Goal: Task Accomplishment & Management: Use online tool/utility

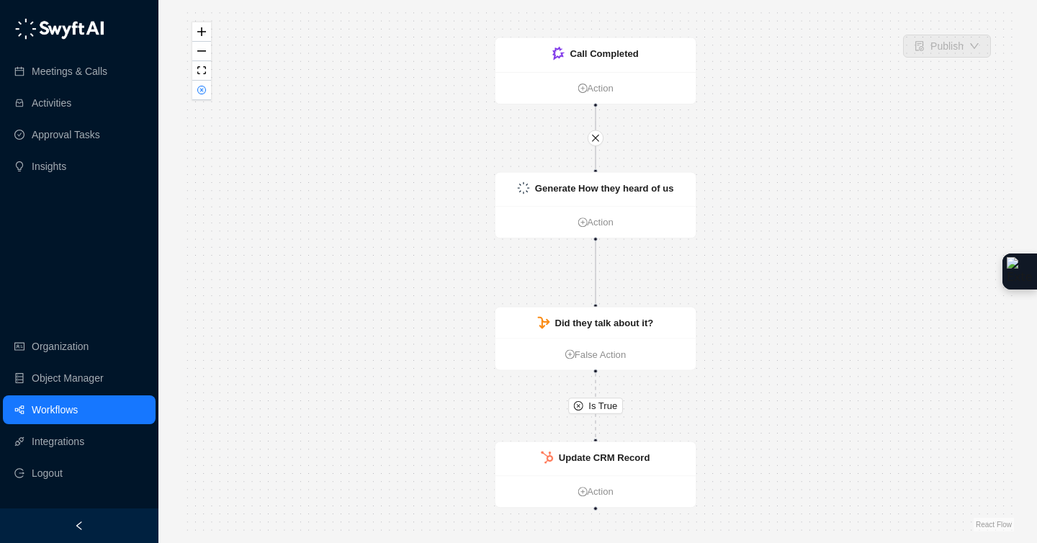
click at [71, 402] on link "Workflows" at bounding box center [55, 409] width 46 height 29
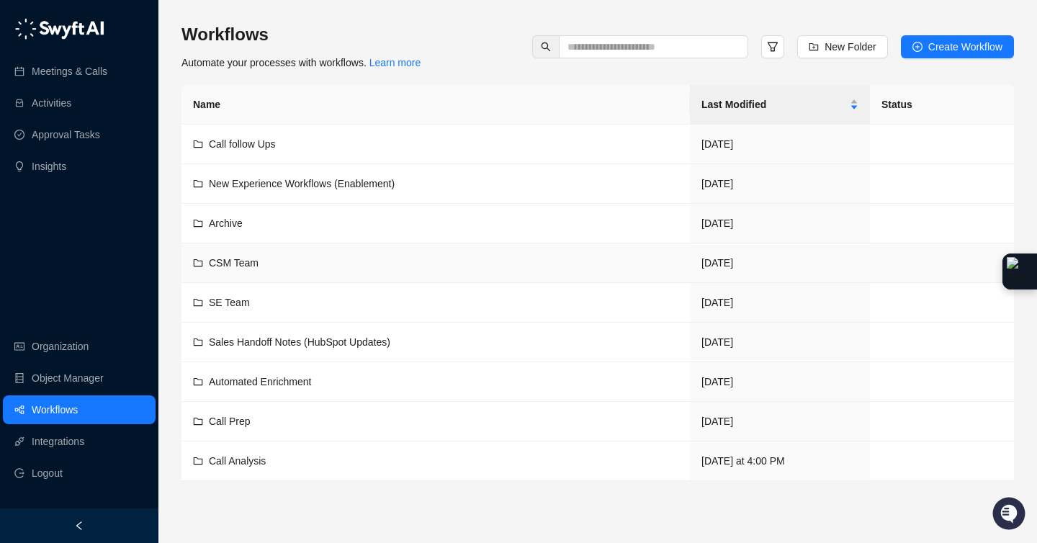
click at [245, 258] on span "CSM Team" at bounding box center [234, 263] width 50 height 12
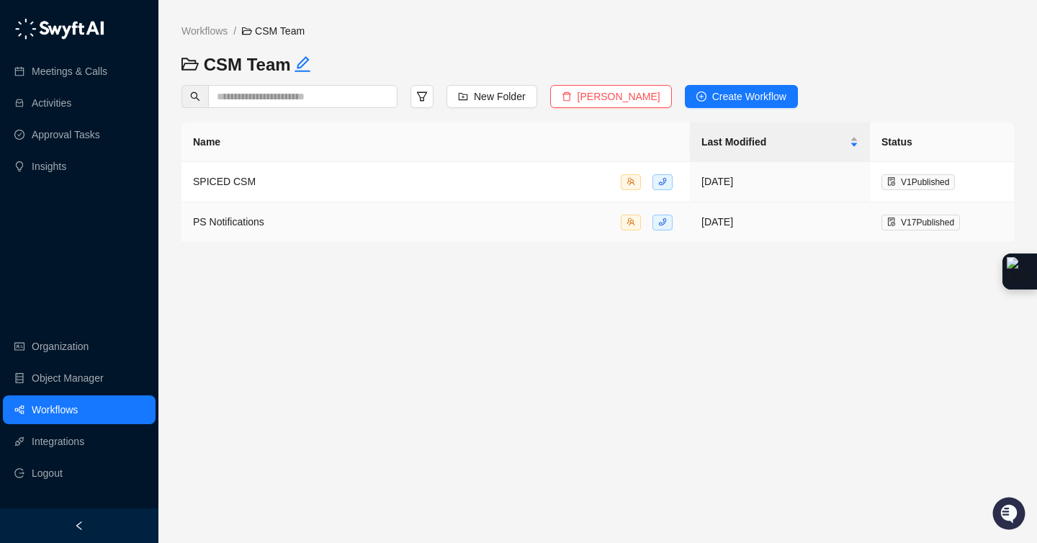
click at [269, 235] on td "PS Notifications" at bounding box center [435, 222] width 508 height 40
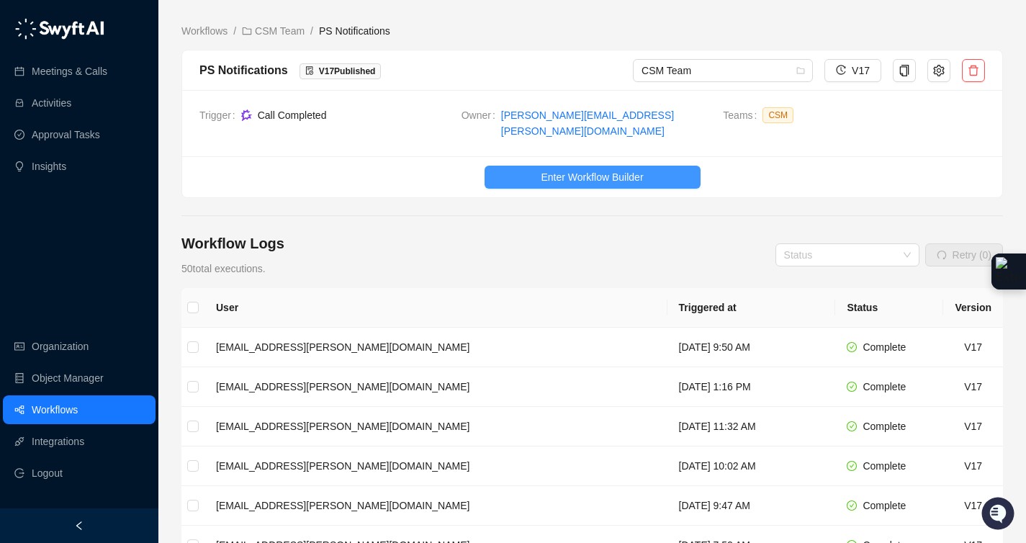
scroll to position [3, 0]
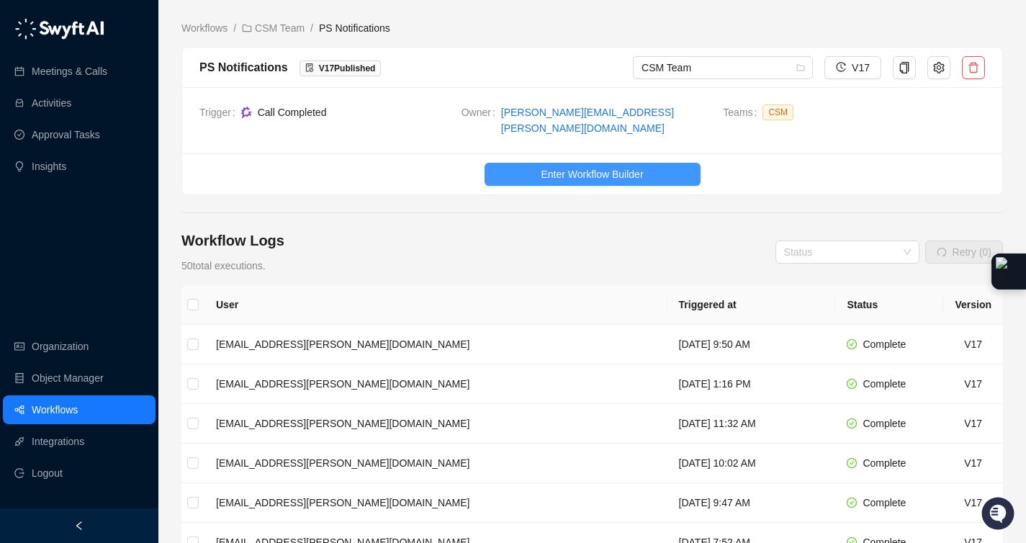
click at [662, 163] on button "Enter Workflow Builder" at bounding box center [592, 174] width 216 height 23
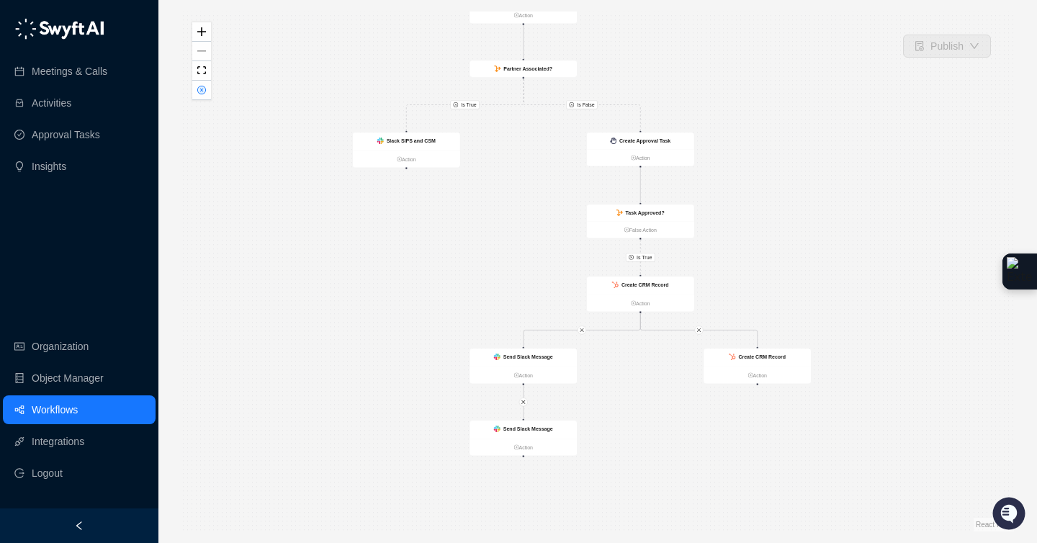
drag, startPoint x: 823, startPoint y: 306, endPoint x: 808, endPoint y: 217, distance: 89.9
click at [808, 218] on div "Is True Is True Is False Call Completed Action Slack SIPS and CSM Action Create…" at bounding box center [597, 272] width 832 height 520
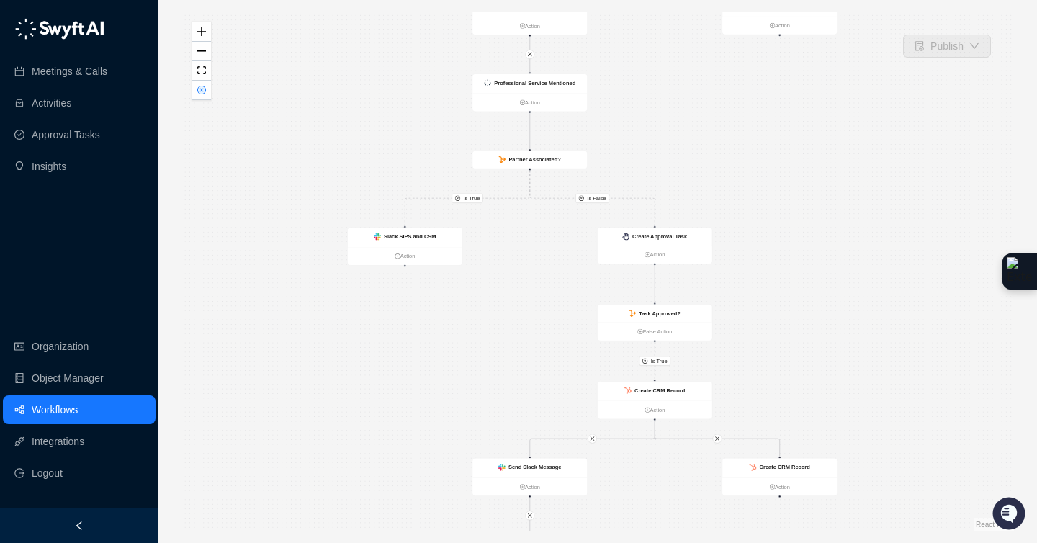
drag, startPoint x: 663, startPoint y: 45, endPoint x: 673, endPoint y: 140, distance: 95.5
click at [673, 140] on div "Is True Is True Is False Call Completed Action Slack SIPS and CSM Action Create…" at bounding box center [597, 272] width 832 height 520
click at [564, 97] on ul "Action" at bounding box center [529, 104] width 114 height 18
click at [560, 99] on ul "Action" at bounding box center [530, 104] width 114 height 18
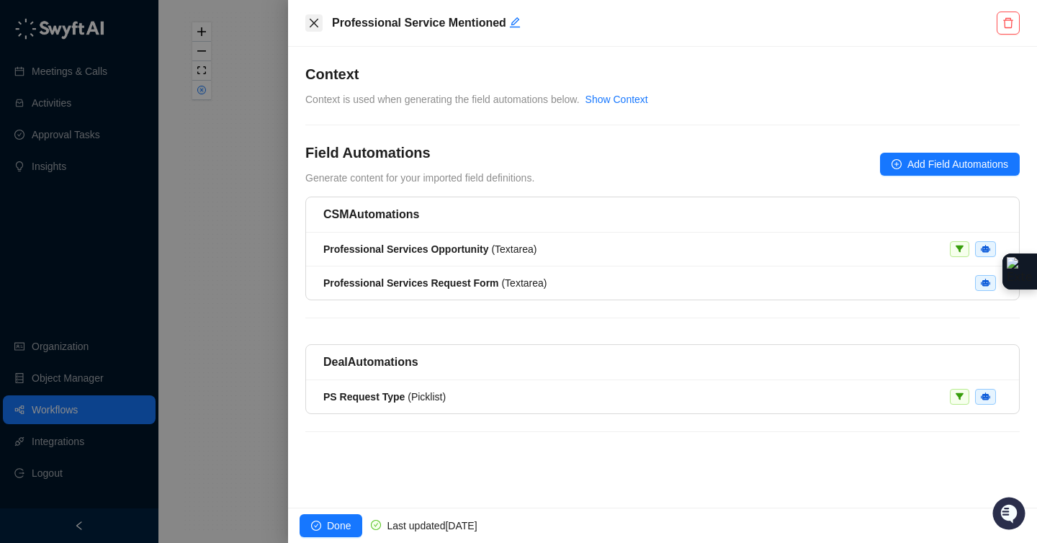
click at [310, 19] on icon "close" at bounding box center [314, 23] width 12 height 12
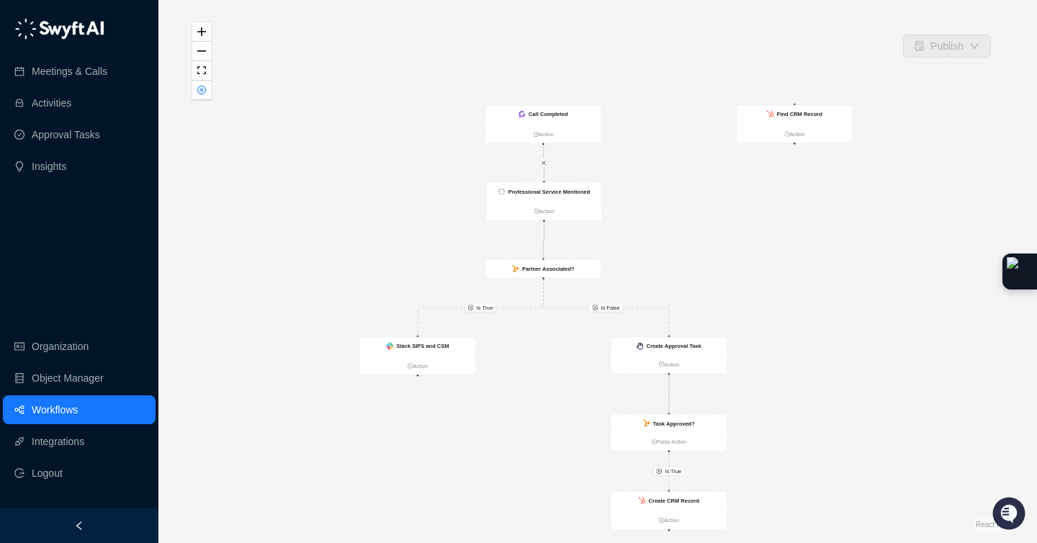
drag, startPoint x: 646, startPoint y: 132, endPoint x: 649, endPoint y: 204, distance: 72.0
click at [649, 204] on div "Is True Is True Is False Call Completed Action Slack SIPS and CSM Action Create…" at bounding box center [597, 272] width 832 height 520
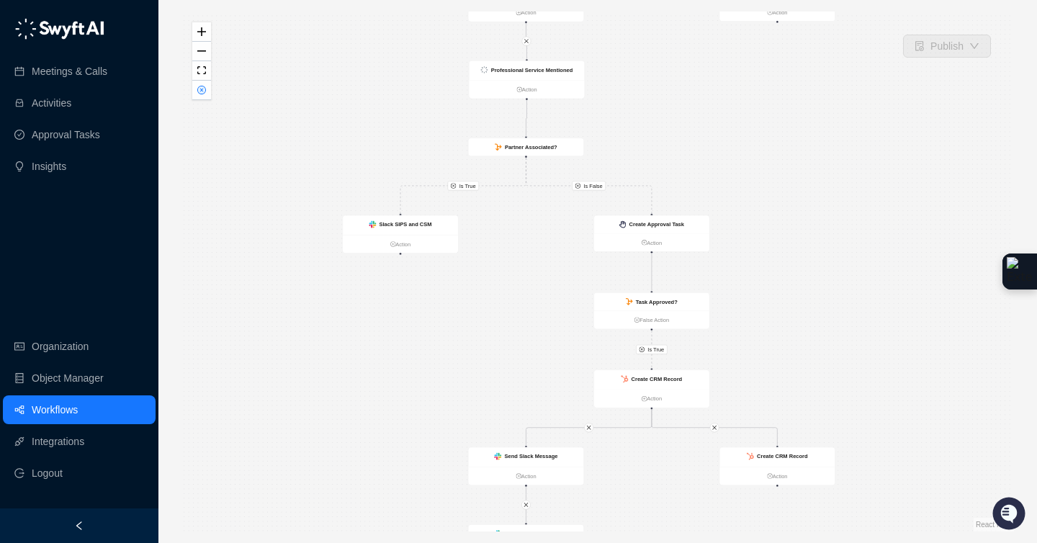
drag, startPoint x: 639, startPoint y: 208, endPoint x: 620, endPoint y: 66, distance: 143.0
click at [620, 66] on div "Is True Is True Is False Call Completed Action Slack SIPS and CSM Action Create…" at bounding box center [597, 272] width 832 height 520
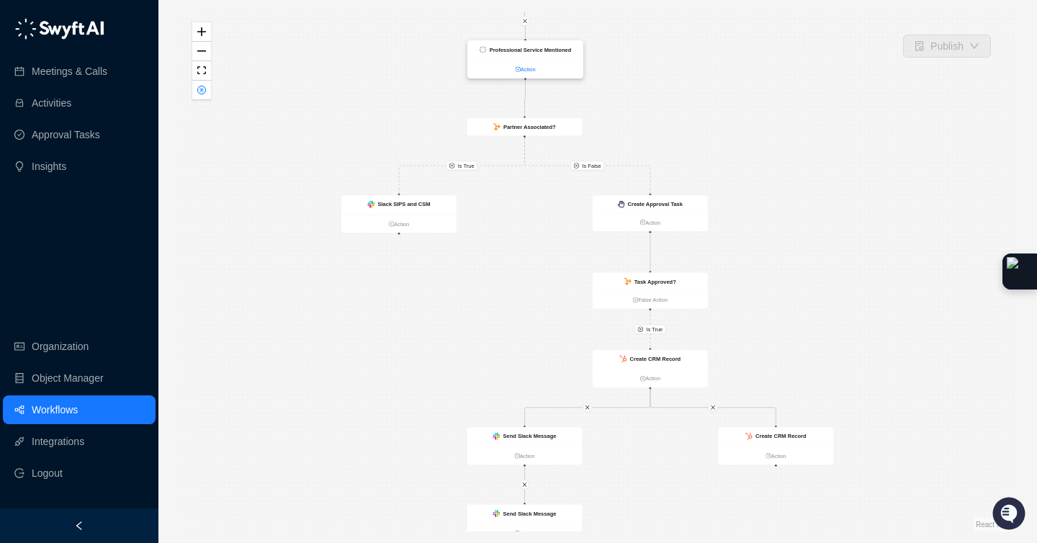
click at [528, 70] on link "Action" at bounding box center [524, 69] width 115 height 9
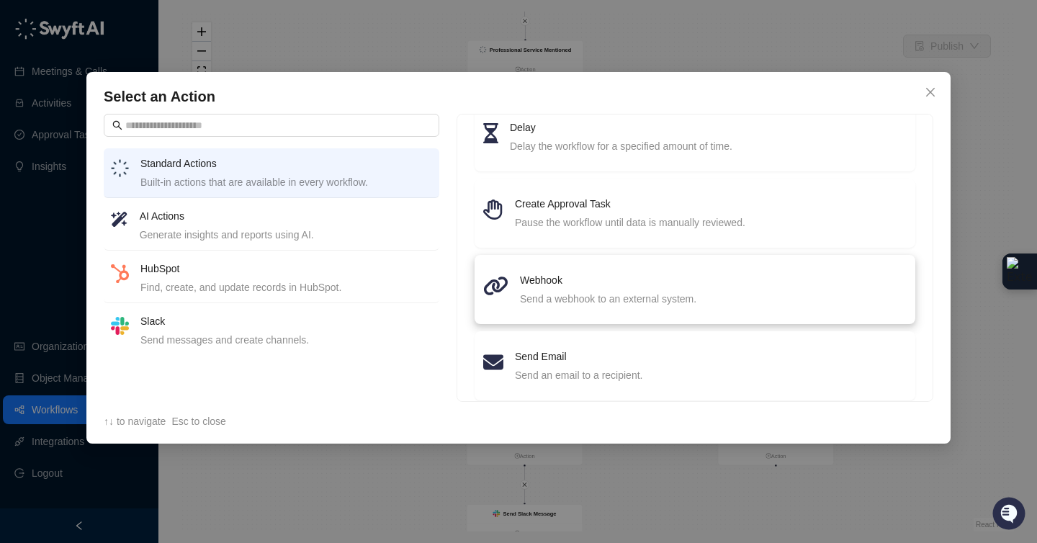
scroll to position [185, 0]
click at [727, 286] on div "Webhook Send a webhook to an external system." at bounding box center [713, 286] width 387 height 35
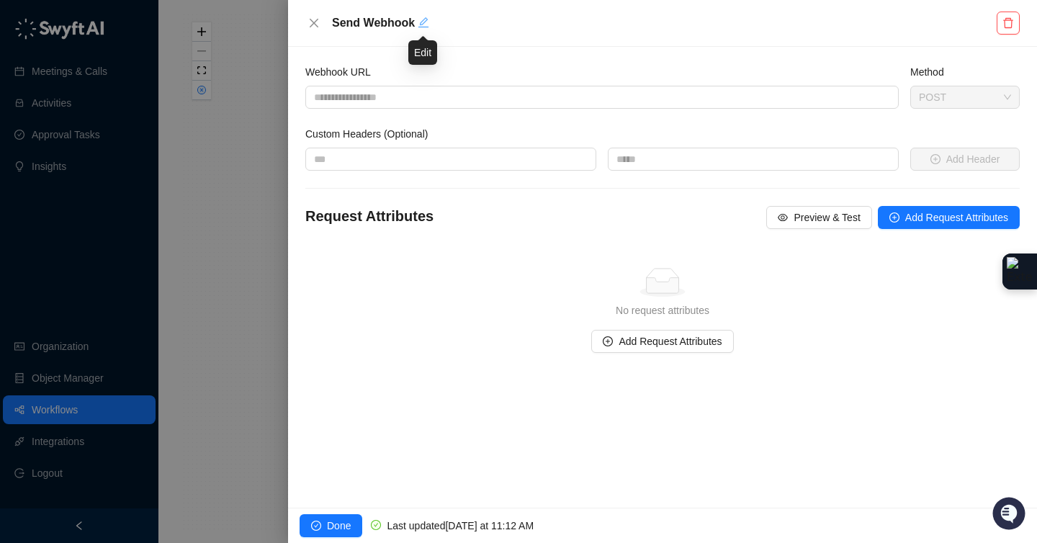
click at [420, 22] on icon "edit" at bounding box center [423, 22] width 10 height 10
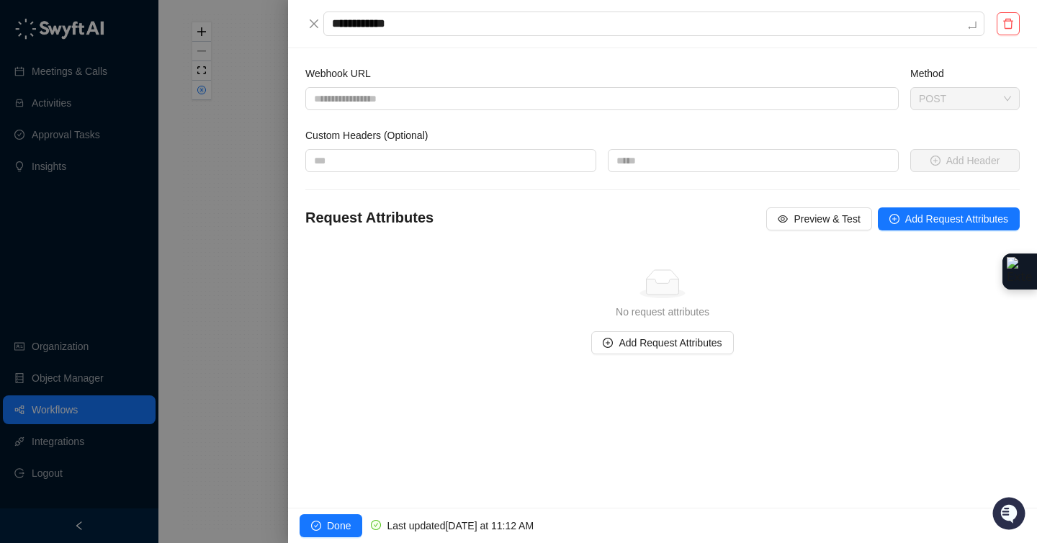
drag, startPoint x: 423, startPoint y: 24, endPoint x: 218, endPoint y: -27, distance: 211.2
click at [218, 0] on html "Meetings & Calls Activities Approval Tasks Insights Organization Object Manager…" at bounding box center [518, 271] width 1037 height 543
type textarea "*"
type textarea "**"
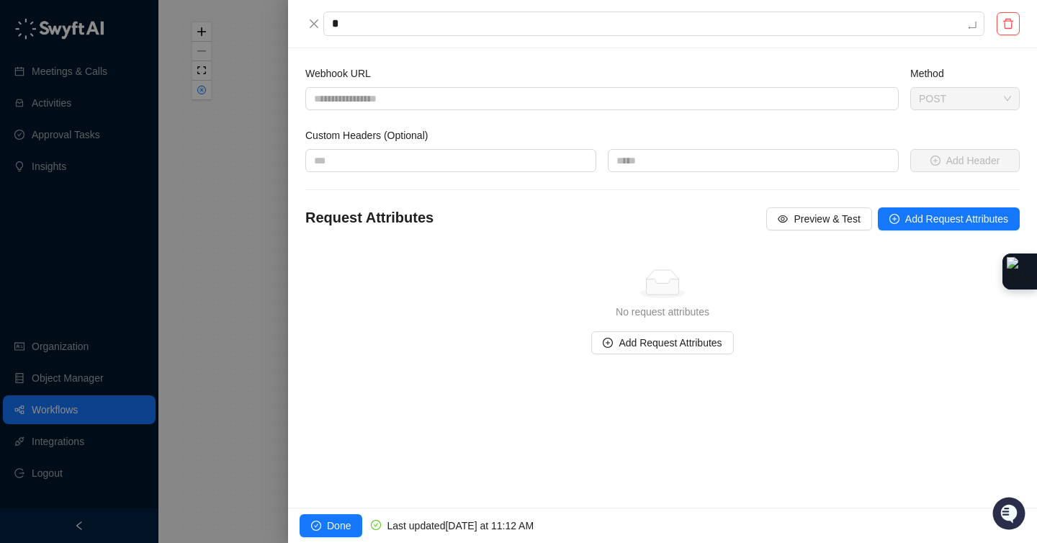
type textarea "**"
type textarea "***"
type textarea "****"
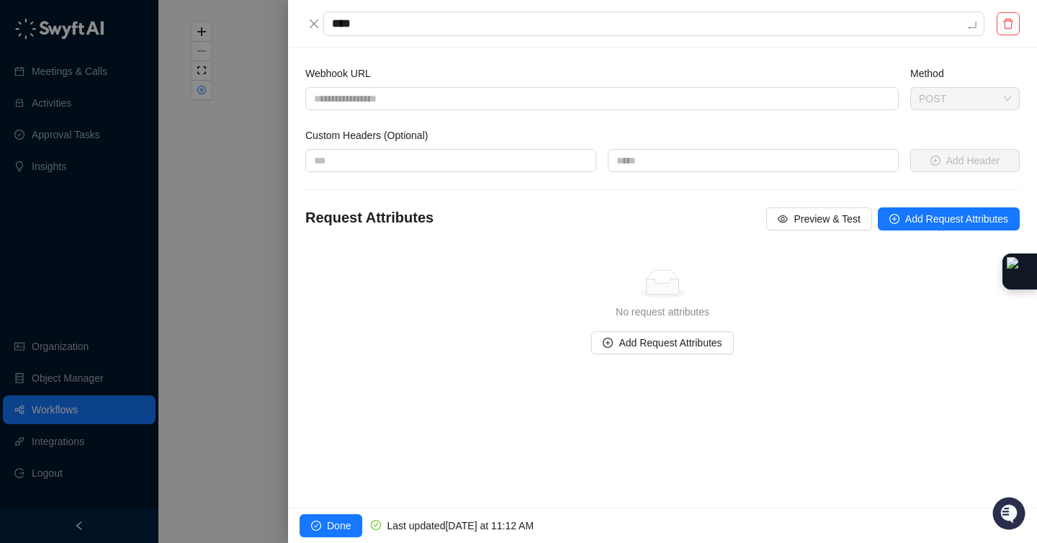
type textarea "***"
type textarea "**"
type textarea "*"
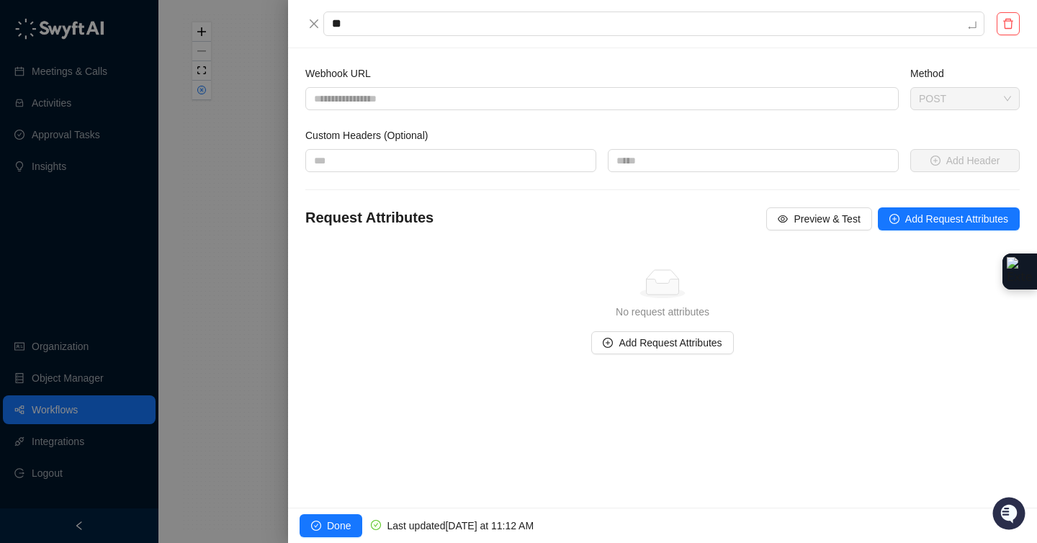
type textarea "*"
type textarea "**"
type textarea "***"
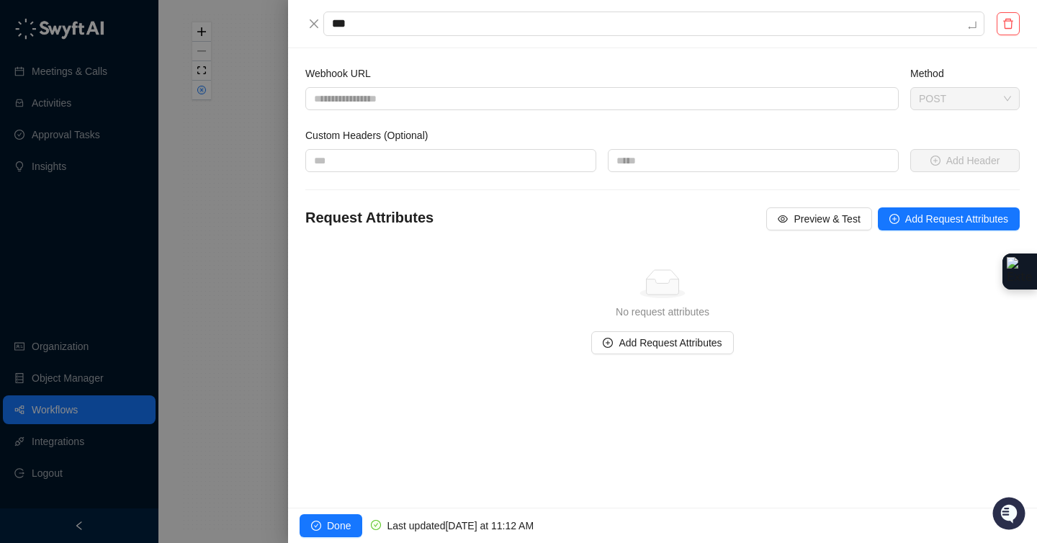
type textarea "****"
type textarea "******"
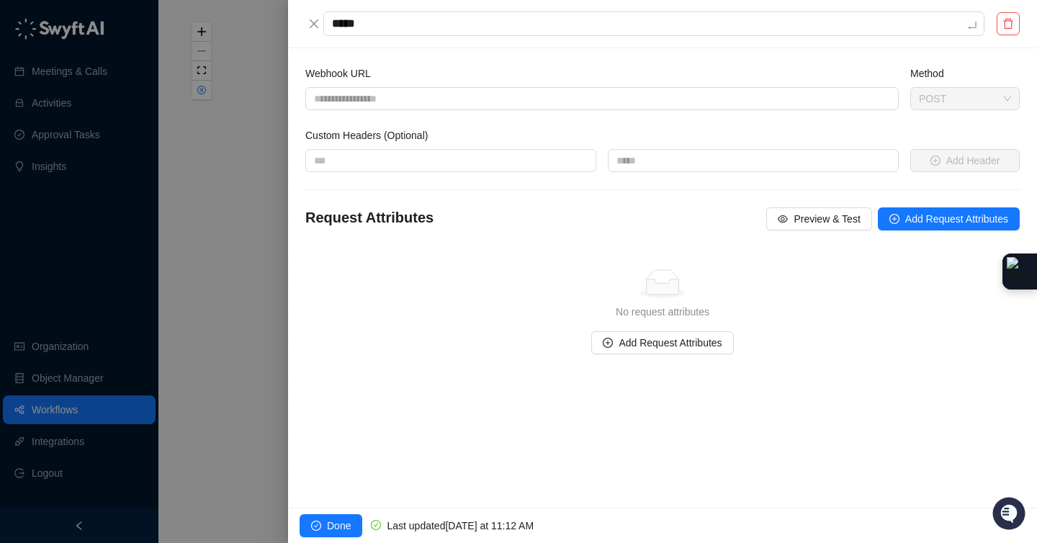
type textarea "******"
type textarea "*******"
type textarea "**********"
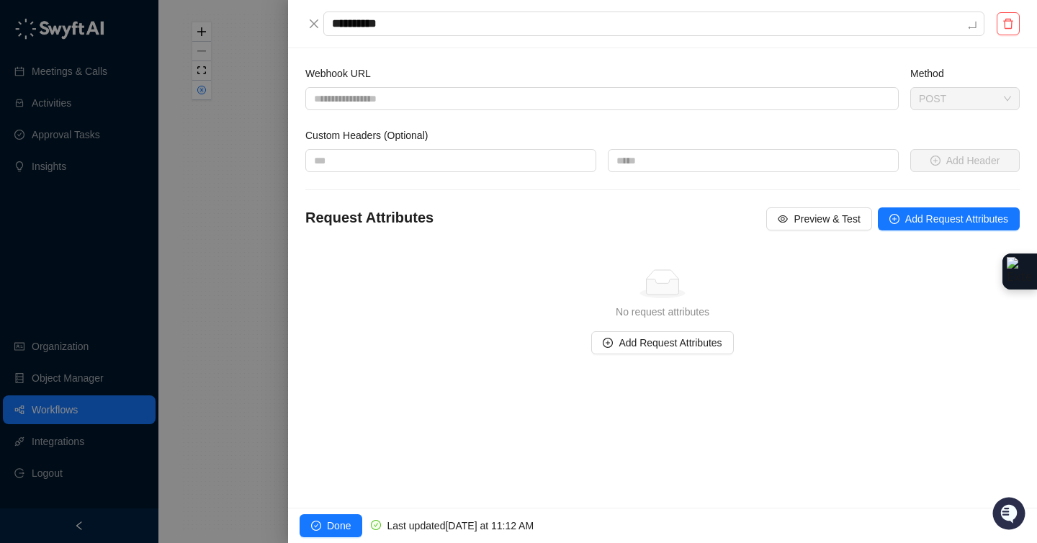
type textarea "**********"
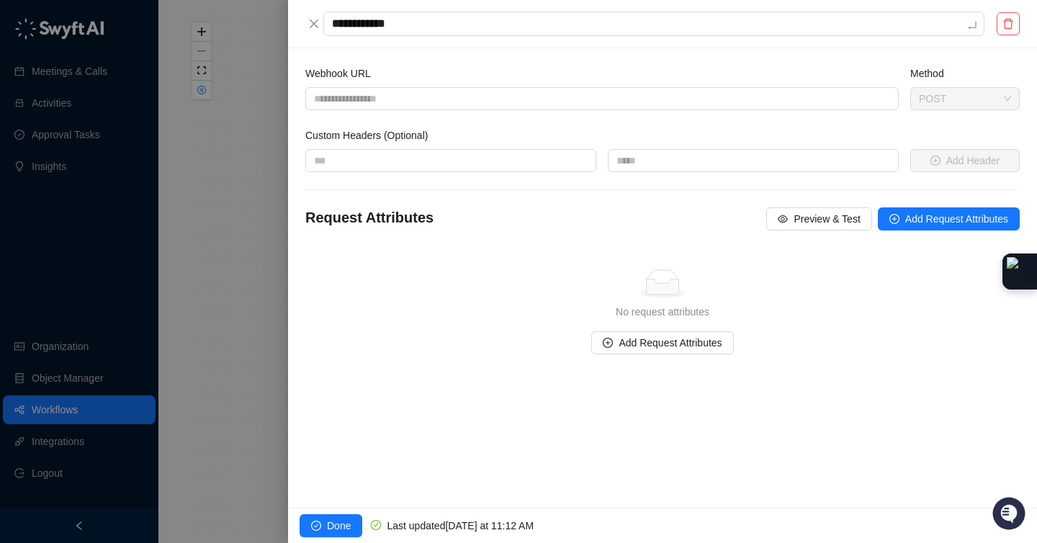
type textarea "**********"
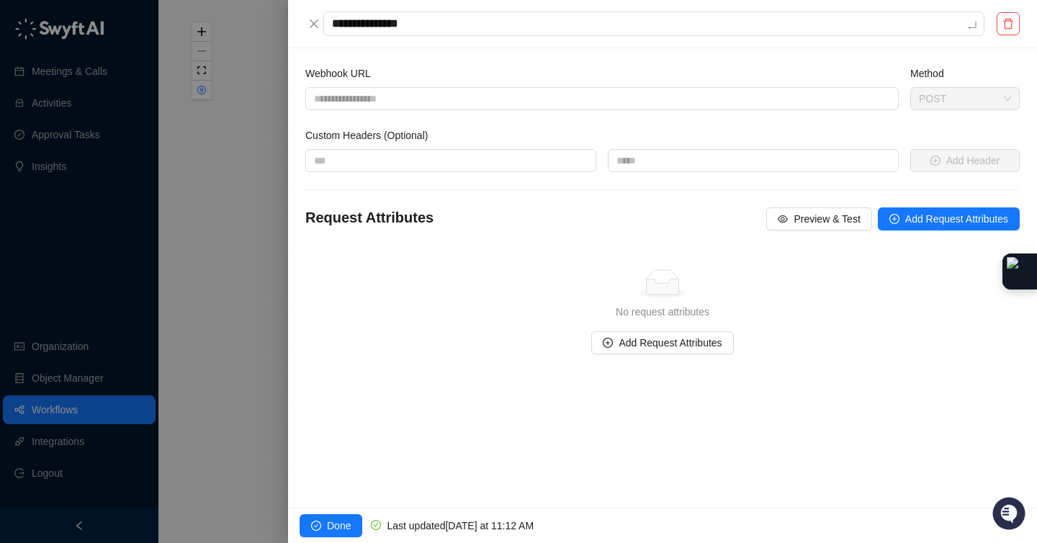
type textarea "**********"
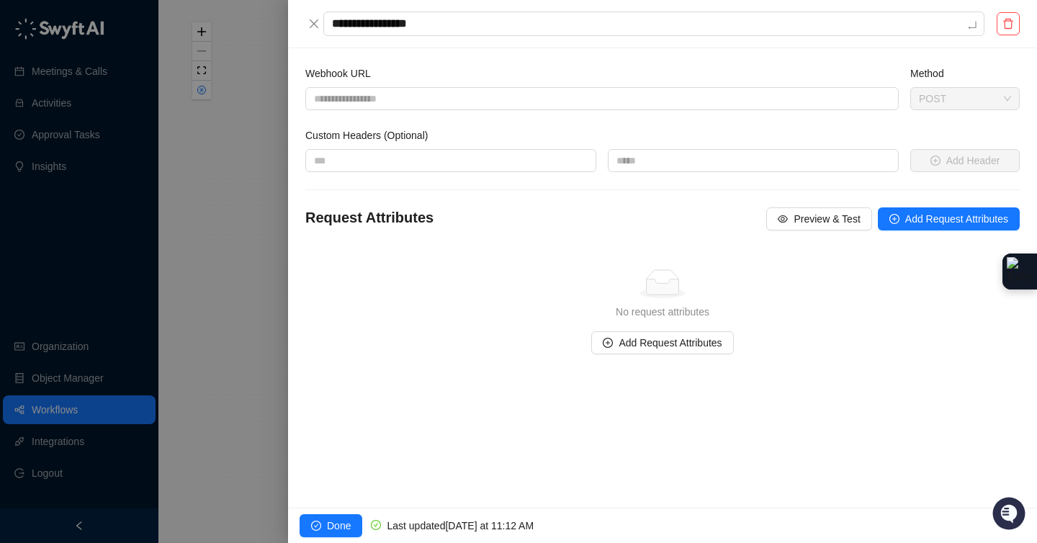
type textarea "**********"
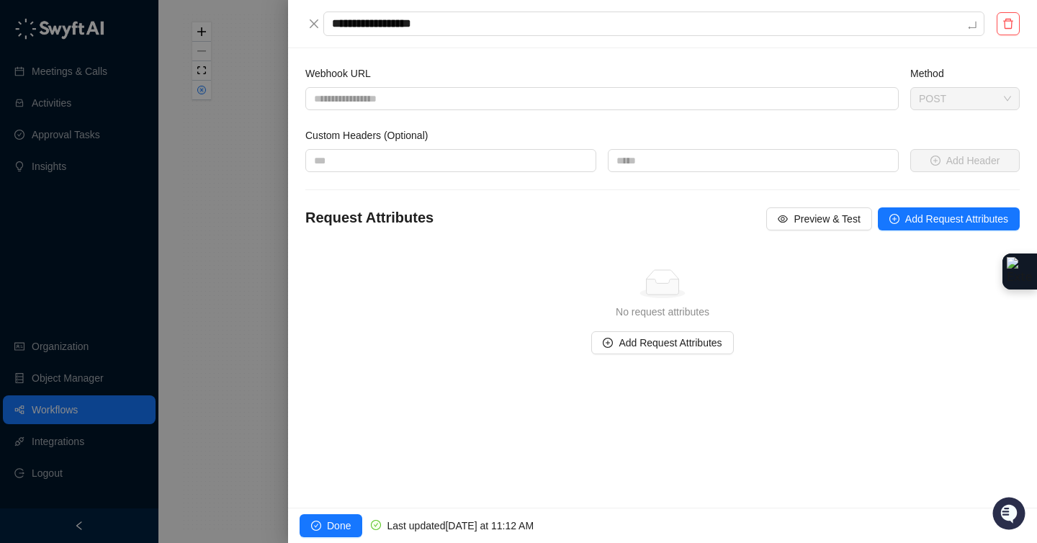
type textarea "**********"
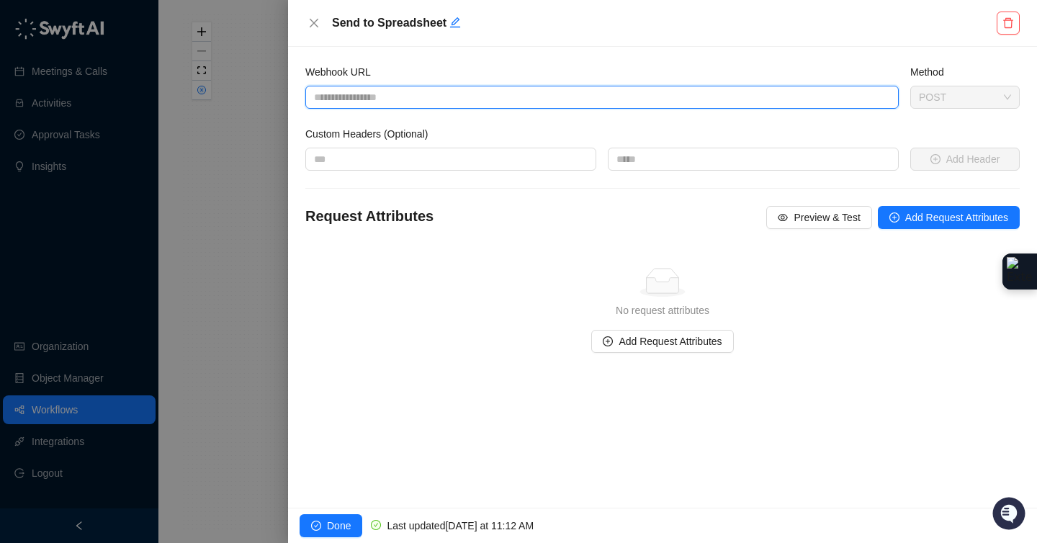
click at [340, 101] on input "Webhook URL" at bounding box center [601, 97] width 593 height 23
paste input "**********"
type input "**********"
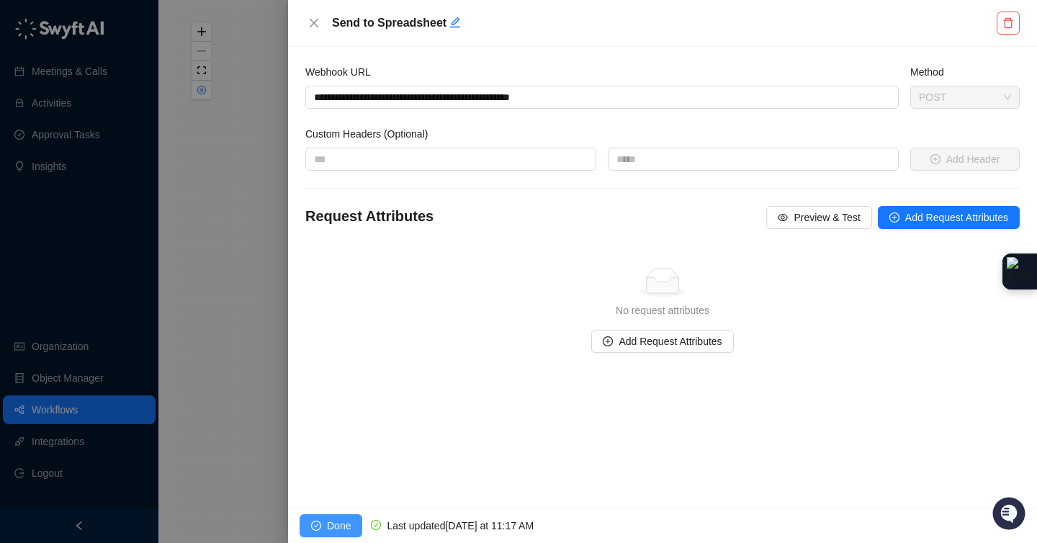
click at [332, 525] on span "Done" at bounding box center [339, 526] width 24 height 16
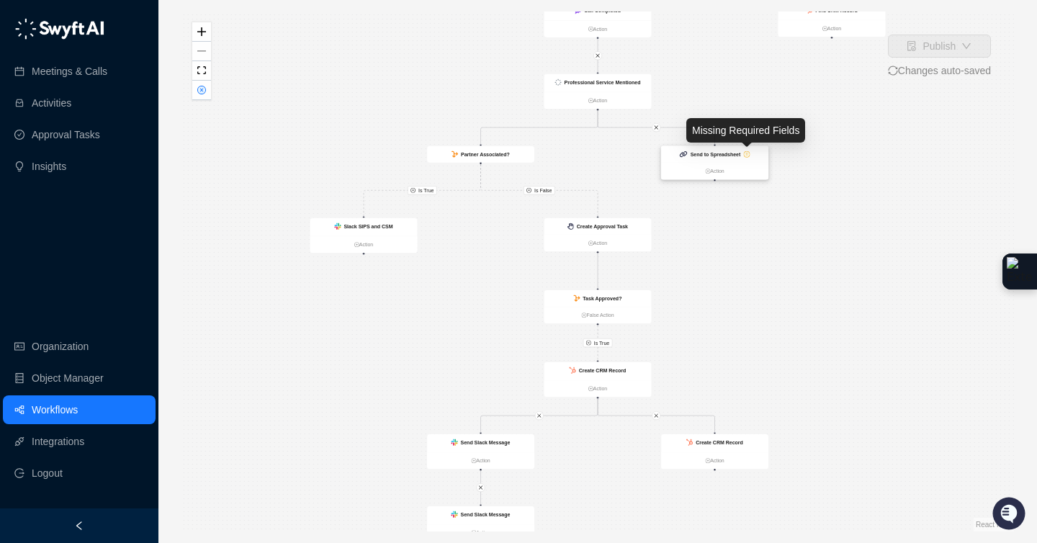
click at [746, 154] on icon "exclamation-circle" at bounding box center [746, 154] width 5 height 5
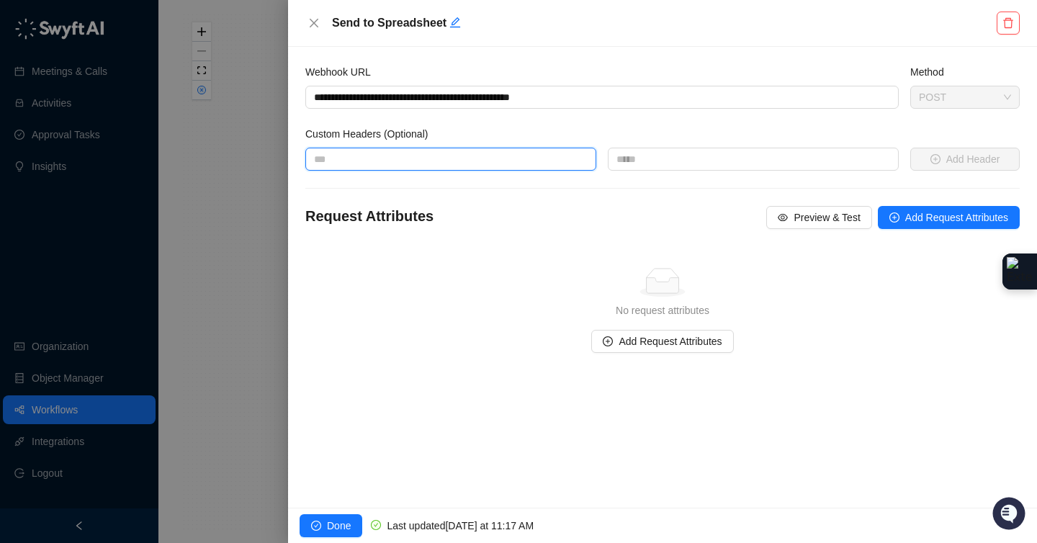
click at [554, 158] on input "text" at bounding box center [450, 159] width 291 height 23
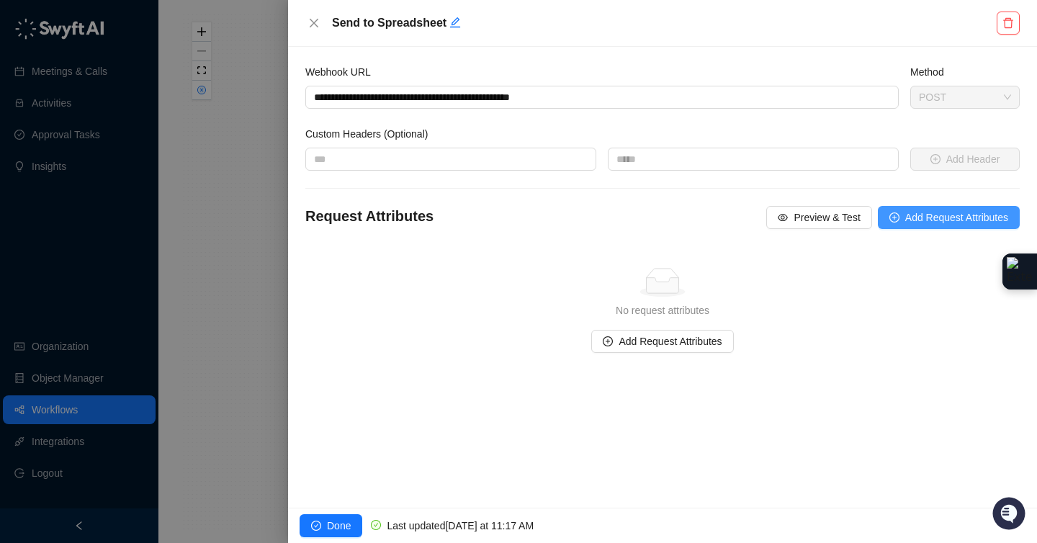
click at [924, 220] on span "Add Request Attributes" at bounding box center [956, 217] width 103 height 16
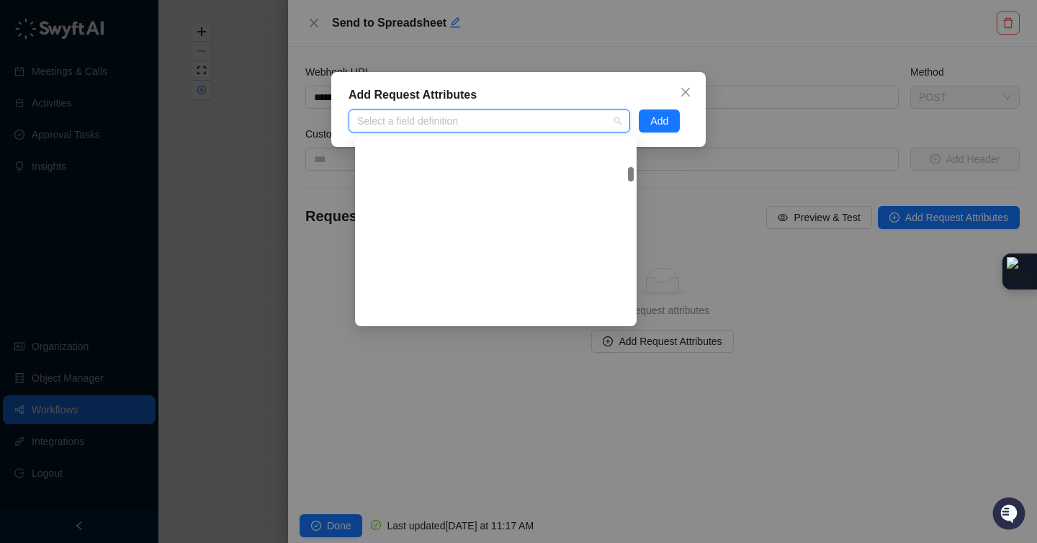
scroll to position [12823, 0]
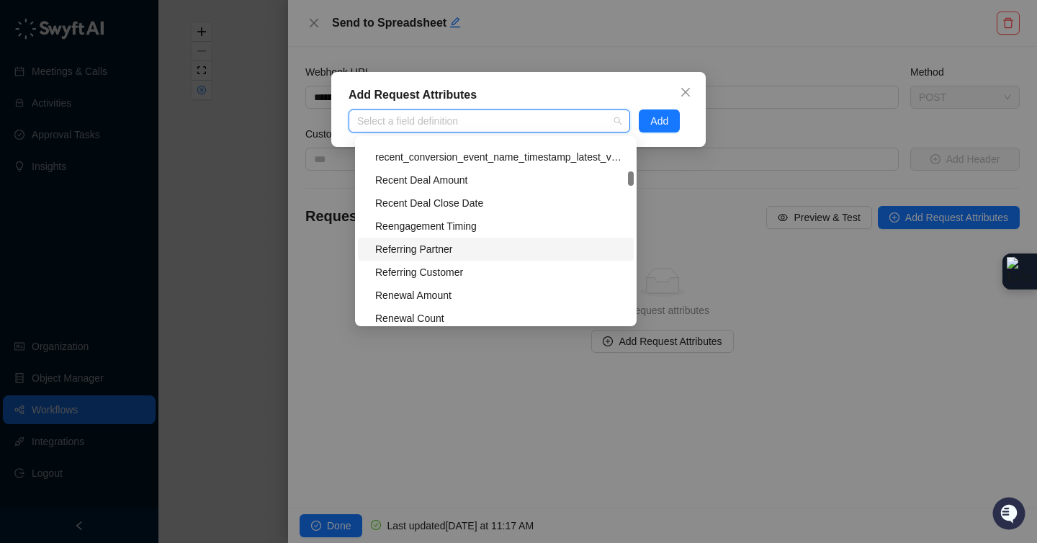
type input "*"
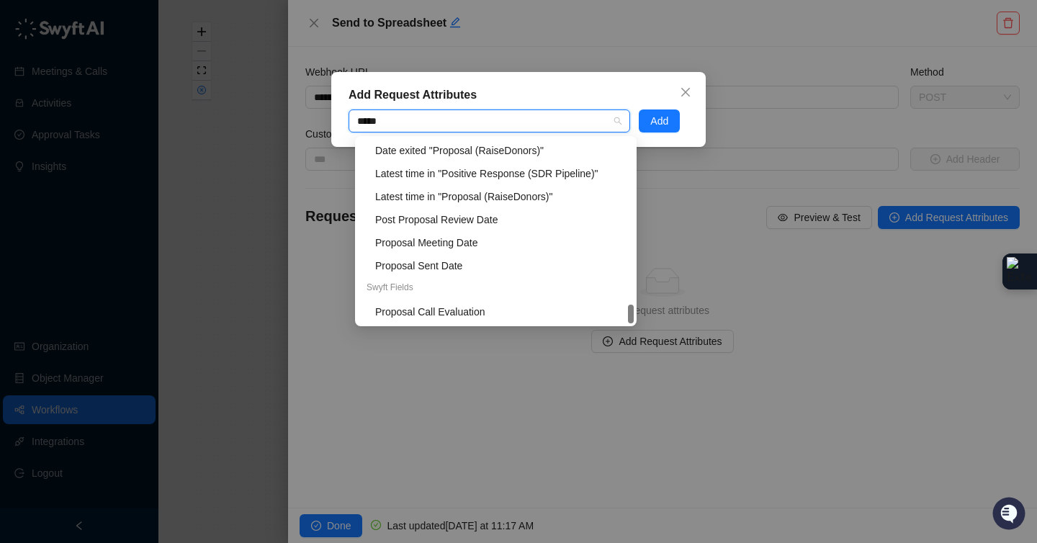
scroll to position [0, 0]
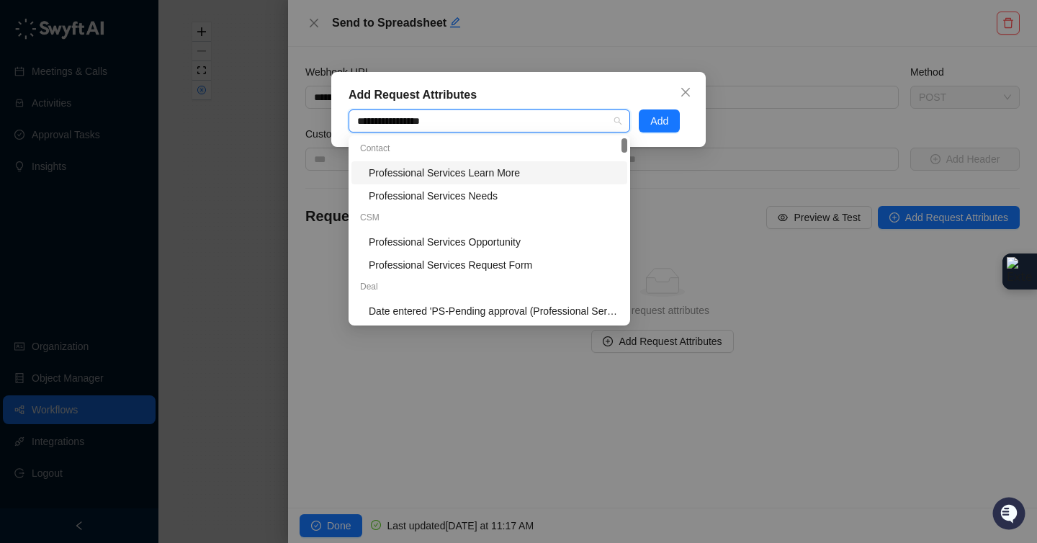
type input "**********"
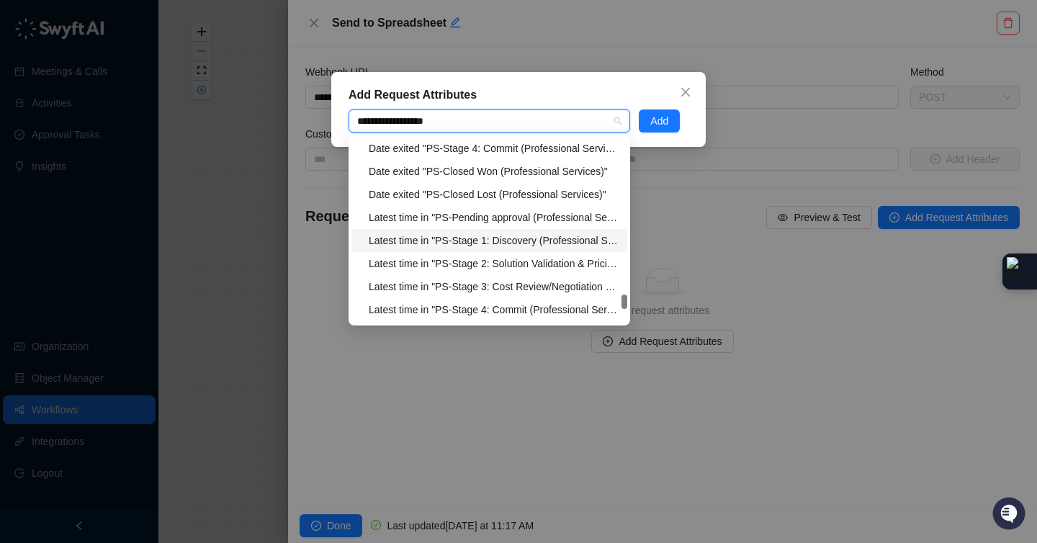
scroll to position [1152, 0]
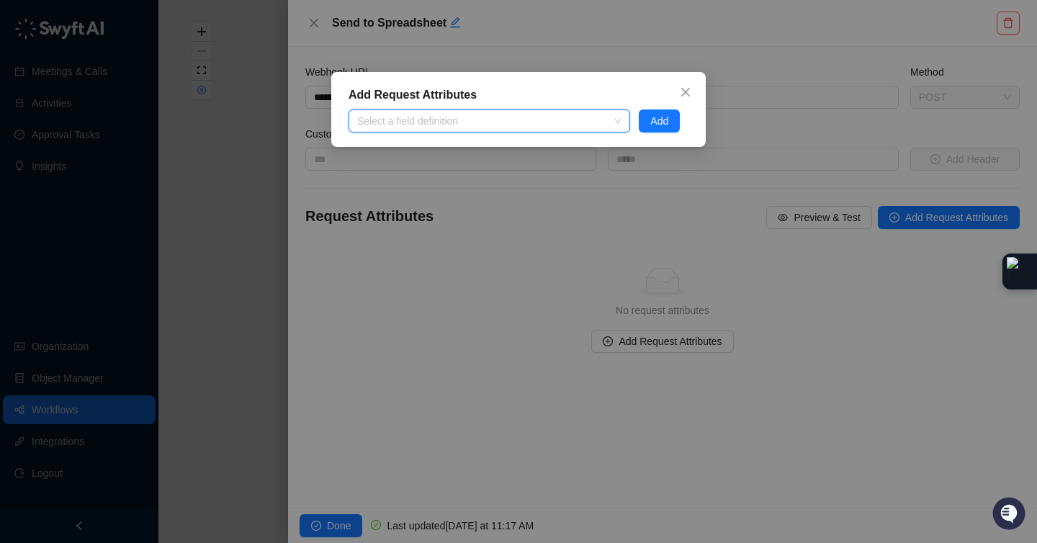
drag, startPoint x: 559, startPoint y: 125, endPoint x: 274, endPoint y: 119, distance: 285.1
click at [276, 119] on div "Add Request Attributes Select a field definition Add" at bounding box center [518, 271] width 1037 height 543
click at [493, 123] on div at bounding box center [481, 121] width 261 height 11
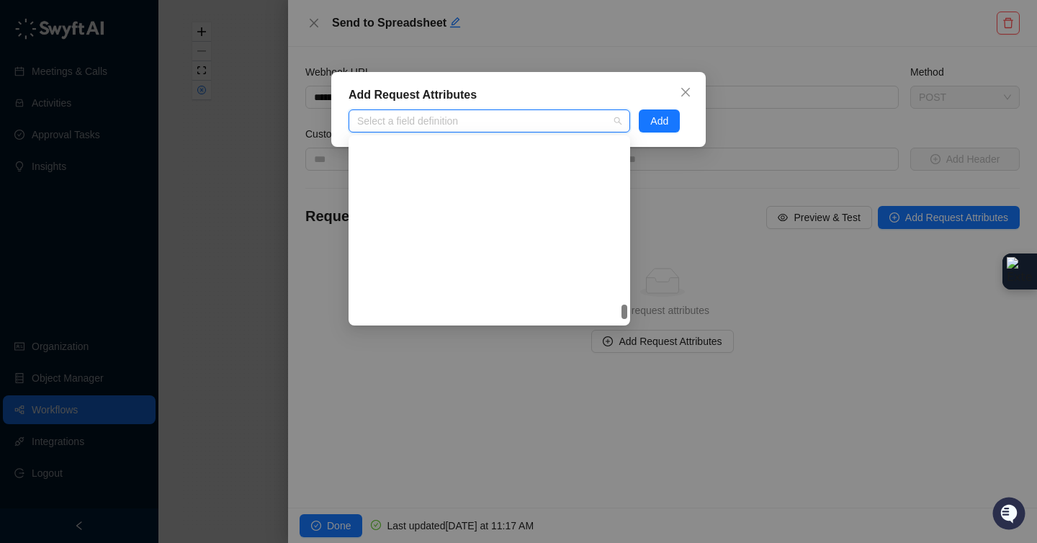
scroll to position [66799, 0]
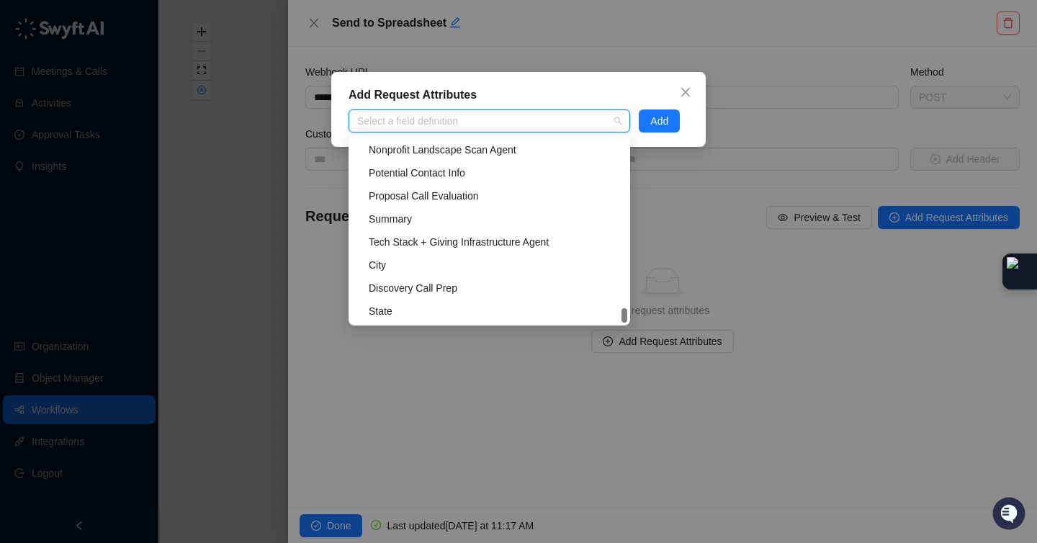
drag, startPoint x: 630, startPoint y: 176, endPoint x: 611, endPoint y: 349, distance: 174.5
click at [612, 350] on body "Meetings & Calls Activities Approval Tasks Insights Organization Object Manager…" at bounding box center [518, 271] width 1037 height 543
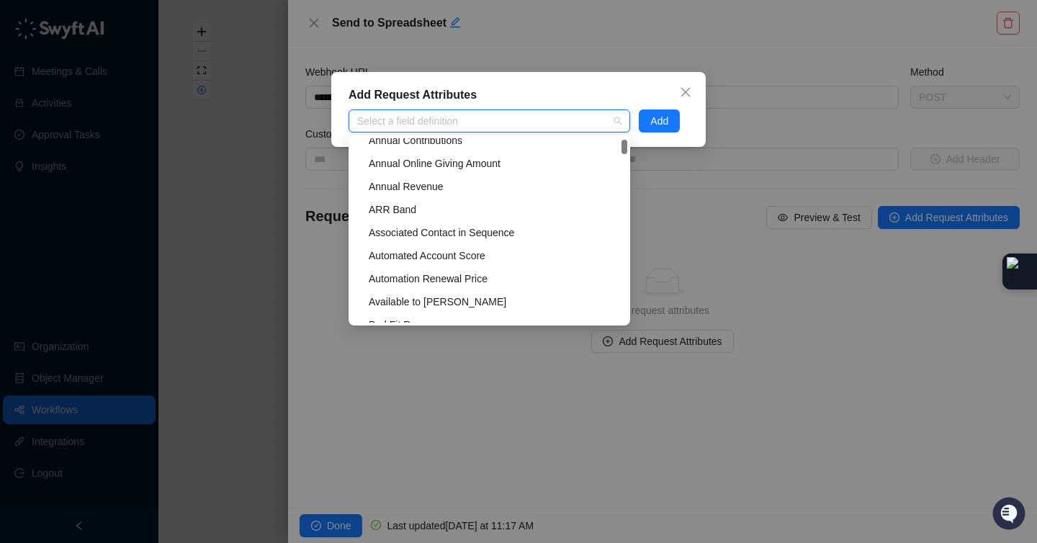
scroll to position [0, 0]
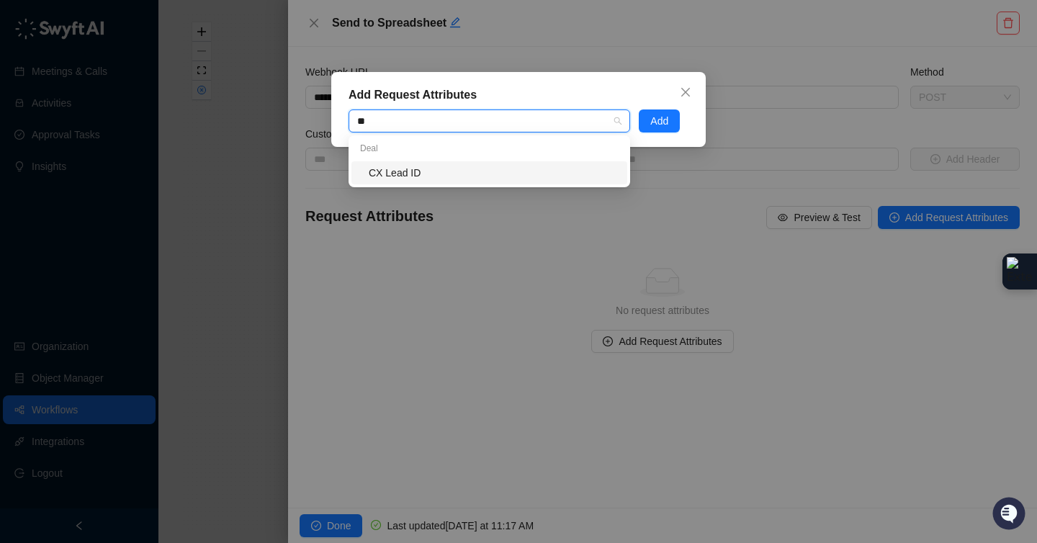
type input "*"
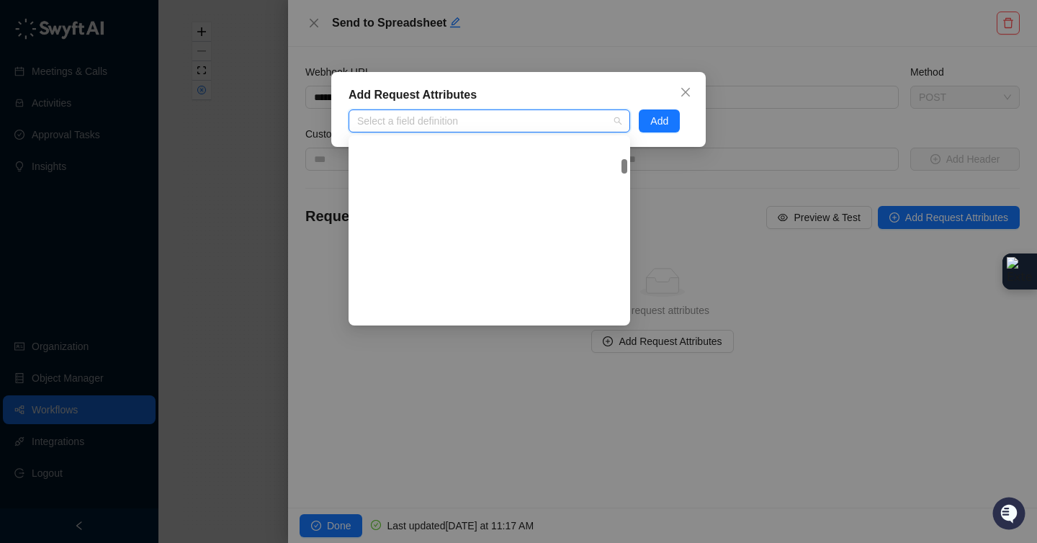
scroll to position [8492, 0]
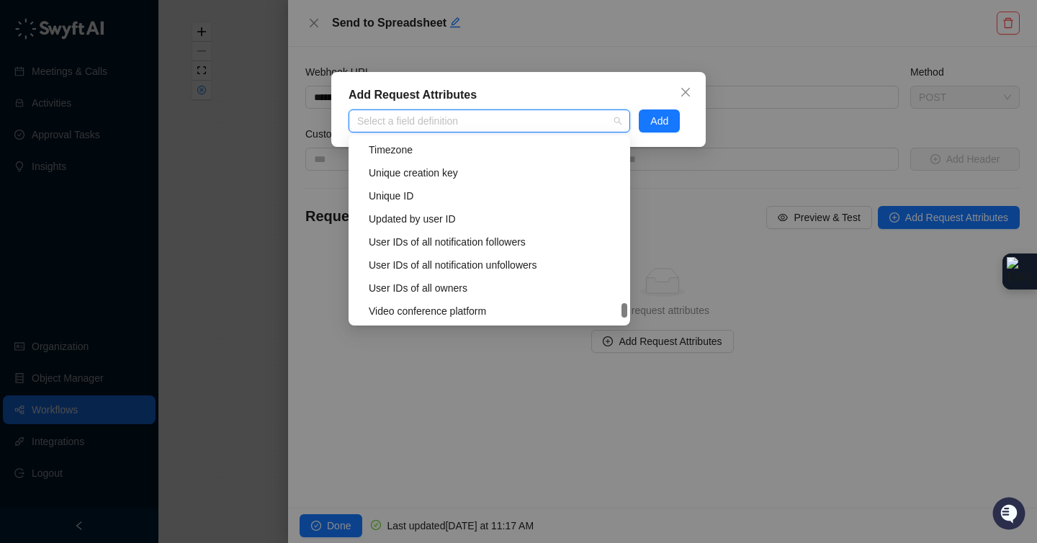
drag, startPoint x: 623, startPoint y: 149, endPoint x: 639, endPoint y: 313, distance: 165.0
click at [639, 314] on body "Meetings & Calls Activities Approval Tasks Insights Organization Object Manager…" at bounding box center [518, 271] width 1037 height 543
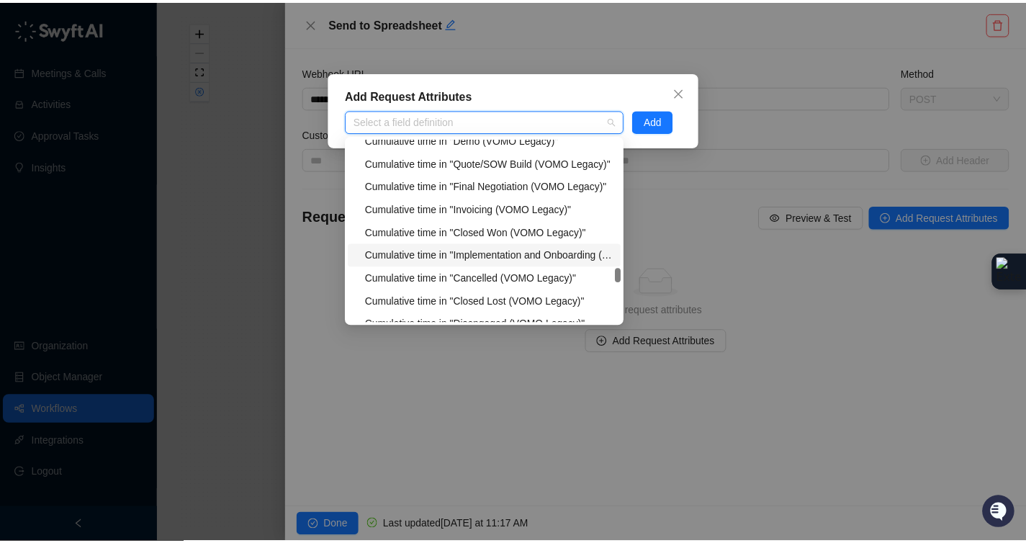
scroll to position [47187, 0]
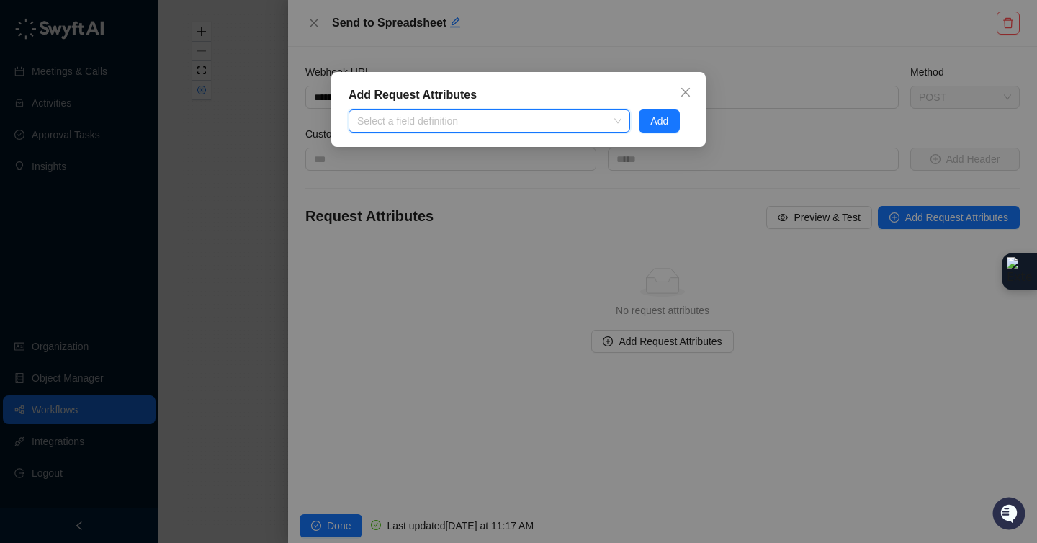
click at [245, 233] on div "Add Request Attributes Select a field definition Add" at bounding box center [518, 271] width 1037 height 543
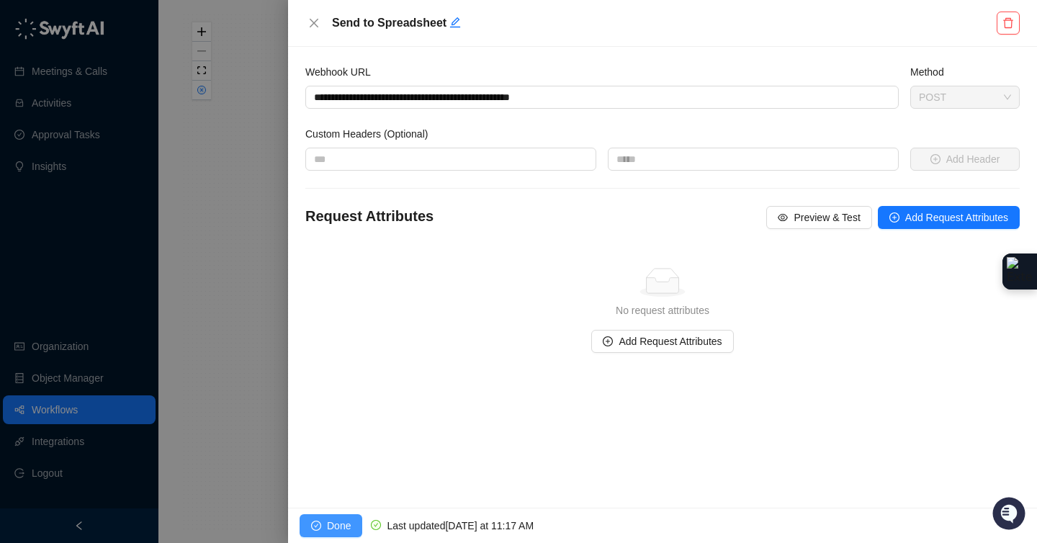
click at [330, 520] on span "Done" at bounding box center [339, 526] width 24 height 16
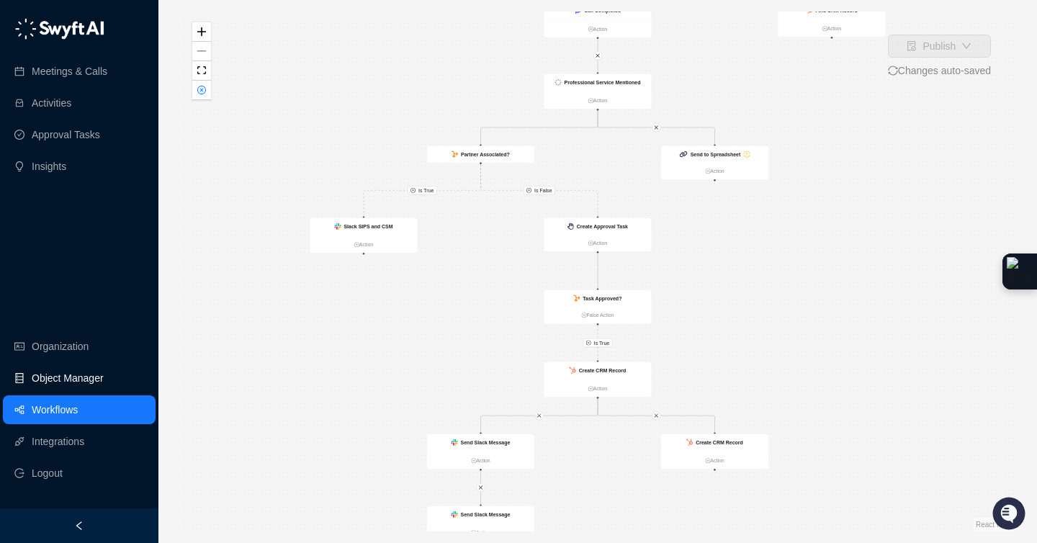
click at [66, 378] on link "Object Manager" at bounding box center [68, 378] width 72 height 29
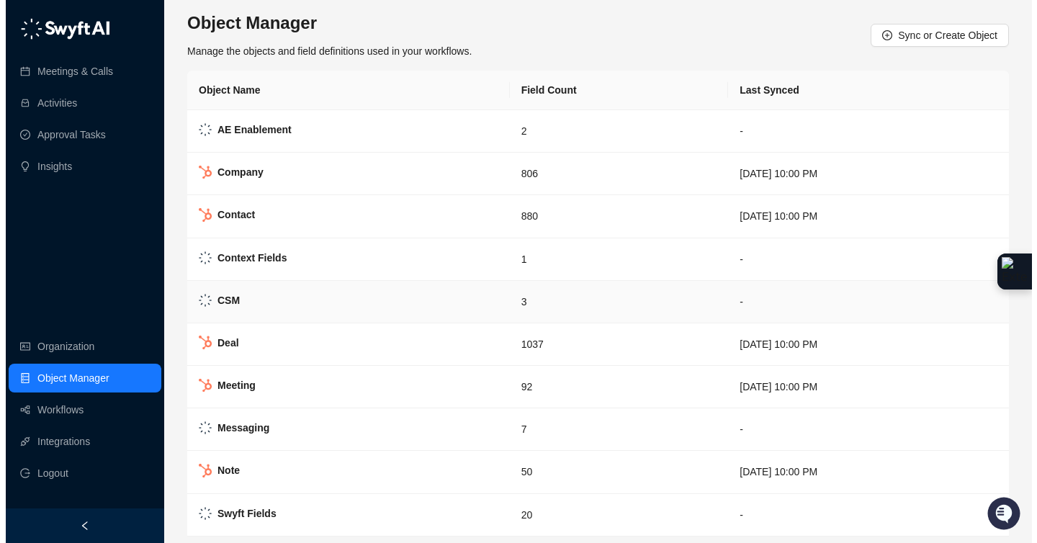
scroll to position [17, 0]
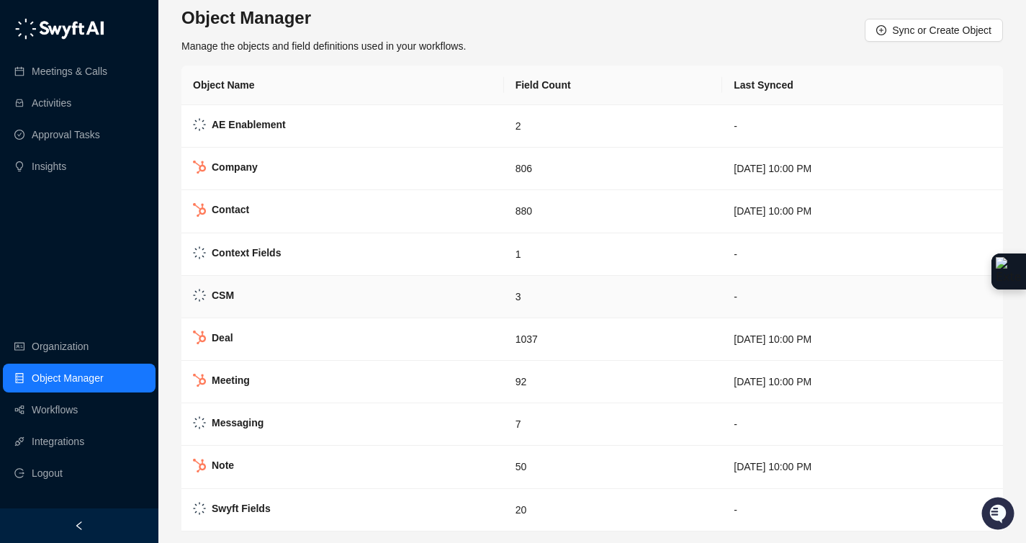
click at [290, 283] on td "CSM" at bounding box center [342, 297] width 322 height 42
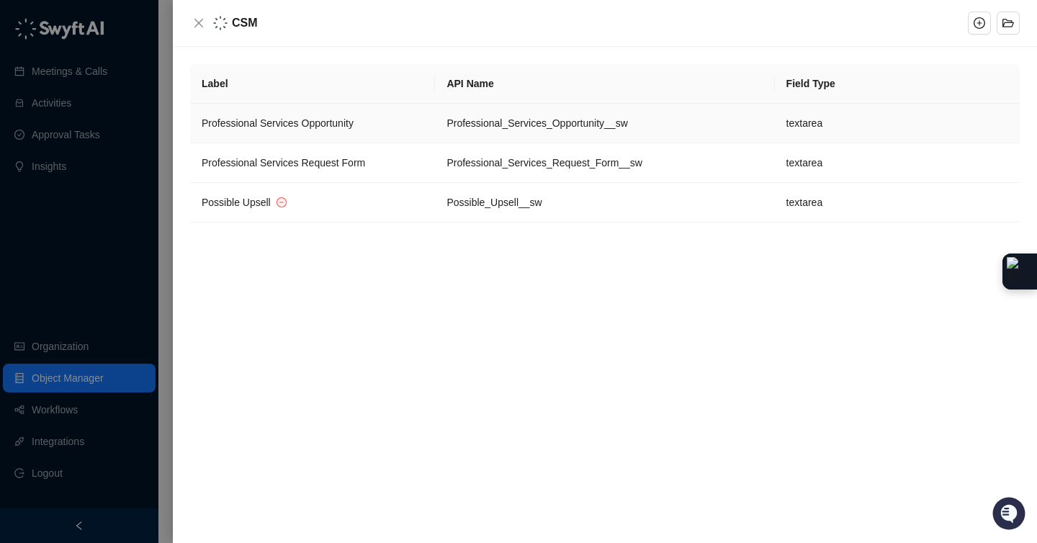
click at [353, 125] on span "Professional Services Opportunity" at bounding box center [278, 123] width 152 height 12
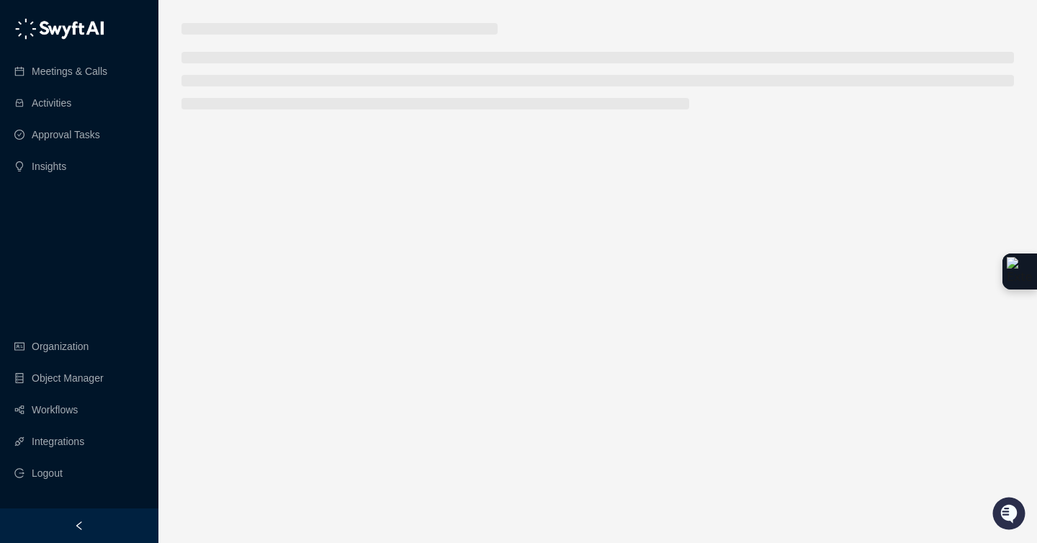
click at [353, 125] on main at bounding box center [597, 277] width 832 height 508
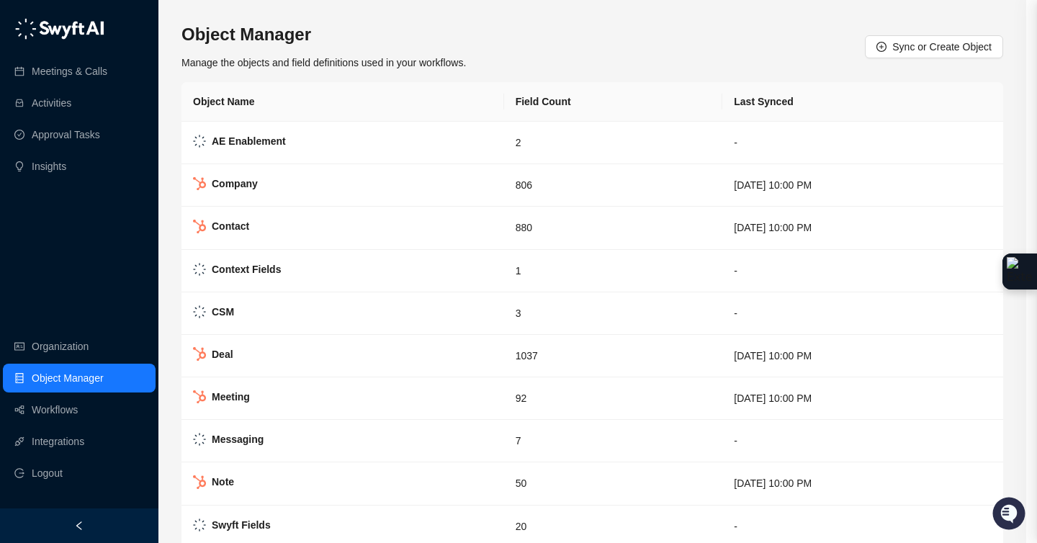
scroll to position [17, 0]
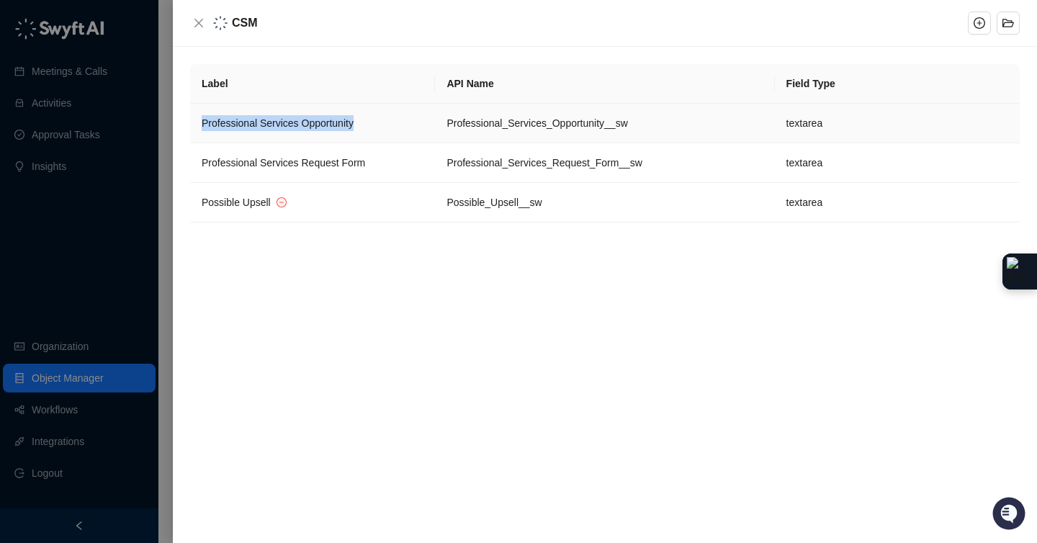
drag, startPoint x: 366, startPoint y: 120, endPoint x: 194, endPoint y: 119, distance: 172.8
click at [194, 119] on td "Professional Services Opportunity" at bounding box center [312, 124] width 245 height 40
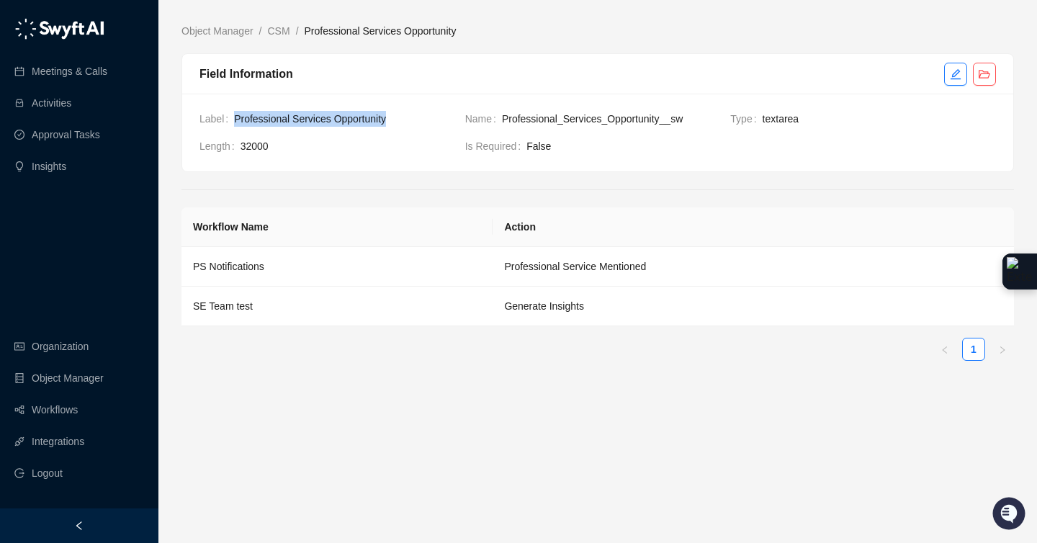
drag, startPoint x: 398, startPoint y: 119, endPoint x: 234, endPoint y: 117, distance: 164.1
click at [234, 117] on span "Professional Services Opportunity" at bounding box center [344, 119] width 220 height 16
click at [136, 234] on div "Meetings & Calls Activities Approval Tasks Insights Organization Object Manager…" at bounding box center [79, 254] width 158 height 508
click at [69, 411] on link "Workflows" at bounding box center [55, 409] width 46 height 29
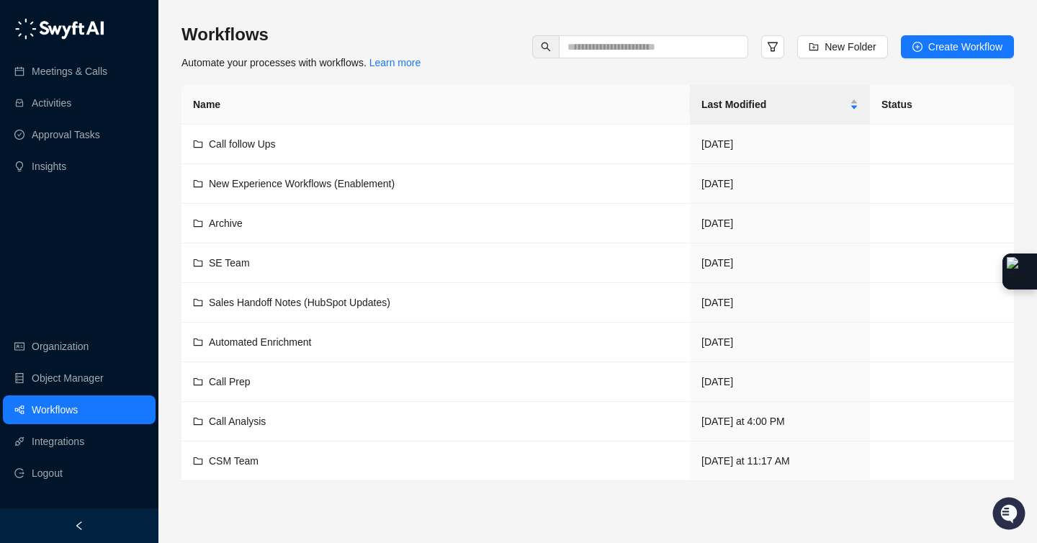
click at [78, 415] on link "Workflows" at bounding box center [55, 409] width 46 height 29
click at [264, 456] on div "CSM Team" at bounding box center [435, 461] width 485 height 16
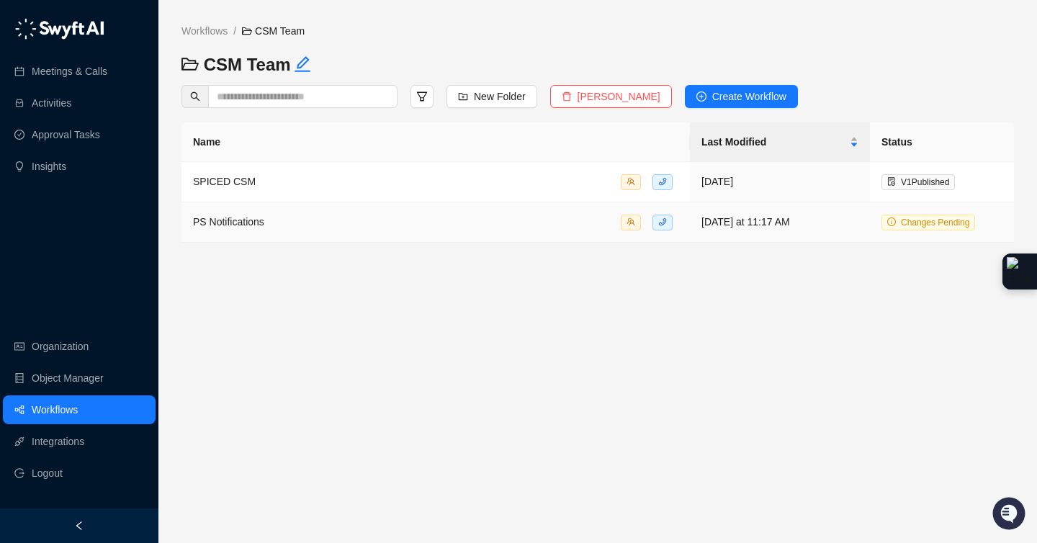
click at [238, 227] on span "PS Notifications" at bounding box center [228, 222] width 71 height 12
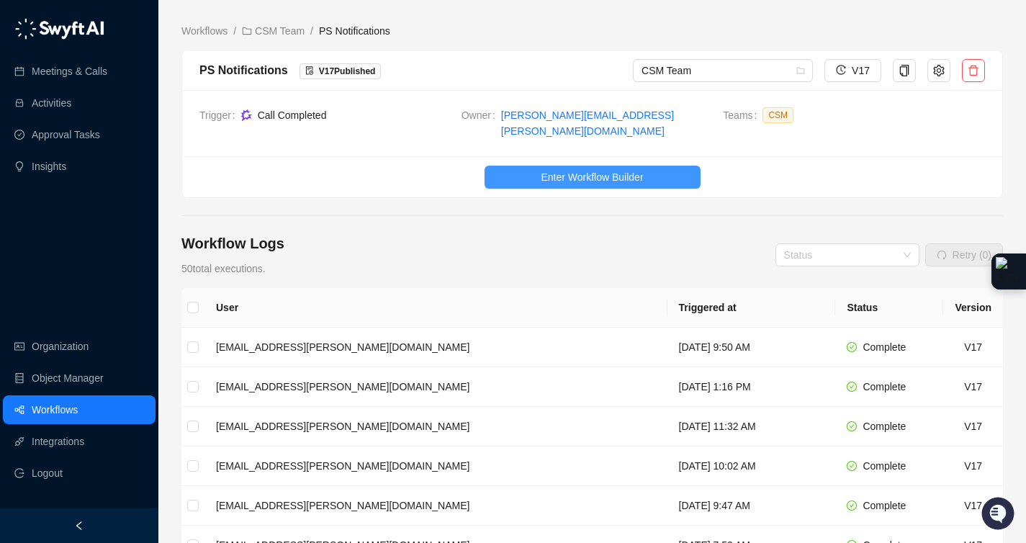
click at [666, 166] on button "Enter Workflow Builder" at bounding box center [592, 177] width 216 height 23
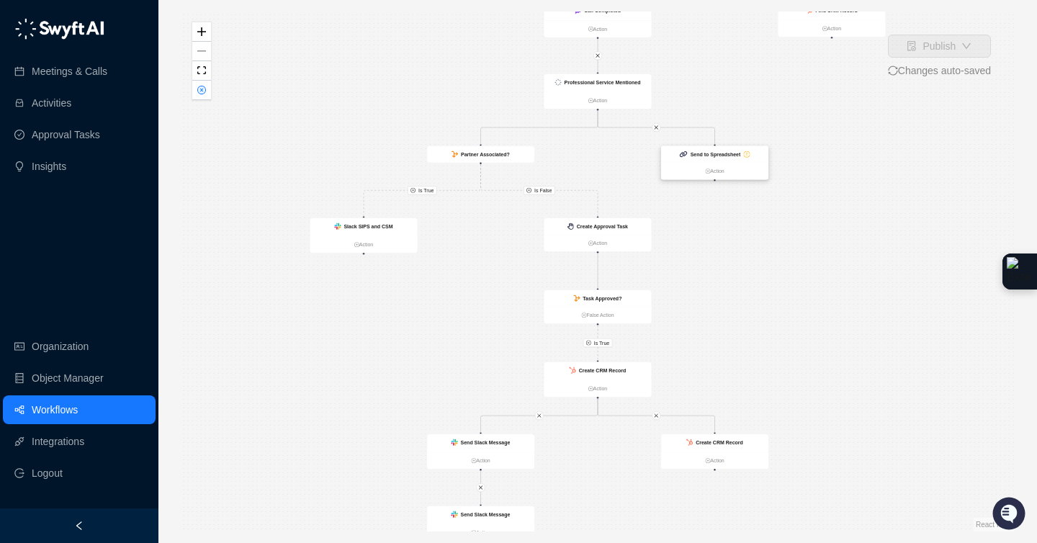
click at [736, 160] on div "Send to Spreadsheet" at bounding box center [714, 154] width 107 height 17
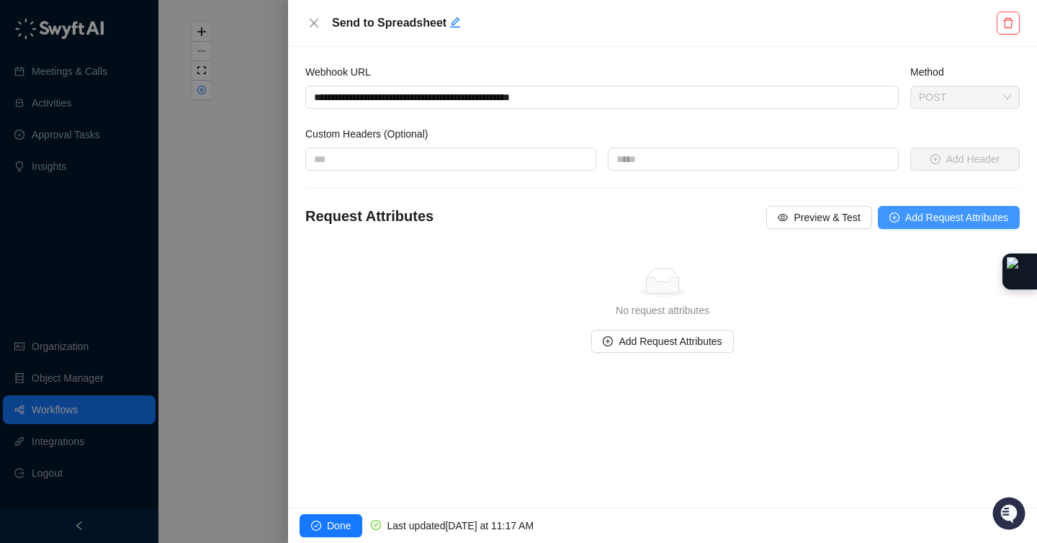
click at [962, 217] on span "Add Request Attributes" at bounding box center [956, 217] width 103 height 16
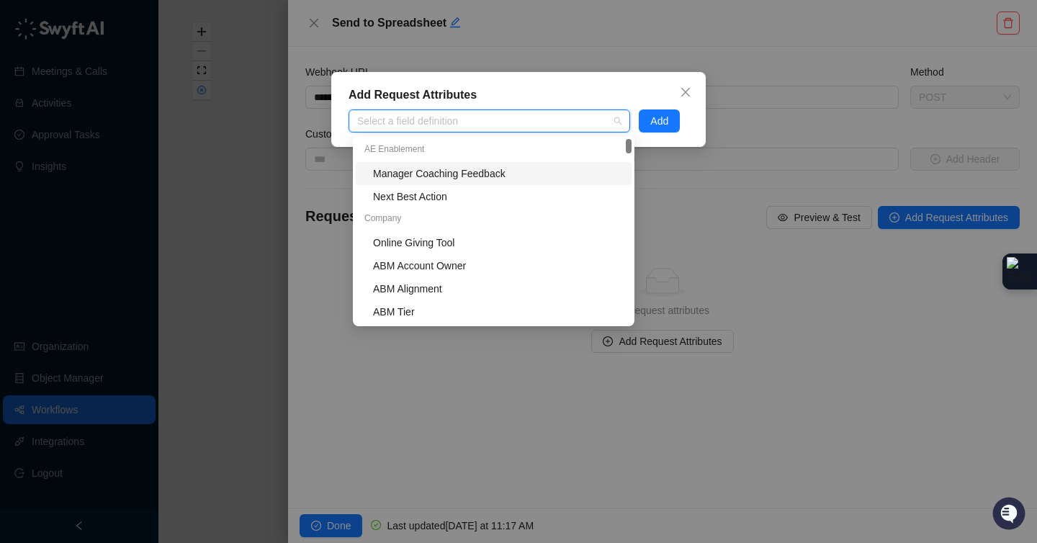
type input "**********"
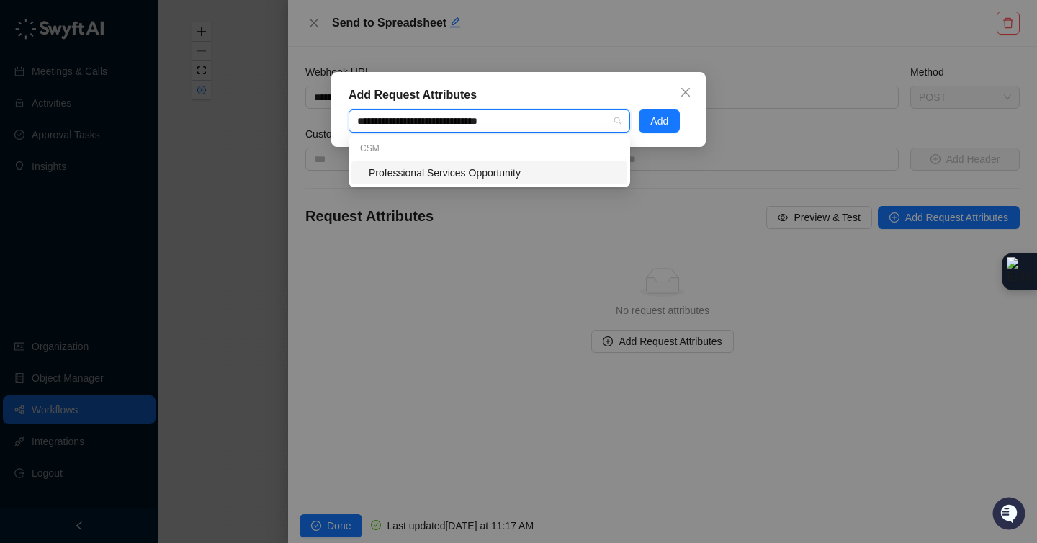
click at [543, 173] on div "Professional Services Opportunity" at bounding box center [494, 173] width 250 height 16
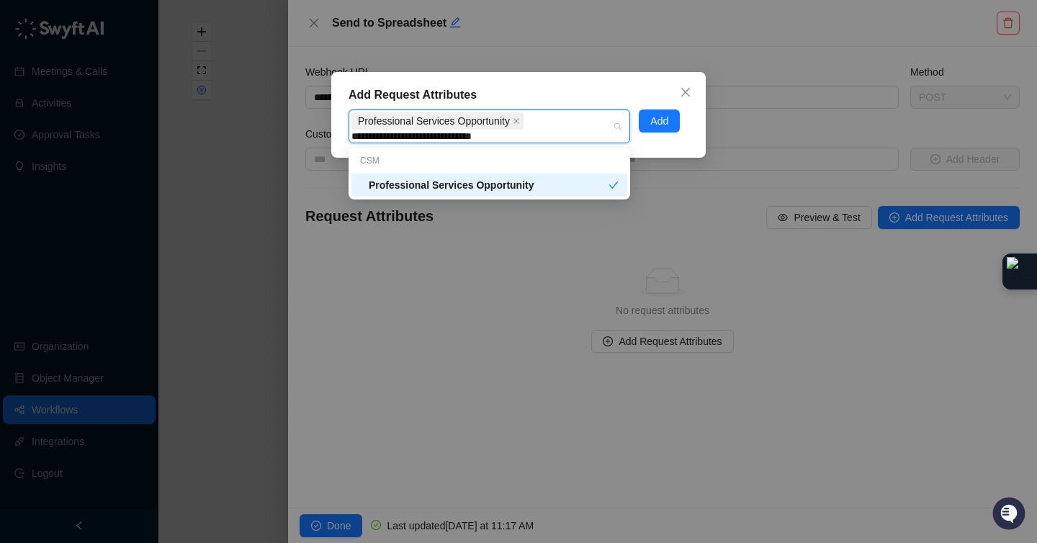
drag, startPoint x: 449, startPoint y: 139, endPoint x: 545, endPoint y: 145, distance: 95.9
click at [545, 145] on div "**********" at bounding box center [518, 115] width 374 height 86
type input "**********"
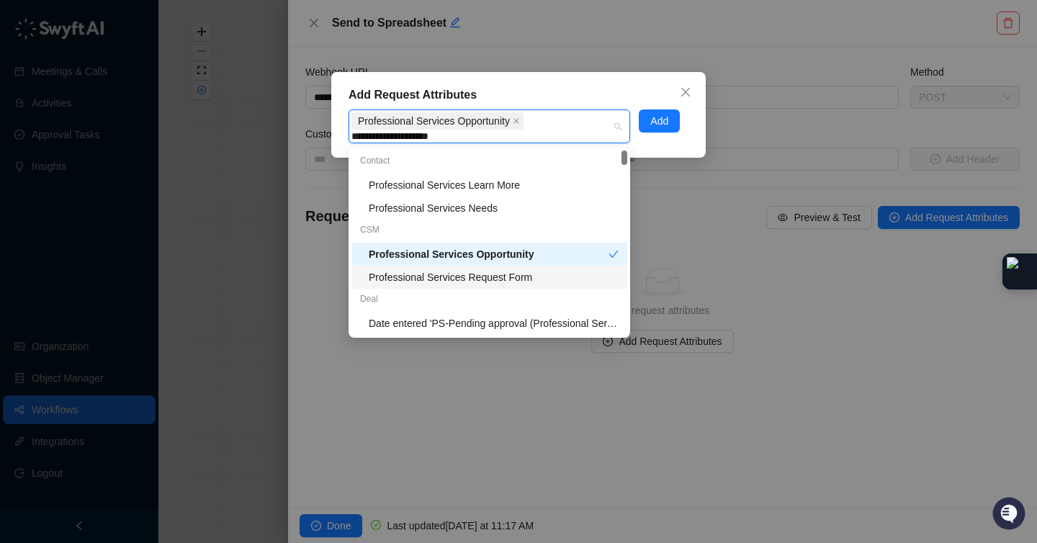
click at [543, 272] on div "Professional Services Request Form" at bounding box center [494, 277] width 250 height 16
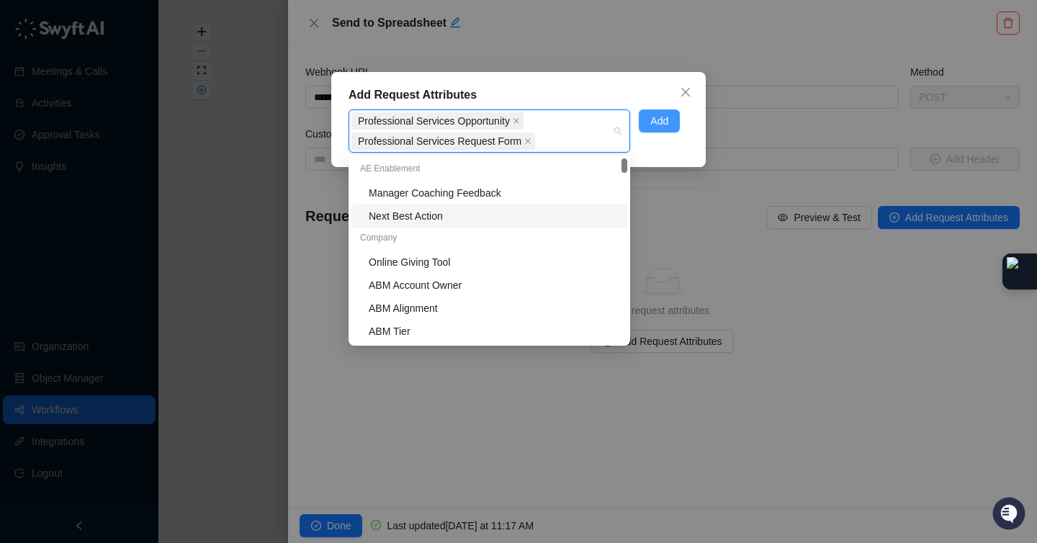
click at [664, 120] on span "Add" at bounding box center [659, 121] width 18 height 16
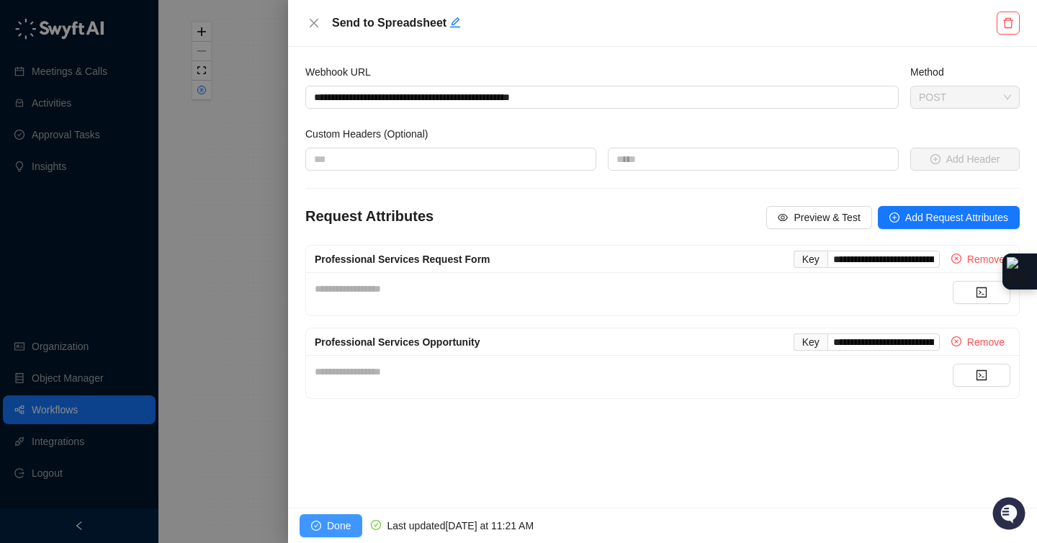
click at [338, 518] on span "Done" at bounding box center [339, 526] width 24 height 16
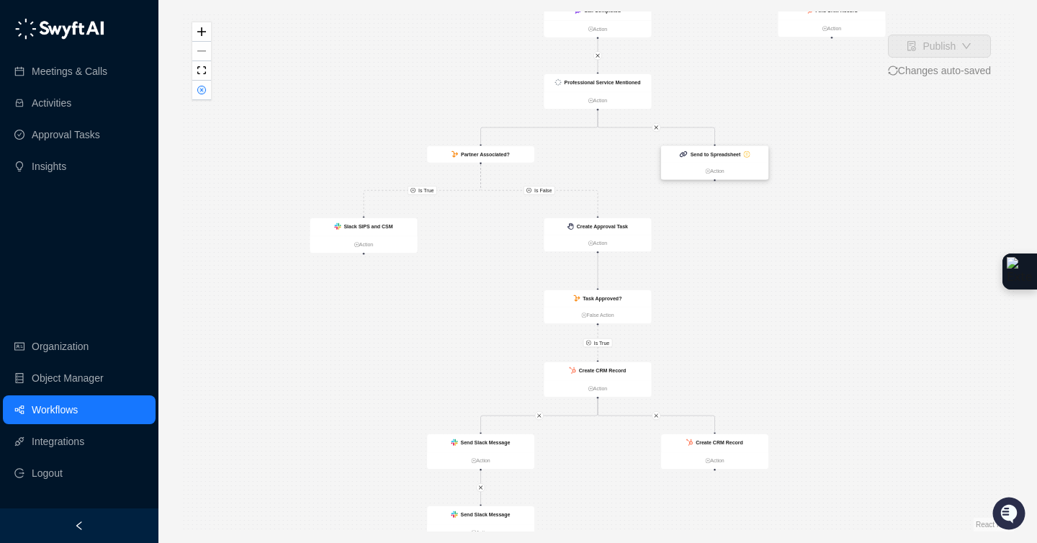
click at [744, 163] on ul "Action" at bounding box center [714, 171] width 107 height 17
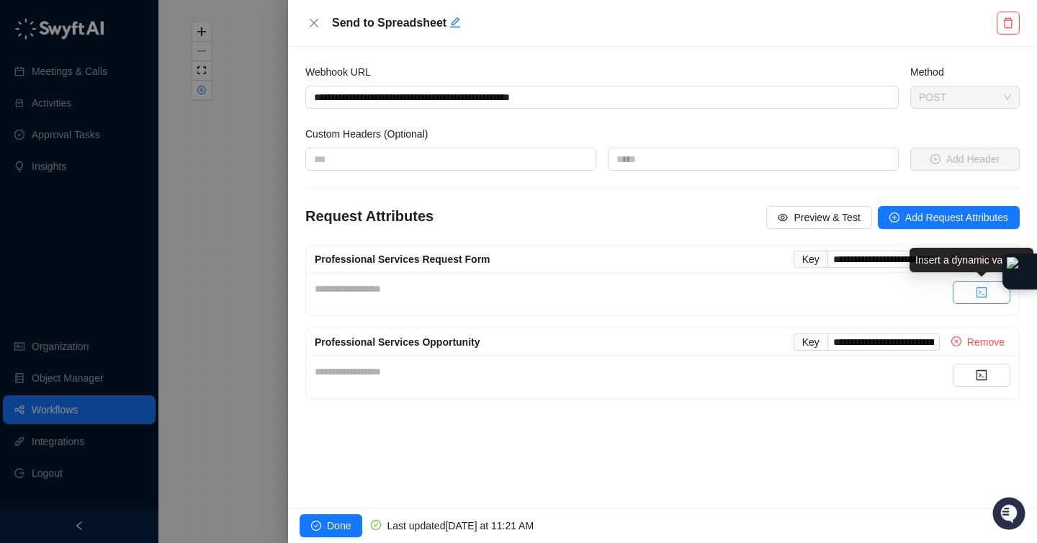
click at [970, 297] on button "button" at bounding box center [981, 292] width 58 height 23
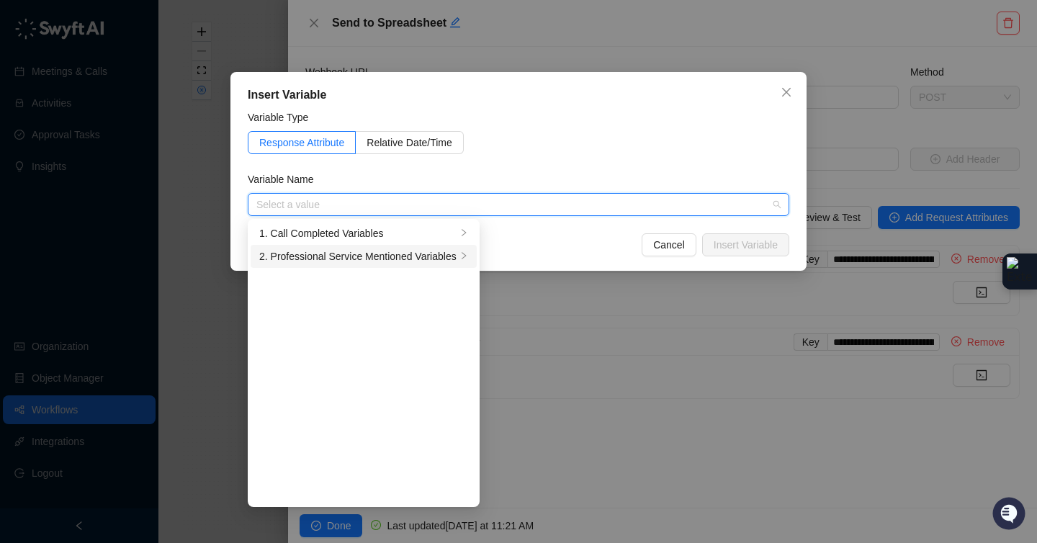
click at [395, 253] on div "2. Professional Service Mentioned Variables" at bounding box center [357, 256] width 197 height 16
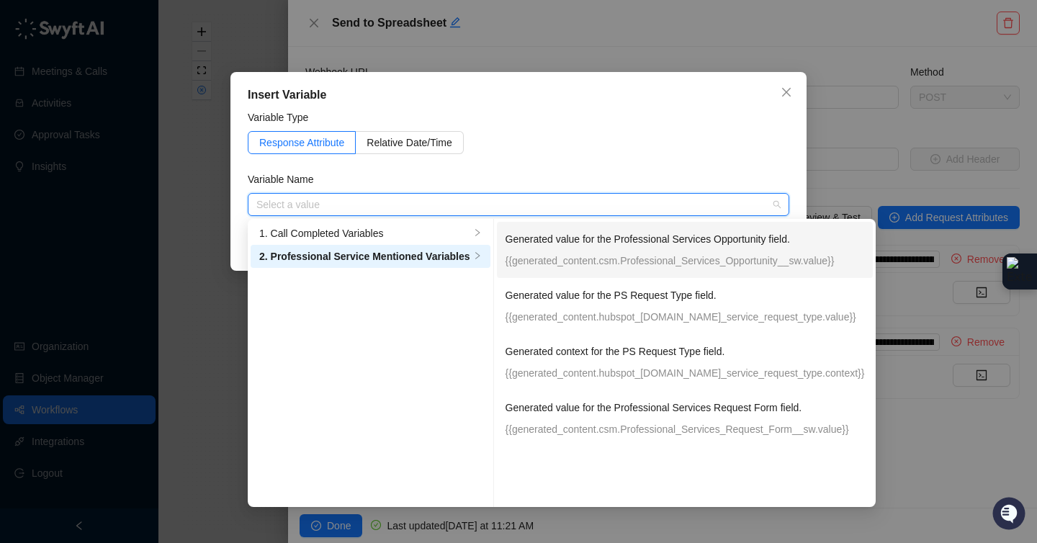
click at [660, 246] on p "Generated value for the Professional Services Opportunity field." at bounding box center [684, 239] width 359 height 16
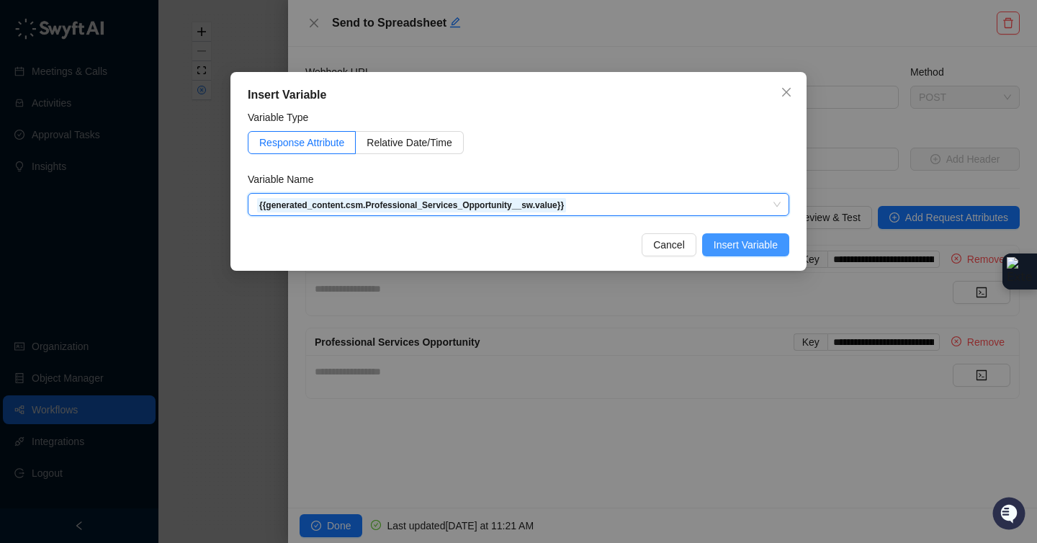
click at [713, 238] on span "Insert Variable" at bounding box center [745, 245] width 64 height 16
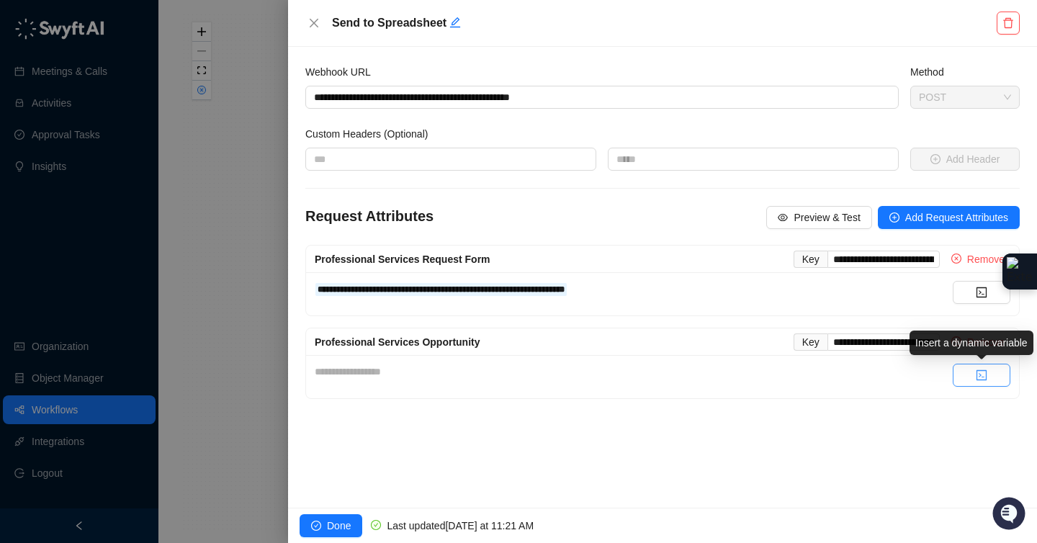
click at [967, 380] on button "button" at bounding box center [981, 375] width 58 height 23
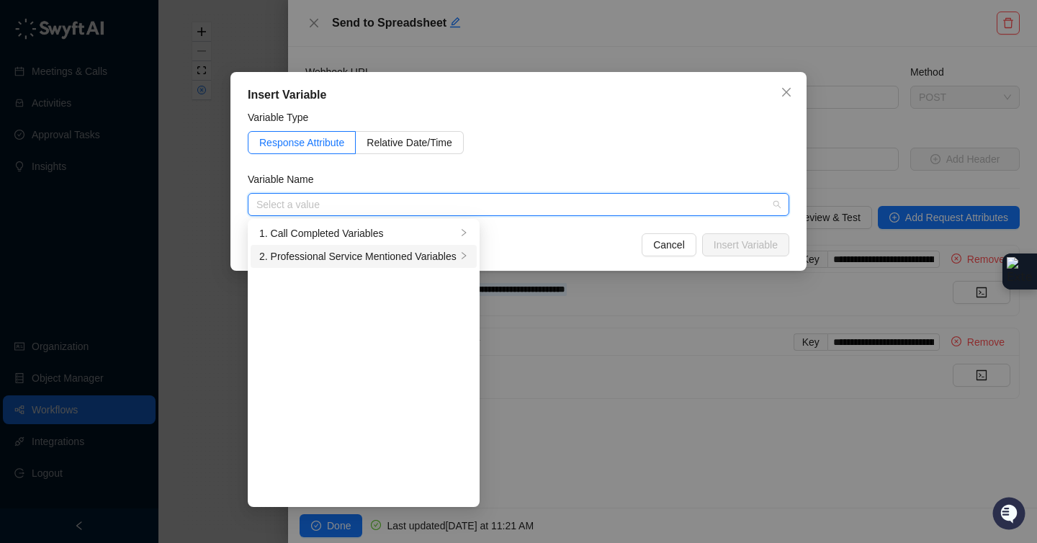
click at [449, 250] on div "2. Professional Service Mentioned Variables" at bounding box center [357, 256] width 197 height 16
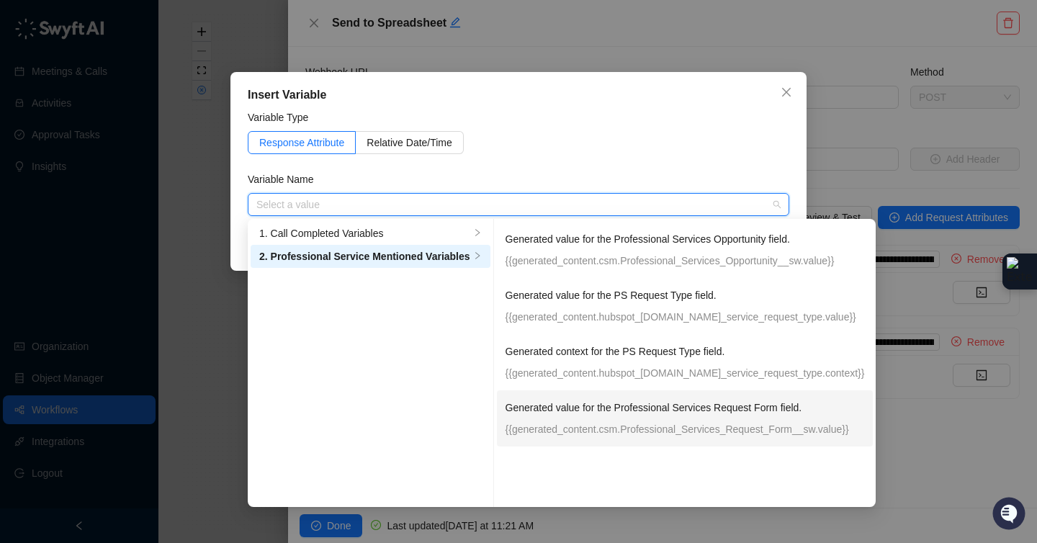
click at [626, 411] on p "Generated value for the Professional Services Request Form field." at bounding box center [684, 407] width 359 height 16
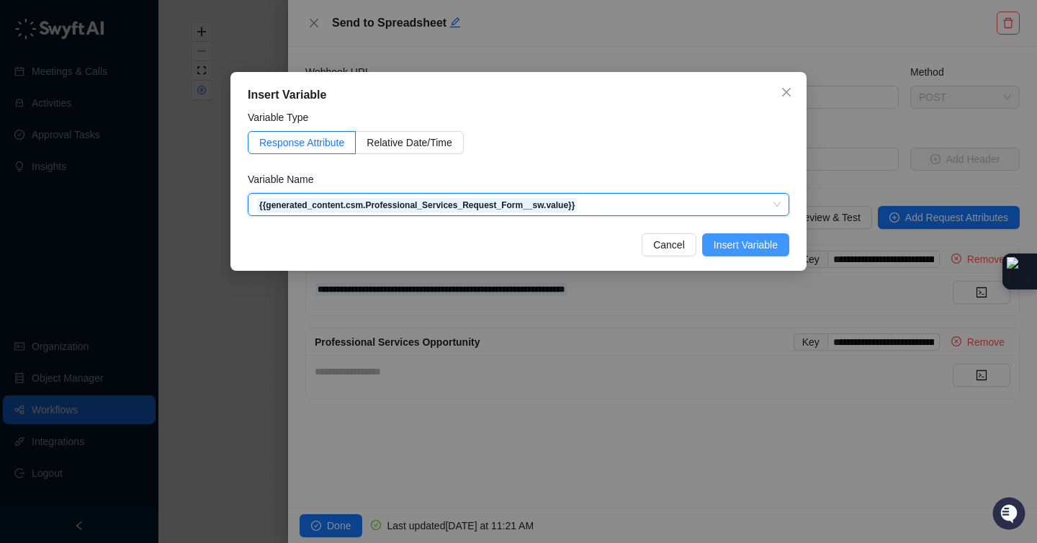
click at [718, 249] on span "Insert Variable" at bounding box center [745, 245] width 64 height 16
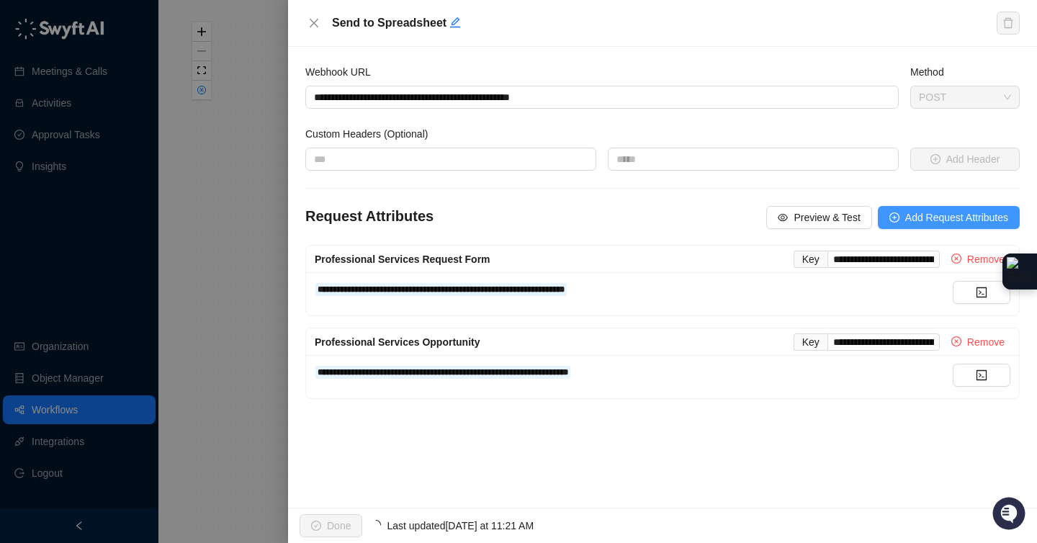
click at [893, 214] on icon "plus-circle" at bounding box center [894, 217] width 10 height 10
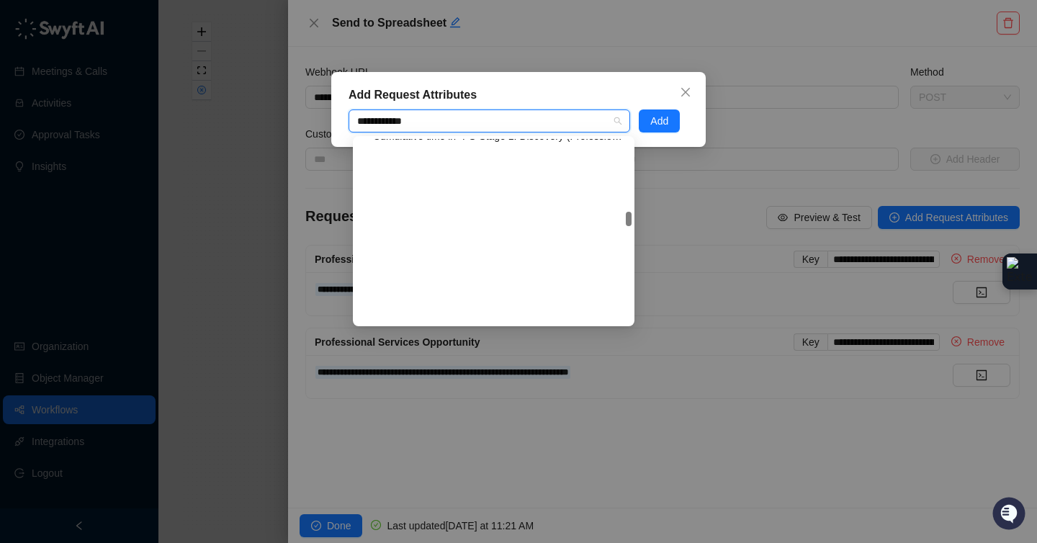
scroll to position [1015, 0]
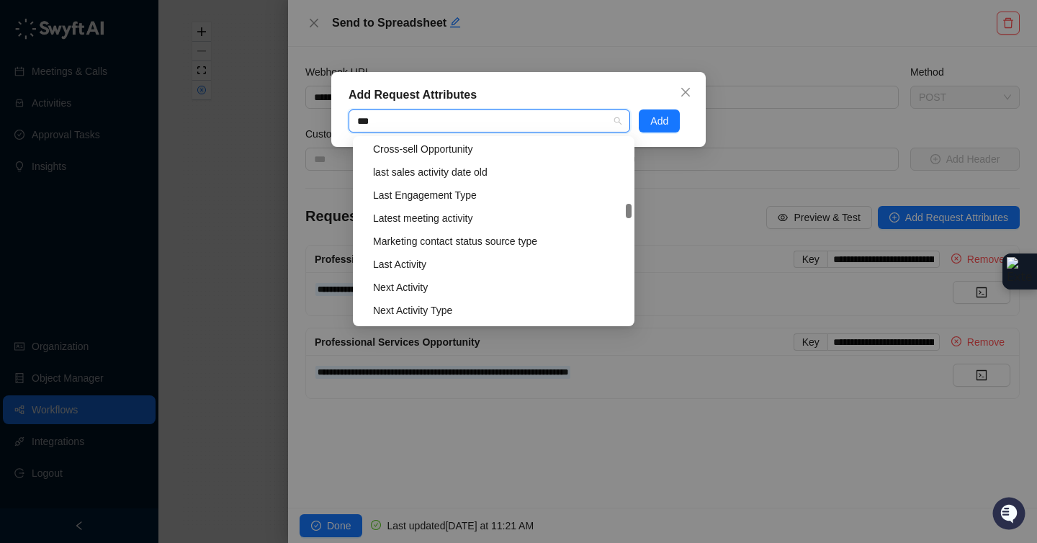
type input "****"
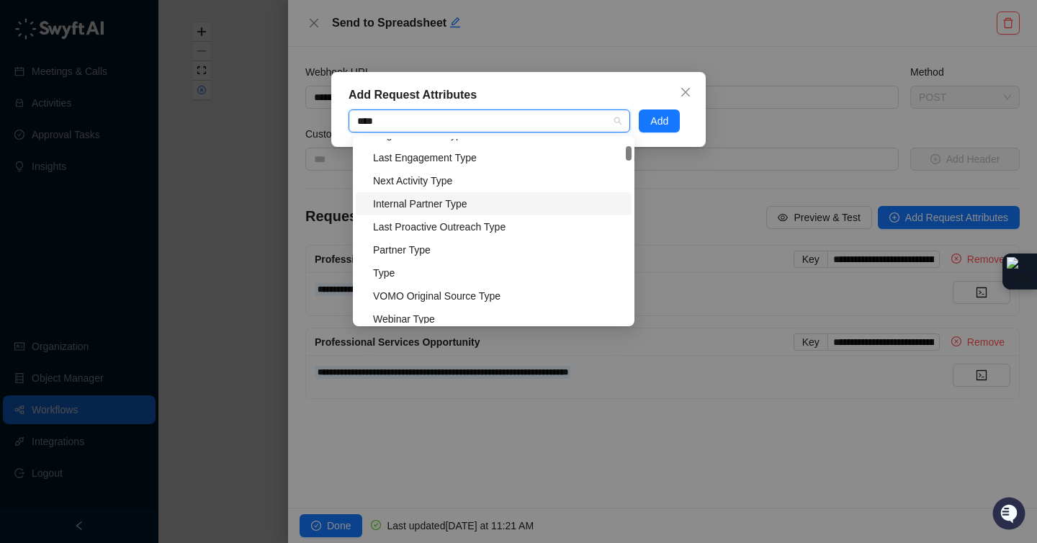
scroll to position [62, 0]
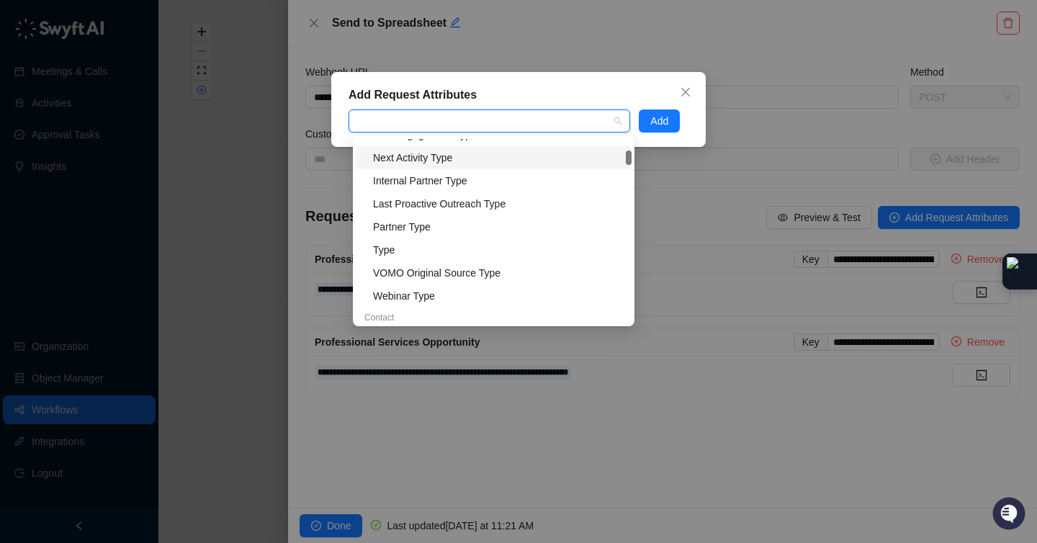
click at [323, 99] on div "Add Request Attributes Type Add" at bounding box center [518, 271] width 1037 height 543
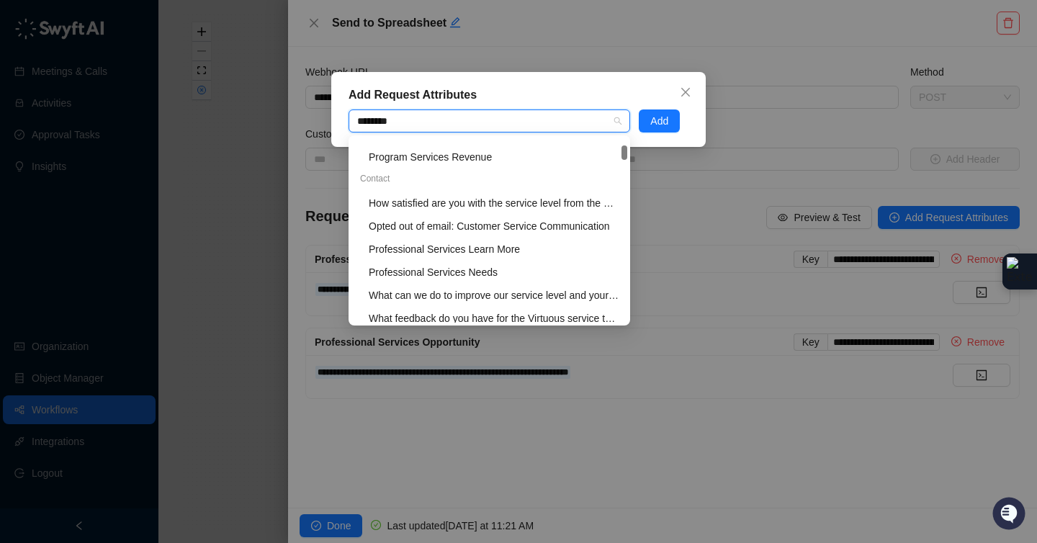
scroll to position [0, 0]
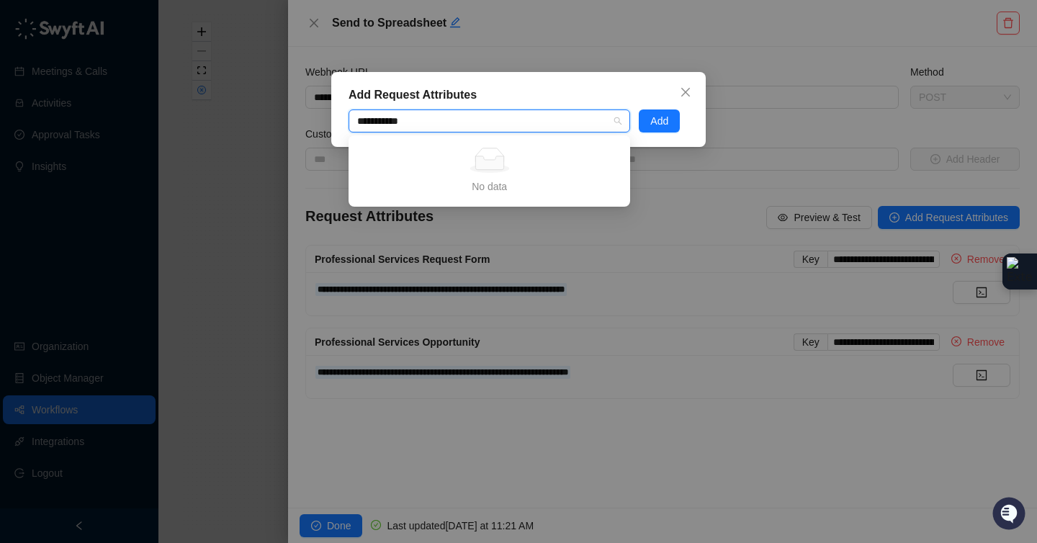
type input "**********"
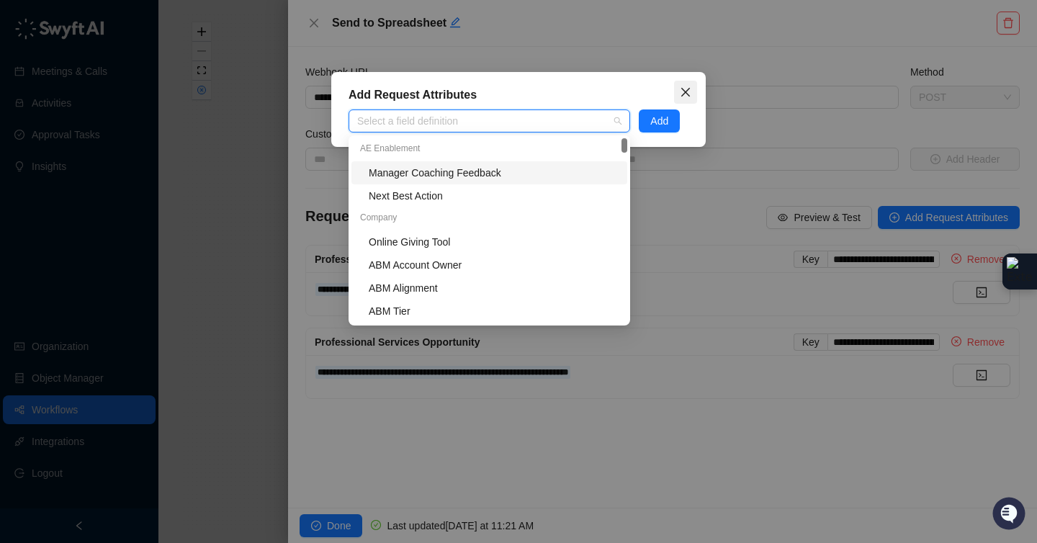
click at [680, 92] on icon "close" at bounding box center [686, 92] width 12 height 12
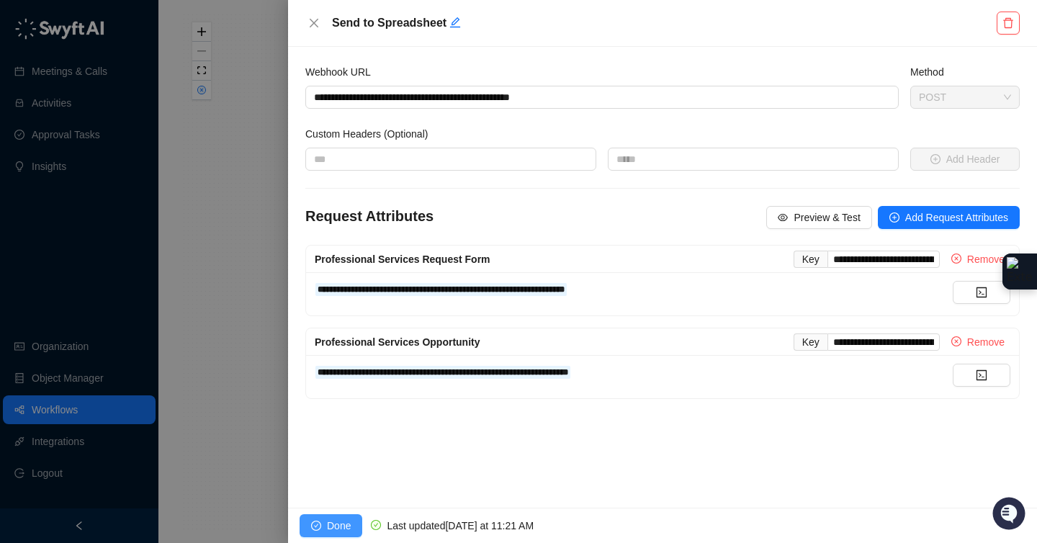
click at [345, 531] on span "Done" at bounding box center [339, 526] width 24 height 16
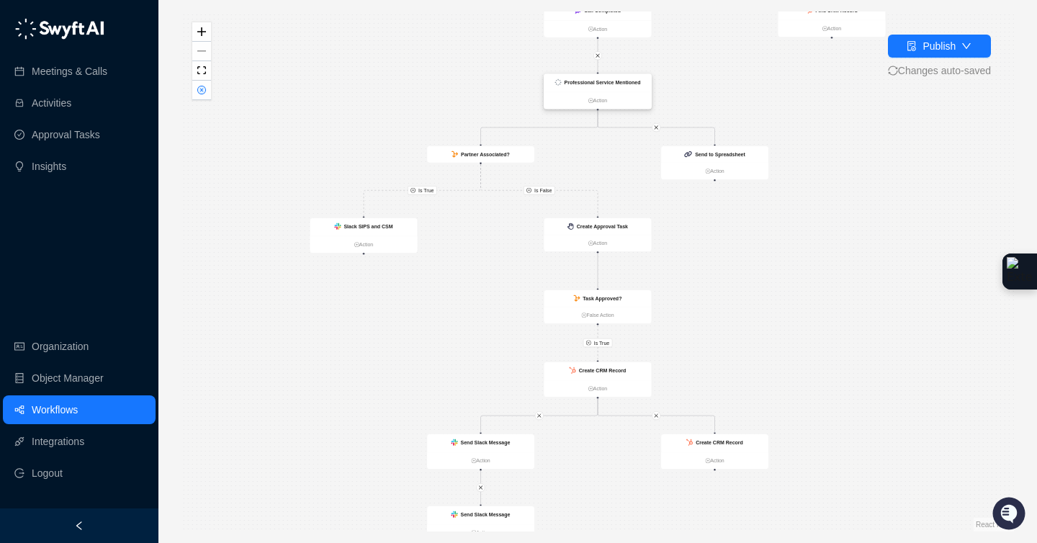
click at [610, 93] on ul "Action" at bounding box center [597, 100] width 107 height 17
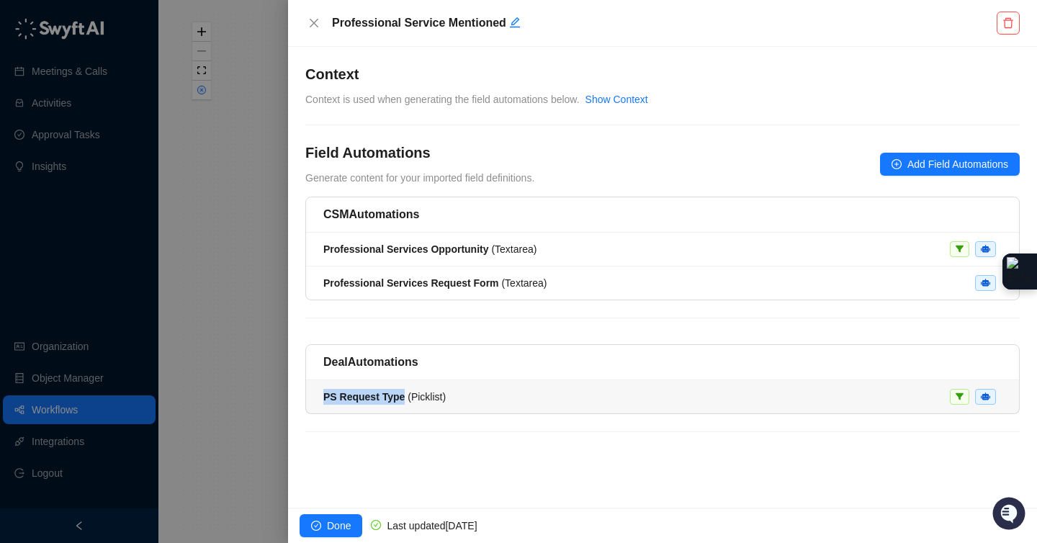
drag, startPoint x: 403, startPoint y: 397, endPoint x: 315, endPoint y: 396, distance: 88.5
click at [315, 396] on li "PS Request Type ( Picklist )" at bounding box center [662, 396] width 713 height 33
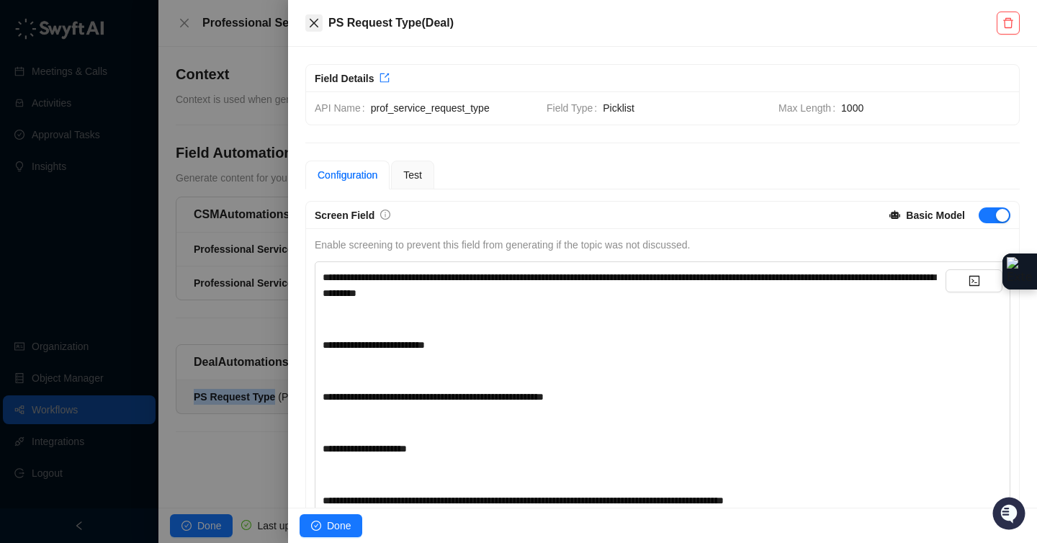
click at [317, 29] on button "Close" at bounding box center [313, 22] width 17 height 17
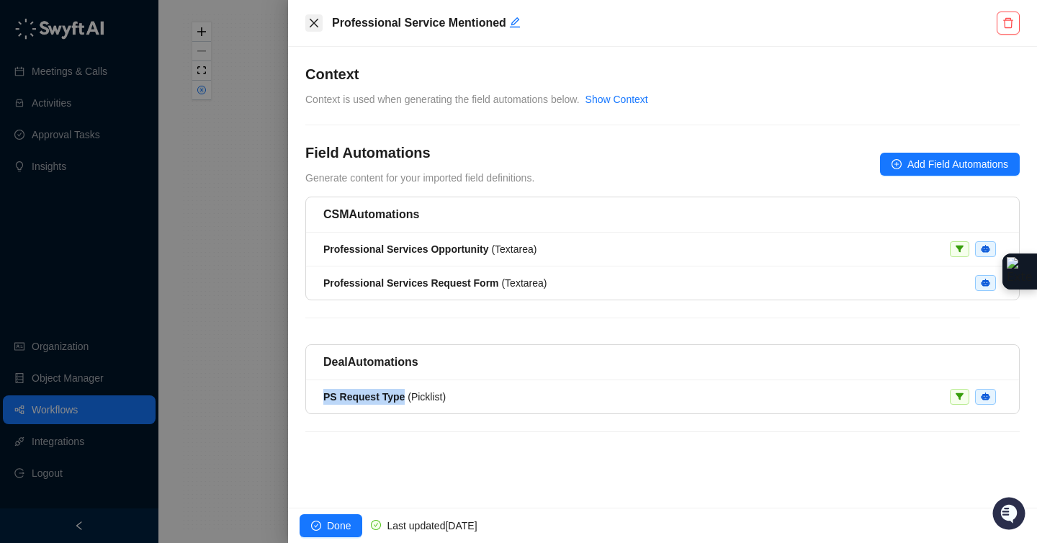
click at [315, 28] on icon "close" at bounding box center [314, 23] width 12 height 12
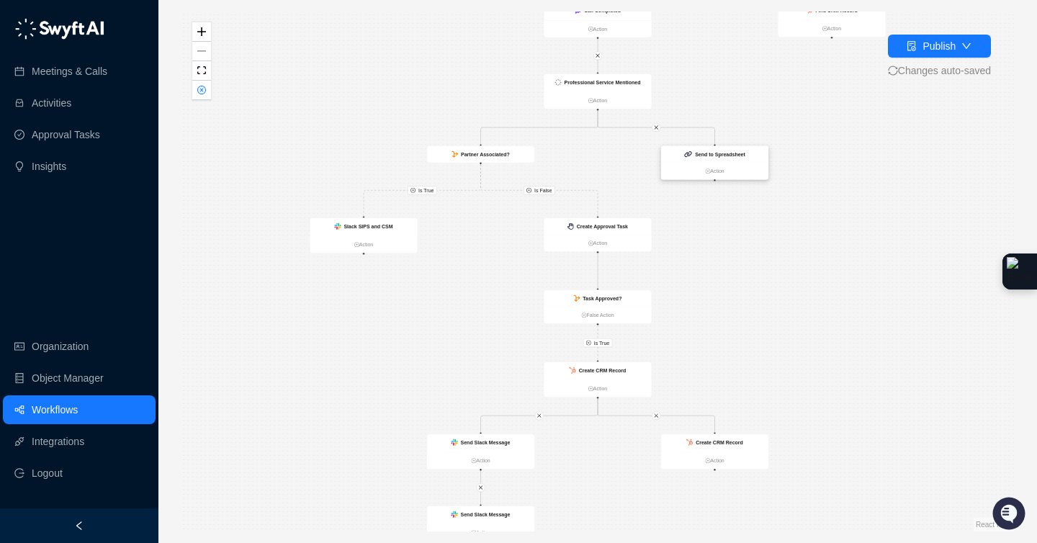
click at [751, 163] on ul "Action" at bounding box center [714, 171] width 107 height 17
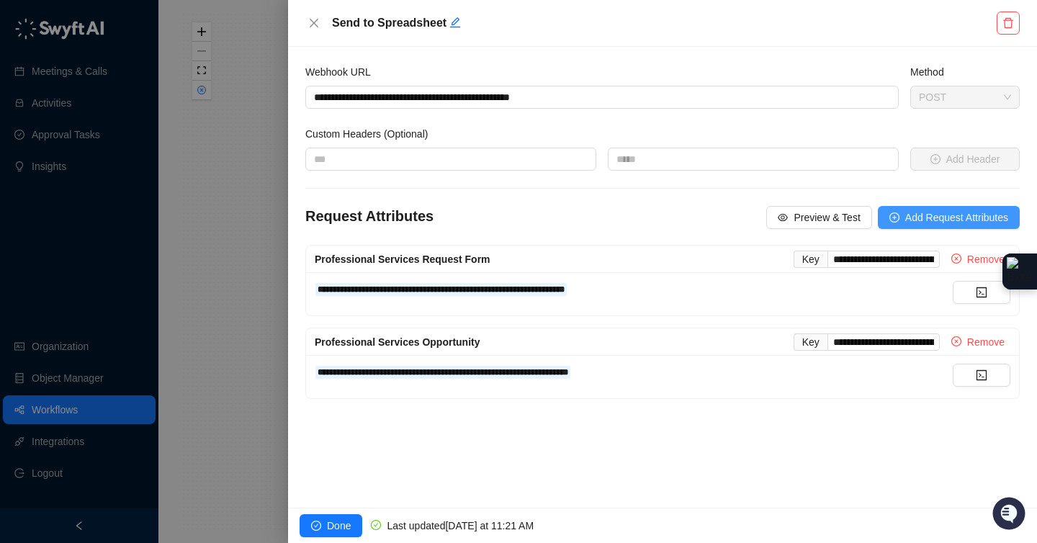
click at [911, 225] on button "Add Request Attributes" at bounding box center [948, 217] width 142 height 23
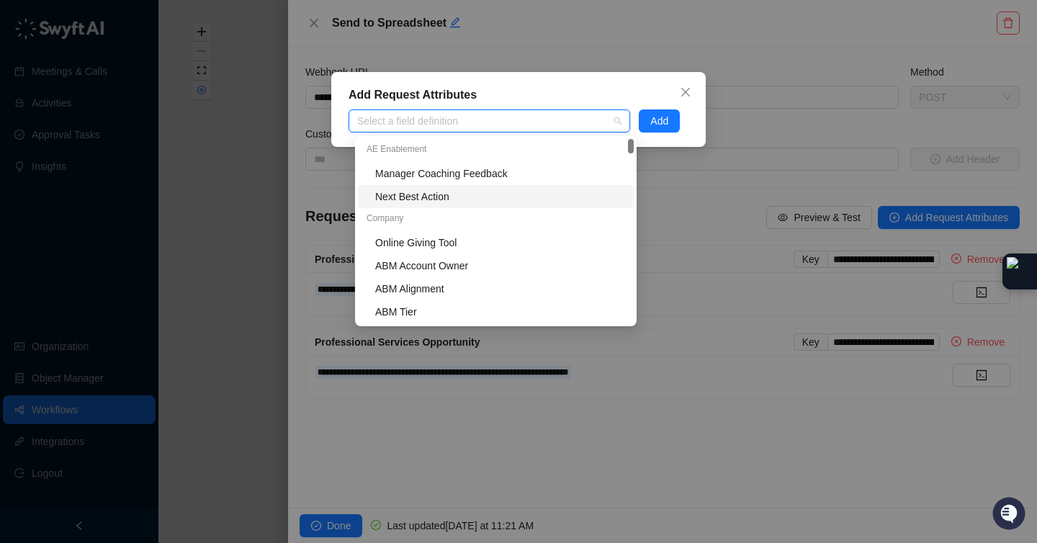
type input "**********"
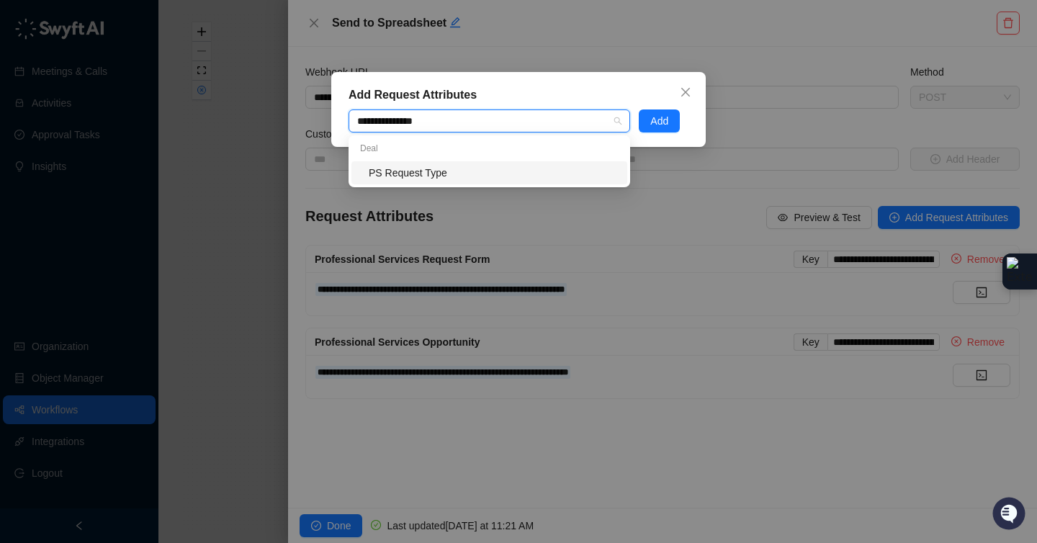
click at [438, 165] on div "PS Request Type" at bounding box center [494, 173] width 250 height 16
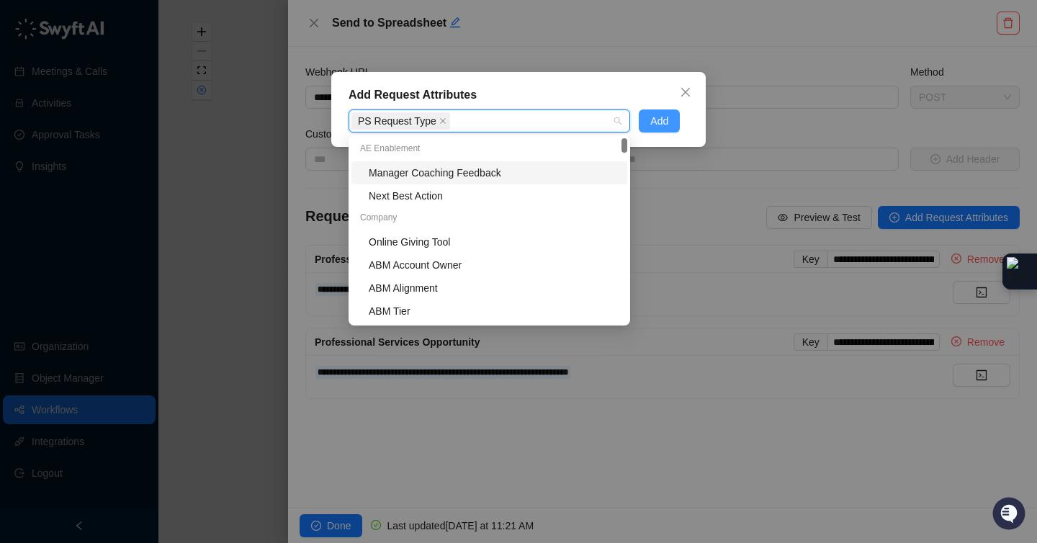
click at [655, 121] on span "Add" at bounding box center [659, 121] width 18 height 16
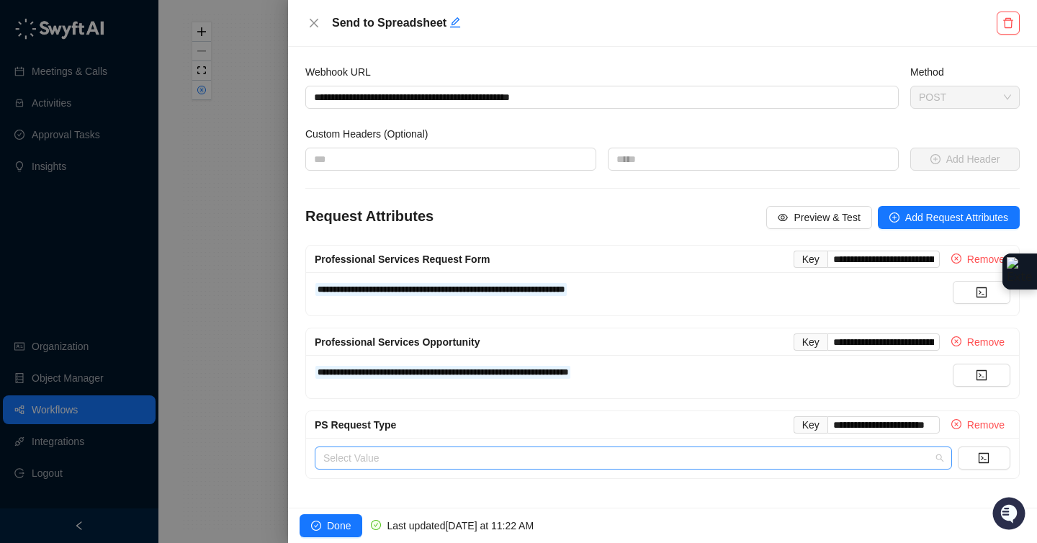
click at [641, 458] on input "search" at bounding box center [628, 458] width 611 height 22
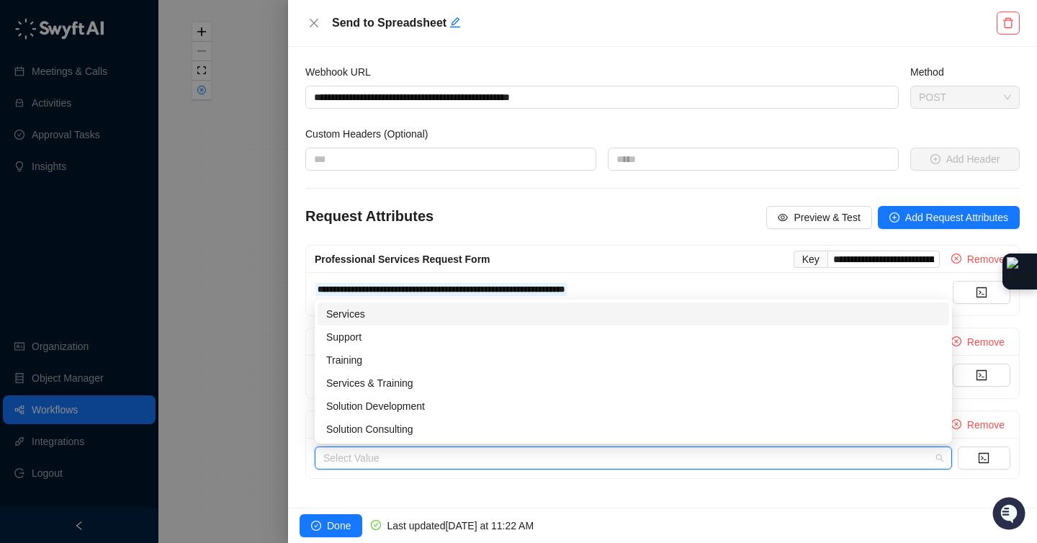
paste input "**********"
type input "**********"
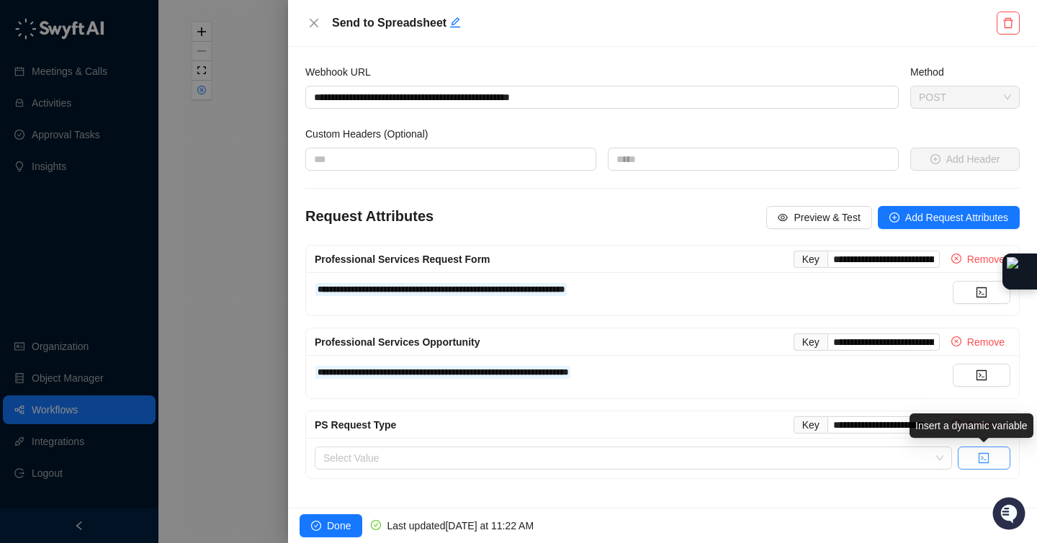
click at [1003, 461] on button "button" at bounding box center [983, 457] width 53 height 23
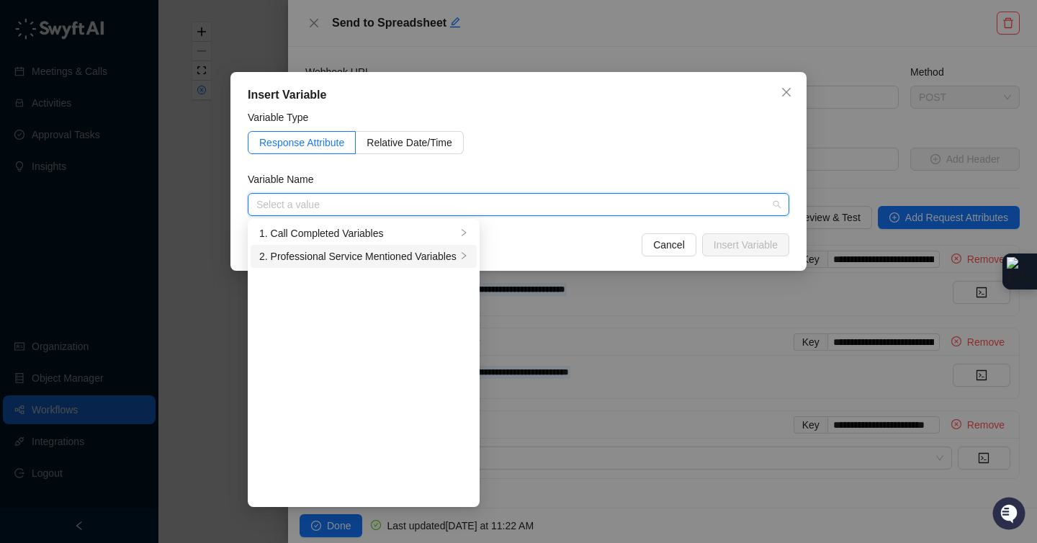
click at [376, 254] on div "2. Professional Service Mentioned Variables" at bounding box center [357, 256] width 197 height 16
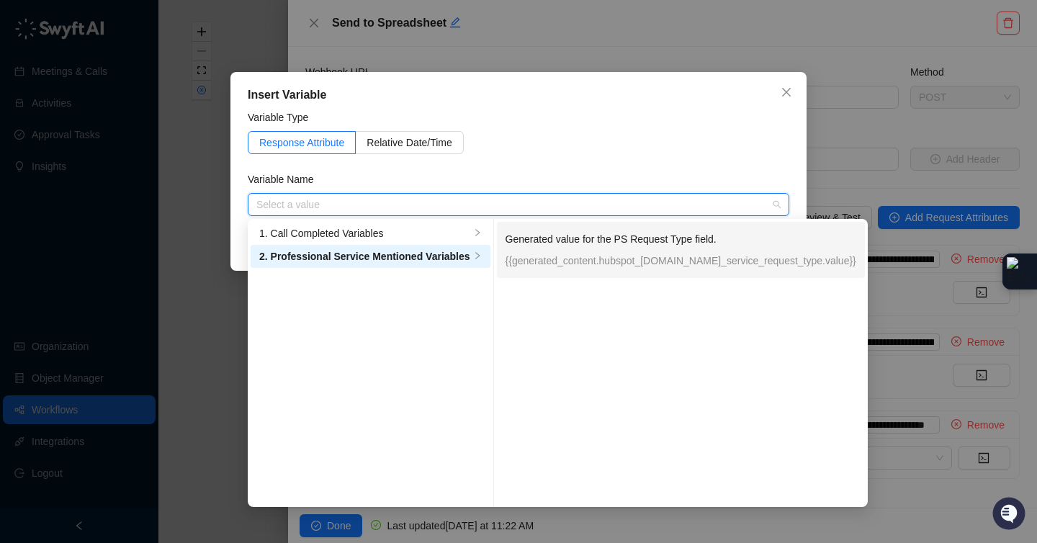
click at [588, 243] on p "Generated value for the PS Request Type field." at bounding box center [680, 239] width 351 height 16
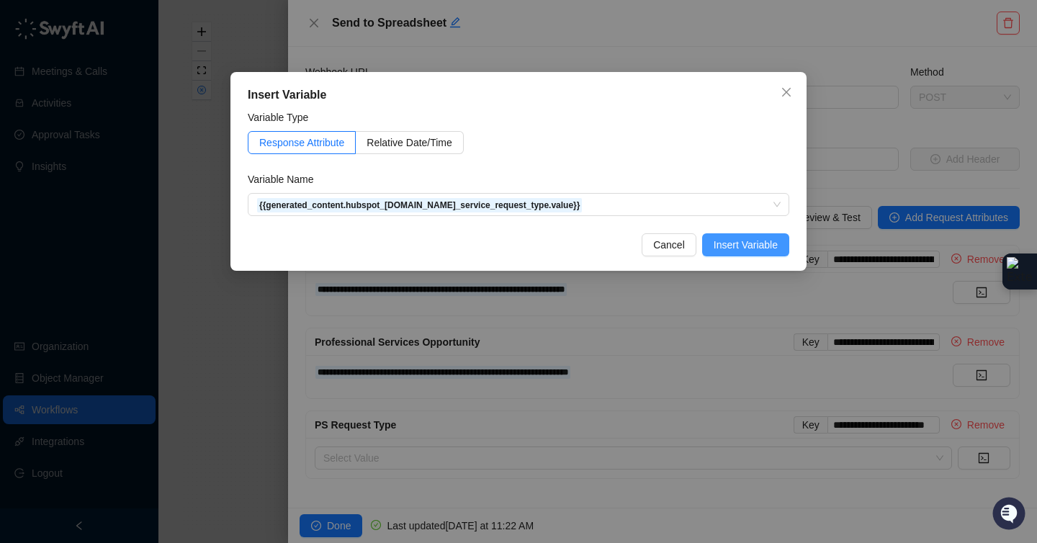
click at [750, 242] on span "Insert Variable" at bounding box center [745, 245] width 64 height 16
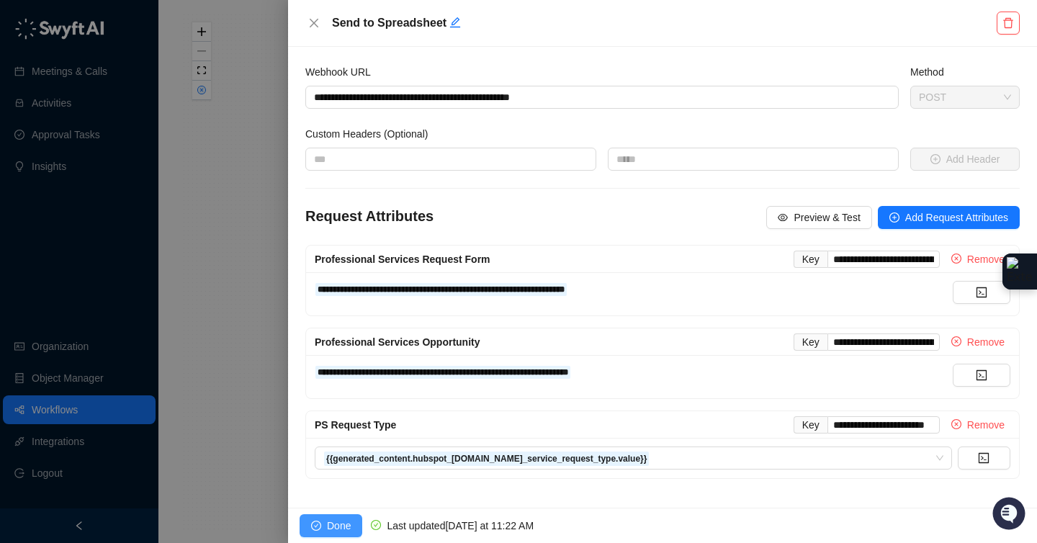
click at [346, 524] on span "Done" at bounding box center [339, 526] width 24 height 16
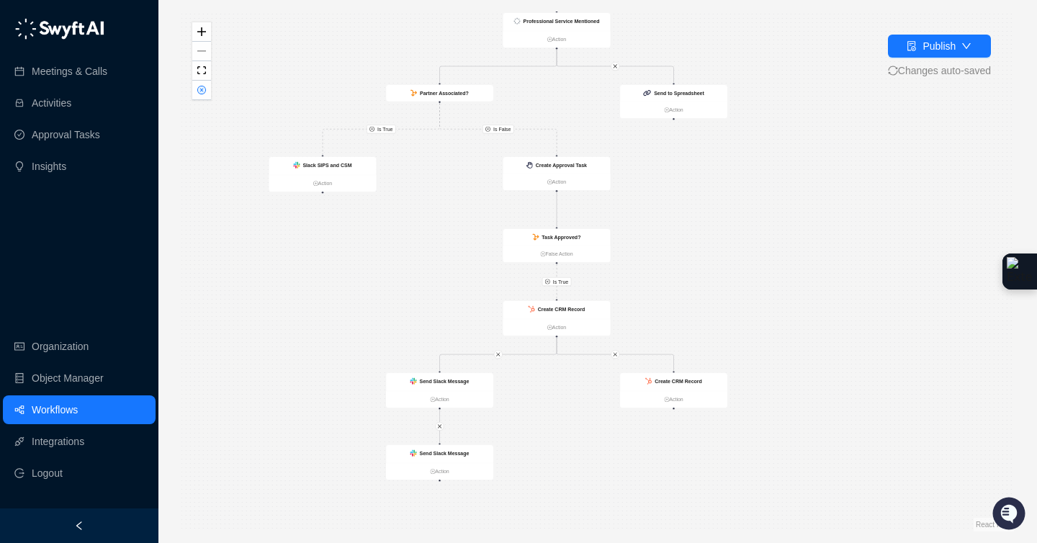
drag, startPoint x: 812, startPoint y: 370, endPoint x: 761, endPoint y: 302, distance: 84.8
click at [764, 304] on div "Is True Is True Is False Call Completed Action Slack SIPS and CSM Action Create…" at bounding box center [597, 272] width 832 height 520
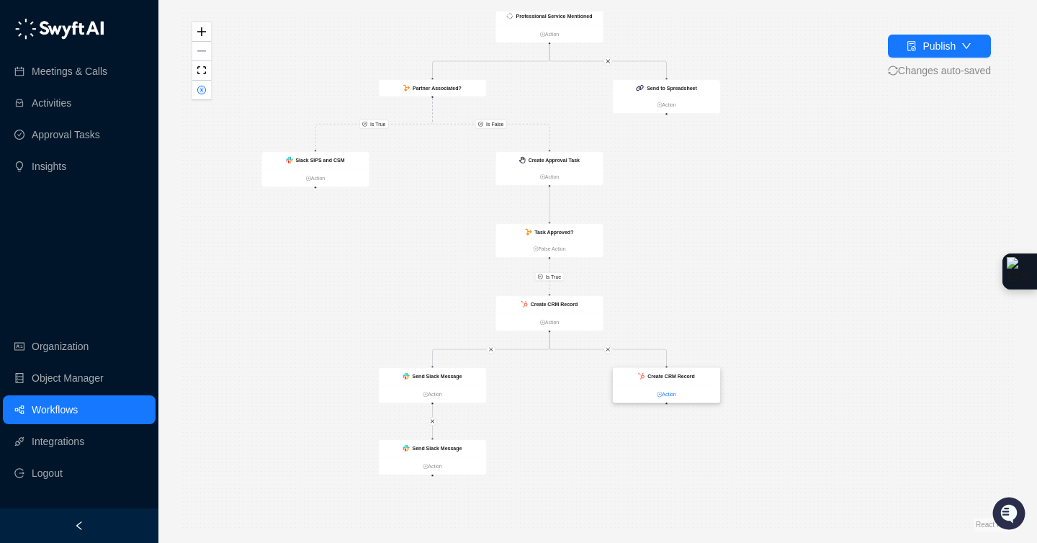
click at [673, 396] on link "Action" at bounding box center [666, 394] width 107 height 8
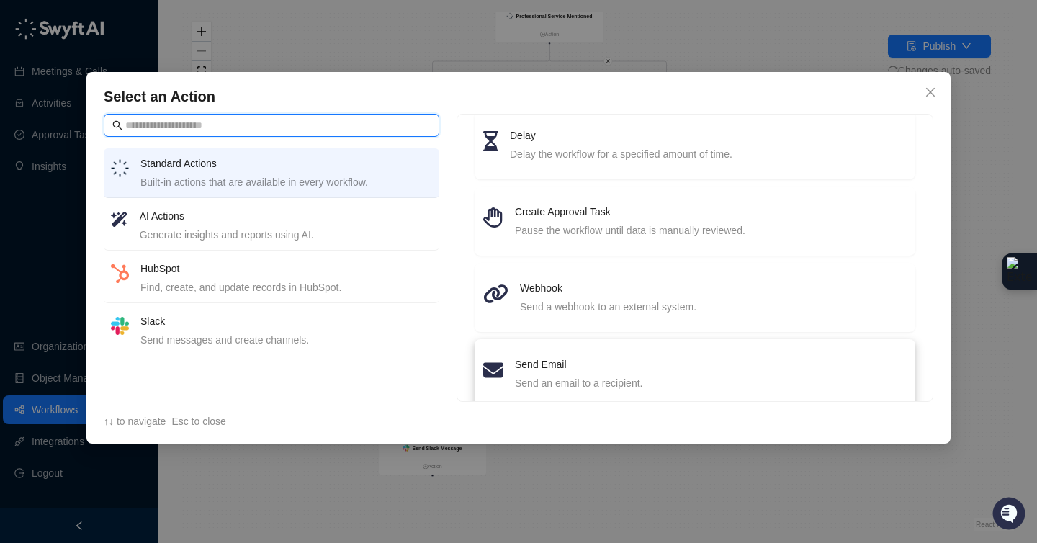
scroll to position [206, 0]
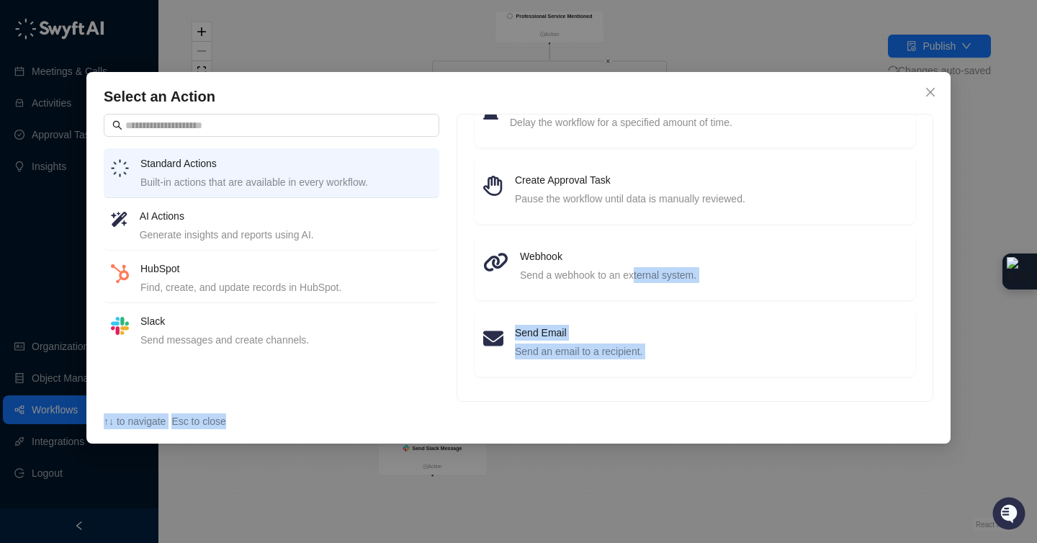
drag, startPoint x: 635, startPoint y: 273, endPoint x: 698, endPoint y: 458, distance: 195.5
click at [698, 458] on div "Select an Action Standard Actions Built-in actions that are available in every …" at bounding box center [518, 271] width 1037 height 543
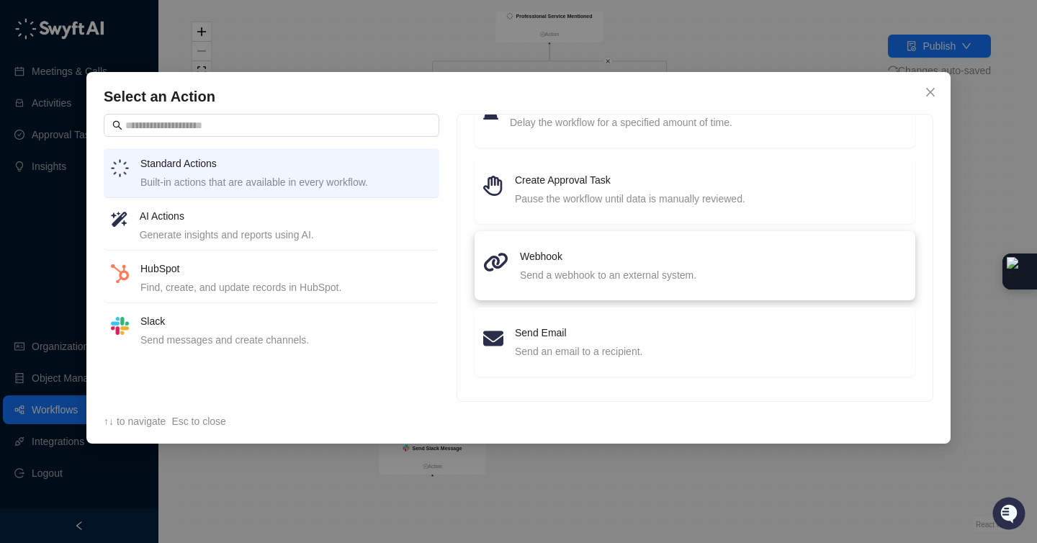
click at [616, 281] on div "Send a webhook to an external system." at bounding box center [713, 275] width 387 height 16
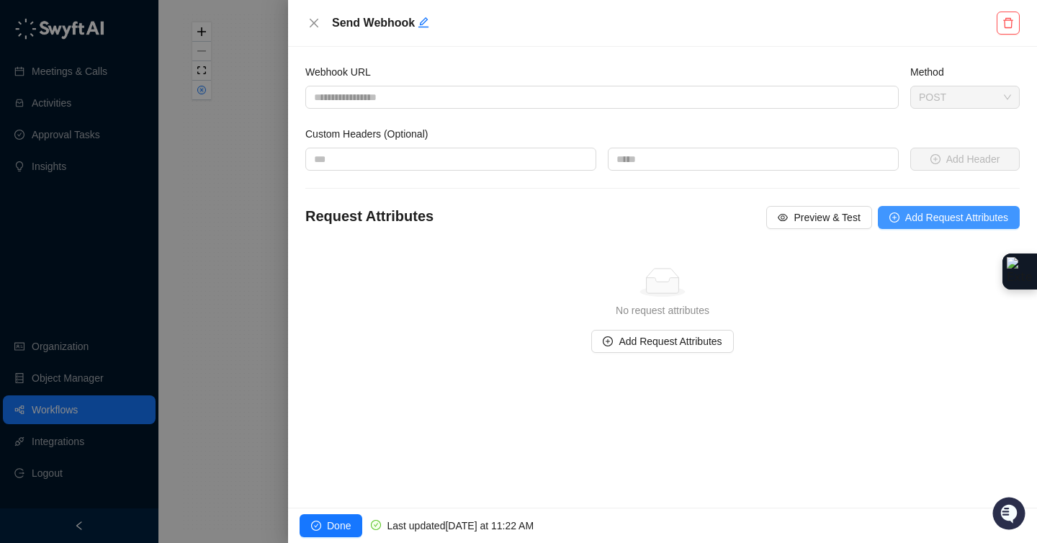
click at [898, 220] on button "Add Request Attributes" at bounding box center [948, 217] width 142 height 23
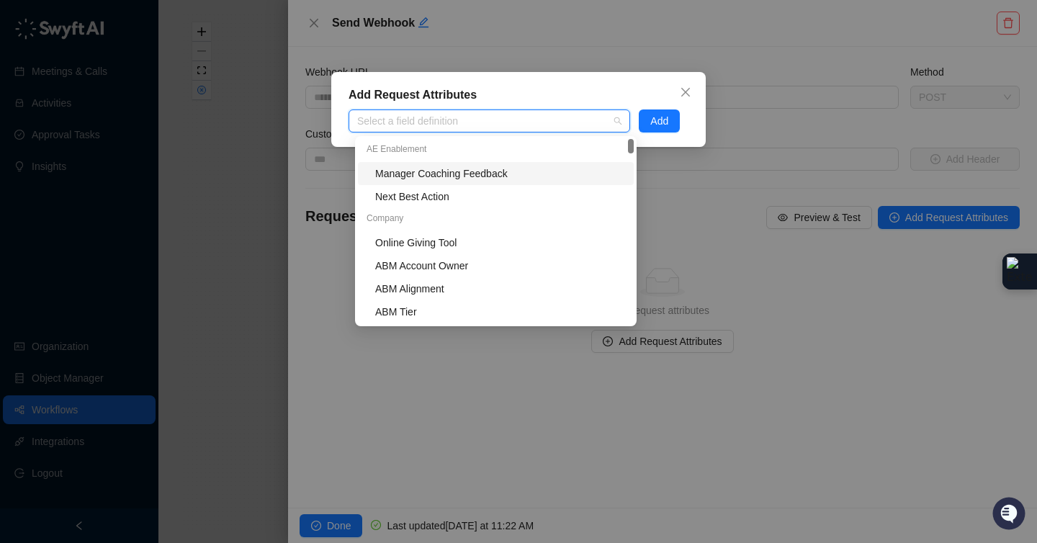
scroll to position [3, 0]
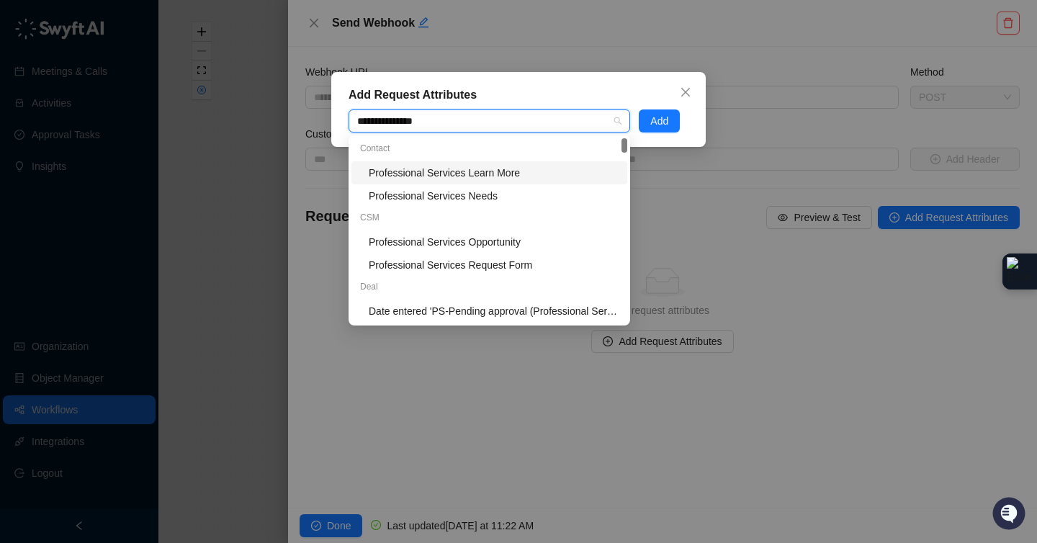
type input "**********"
click at [529, 248] on div "Professional Services Opportunity" at bounding box center [494, 242] width 250 height 16
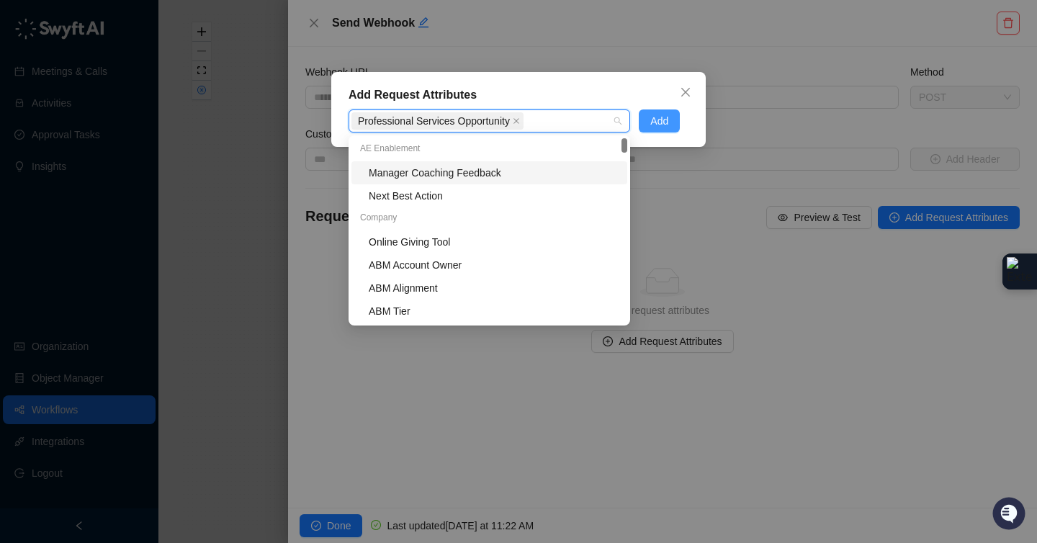
click at [652, 122] on span "Add" at bounding box center [659, 121] width 18 height 16
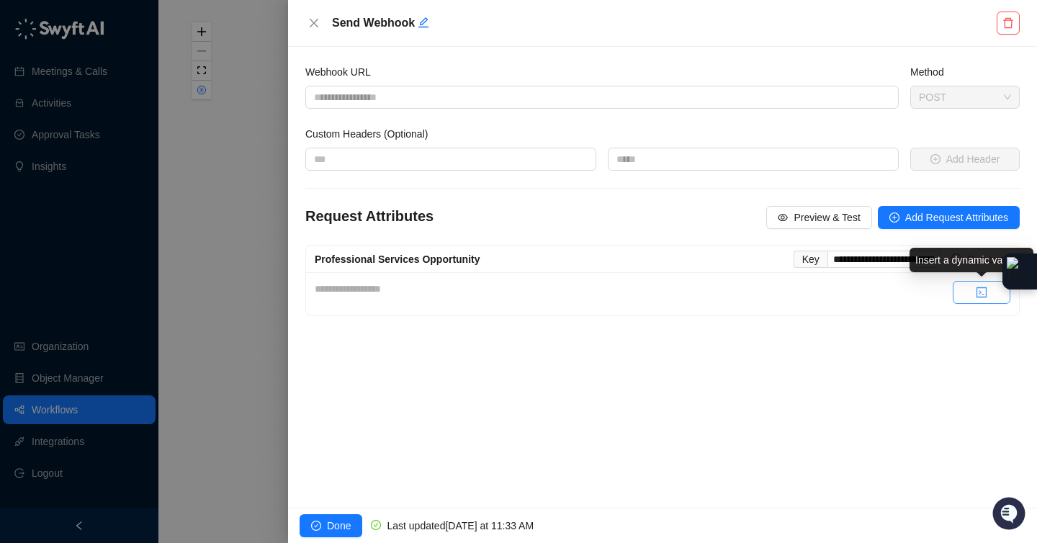
click at [978, 298] on button "button" at bounding box center [981, 292] width 58 height 23
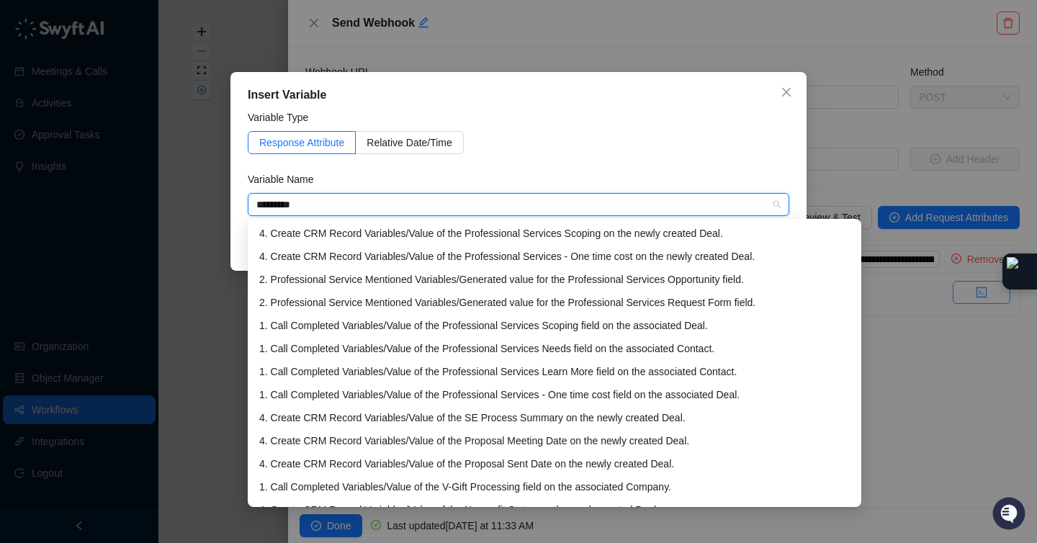
type input "********"
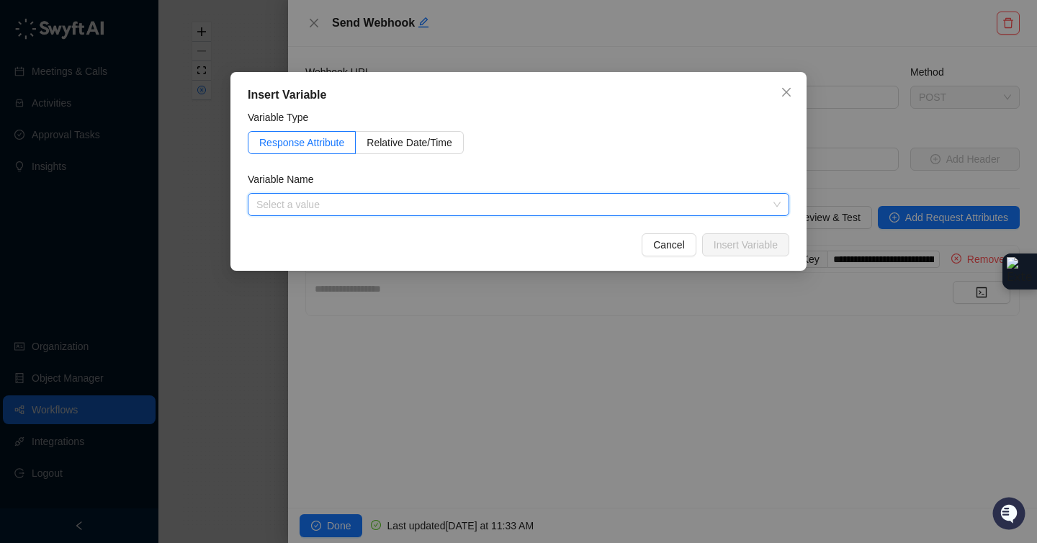
click at [577, 259] on div "Insert Variable Variable Type Response Attribute Relative Date/Time Variable Na…" at bounding box center [518, 171] width 576 height 199
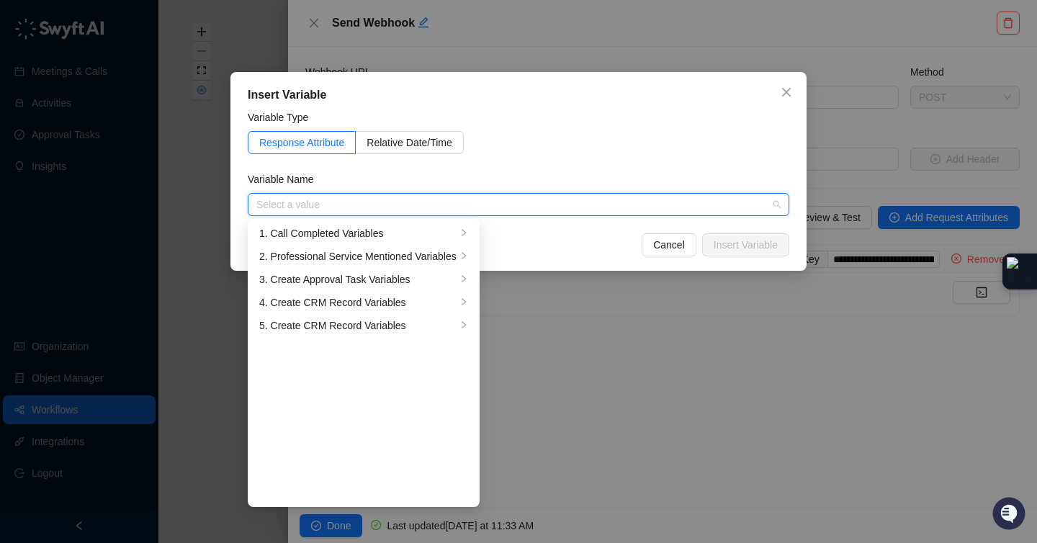
drag, startPoint x: 718, startPoint y: 209, endPoint x: 731, endPoint y: 212, distance: 13.3
click at [719, 209] on input "search" at bounding box center [513, 205] width 515 height 22
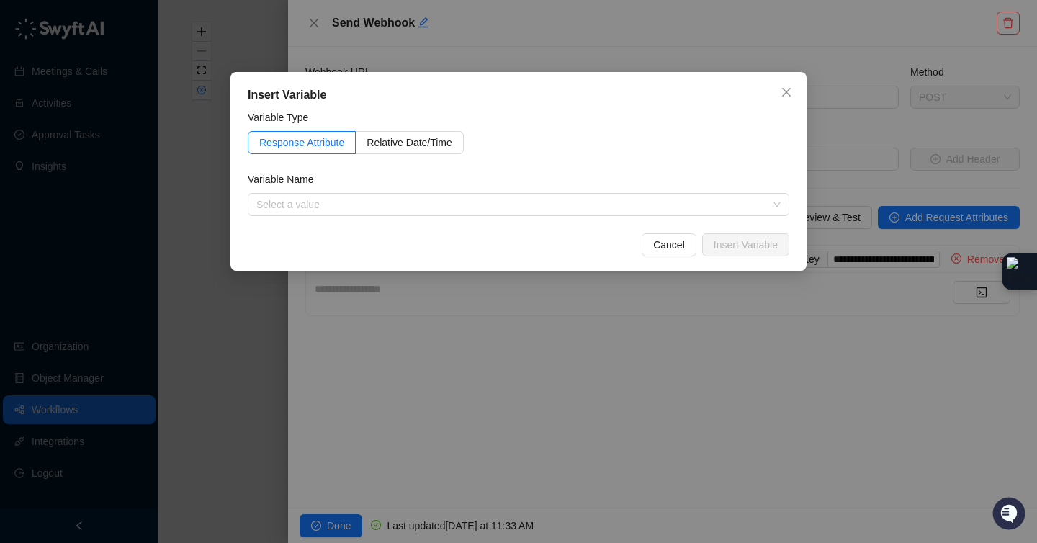
drag, startPoint x: 829, startPoint y: 315, endPoint x: 892, endPoint y: 304, distance: 64.4
click at [829, 315] on div "Insert Variable Variable Type Response Attribute Relative Date/Time Variable Na…" at bounding box center [518, 271] width 1037 height 543
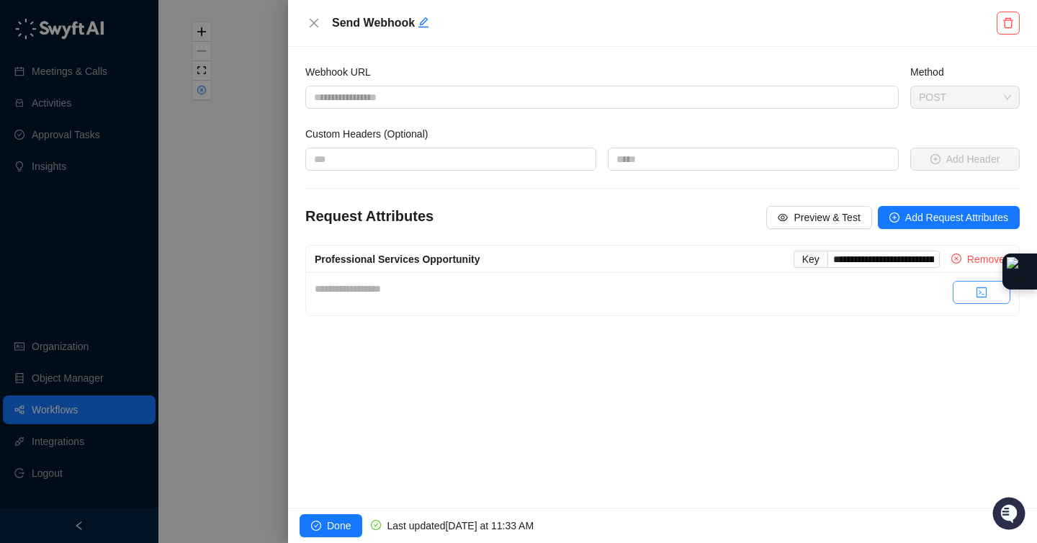
click at [969, 289] on button "button" at bounding box center [981, 292] width 58 height 23
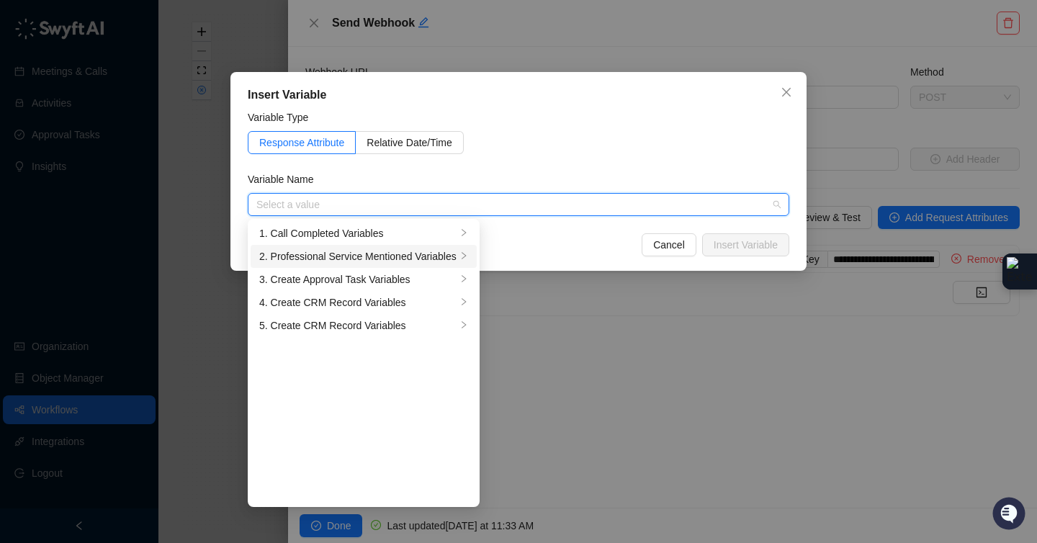
click at [397, 259] on div "2. Professional Service Mentioned Variables" at bounding box center [357, 256] width 197 height 16
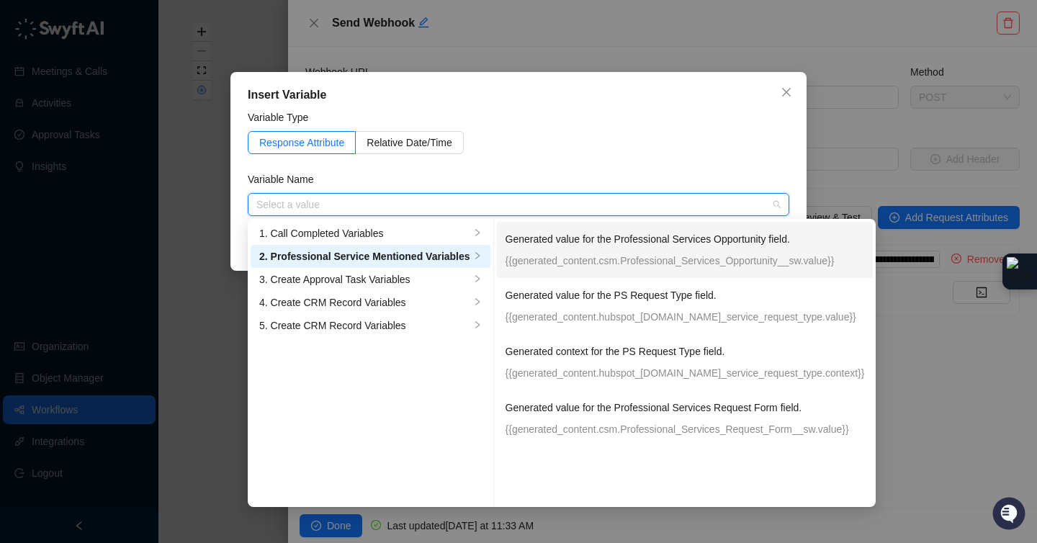
click at [687, 245] on p "Generated value for the Professional Services Opportunity field." at bounding box center [684, 239] width 359 height 16
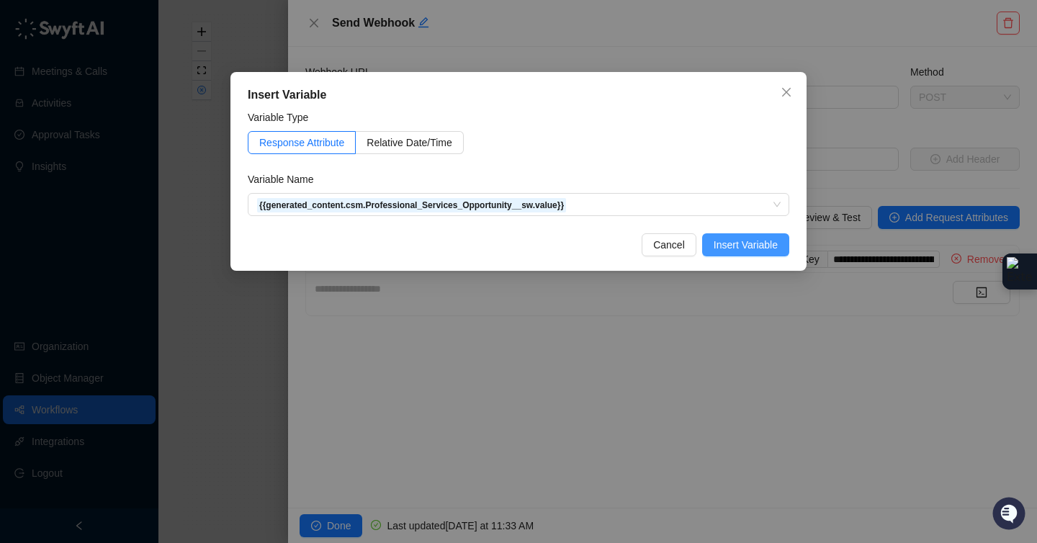
click at [743, 255] on button "Insert Variable" at bounding box center [745, 244] width 87 height 23
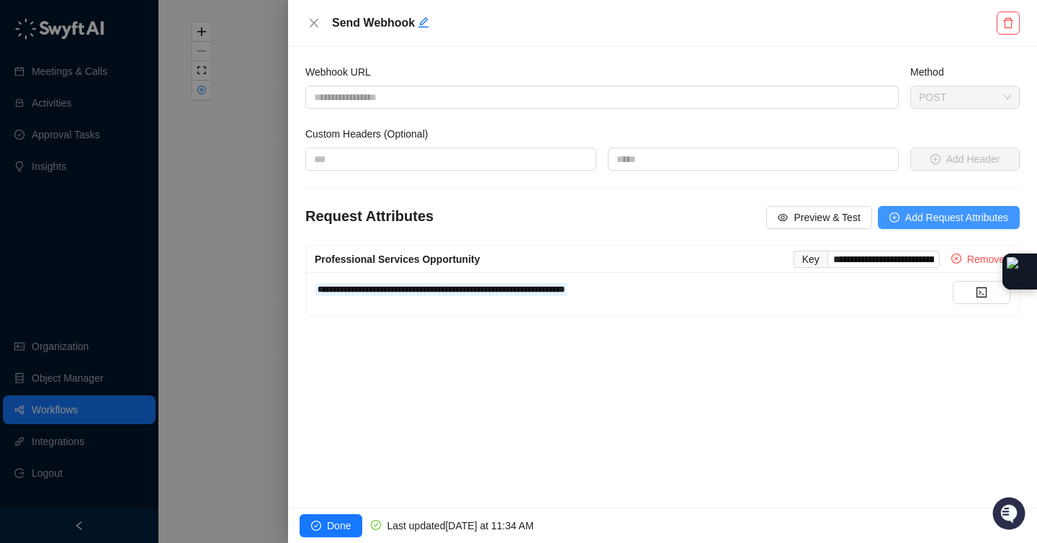
click at [970, 221] on span "Add Request Attributes" at bounding box center [956, 217] width 103 height 16
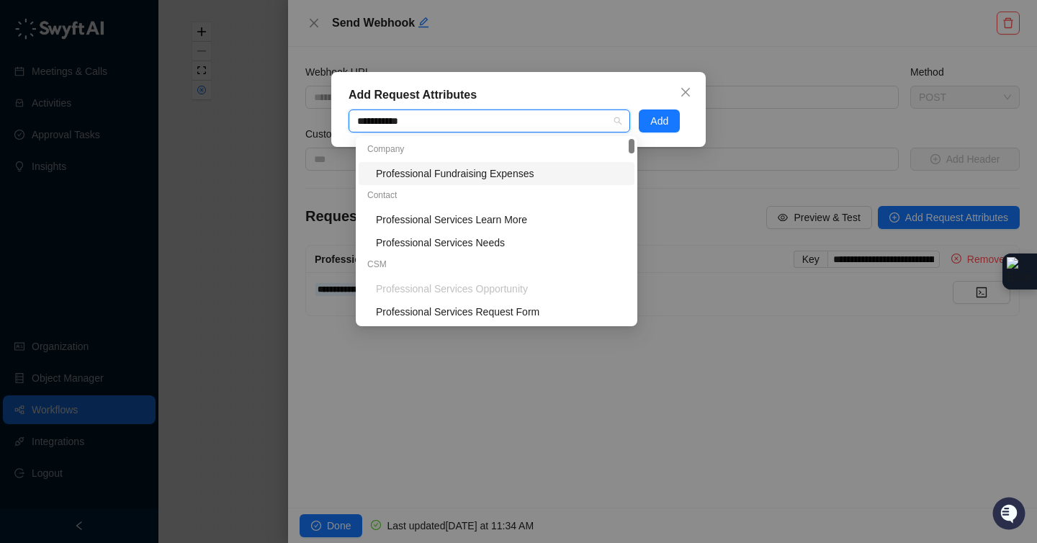
type input "**********"
click at [529, 310] on div "Professional Services Request Form" at bounding box center [501, 312] width 250 height 16
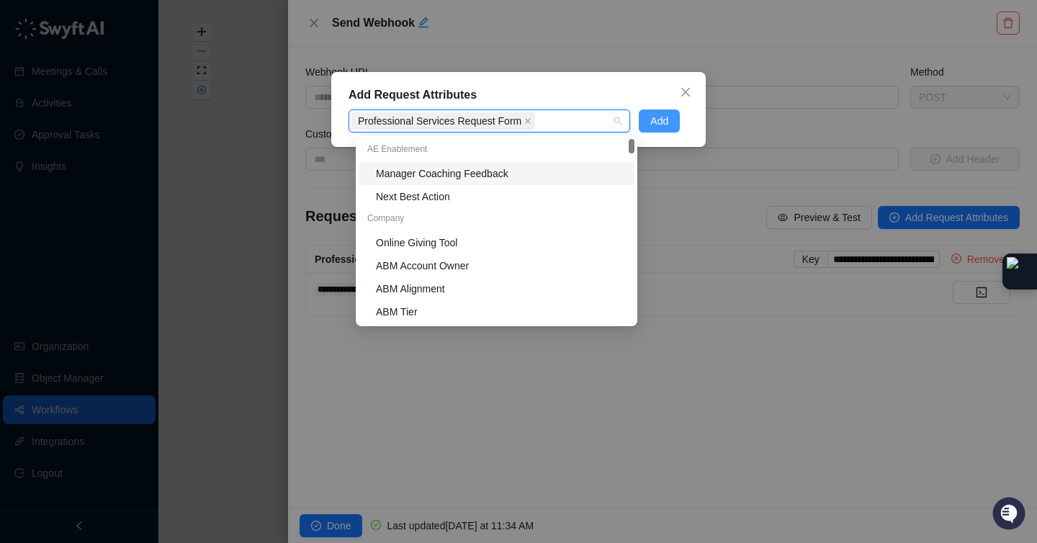
click at [653, 120] on span "Add" at bounding box center [659, 121] width 18 height 16
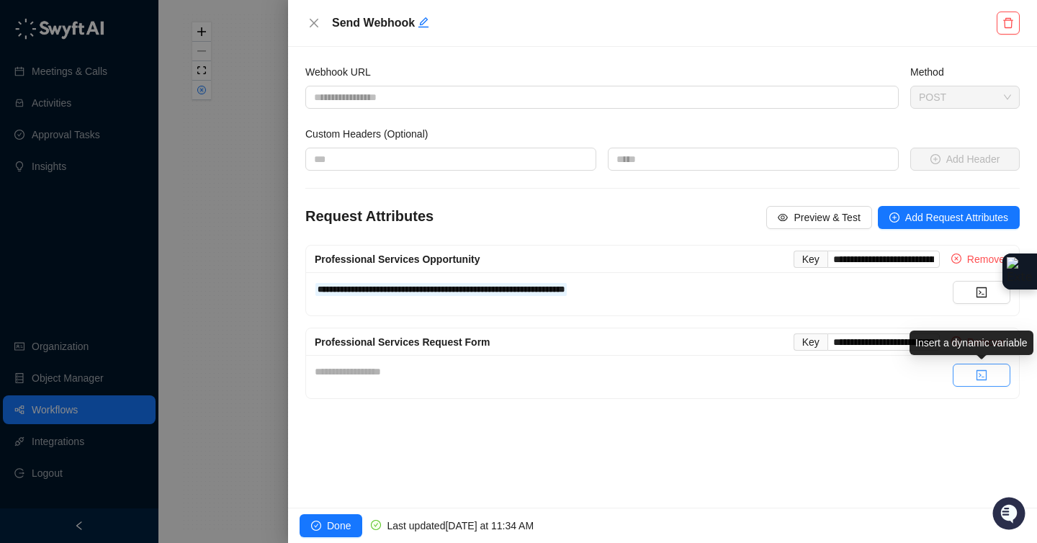
click at [964, 369] on button "button" at bounding box center [981, 375] width 58 height 23
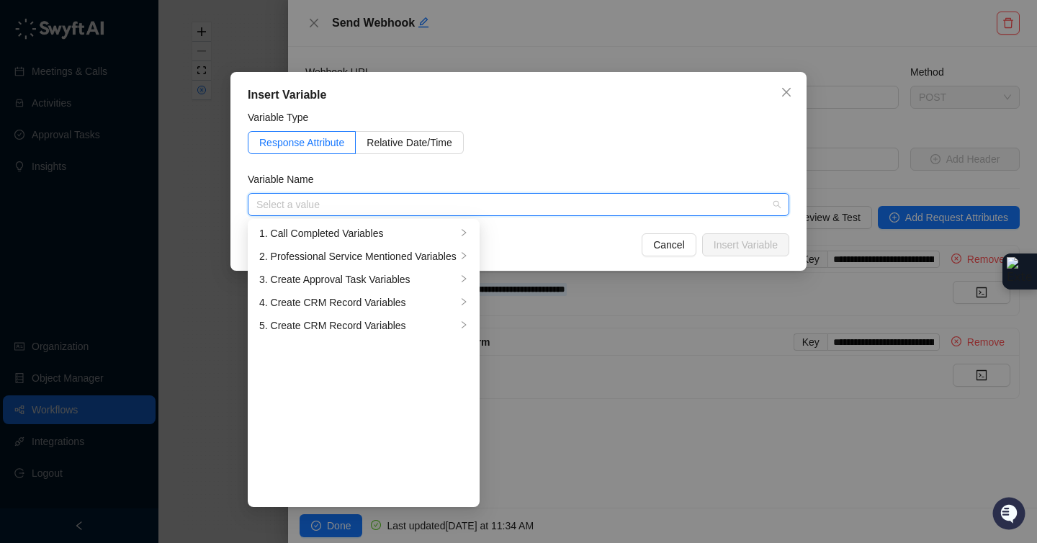
type input "*"
click at [426, 258] on div "2. Professional Service Mentioned Variables" at bounding box center [357, 256] width 197 height 16
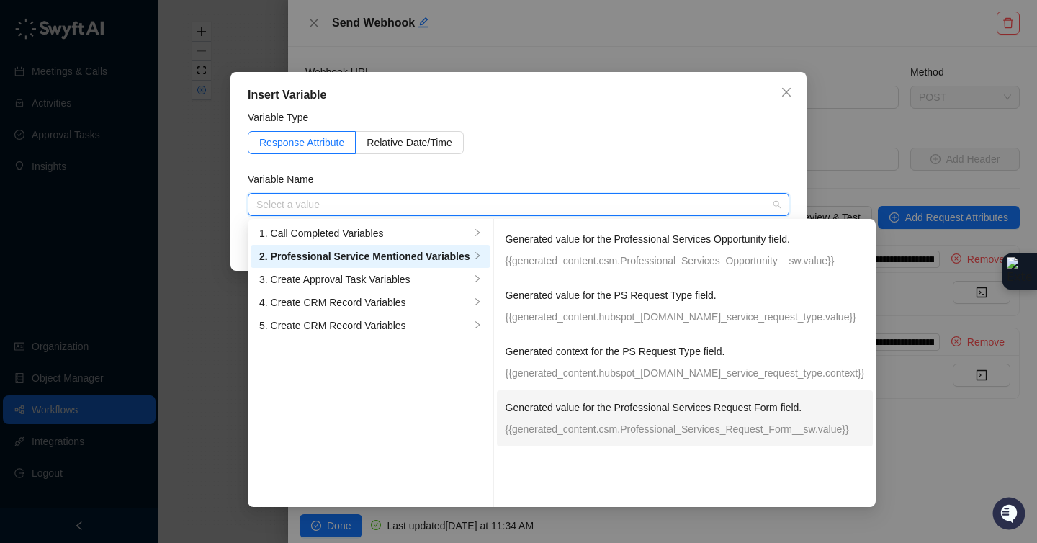
click at [647, 423] on p "{{generated_content.csm.Professional_Services_Request_Form__sw.value}}" at bounding box center [684, 429] width 359 height 16
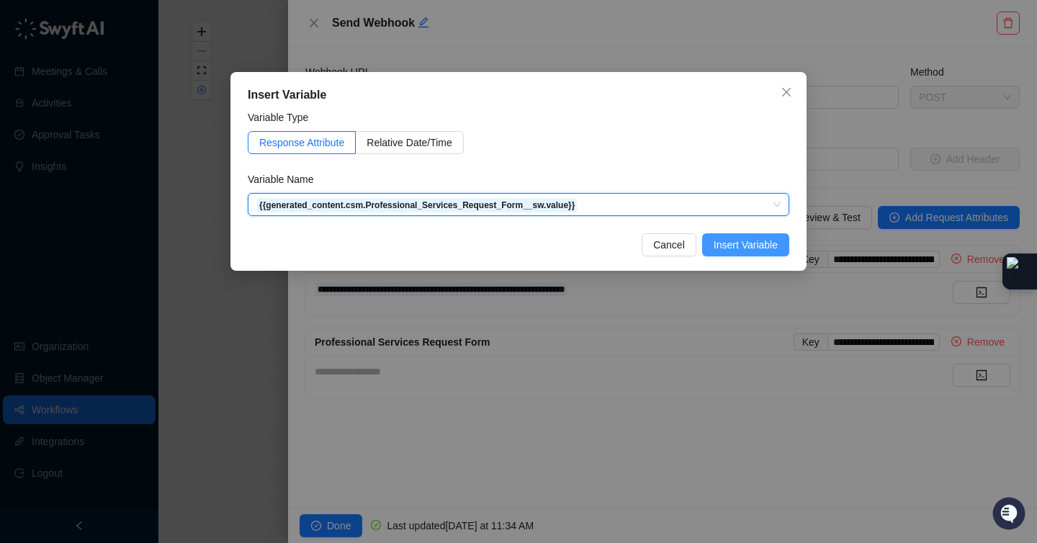
click at [744, 250] on span "Insert Variable" at bounding box center [745, 245] width 64 height 16
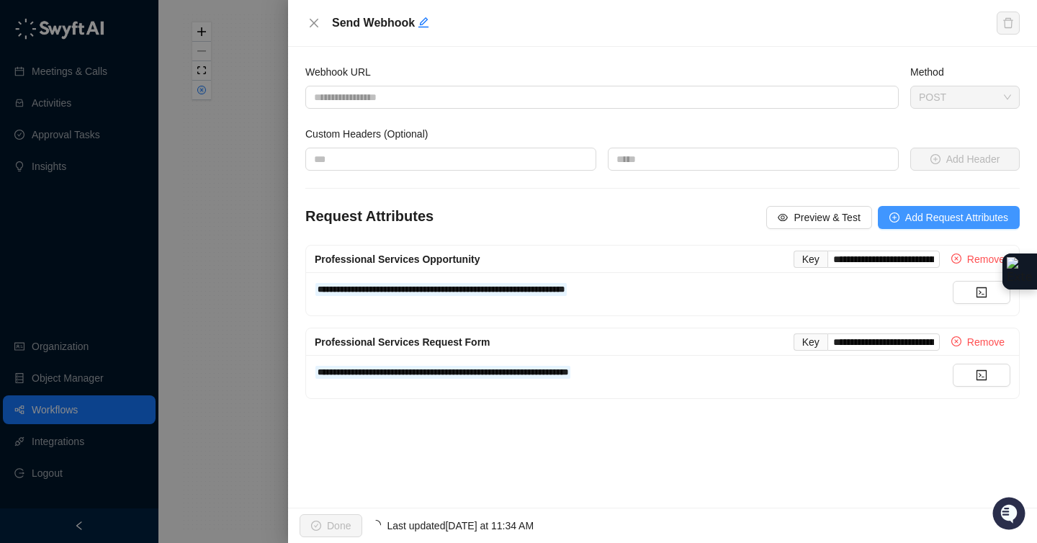
click at [993, 217] on span "Add Request Attributes" at bounding box center [956, 217] width 103 height 16
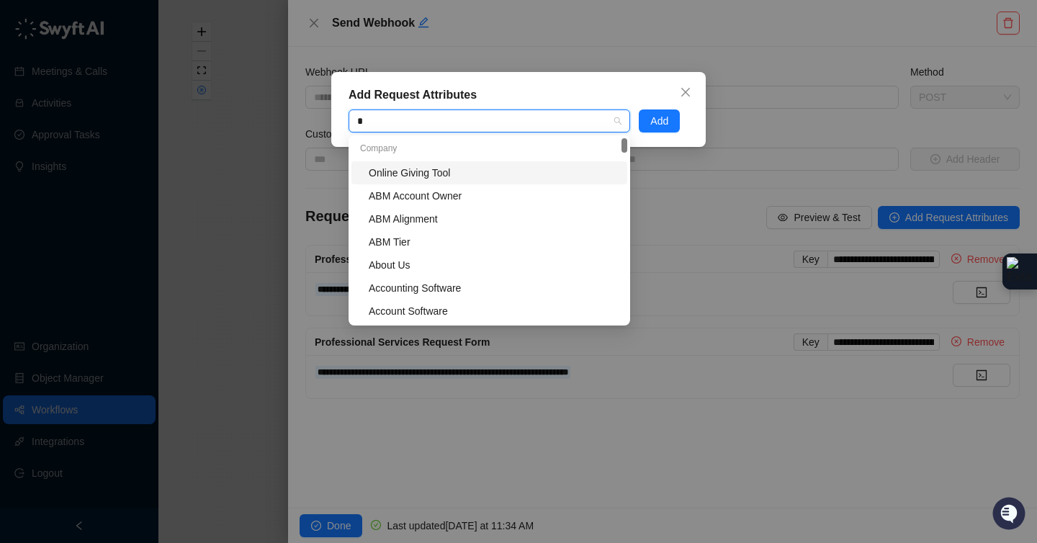
type input "**"
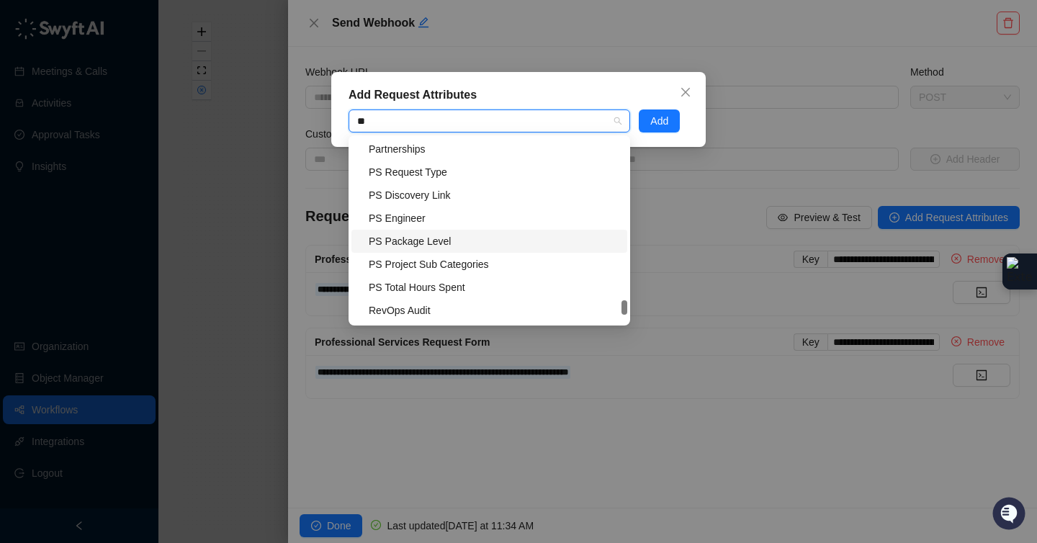
scroll to position [3292, 0]
click at [457, 174] on div "PS Request Type" at bounding box center [494, 175] width 250 height 16
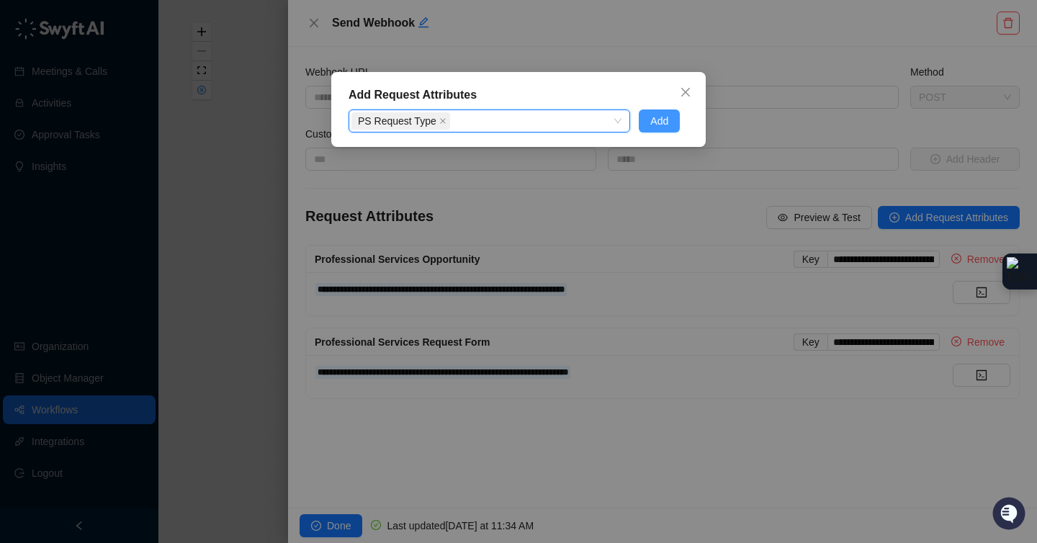
click at [659, 125] on span "Add" at bounding box center [659, 121] width 18 height 16
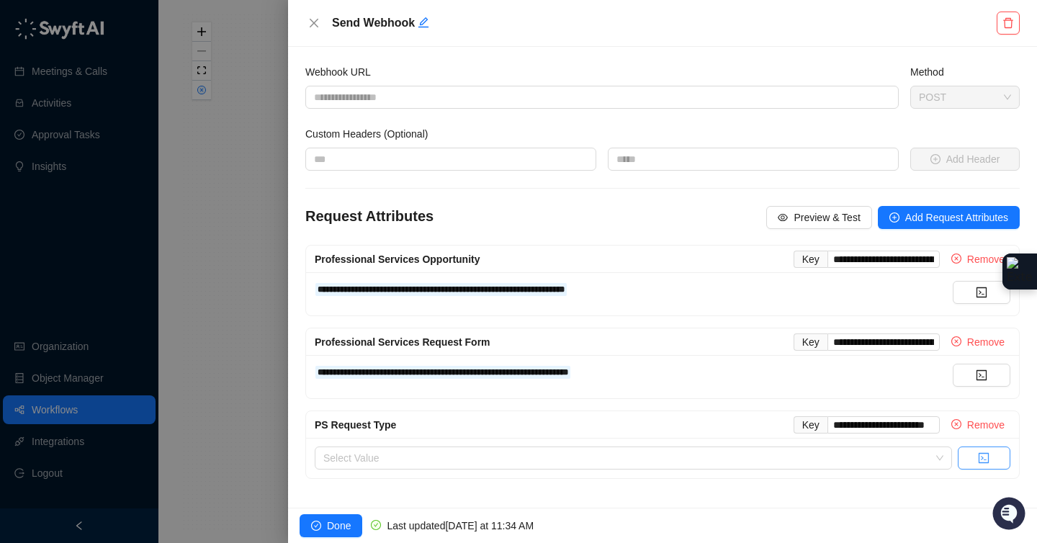
click at [985, 455] on icon "code" at bounding box center [984, 458] width 12 height 12
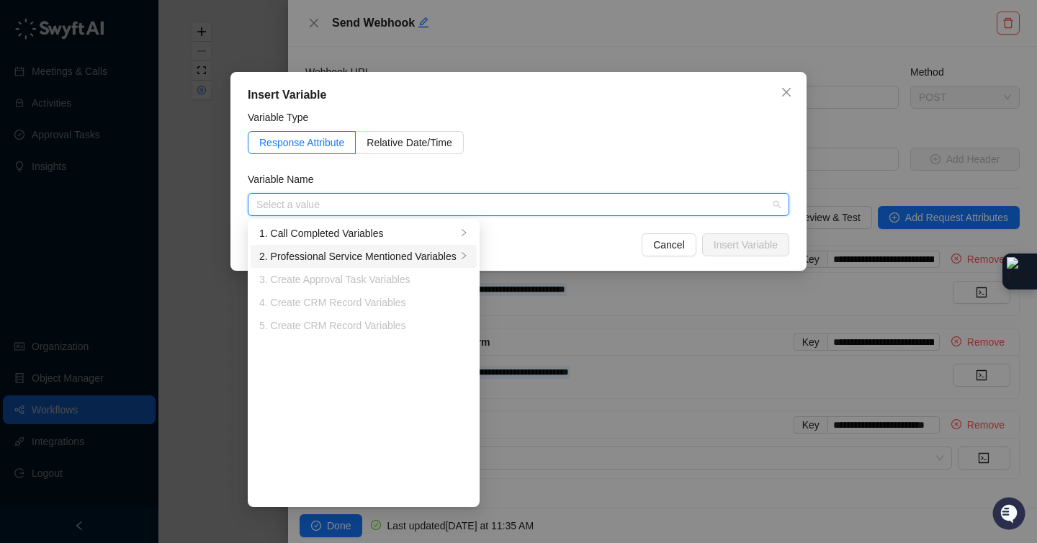
click at [403, 256] on div "2. Professional Service Mentioned Variables" at bounding box center [357, 256] width 197 height 16
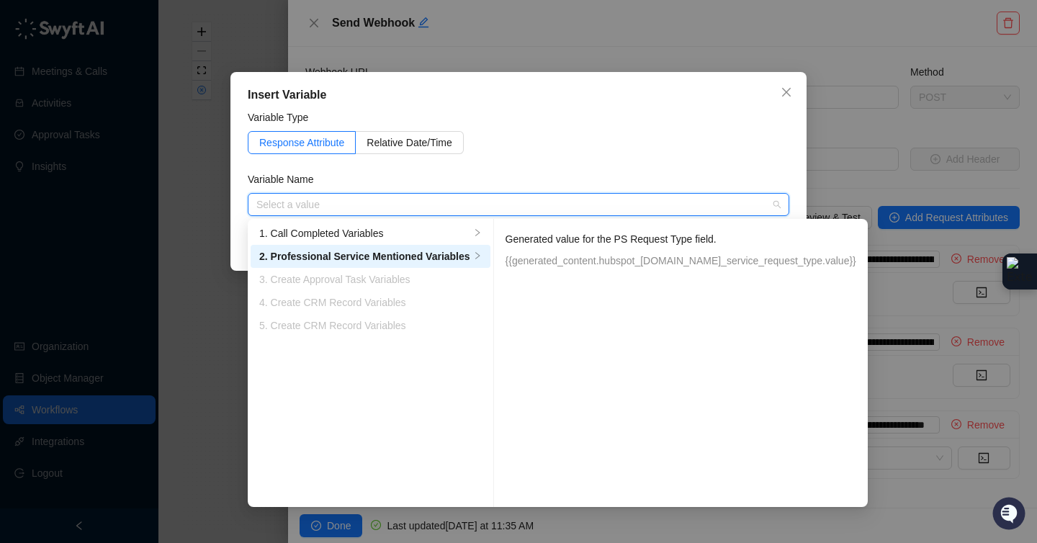
click at [617, 258] on p "{{generated_content.hubspot_[DOMAIN_NAME]_service_request_type.value}}" at bounding box center [680, 261] width 351 height 16
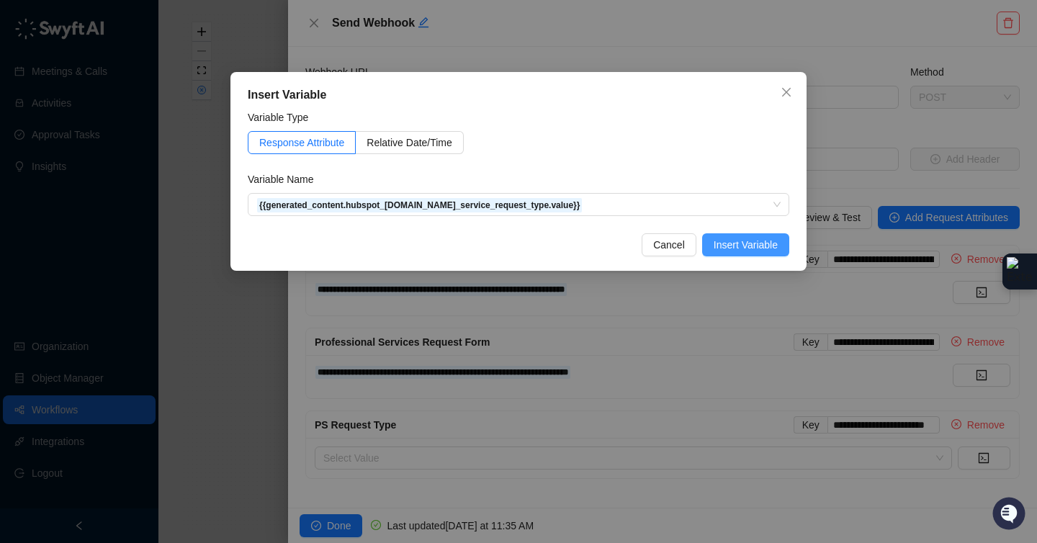
click at [762, 246] on span "Insert Variable" at bounding box center [745, 245] width 64 height 16
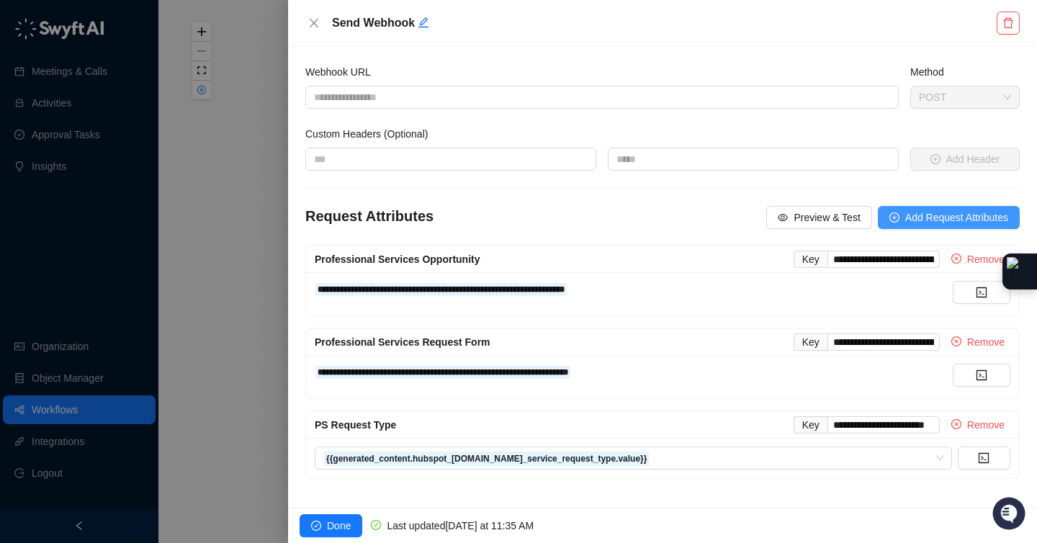
click at [952, 217] on span "Add Request Attributes" at bounding box center [956, 217] width 103 height 16
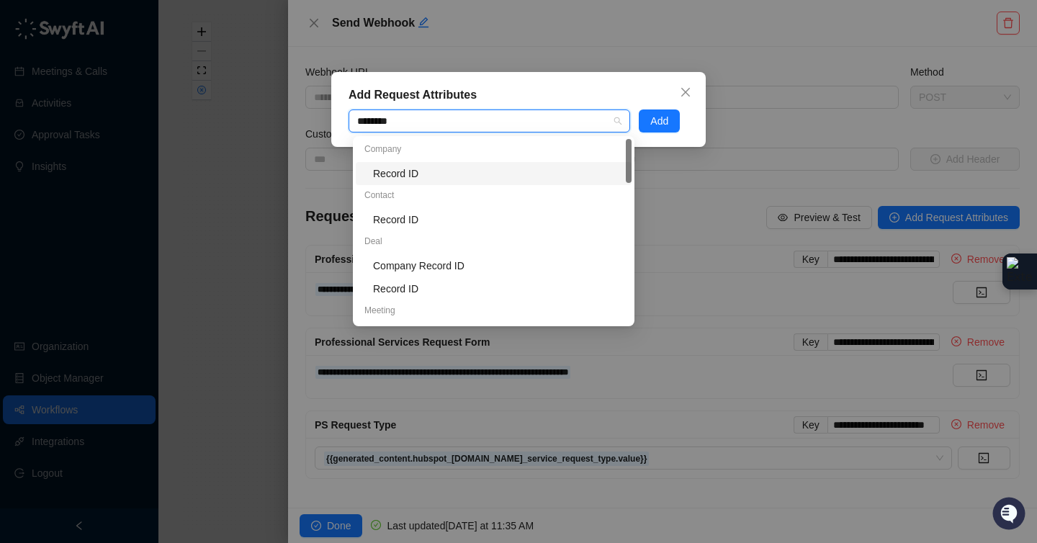
type input "*********"
click at [439, 282] on div "Record ID" at bounding box center [498, 289] width 250 height 16
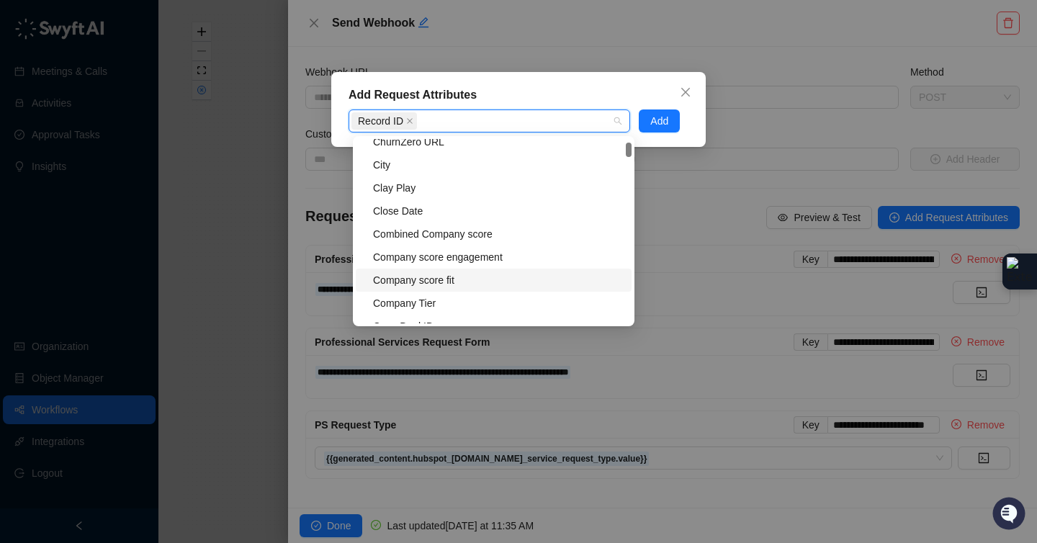
scroll to position [1278, 0]
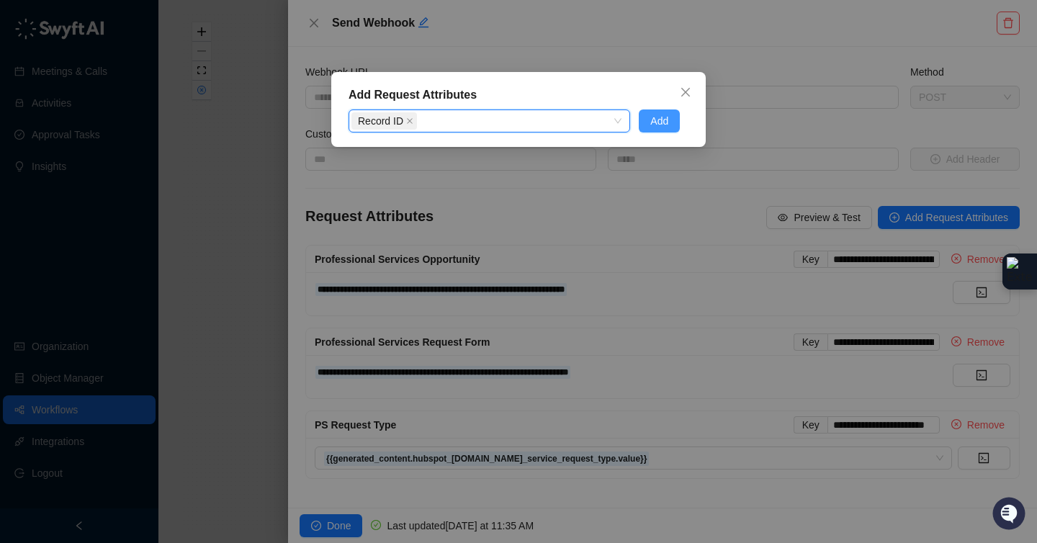
click at [664, 125] on span "Add" at bounding box center [659, 121] width 18 height 16
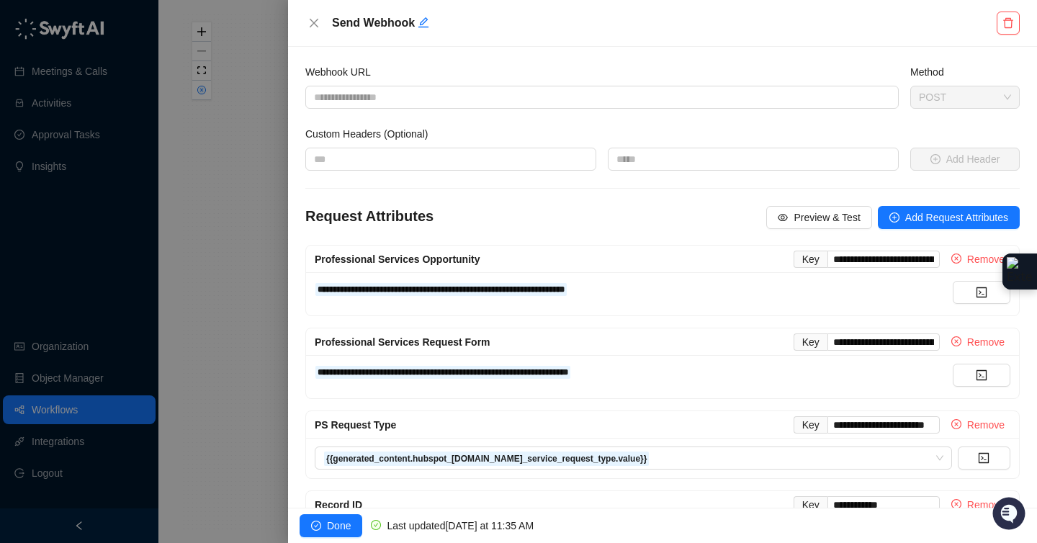
scroll to position [68, 0]
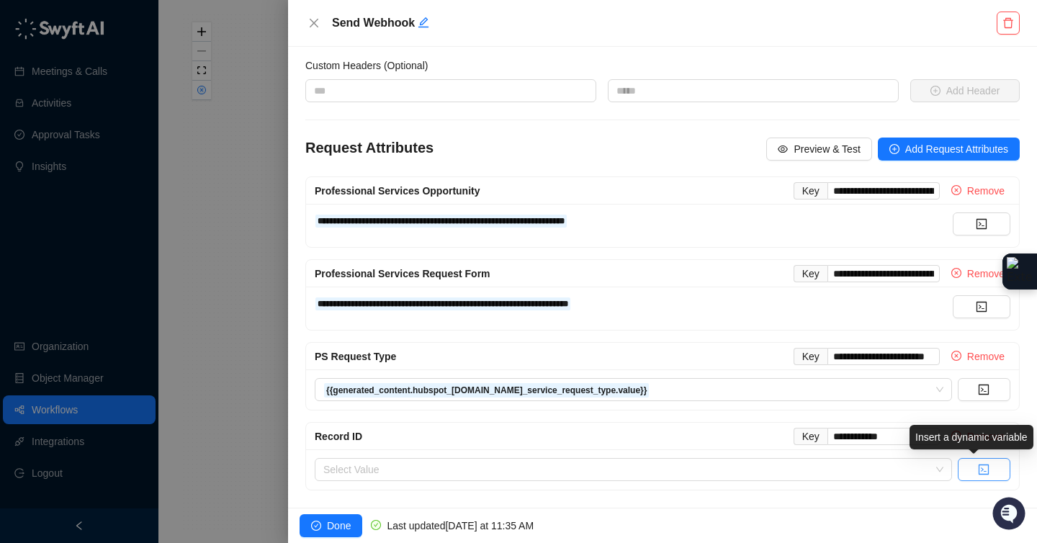
click at [966, 465] on button "button" at bounding box center [983, 469] width 53 height 23
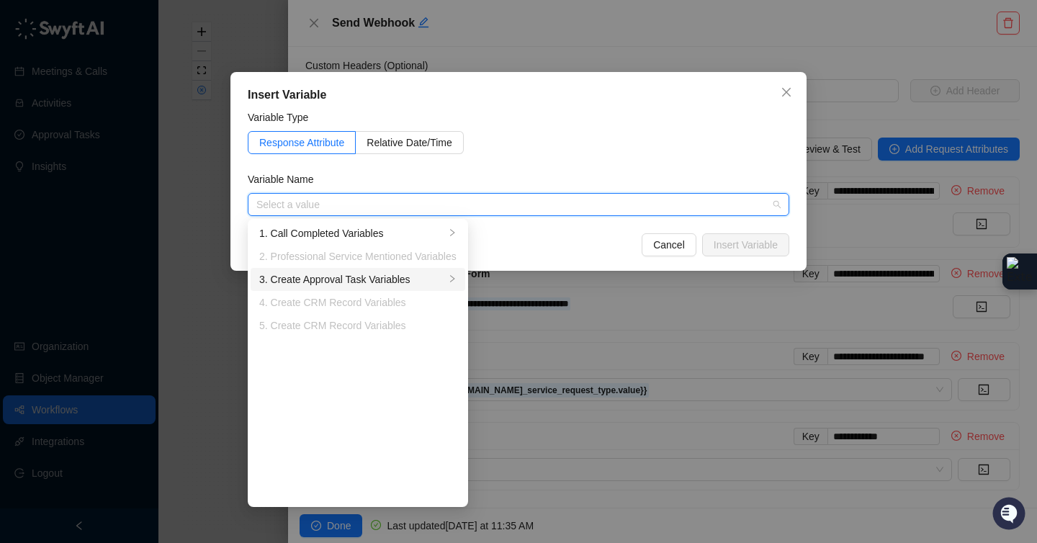
click at [420, 286] on div "3. Create Approval Task Variables" at bounding box center [352, 279] width 186 height 16
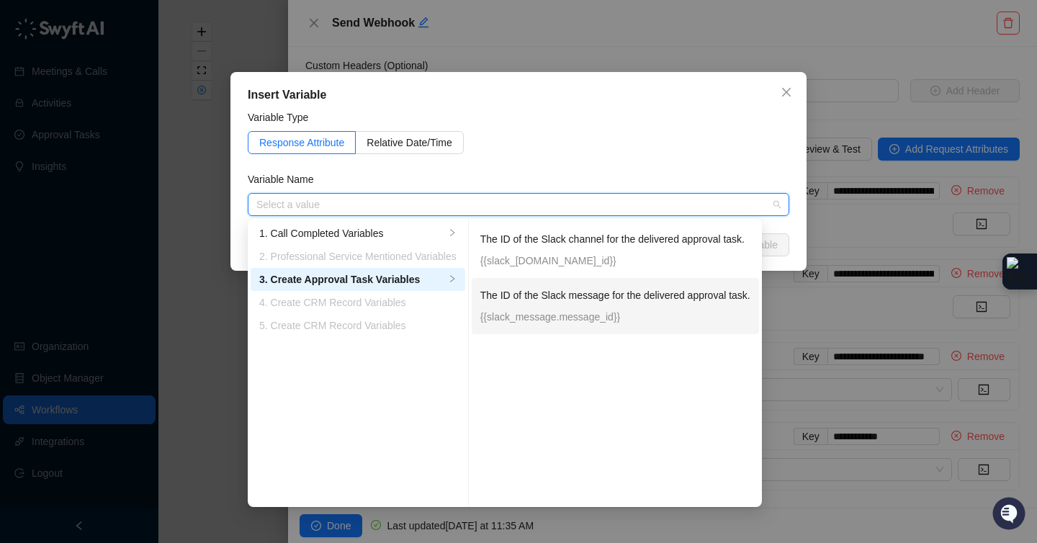
click at [656, 307] on div "The ID of the Slack message for the delivered approval task. {{slack_message.me…" at bounding box center [615, 305] width 270 height 37
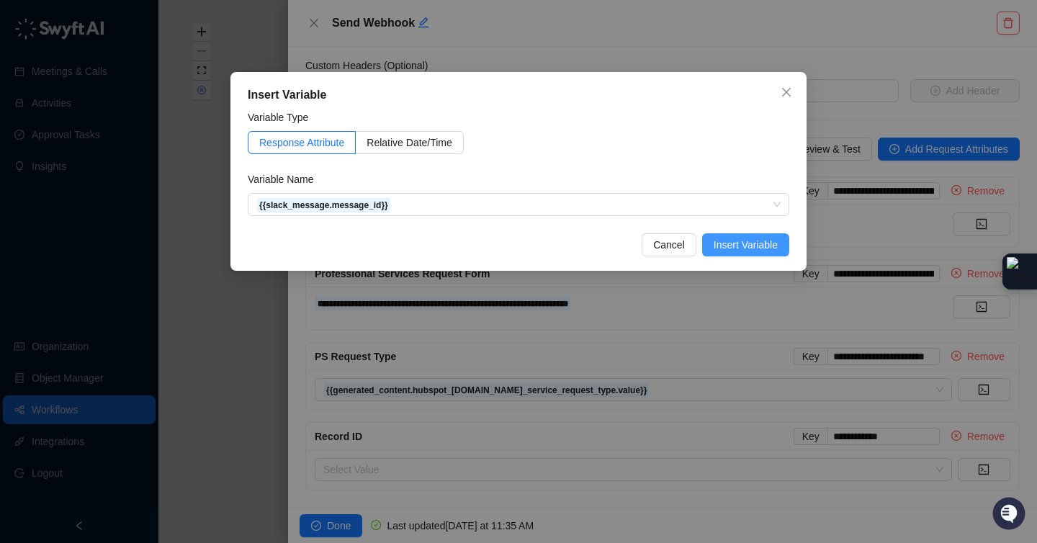
click at [722, 248] on span "Insert Variable" at bounding box center [745, 245] width 64 height 16
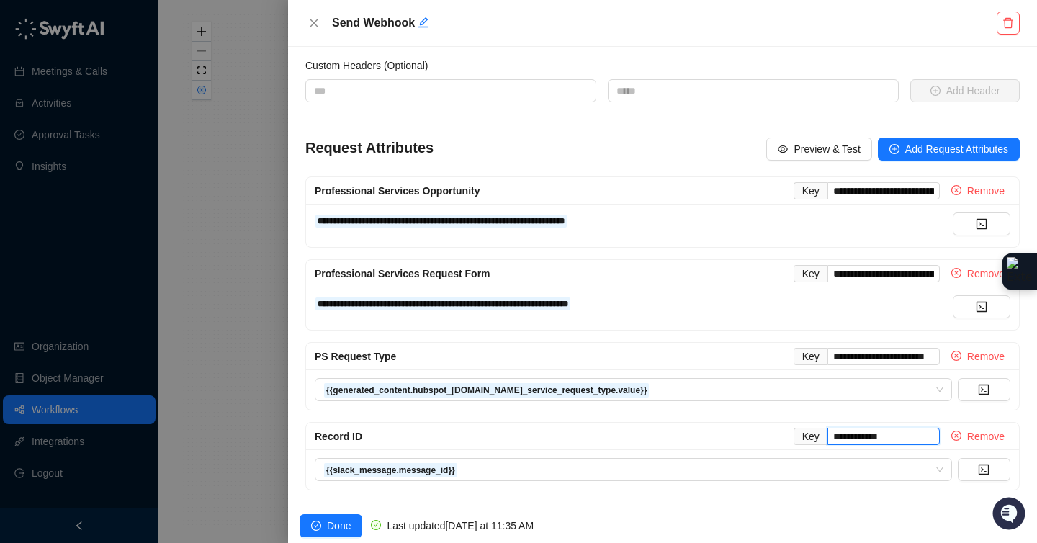
click at [840, 439] on input "**********" at bounding box center [883, 436] width 112 height 17
click at [952, 438] on button "Remove" at bounding box center [977, 436] width 65 height 17
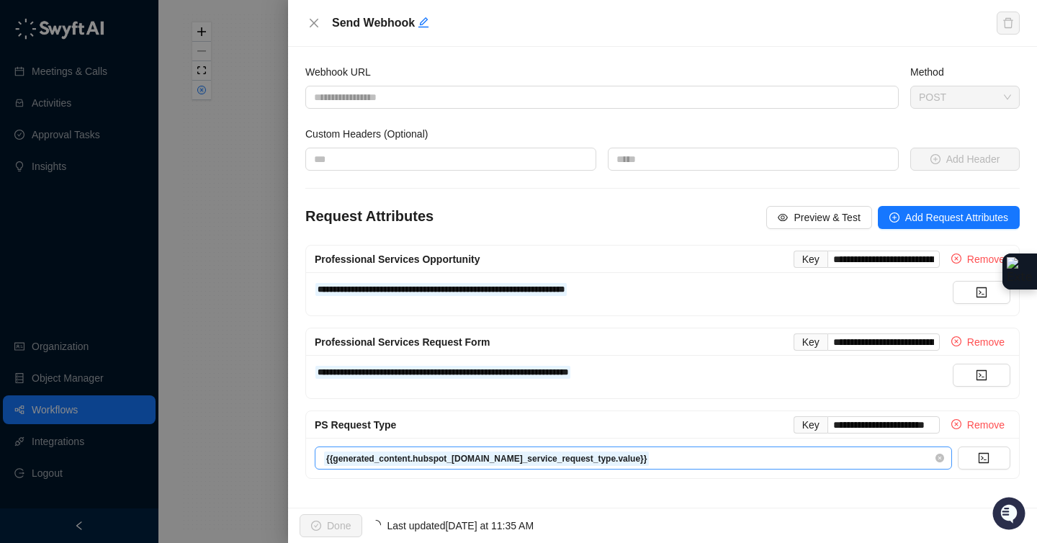
scroll to position [0, 0]
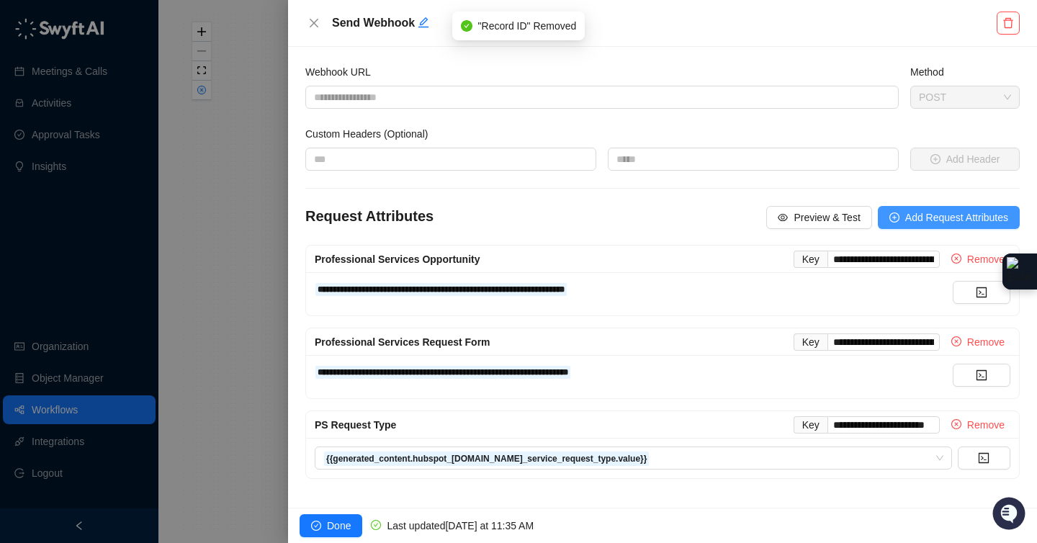
click at [947, 219] on span "Add Request Attributes" at bounding box center [956, 217] width 103 height 16
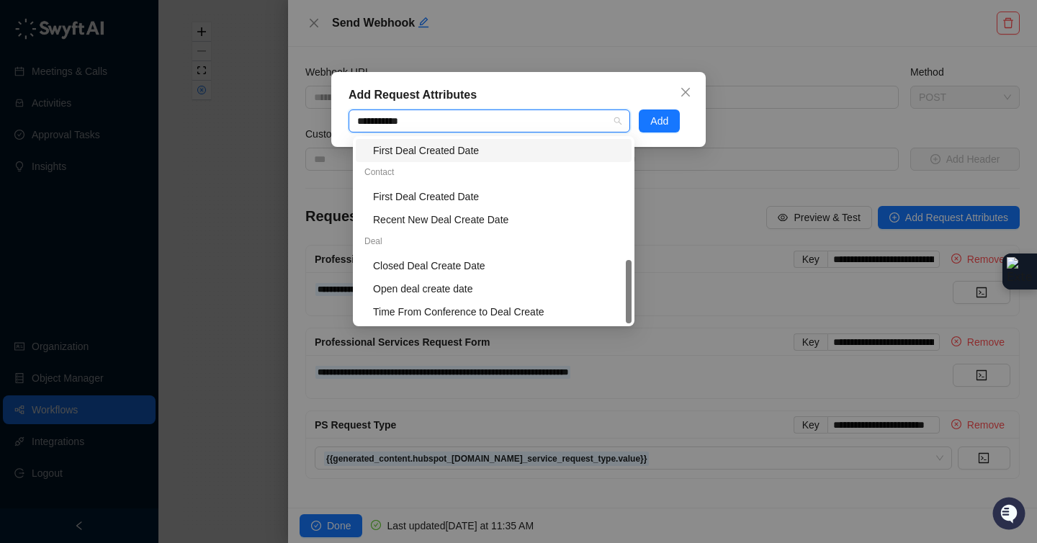
scroll to position [23, 0]
type input "**********"
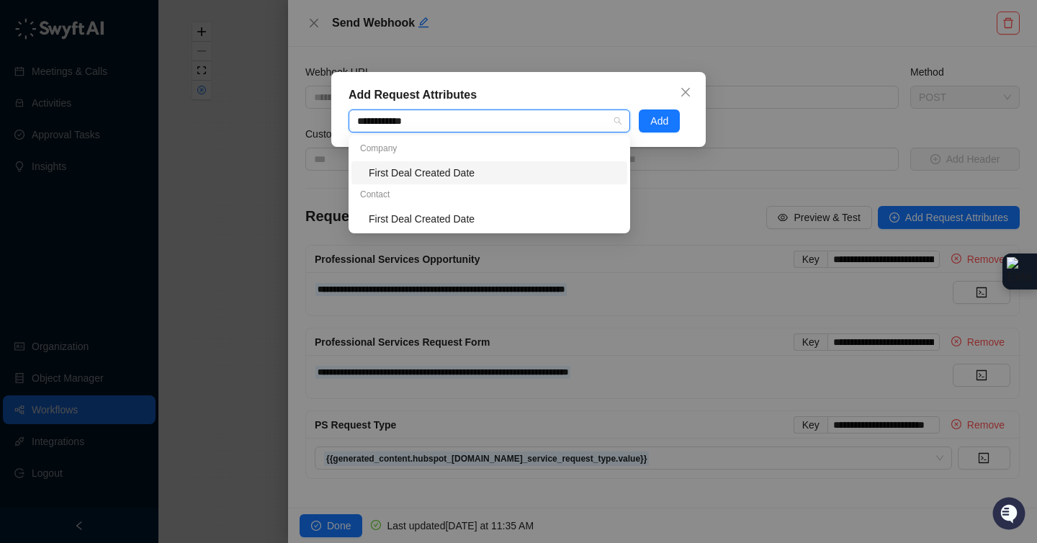
scroll to position [0, 0]
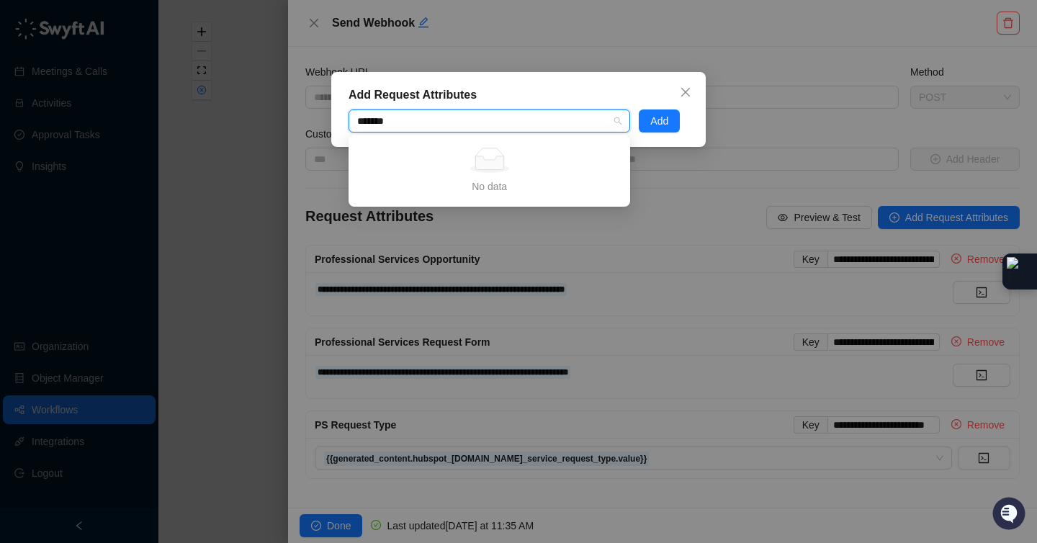
type input "********"
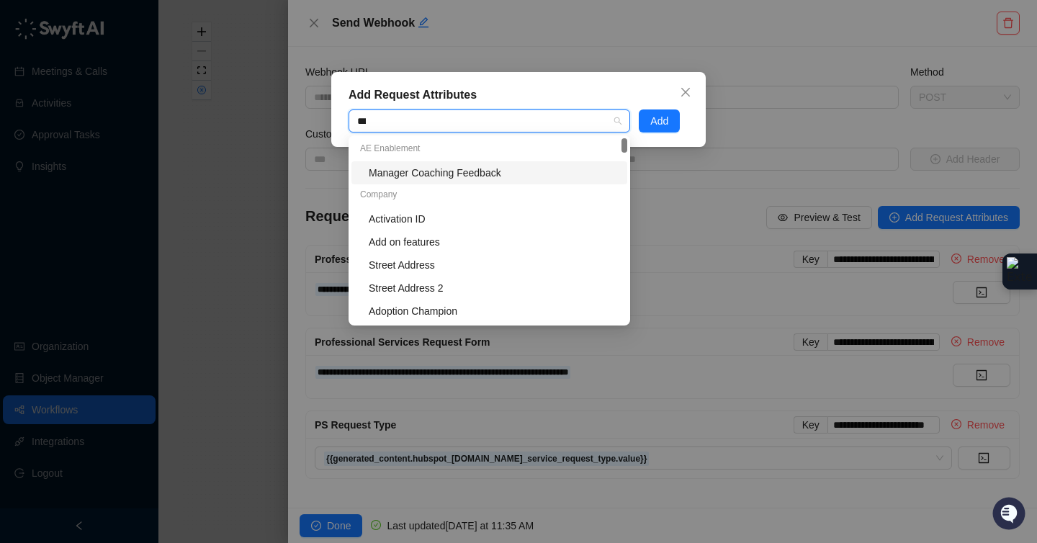
type input "****"
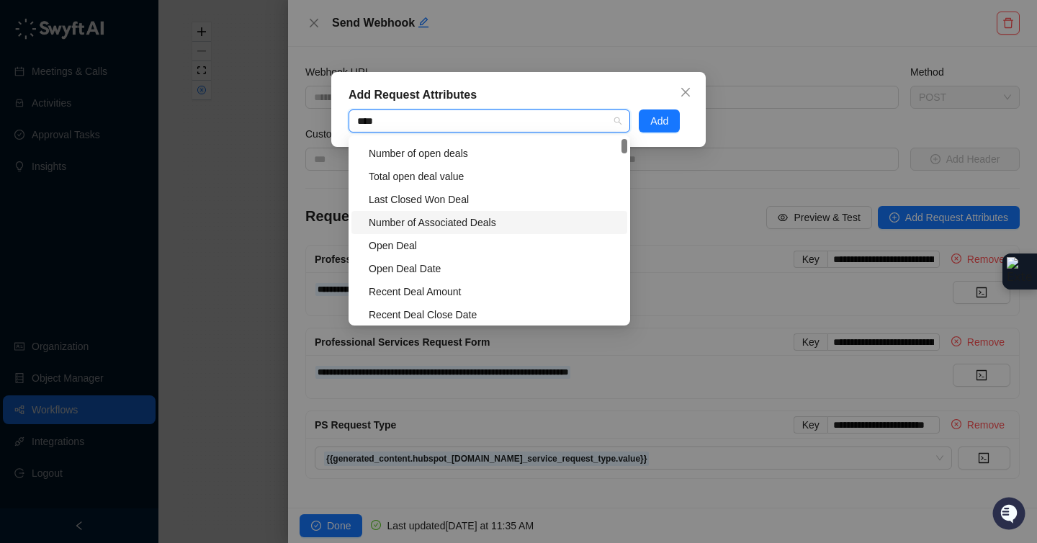
scroll to position [114, 0]
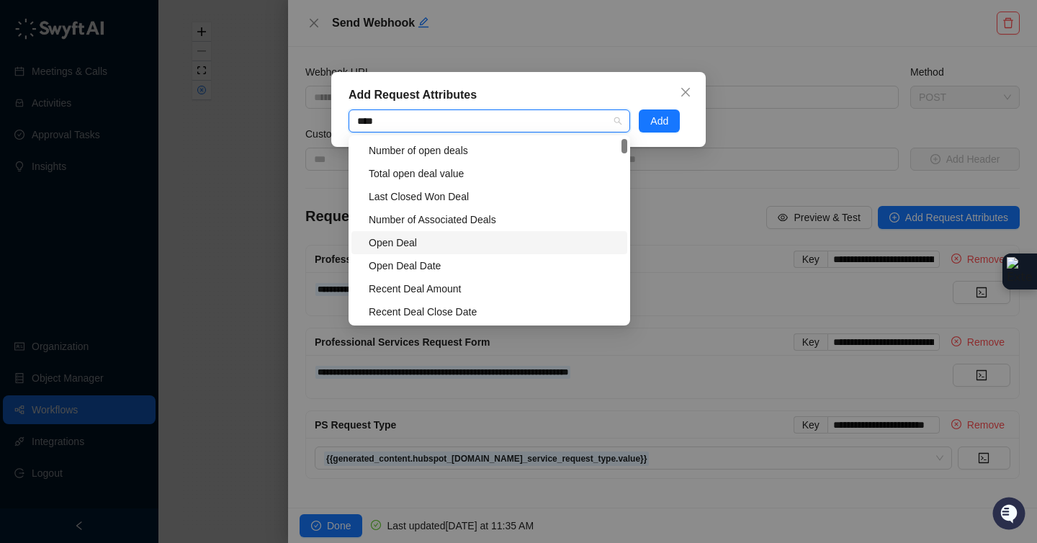
click at [508, 238] on div "Open Deal" at bounding box center [494, 243] width 250 height 16
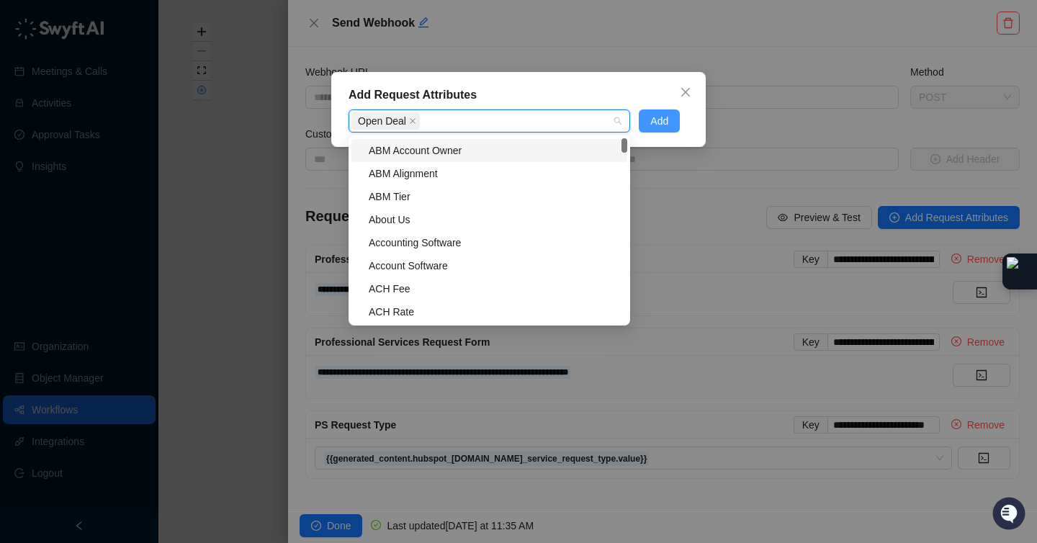
click at [651, 106] on div "Add Request Attributes Open Deal Add" at bounding box center [518, 109] width 374 height 75
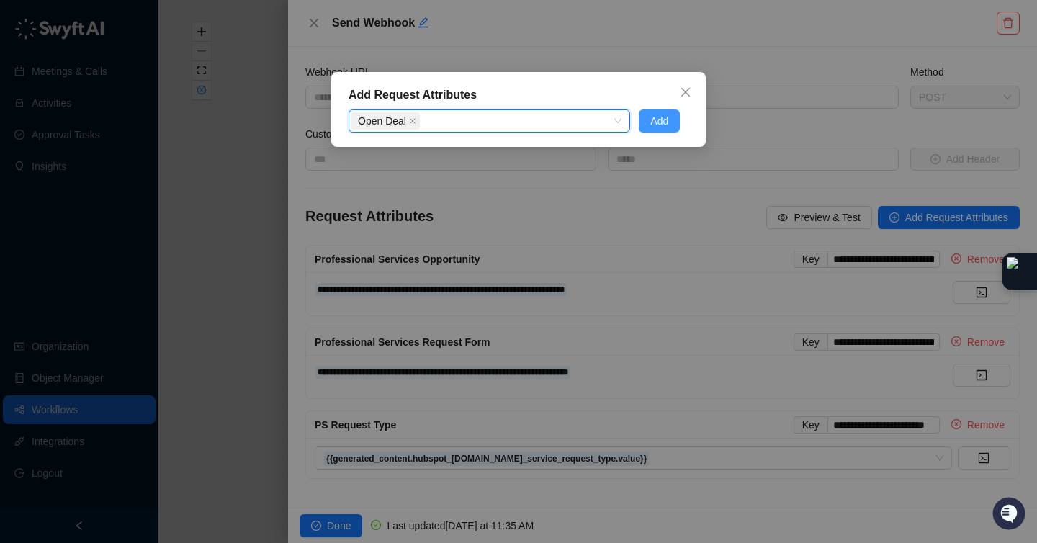
click at [650, 121] on span "Add" at bounding box center [659, 121] width 18 height 16
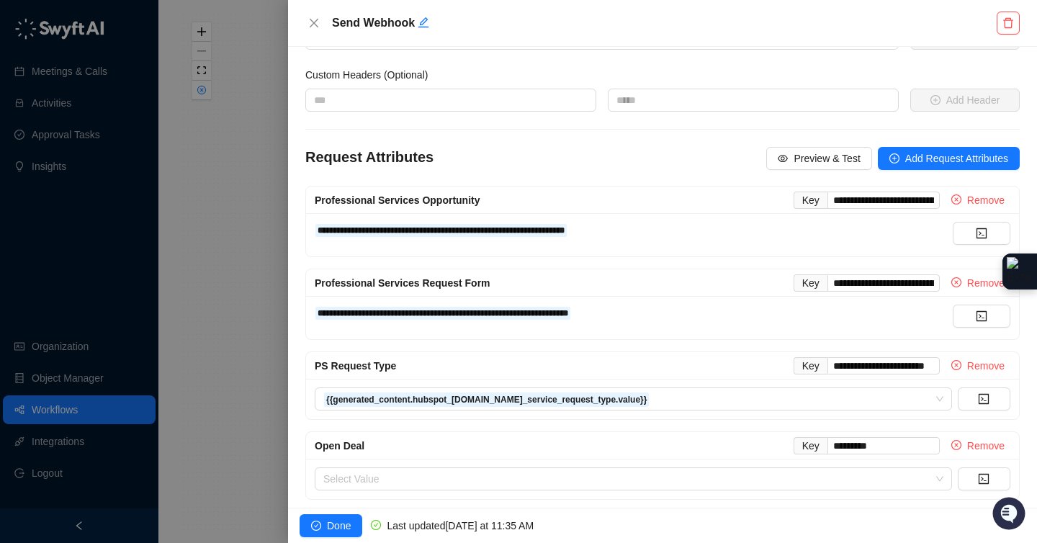
scroll to position [68, 0]
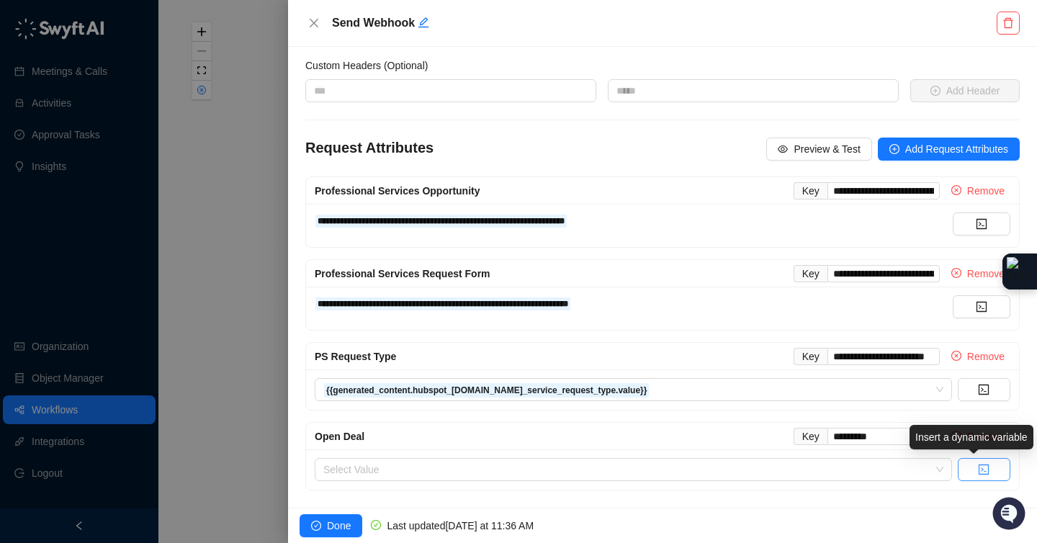
click at [978, 466] on icon "code" at bounding box center [983, 469] width 10 height 10
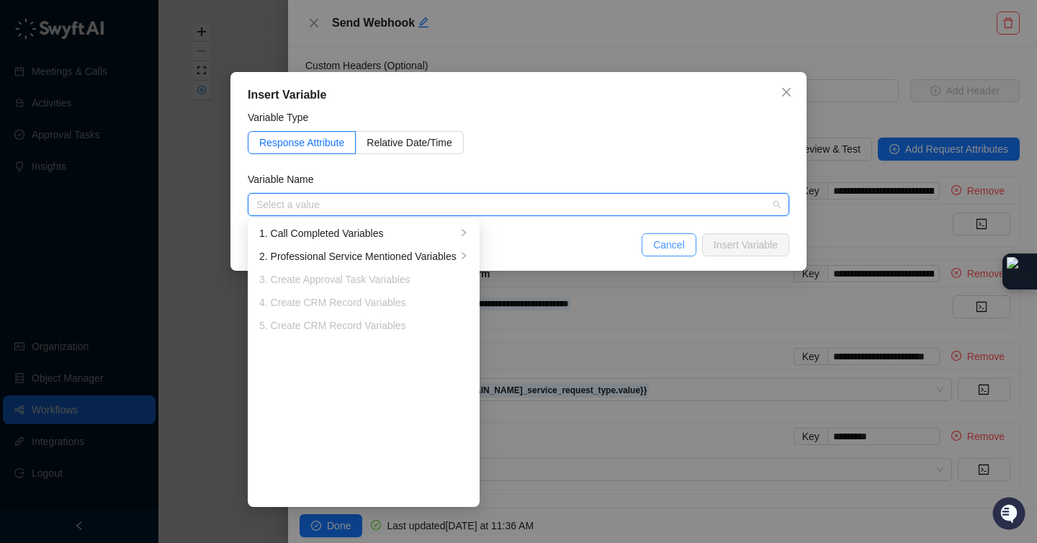
click at [674, 248] on span "Cancel" at bounding box center [669, 245] width 32 height 16
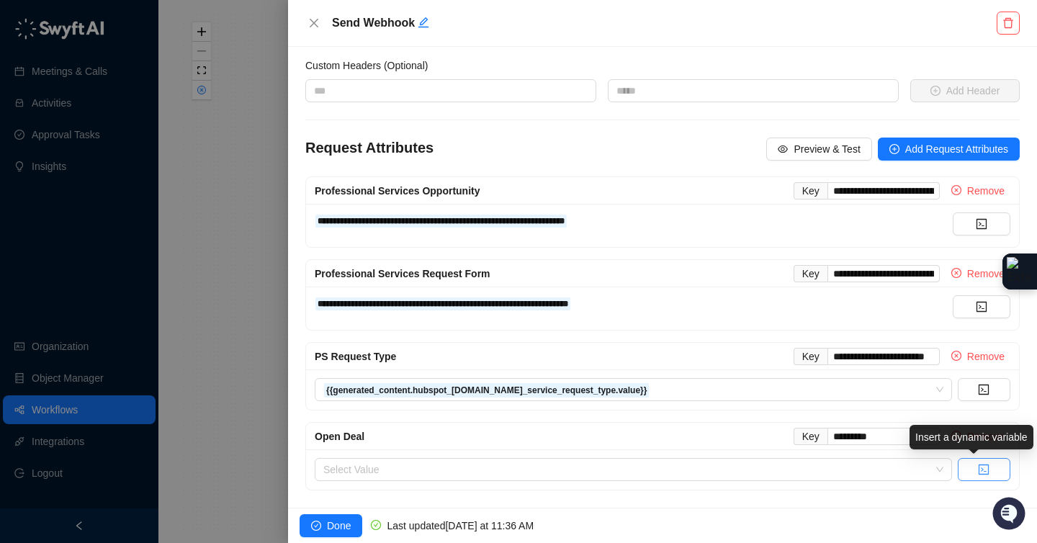
click at [978, 473] on icon "code" at bounding box center [984, 470] width 12 height 12
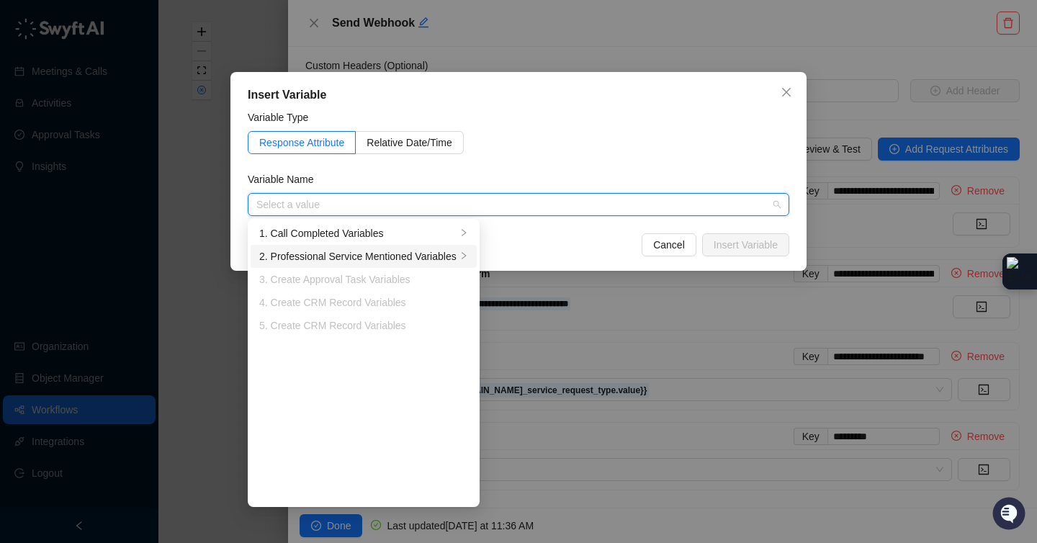
click at [446, 256] on div "2. Professional Service Mentioned Variables" at bounding box center [357, 256] width 197 height 16
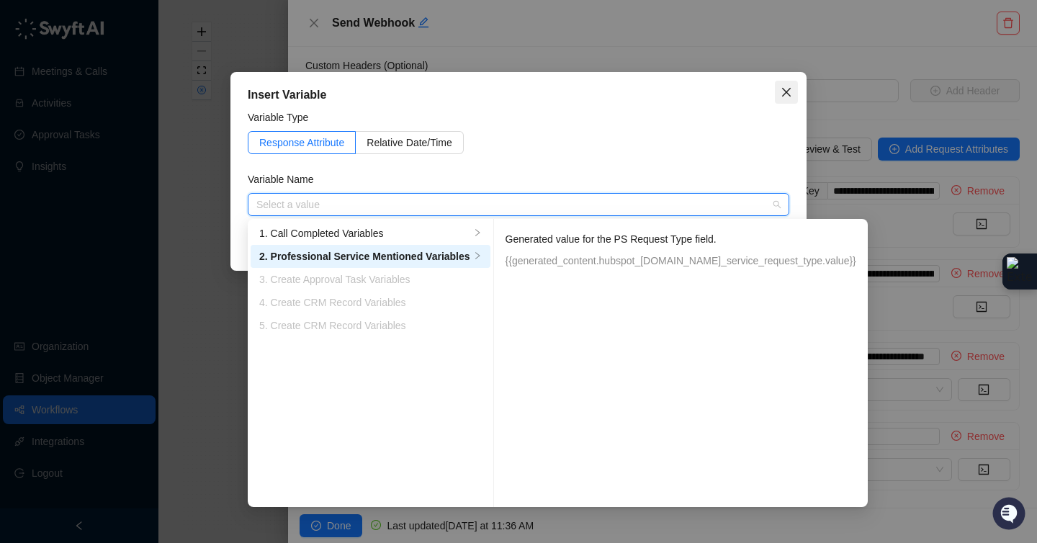
click at [790, 94] on icon "close" at bounding box center [786, 92] width 12 height 12
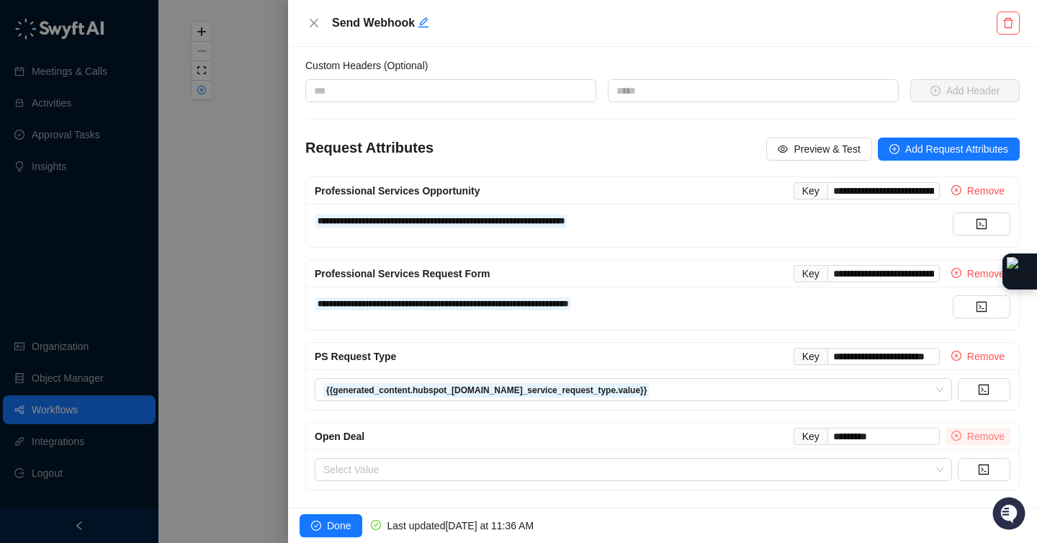
click at [983, 439] on span "Remove" at bounding box center [985, 436] width 37 height 16
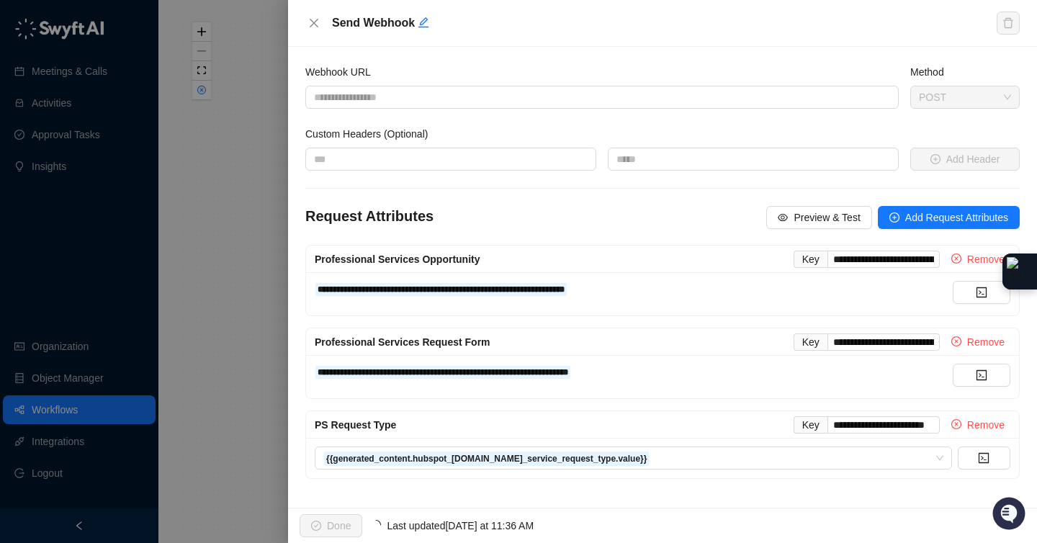
scroll to position [0, 0]
click at [965, 212] on span "Add Request Attributes" at bounding box center [956, 217] width 103 height 16
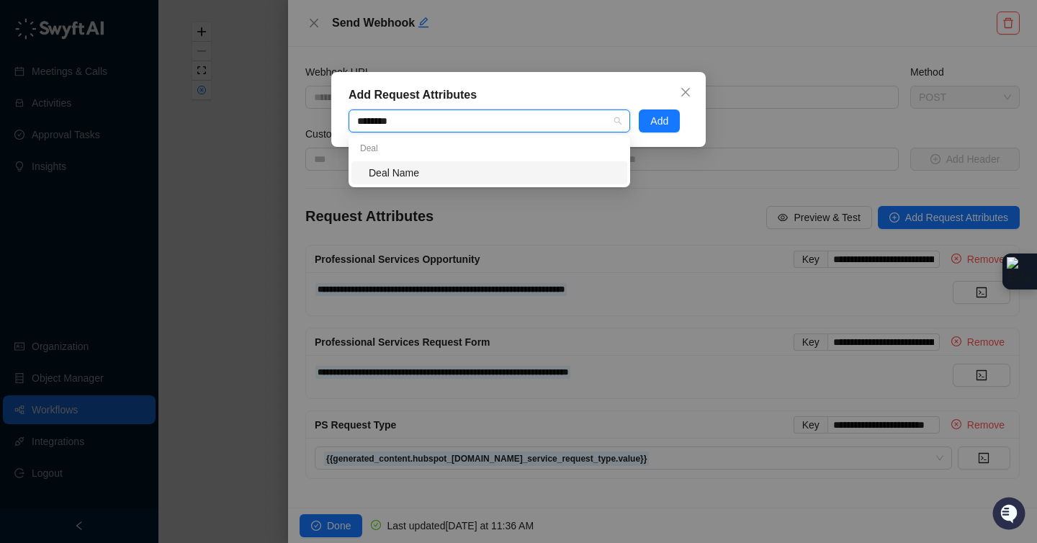
type input "*********"
click at [469, 171] on div "Deal Name" at bounding box center [494, 173] width 250 height 16
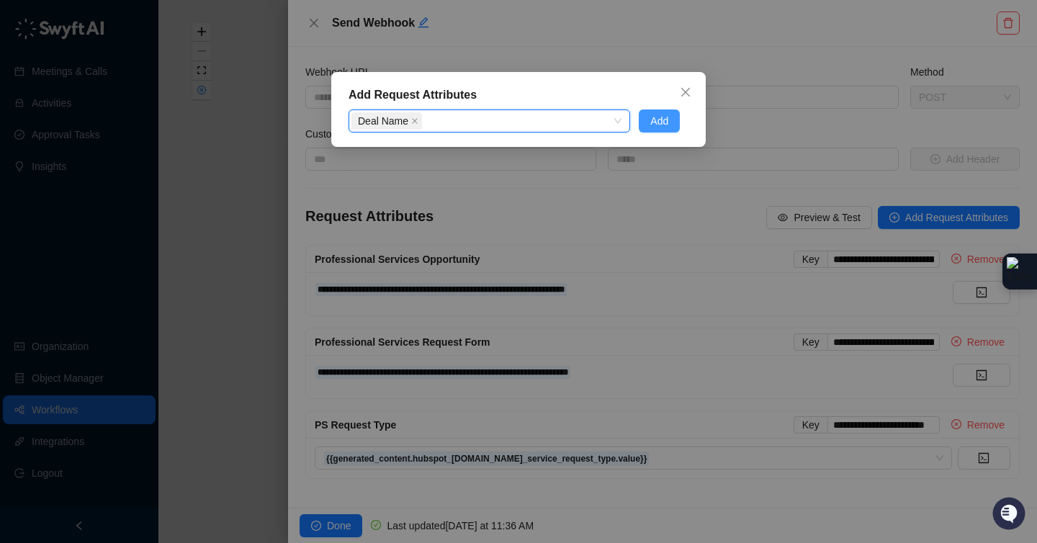
click at [659, 120] on span "Add" at bounding box center [659, 121] width 18 height 16
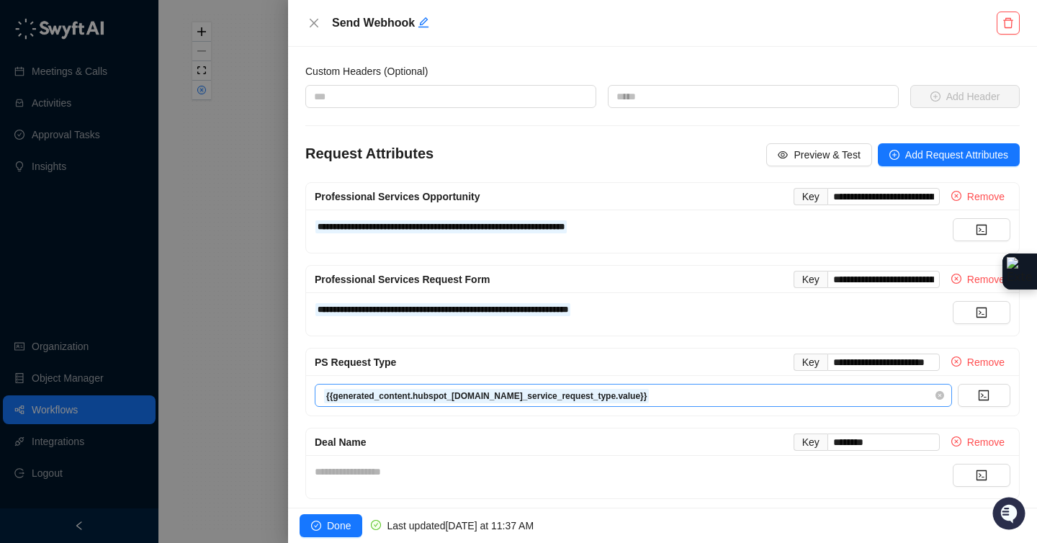
scroll to position [71, 0]
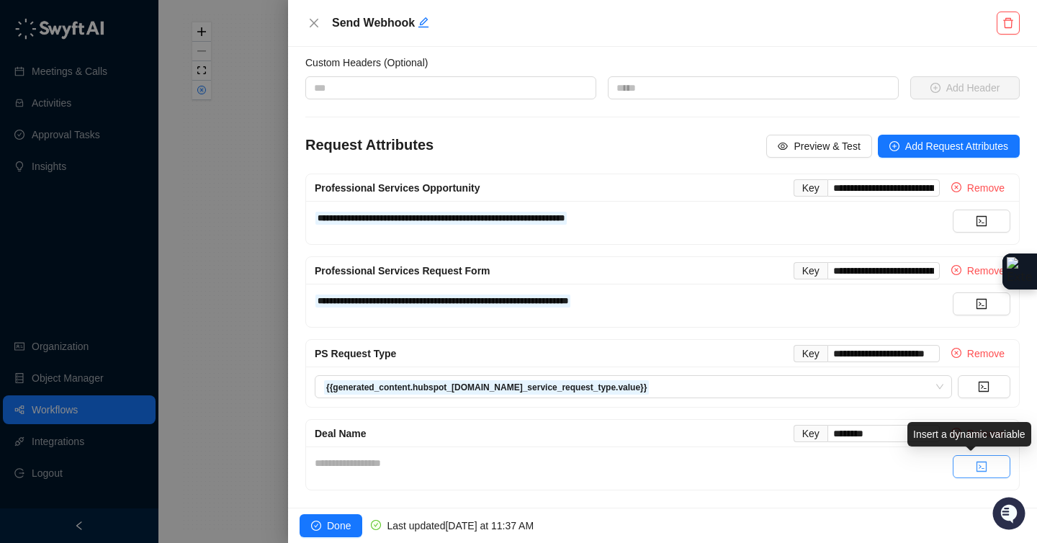
click at [967, 459] on button "button" at bounding box center [981, 466] width 58 height 23
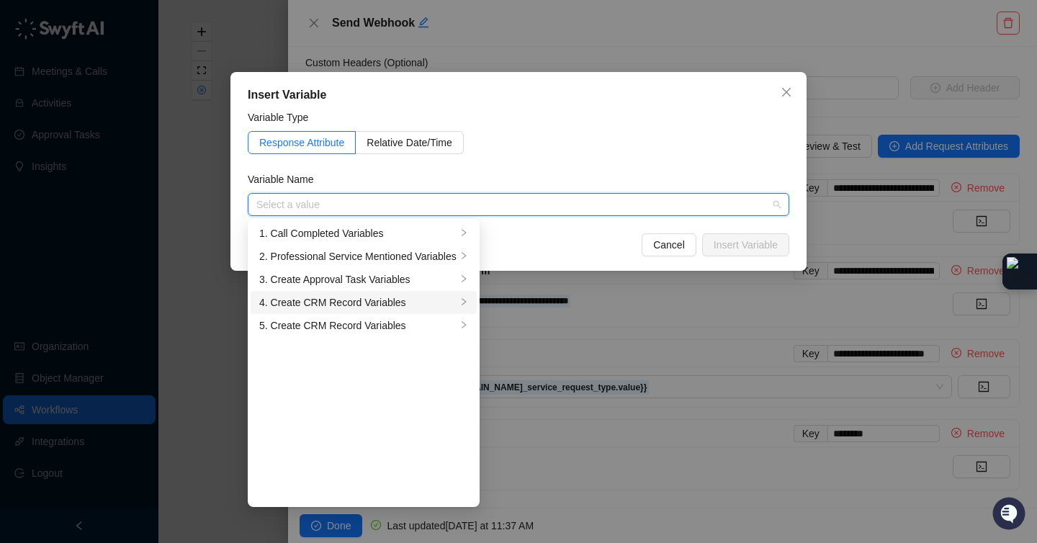
click at [400, 307] on div "4. Create CRM Record Variables" at bounding box center [357, 302] width 197 height 16
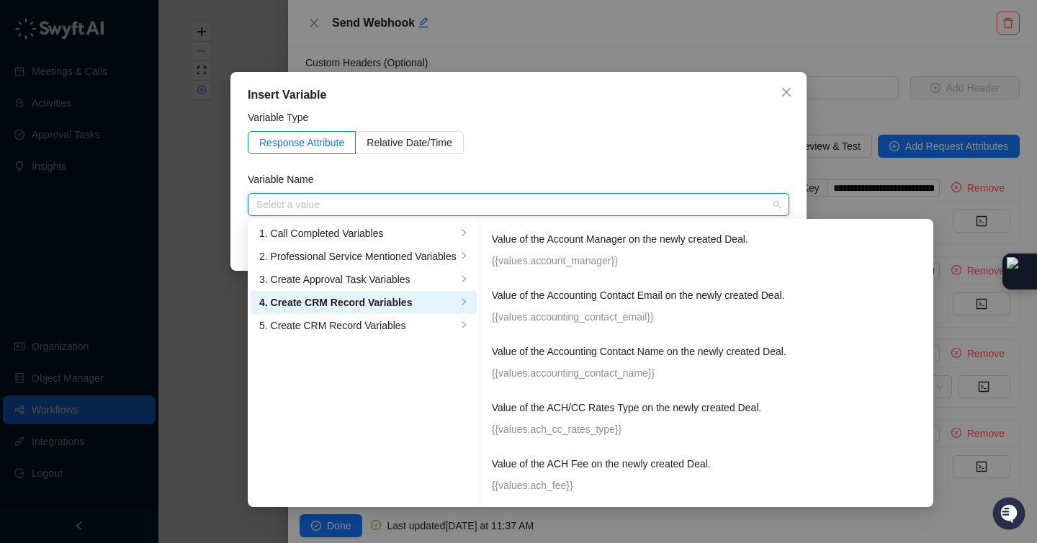
scroll to position [71, 0]
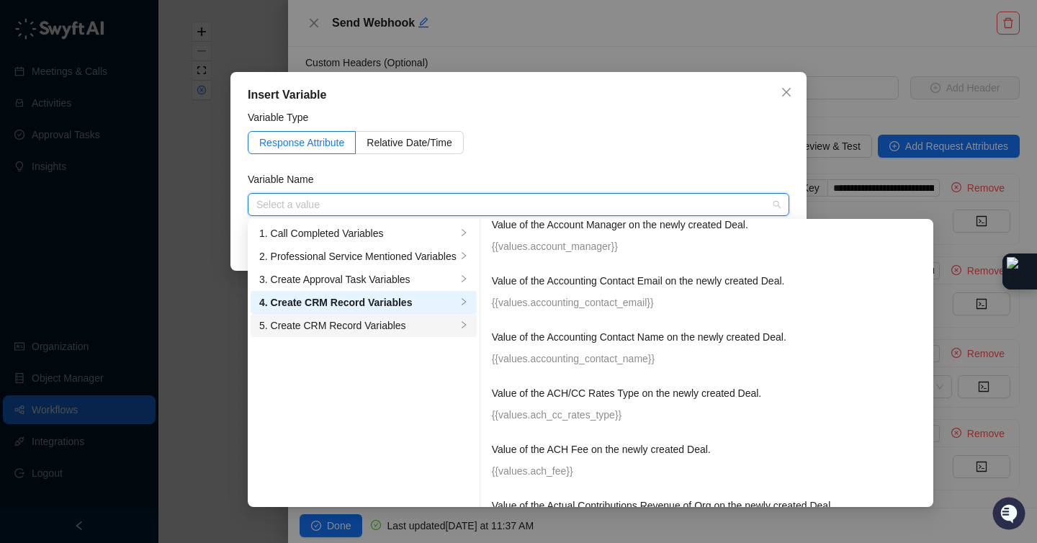
click at [347, 327] on div "5. Create CRM Record Variables" at bounding box center [357, 325] width 197 height 16
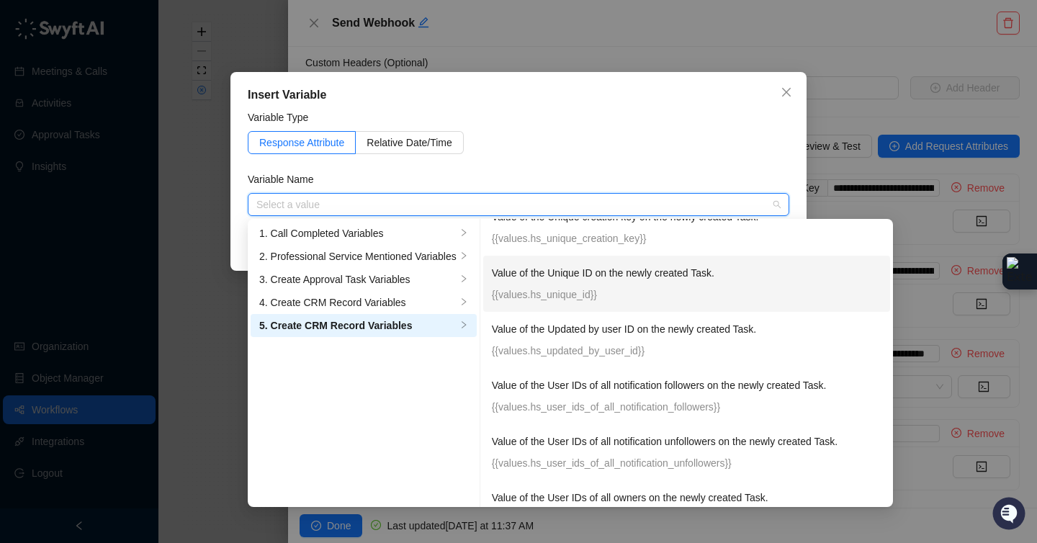
scroll to position [6090, 0]
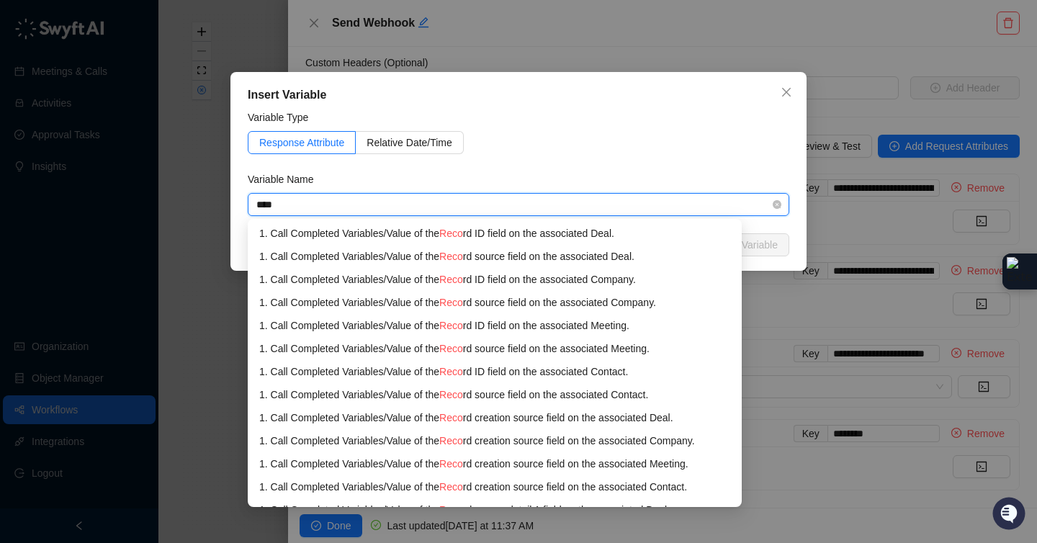
type input "*****"
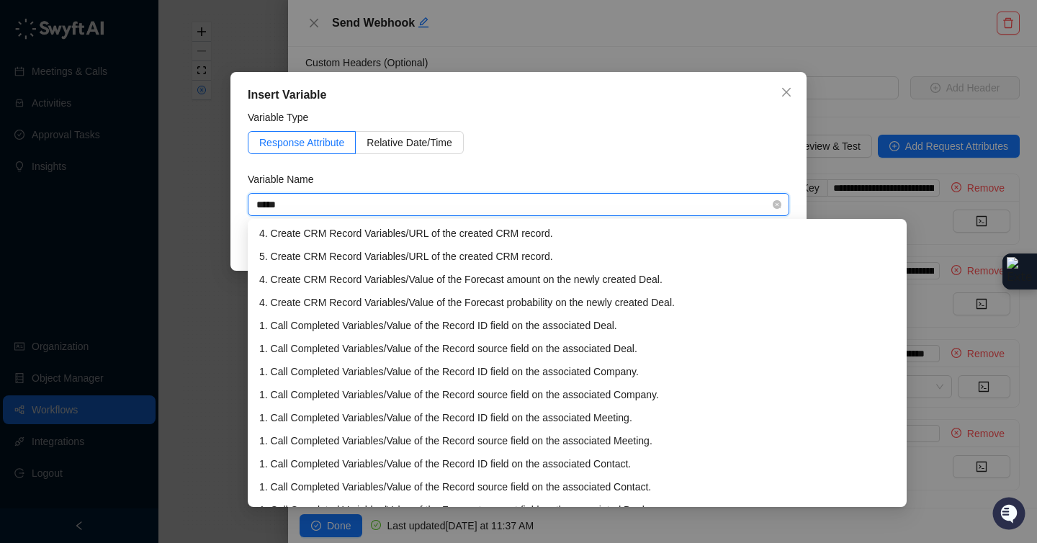
drag, startPoint x: 383, startPoint y: 199, endPoint x: 251, endPoint y: 192, distance: 131.9
click at [251, 193] on div "***** Select a value" at bounding box center [518, 204] width 541 height 23
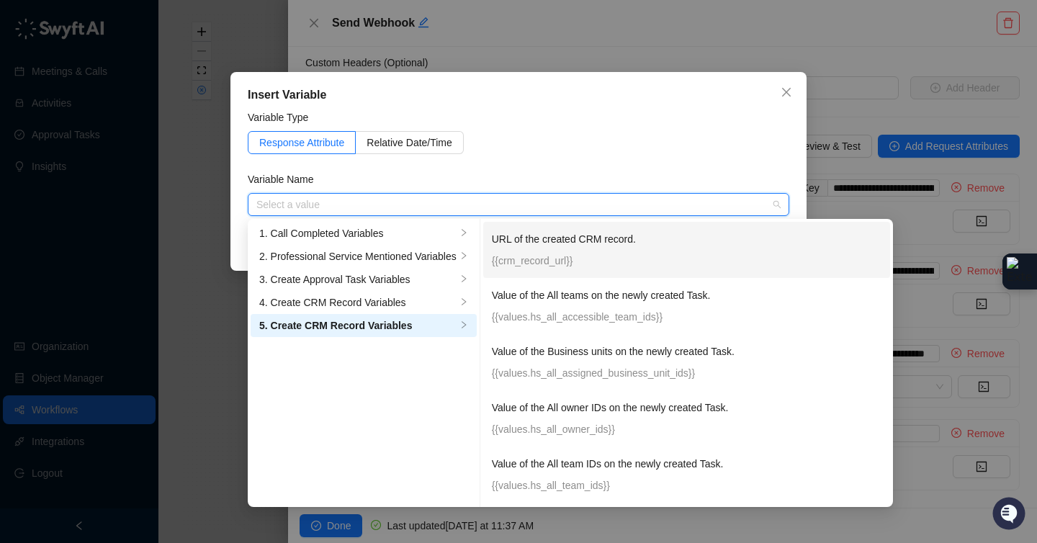
click at [646, 253] on p "{{crm_record_url}}" at bounding box center [686, 261] width 389 height 16
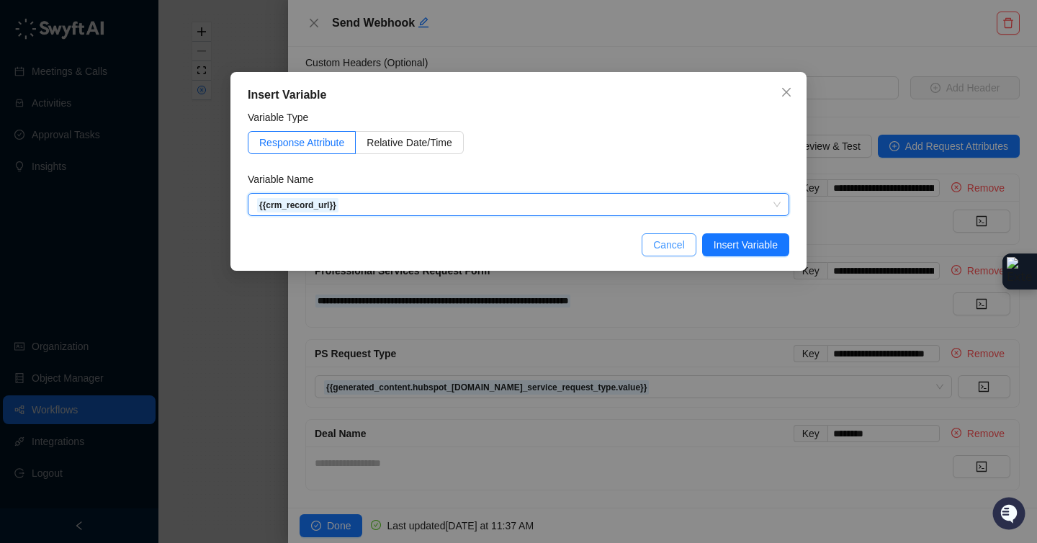
click at [669, 245] on span "Cancel" at bounding box center [669, 245] width 32 height 16
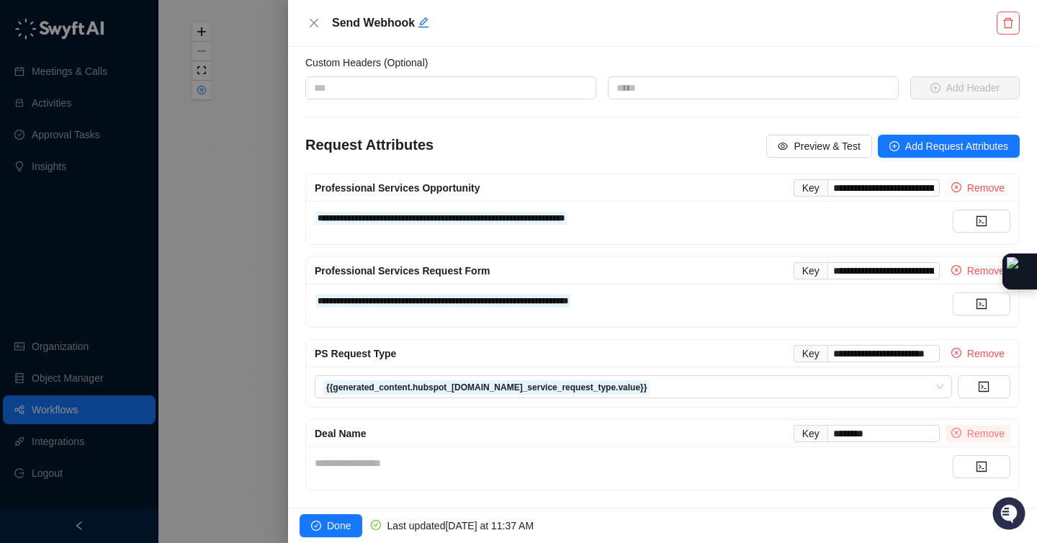
click at [951, 433] on icon "close-circle" at bounding box center [956, 433] width 10 height 10
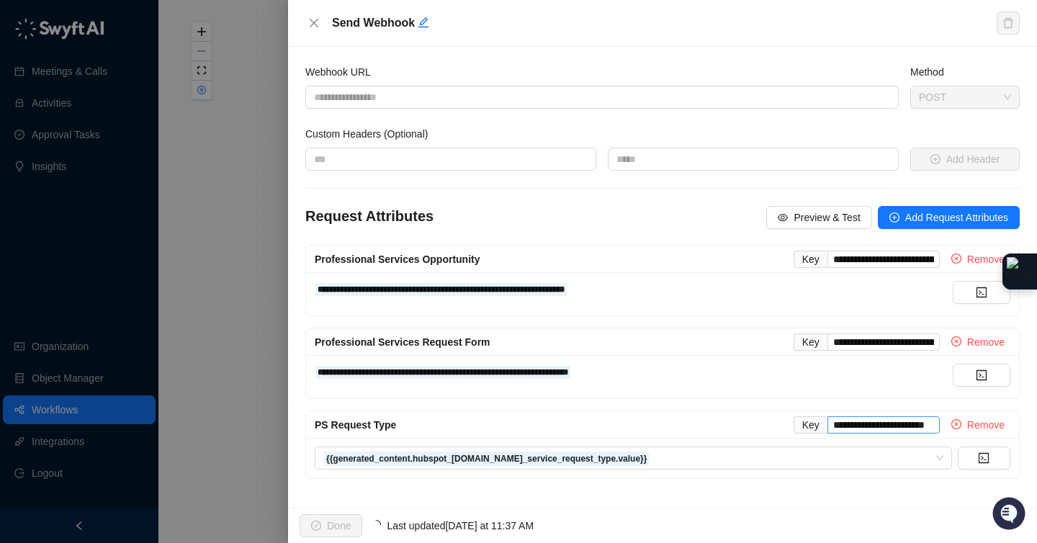
scroll to position [0, 0]
click at [942, 216] on span "Add Request Attributes" at bounding box center [956, 217] width 103 height 16
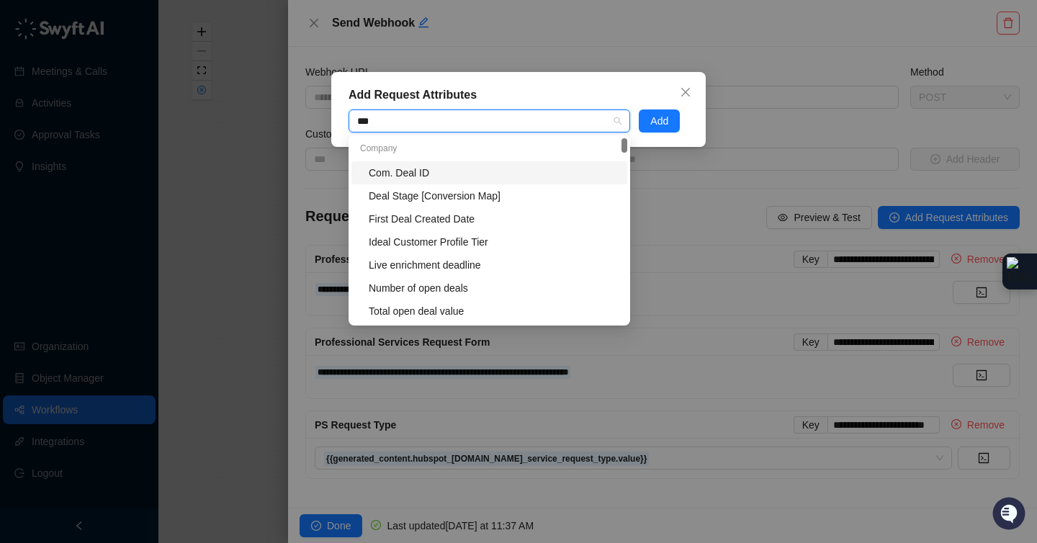
type input "****"
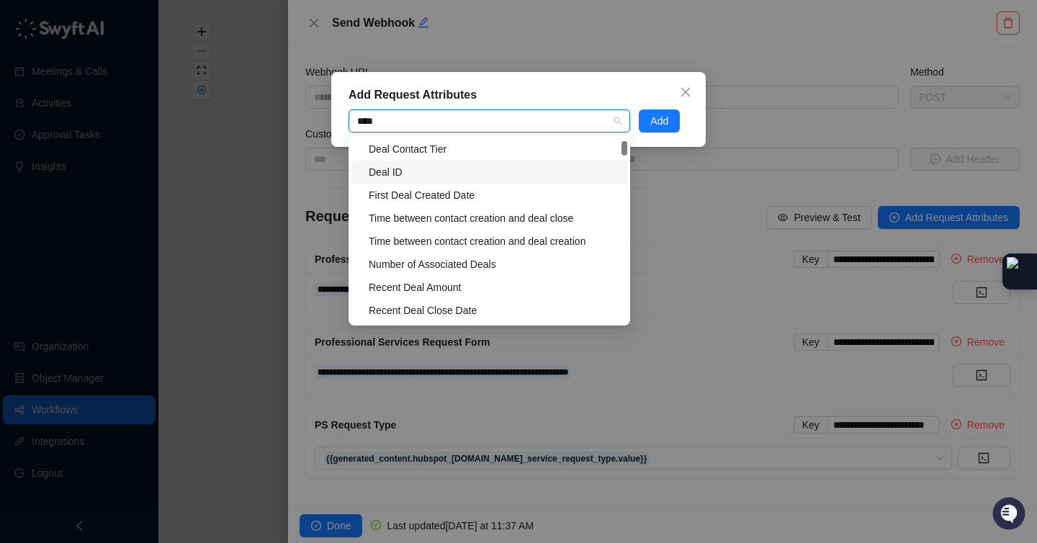
scroll to position [435, 0]
click at [482, 179] on div "Deal ID" at bounding box center [494, 175] width 250 height 16
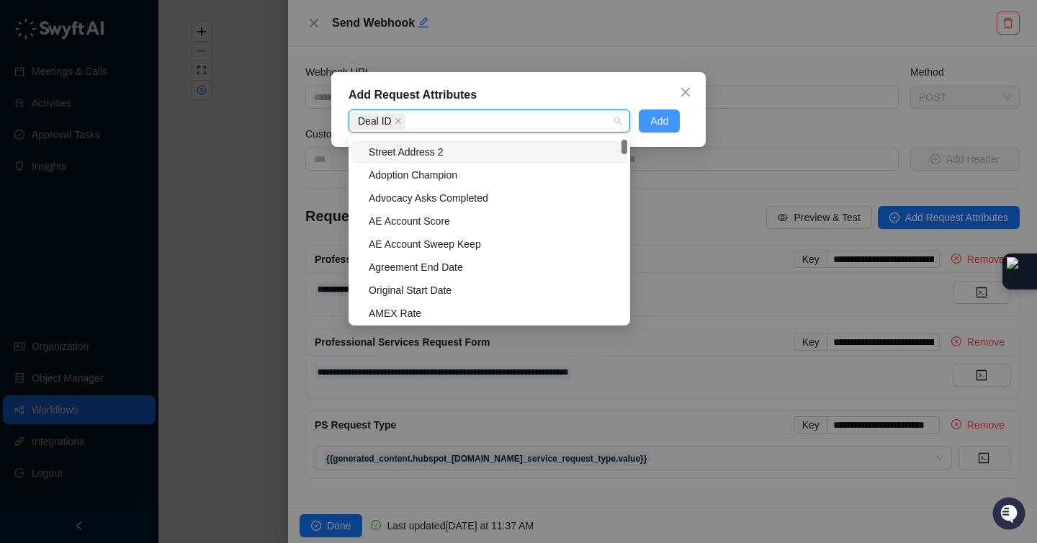
click at [662, 122] on span "Add" at bounding box center [659, 121] width 18 height 16
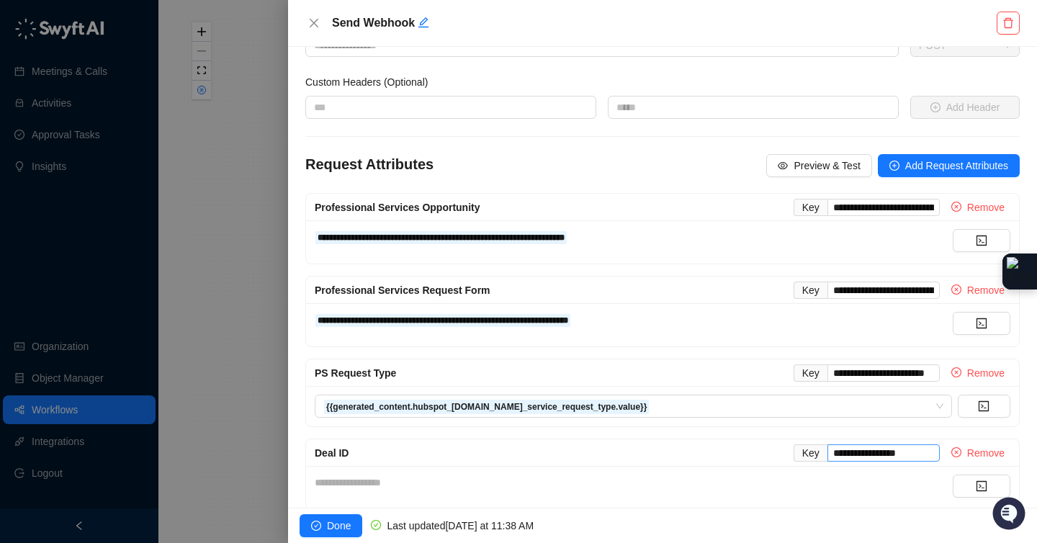
scroll to position [71, 0]
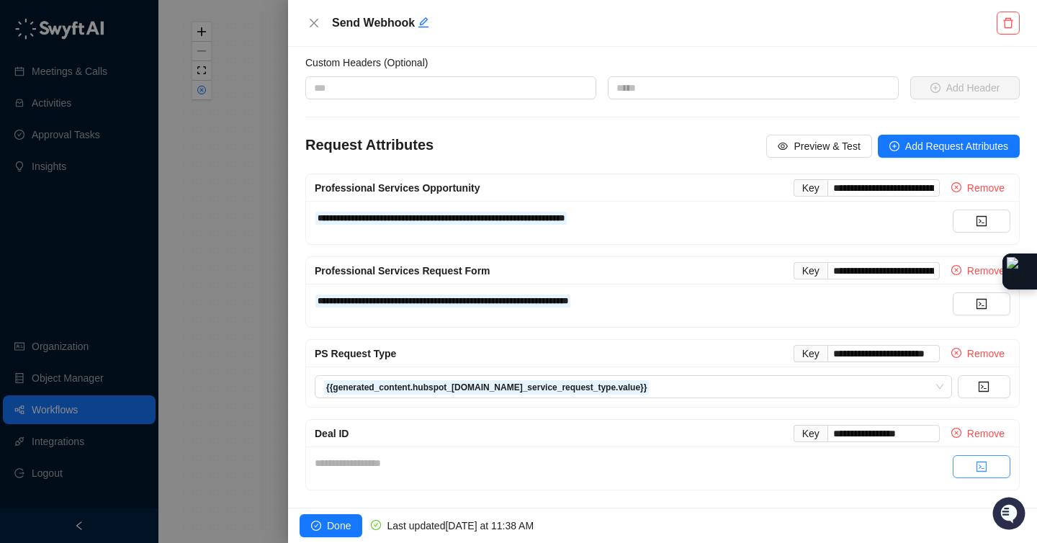
click at [964, 465] on button "button" at bounding box center [981, 466] width 58 height 23
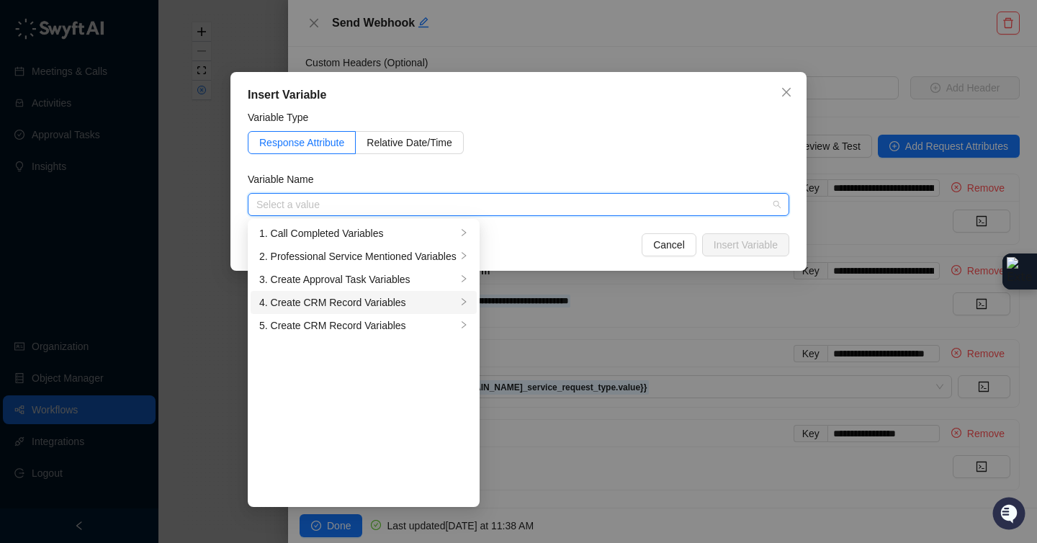
click at [424, 298] on div "4. Create CRM Record Variables" at bounding box center [357, 302] width 197 height 16
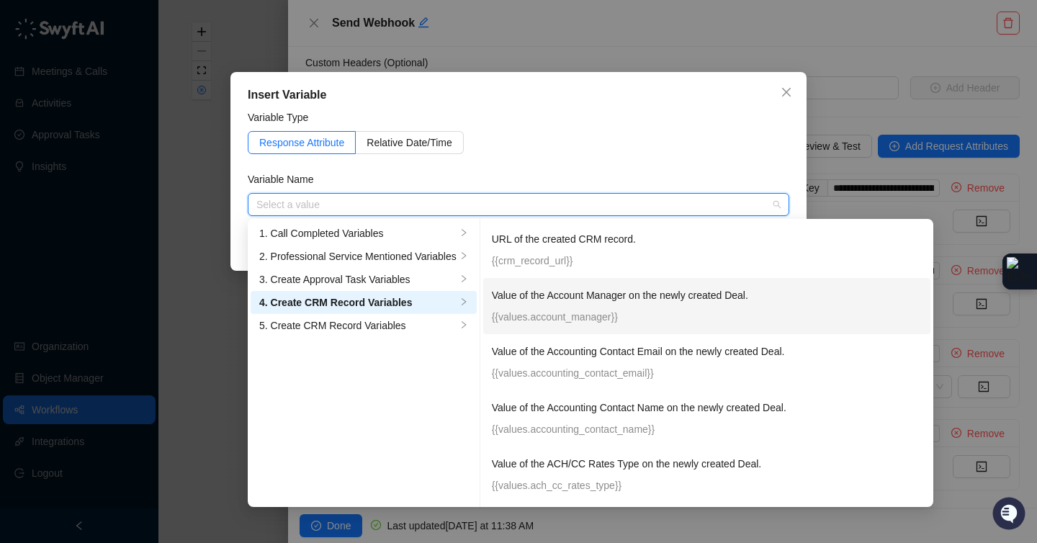
scroll to position [3, 0]
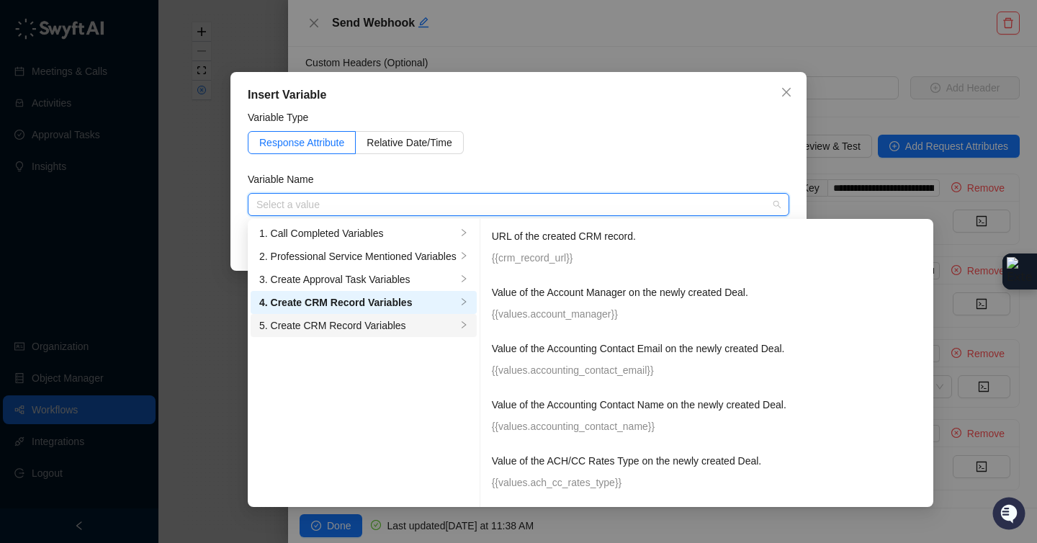
click at [371, 332] on div "5. Create CRM Record Variables" at bounding box center [357, 325] width 197 height 16
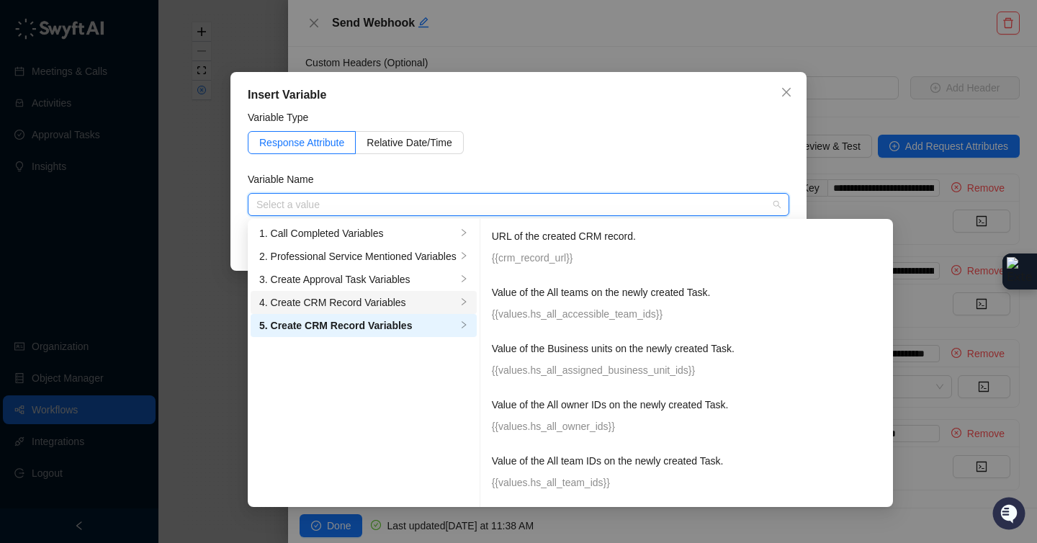
click at [382, 304] on div "4. Create CRM Record Variables" at bounding box center [357, 302] width 197 height 16
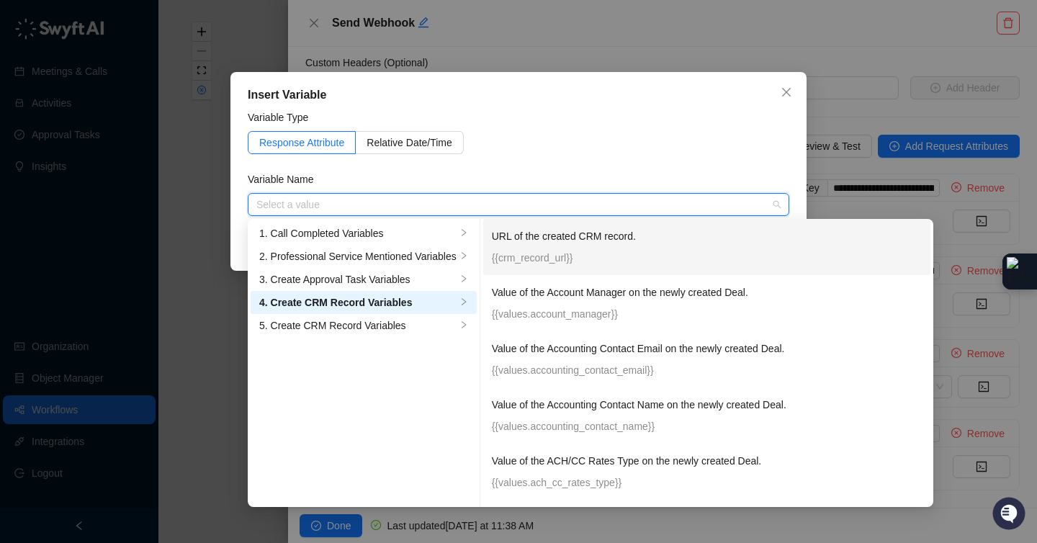
click at [644, 240] on p "URL of the created CRM record." at bounding box center [672, 236] width 360 height 16
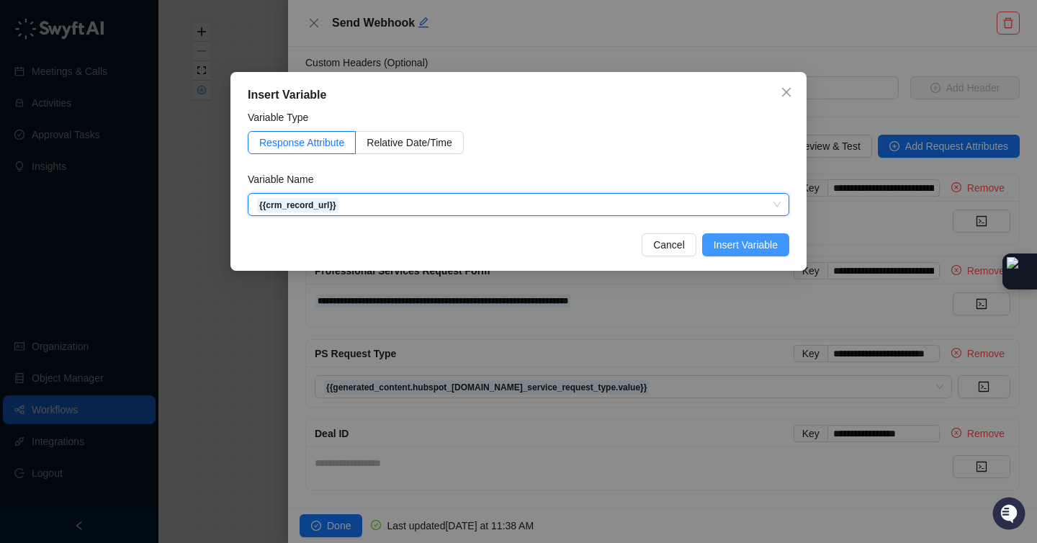
click at [758, 250] on span "Insert Variable" at bounding box center [745, 245] width 64 height 16
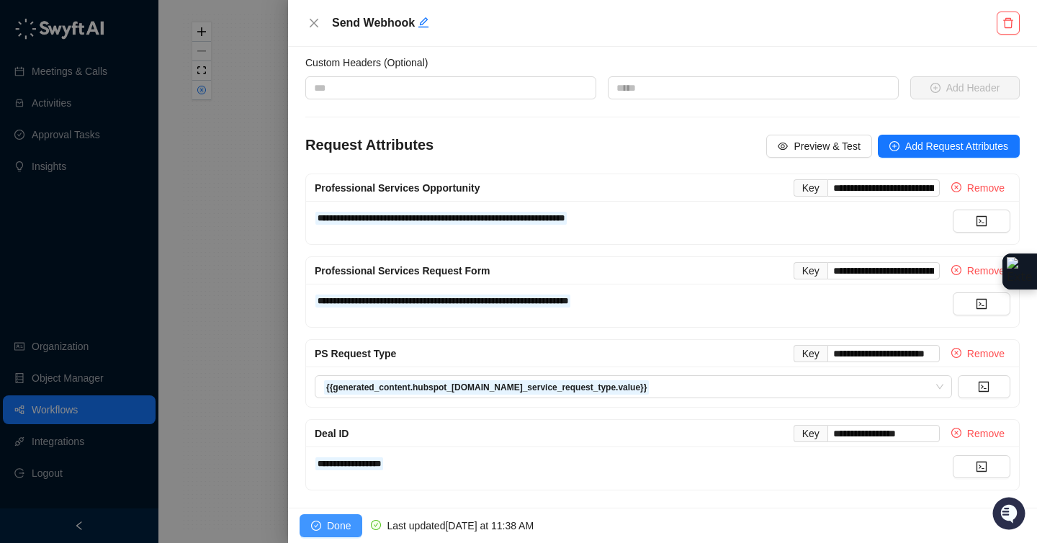
click at [329, 525] on span "Done" at bounding box center [339, 526] width 24 height 16
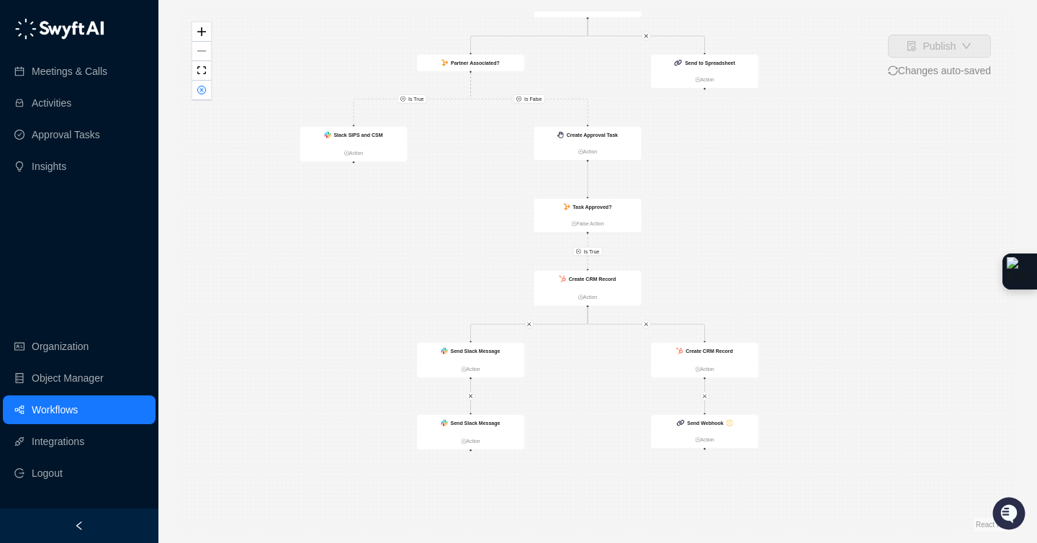
drag, startPoint x: 838, startPoint y: 351, endPoint x: 828, endPoint y: 286, distance: 66.3
click at [828, 259] on div "Is True Is True Is False Call Completed Action Slack SIPS and CSM Action Create…" at bounding box center [597, 272] width 832 height 520
click at [729, 422] on icon "exclamation-circle" at bounding box center [728, 422] width 5 height 5
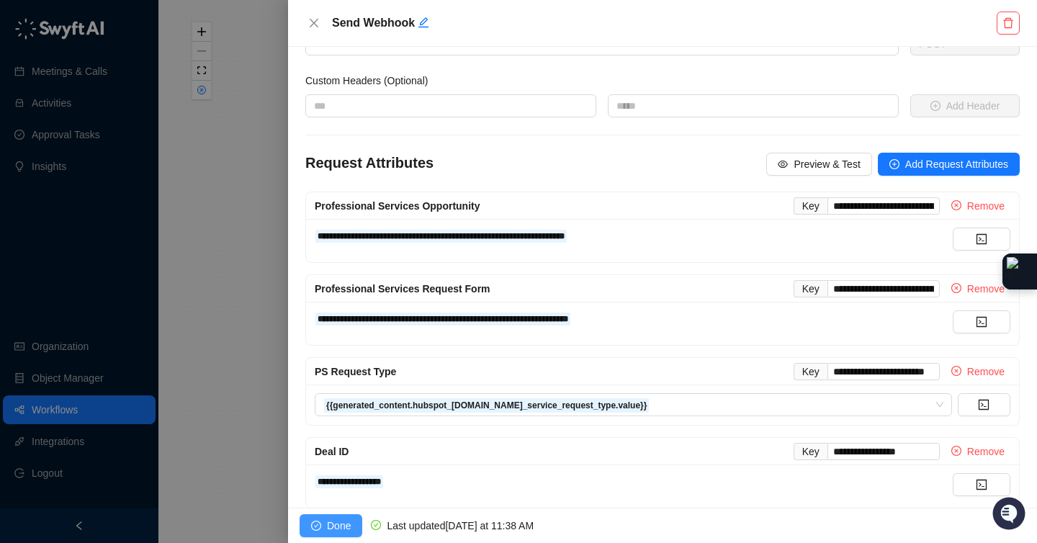
scroll to position [71, 0]
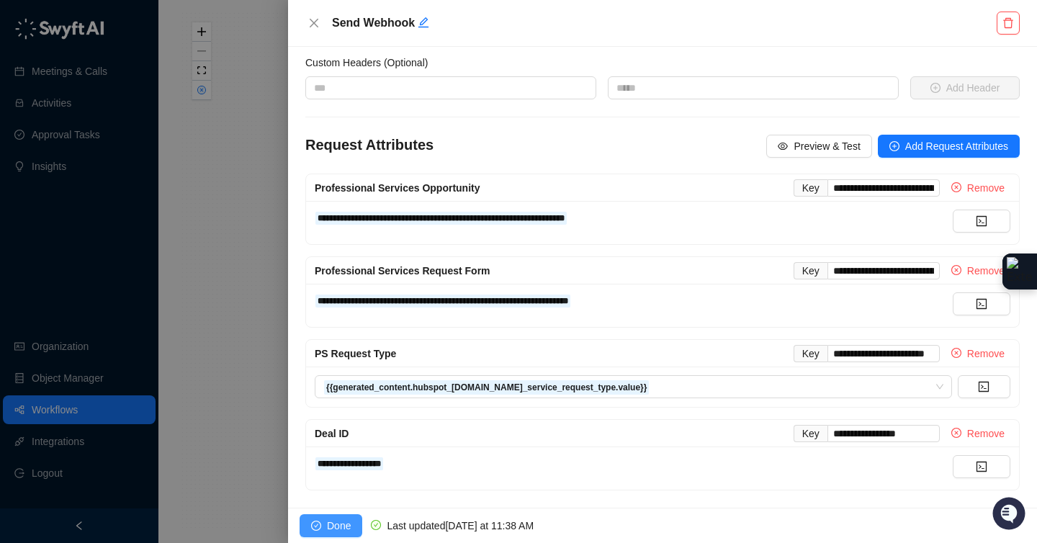
click at [342, 520] on span "Done" at bounding box center [339, 526] width 24 height 16
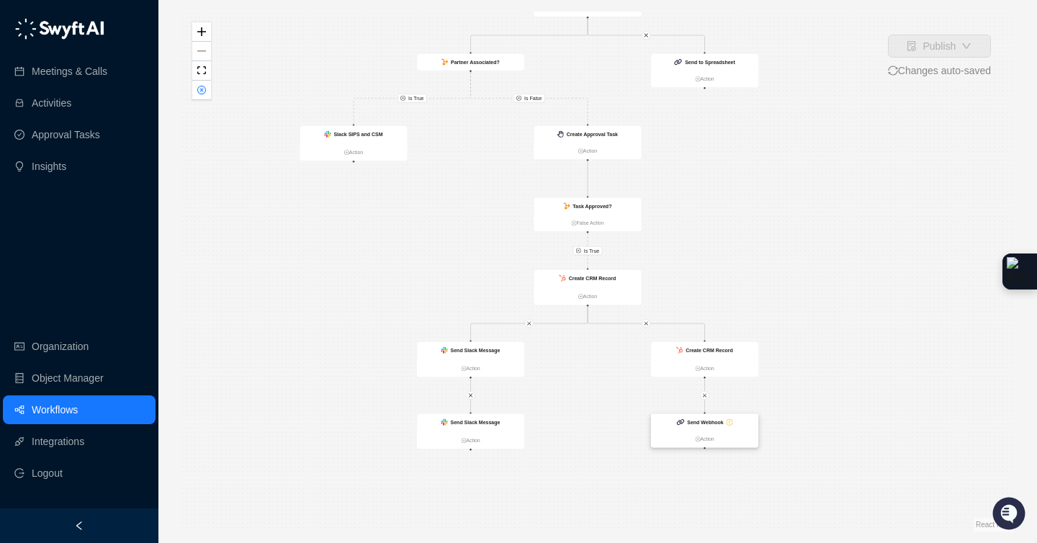
click at [743, 423] on div "Send Webhook" at bounding box center [704, 422] width 107 height 17
click at [743, 423] on div "Send Webhook" at bounding box center [703, 423] width 107 height 17
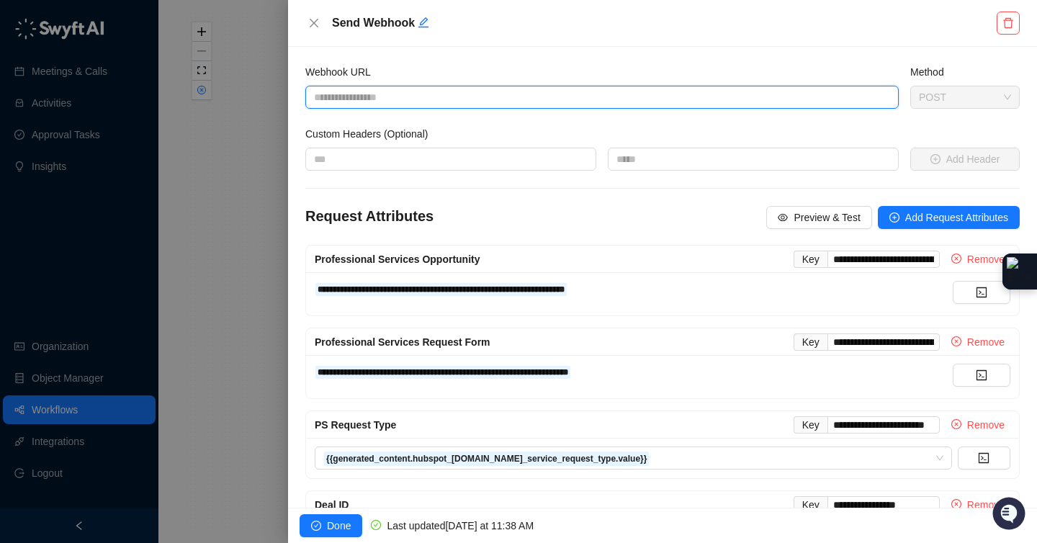
click at [592, 105] on input "Webhook URL" at bounding box center [601, 97] width 593 height 23
paste input "**********"
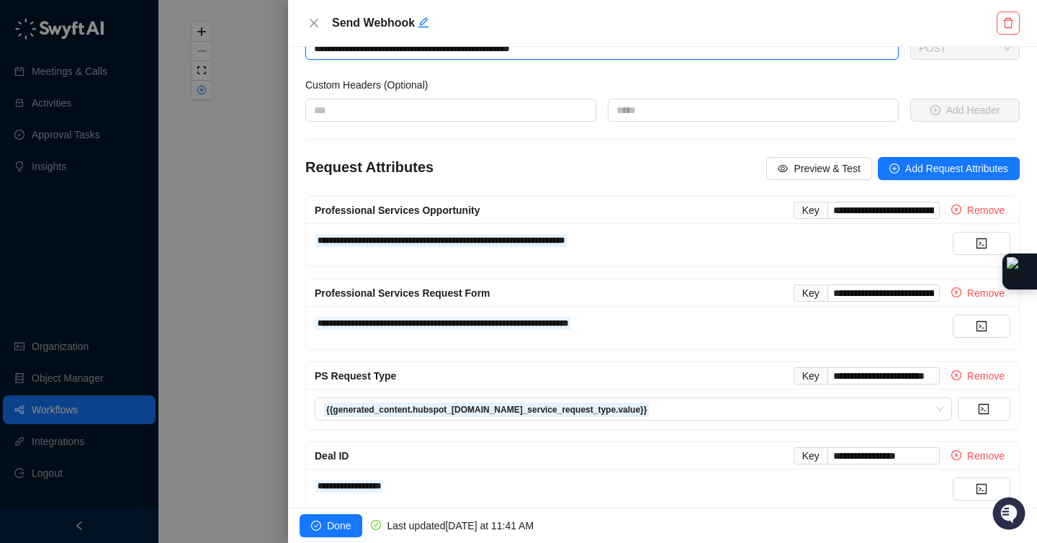
scroll to position [71, 0]
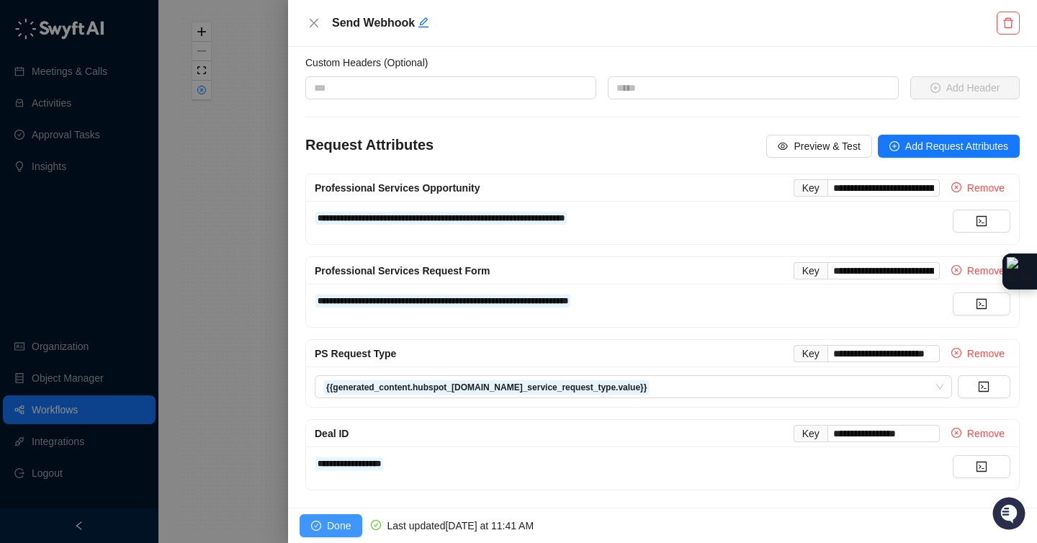
type input "**********"
click at [322, 532] on button "Done" at bounding box center [330, 525] width 63 height 23
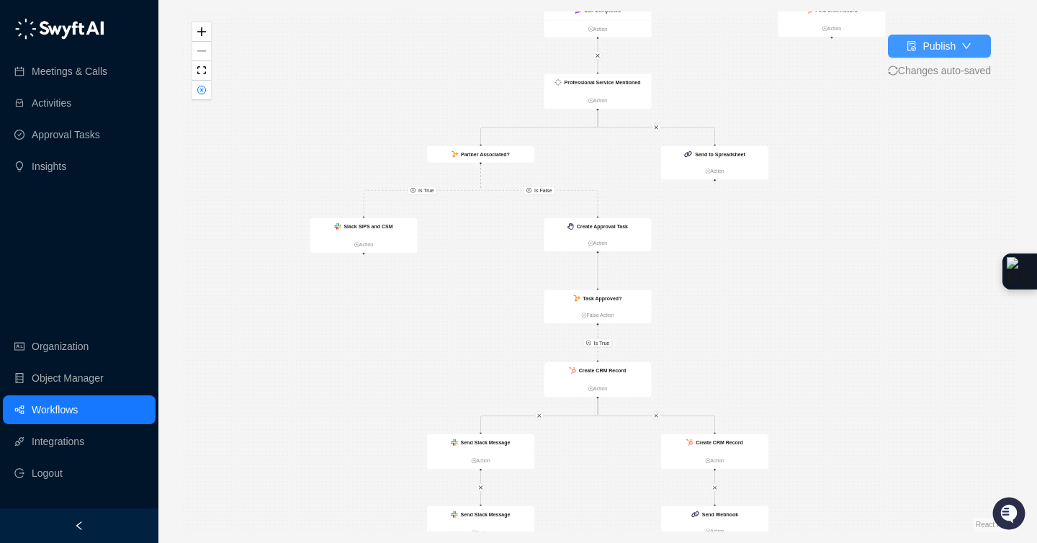
click at [931, 45] on div "Publish" at bounding box center [938, 46] width 33 height 16
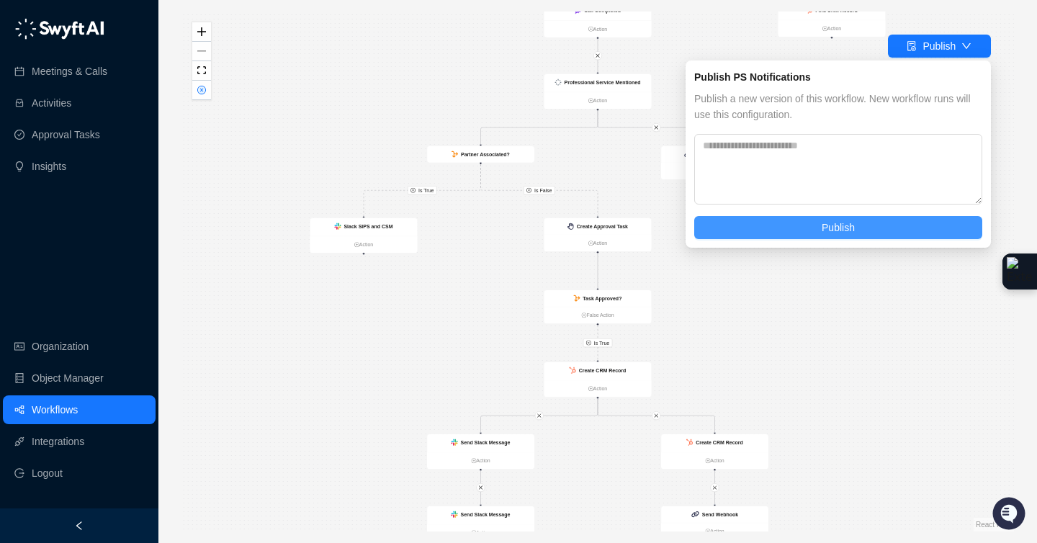
click at [841, 226] on span "Publish" at bounding box center [837, 228] width 33 height 16
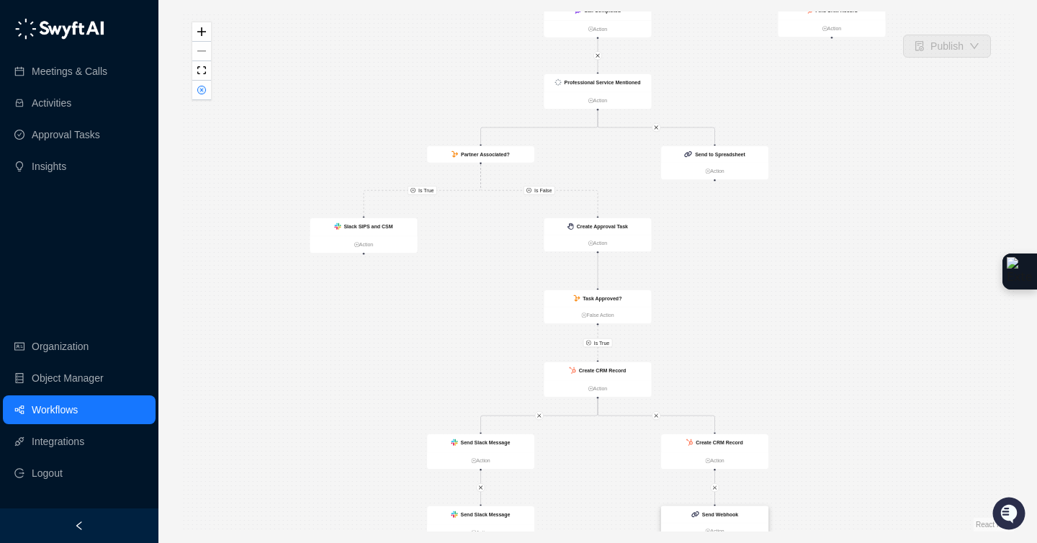
click at [740, 518] on div "Send Webhook" at bounding box center [714, 514] width 107 height 17
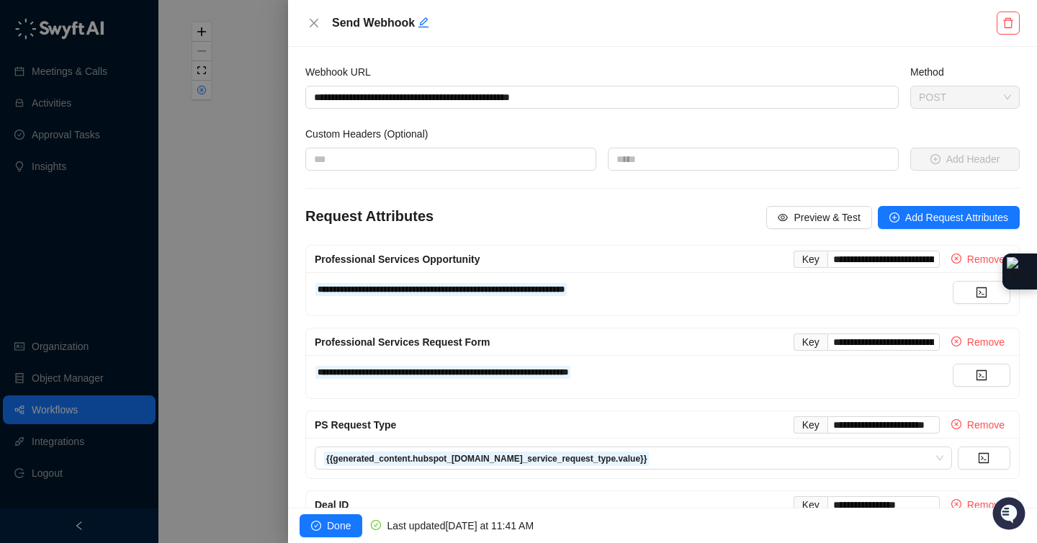
scroll to position [71, 0]
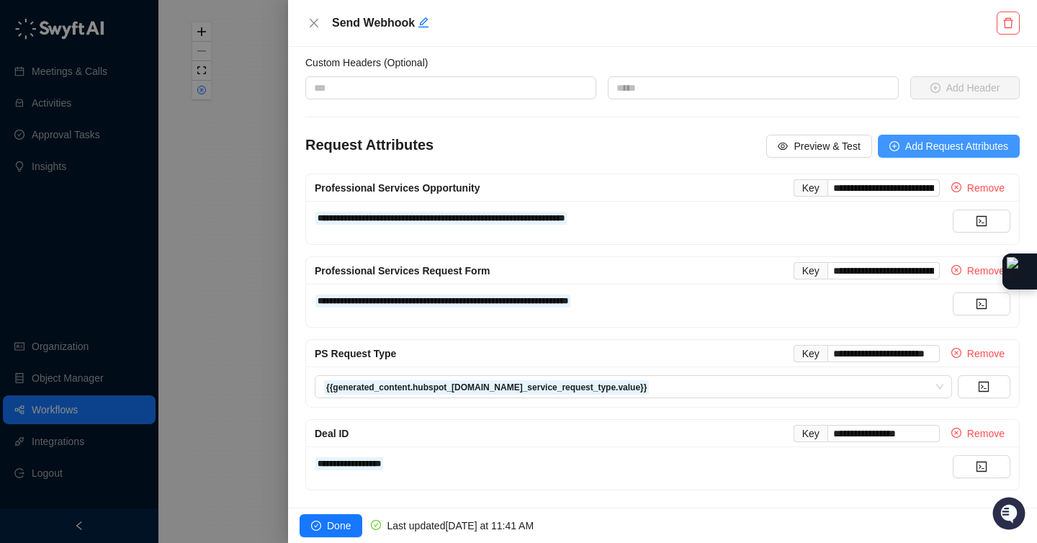
click at [921, 140] on span "Add Request Attributes" at bounding box center [956, 146] width 103 height 16
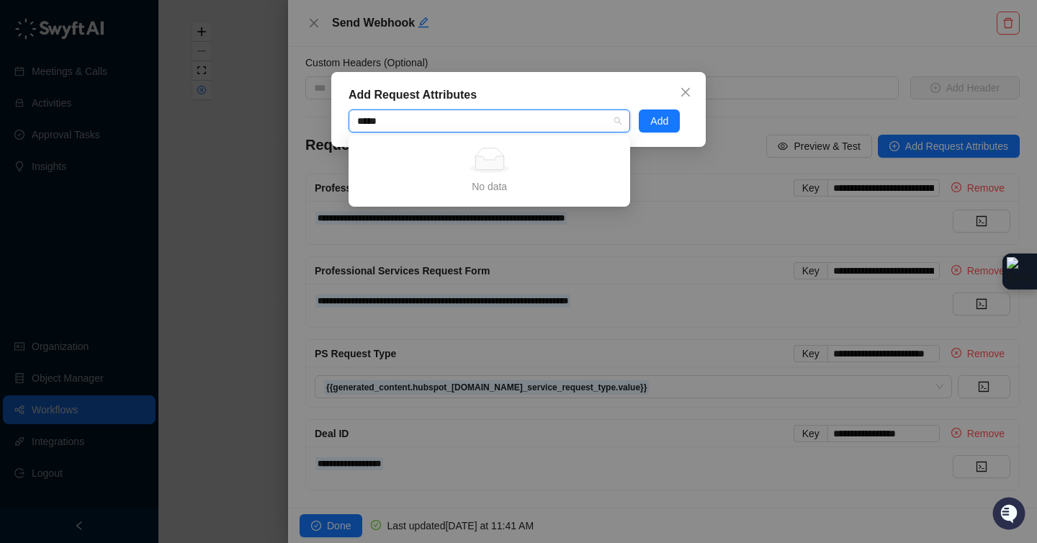
type input "******"
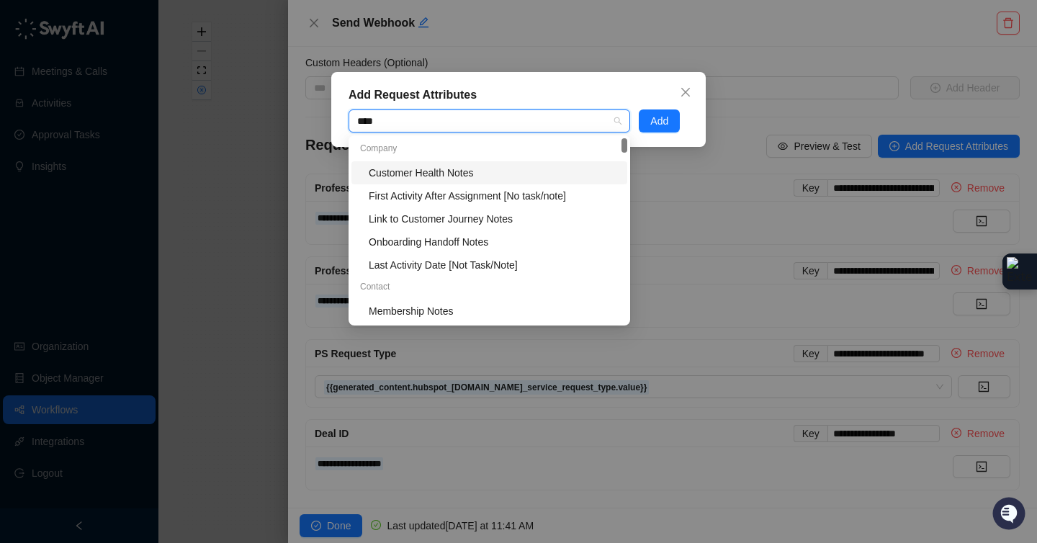
type input "*****"
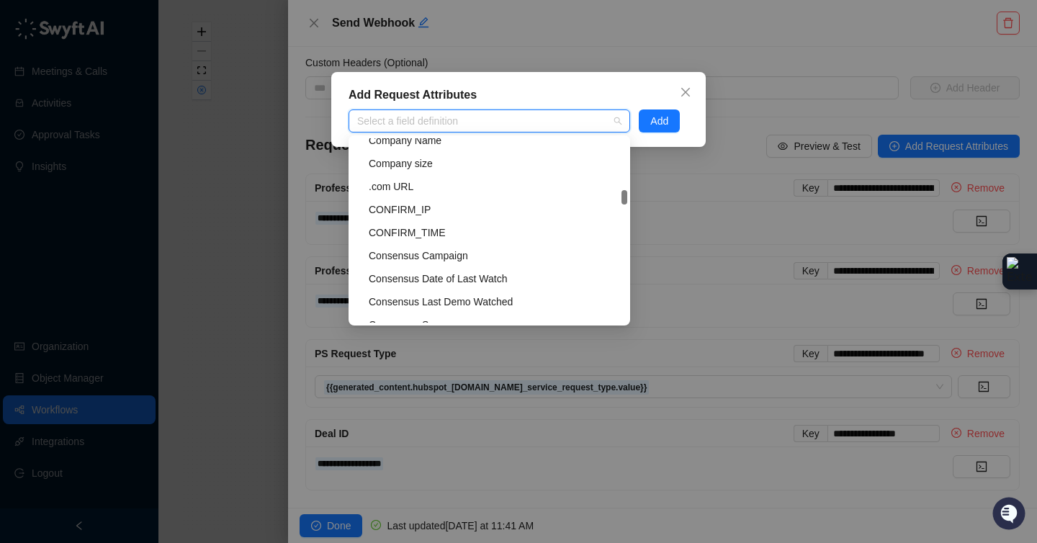
scroll to position [20624, 0]
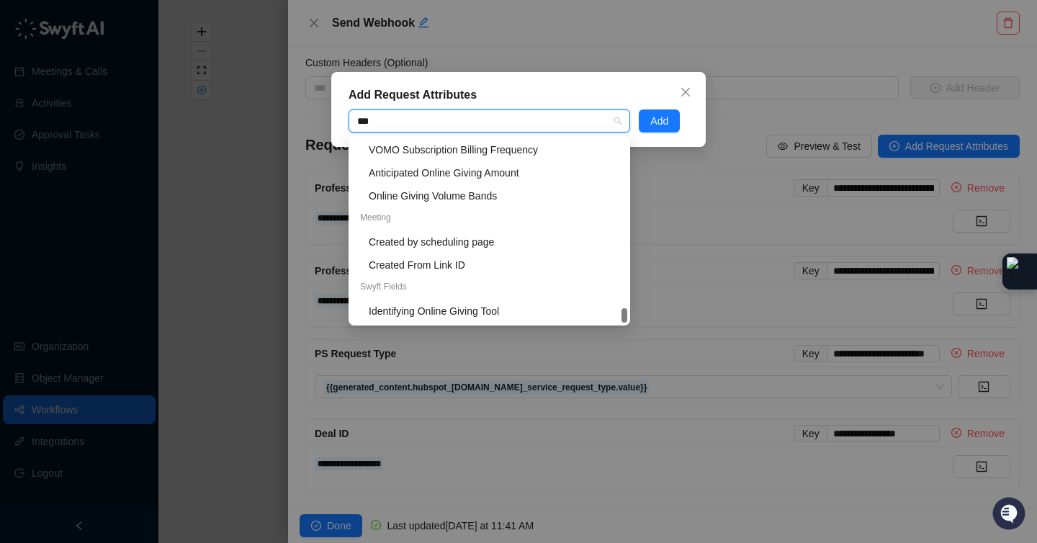
type input "****"
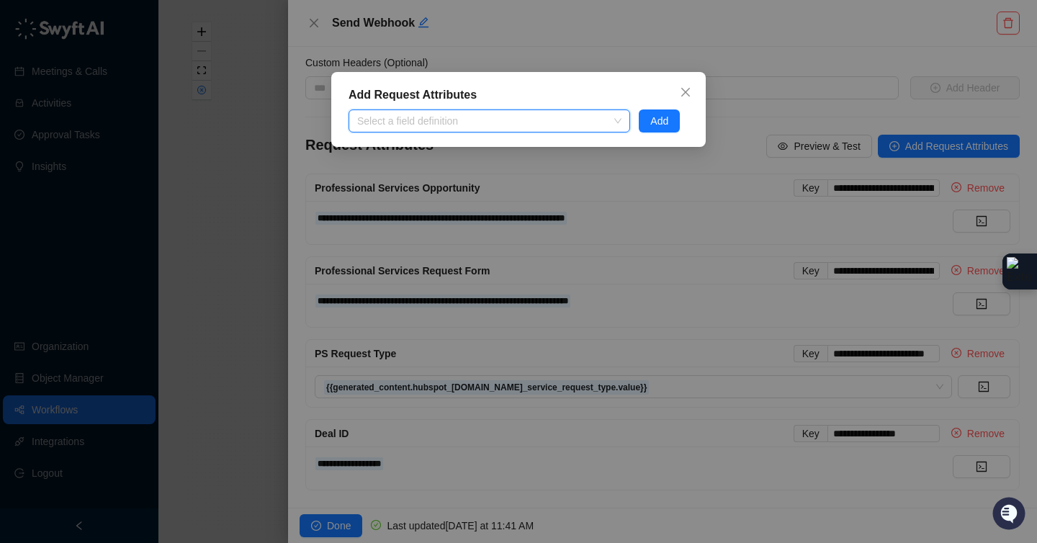
drag, startPoint x: 443, startPoint y: 125, endPoint x: 413, endPoint y: 120, distance: 29.9
click at [347, 113] on div "Select a field definition" at bounding box center [489, 120] width 290 height 23
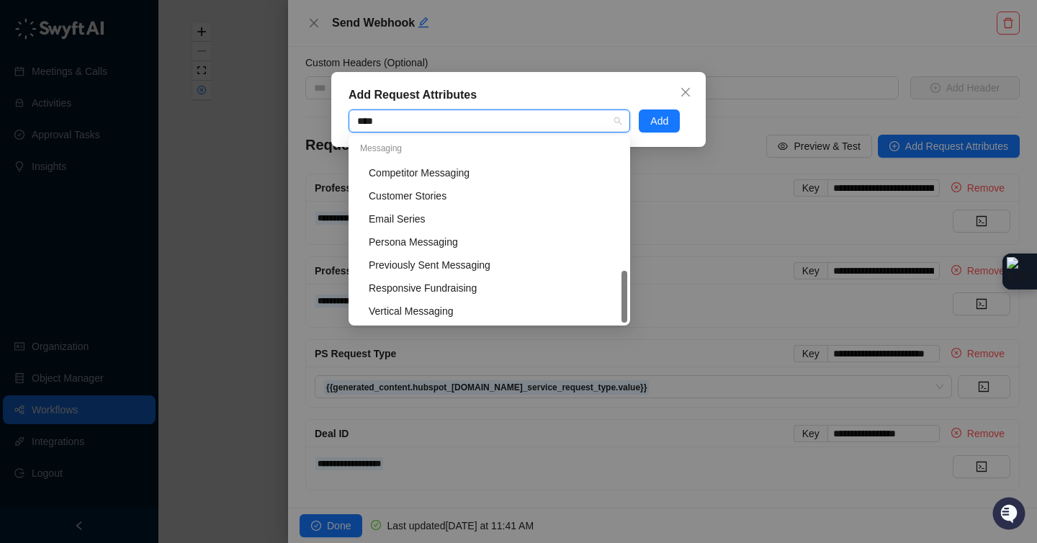
scroll to position [69, 0]
type input "*******"
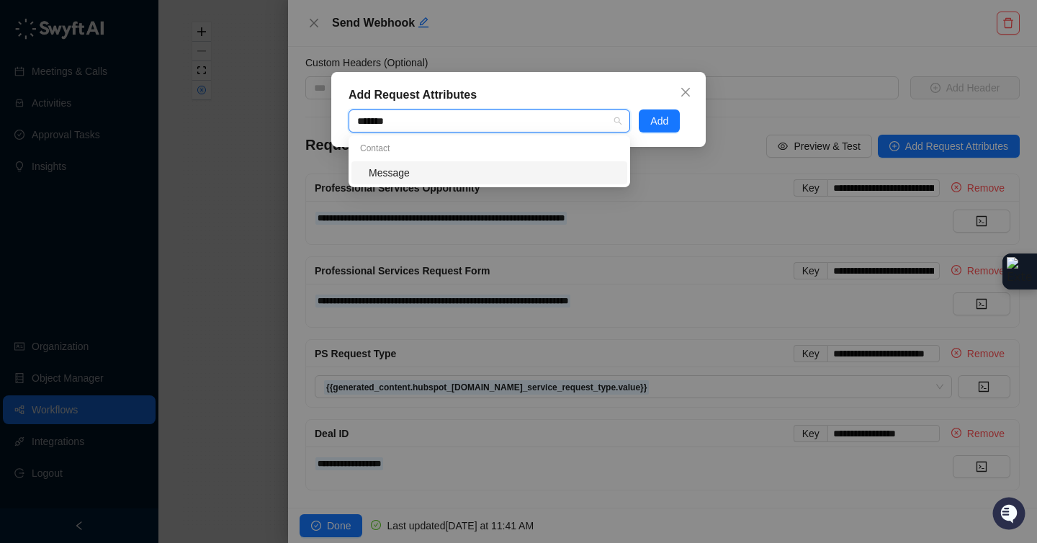
click at [425, 179] on div "Message" at bounding box center [494, 173] width 250 height 16
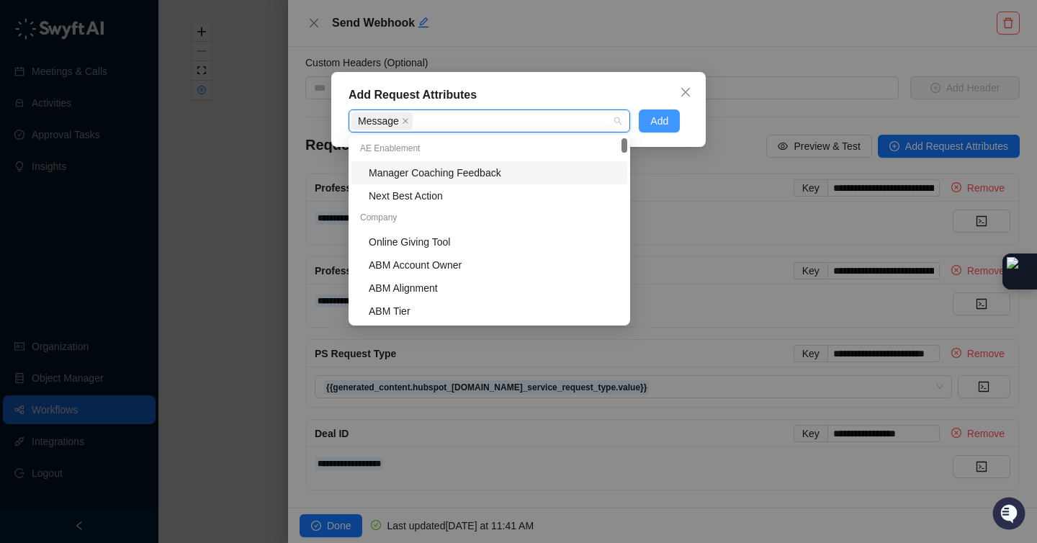
click at [673, 115] on button "Add" at bounding box center [658, 120] width 41 height 23
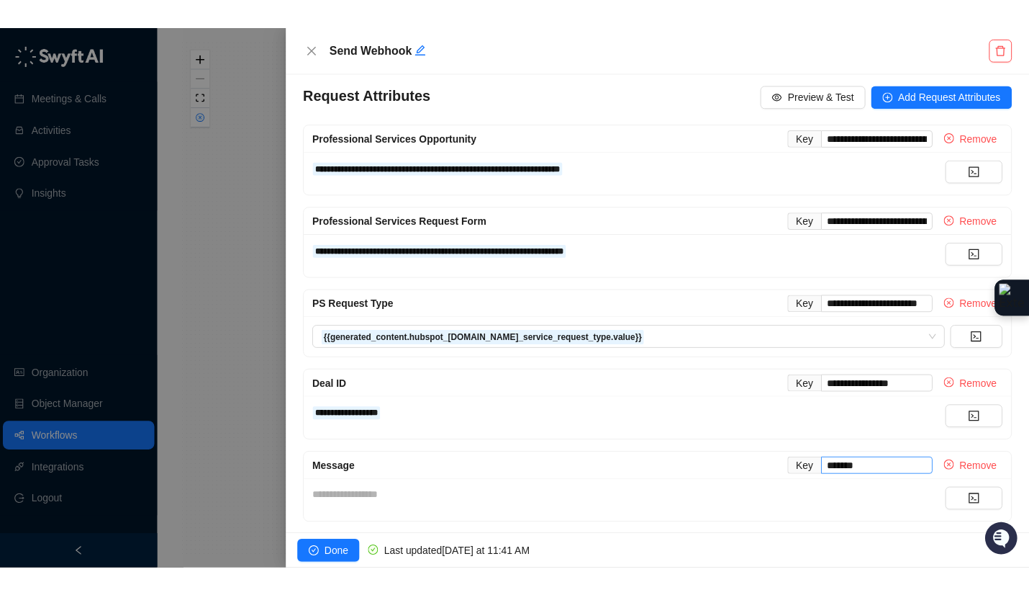
scroll to position [154, 0]
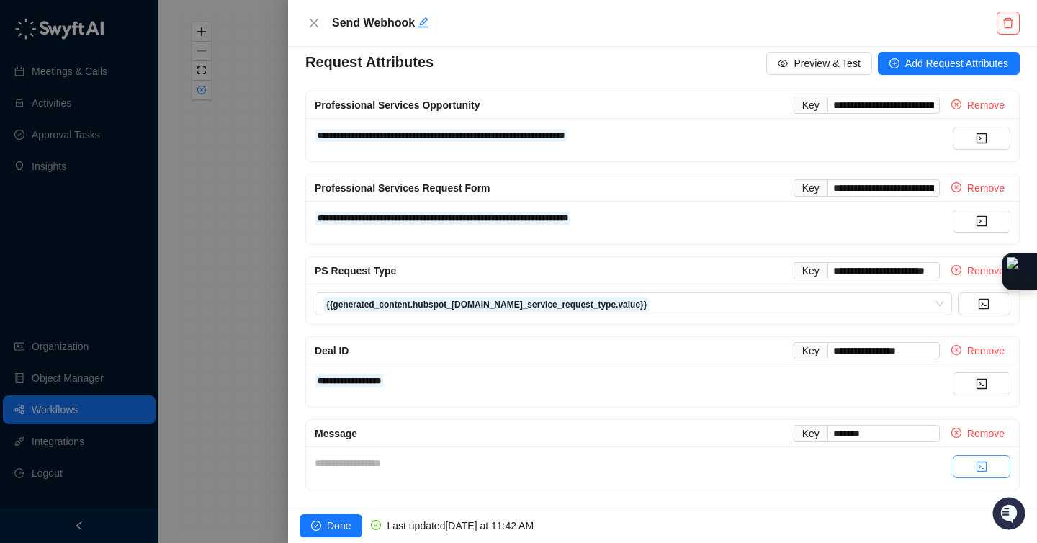
click at [962, 461] on button "button" at bounding box center [981, 466] width 58 height 23
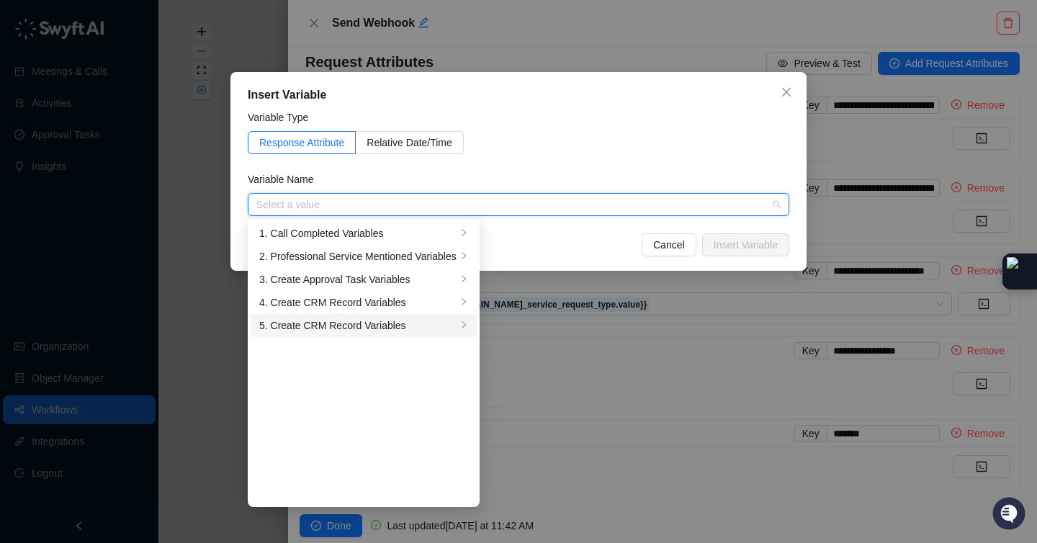
click at [400, 326] on div "5. Create CRM Record Variables" at bounding box center [357, 325] width 197 height 16
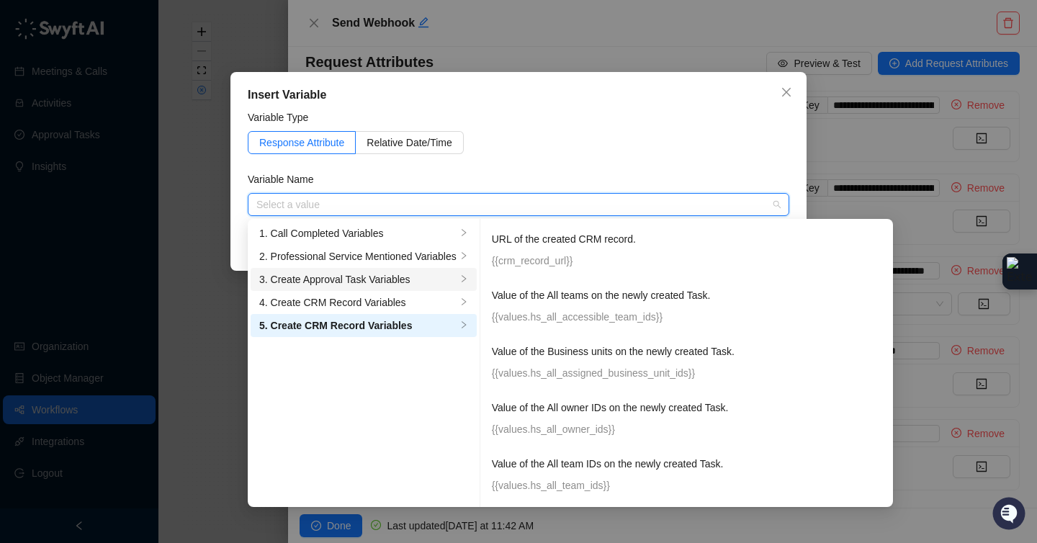
click at [335, 279] on div "3. Create Approval Task Variables" at bounding box center [357, 279] width 197 height 16
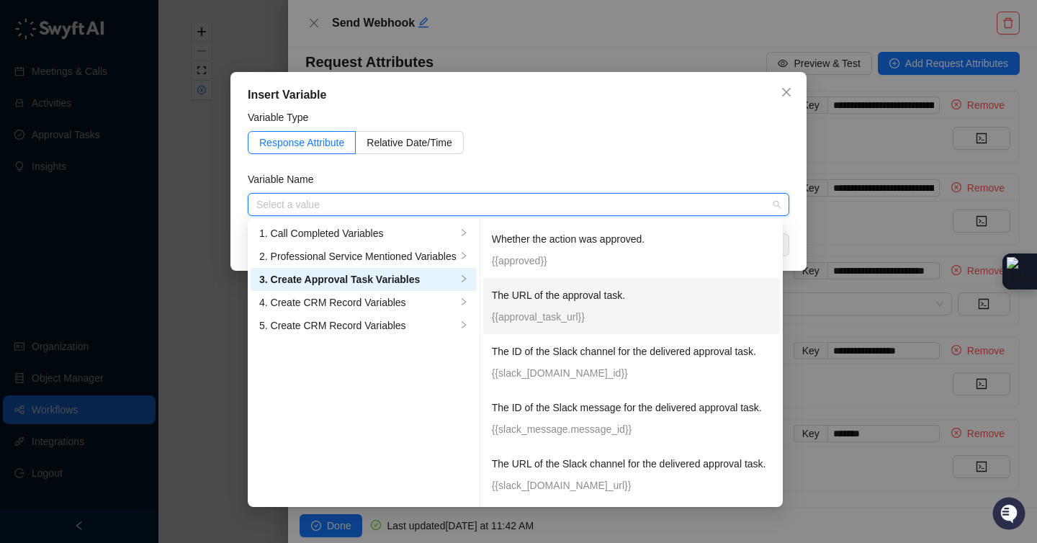
click at [630, 305] on div "The URL of the approval task. {{approval_task_url}}" at bounding box center [632, 305] width 280 height 37
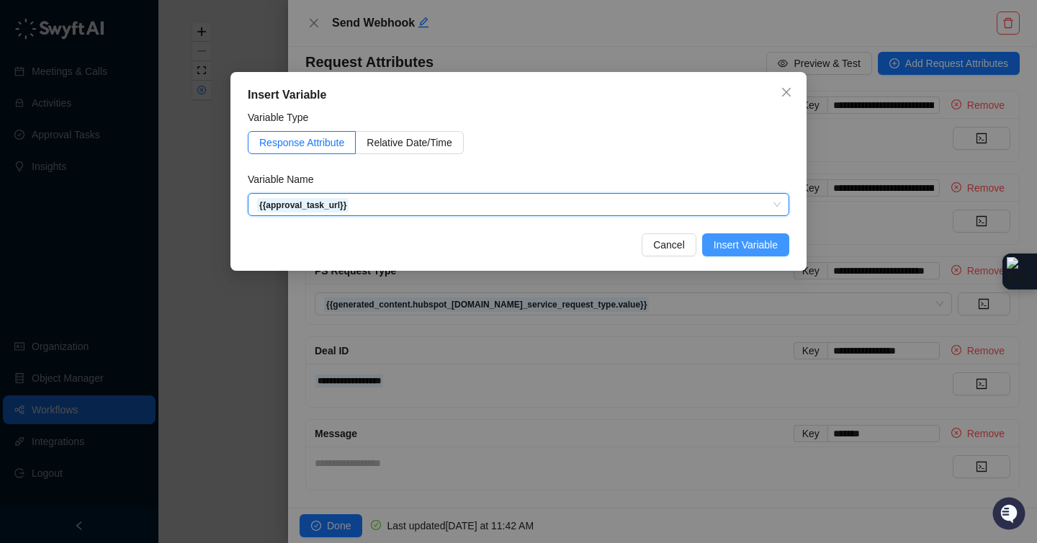
click at [737, 249] on span "Insert Variable" at bounding box center [745, 245] width 64 height 16
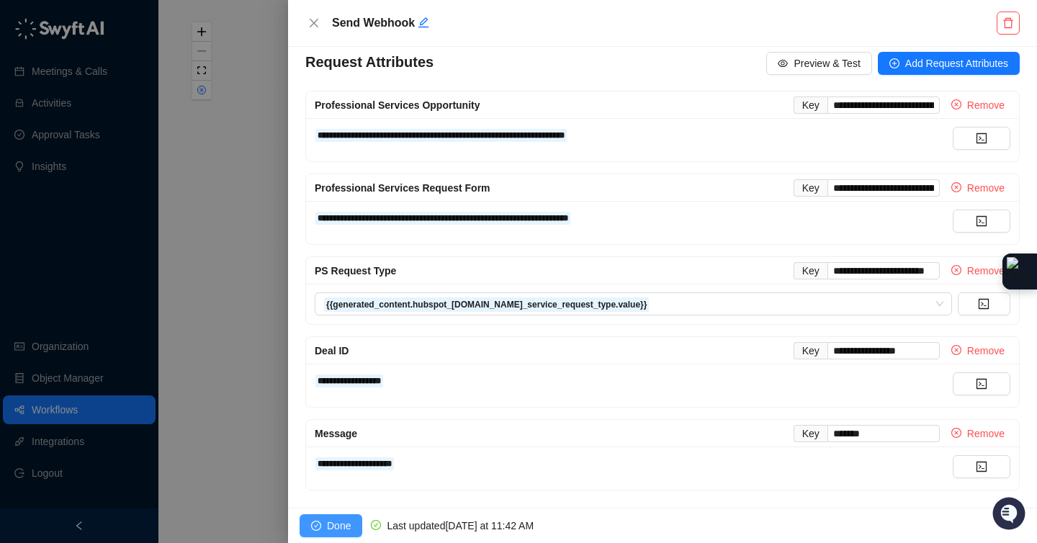
click at [344, 523] on span "Done" at bounding box center [339, 526] width 24 height 16
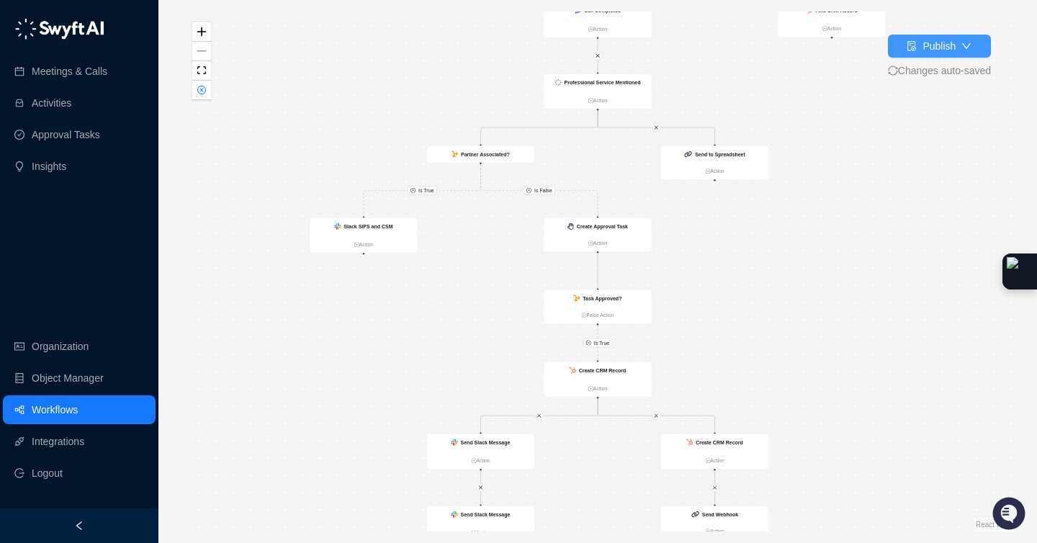
click at [930, 44] on div "Publish" at bounding box center [938, 46] width 33 height 16
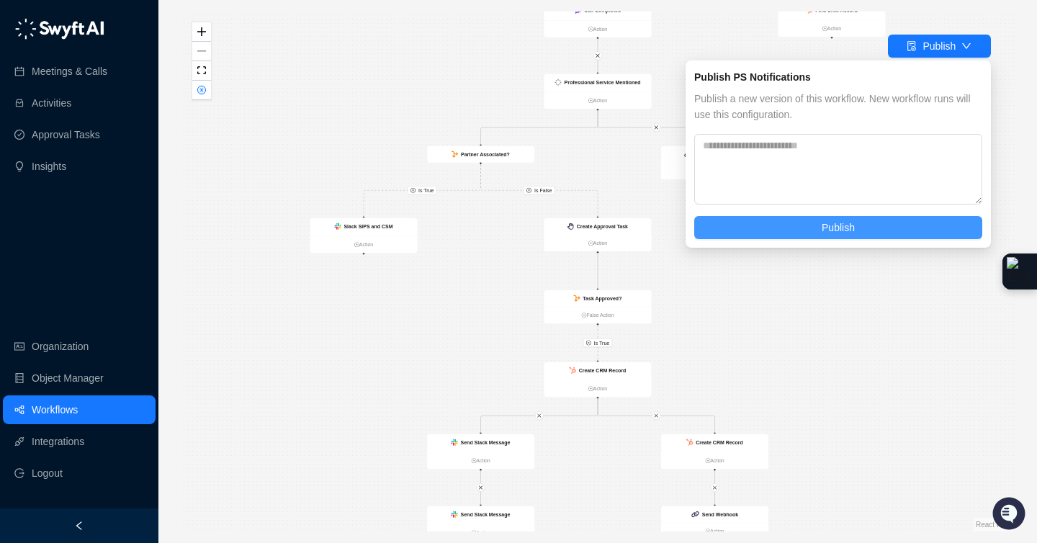
click at [833, 225] on span "Publish" at bounding box center [837, 228] width 33 height 16
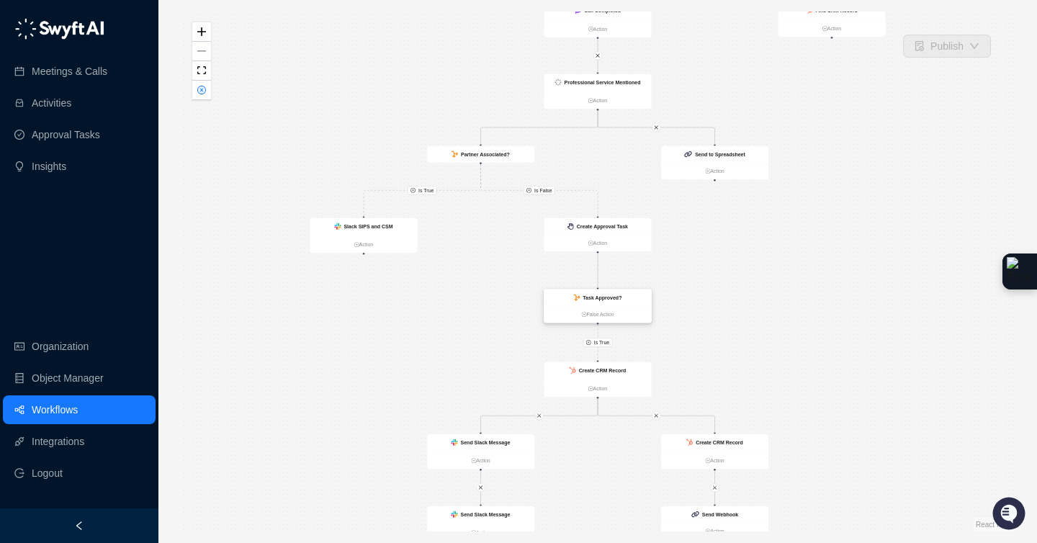
click at [609, 301] on div "Task Approved?" at bounding box center [597, 297] width 107 height 17
click at [620, 302] on div "Task Approved?" at bounding box center [597, 297] width 107 height 17
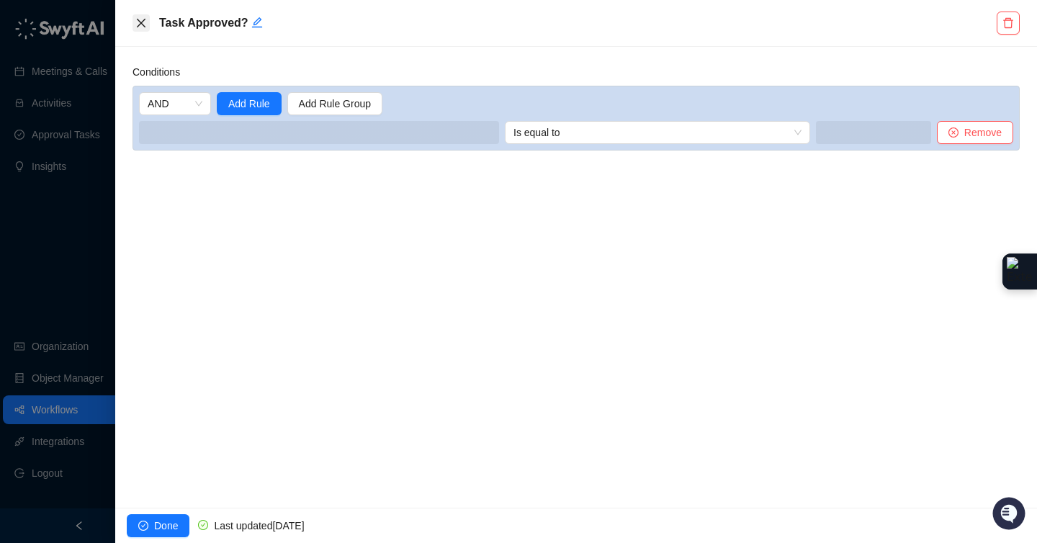
click at [146, 21] on icon "close" at bounding box center [141, 23] width 12 height 12
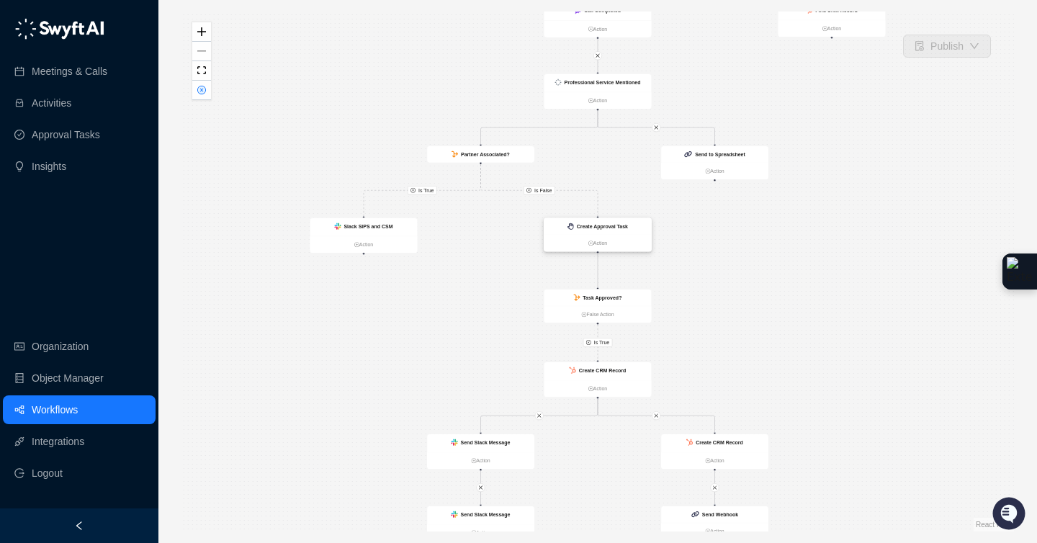
click at [622, 235] on ul "Action" at bounding box center [597, 243] width 107 height 17
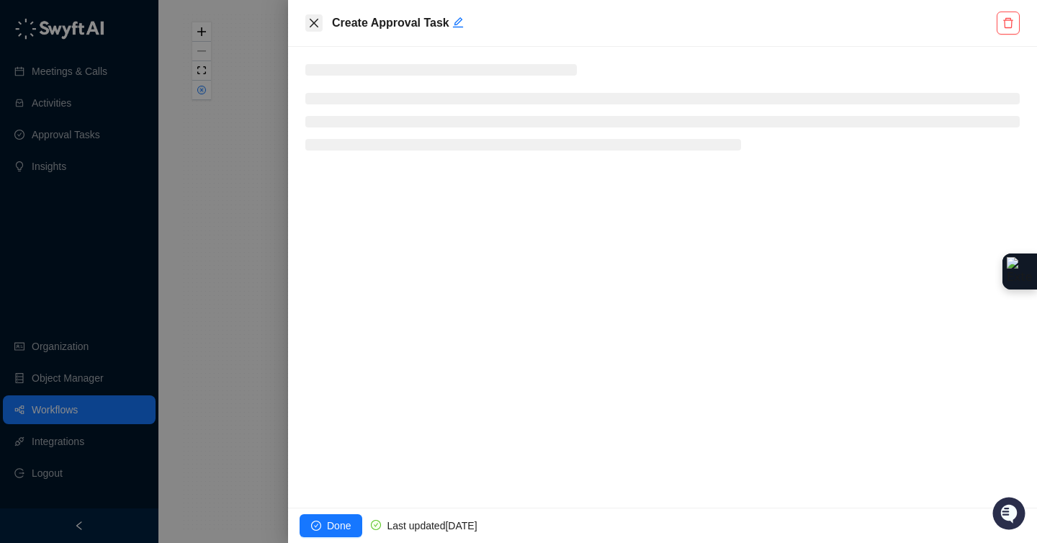
click at [315, 24] on icon "close" at bounding box center [314, 23] width 12 height 12
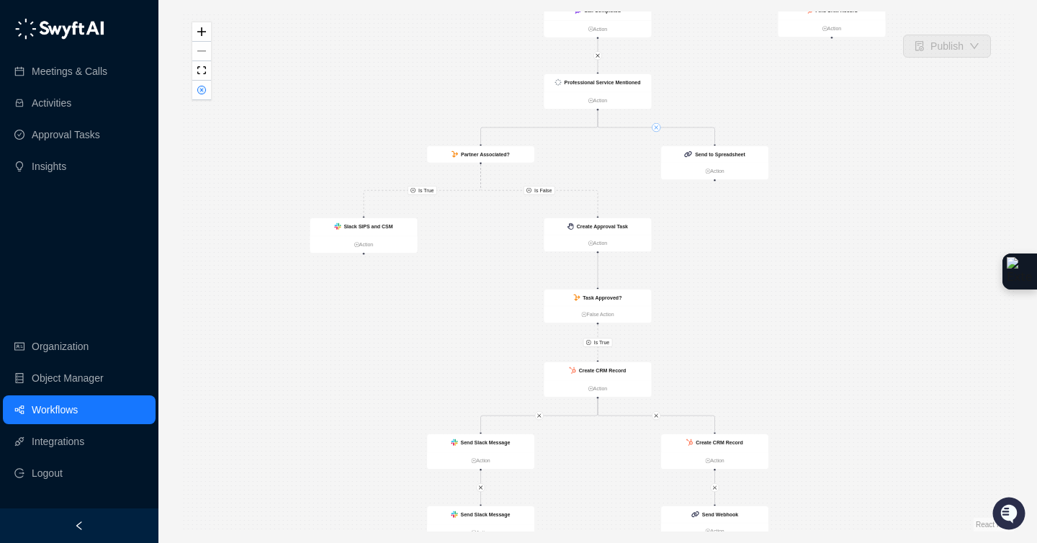
click at [656, 129] on icon "close" at bounding box center [656, 127] width 5 height 5
drag, startPoint x: 597, startPoint y: 250, endPoint x: 715, endPoint y: 147, distance: 157.1
click at [492, 147] on div "Call Completed Action Slack SIPS and CSM Action Create CRM Record Action Create…" at bounding box center [284, 131] width 416 height 260
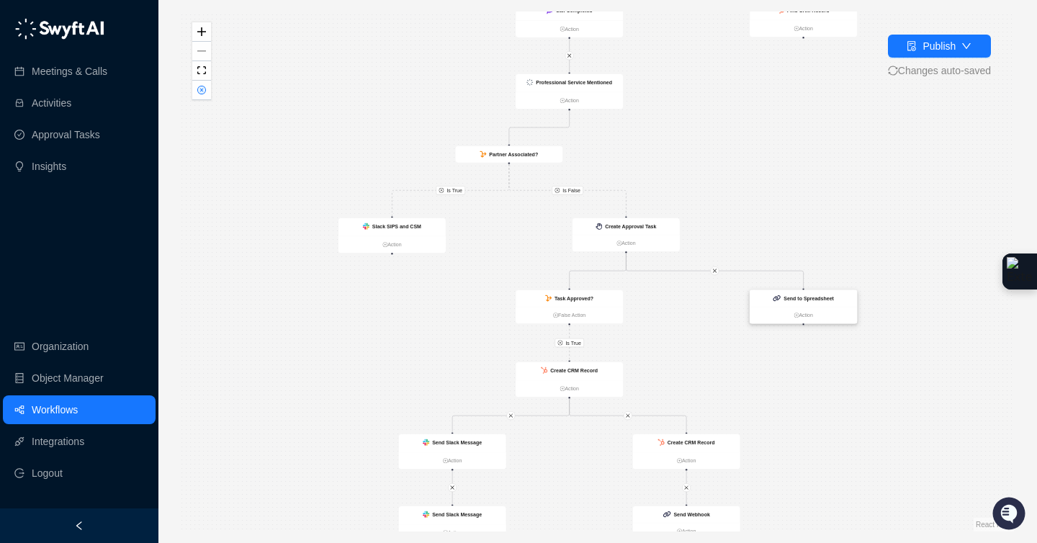
click at [845, 300] on div "Send to Spreadsheet" at bounding box center [802, 298] width 107 height 17
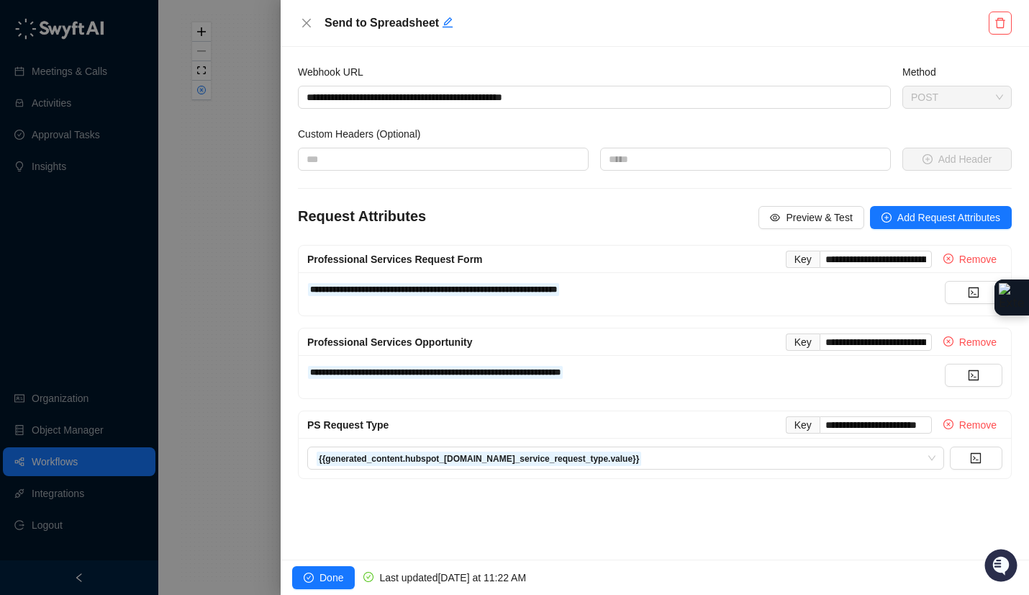
click at [266, 112] on div at bounding box center [514, 297] width 1029 height 595
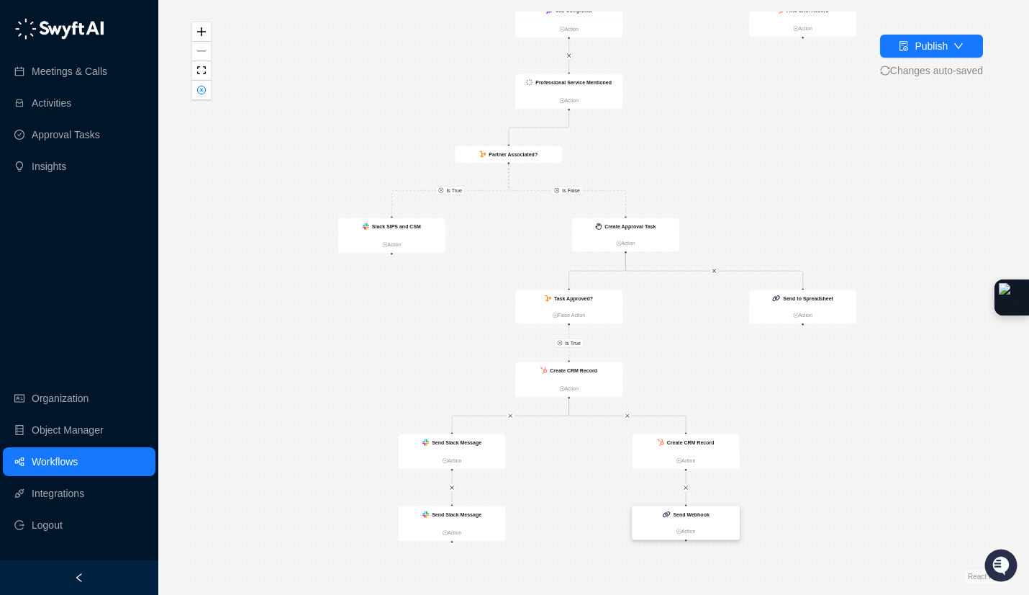
click at [713, 523] on ul "Action" at bounding box center [686, 531] width 107 height 17
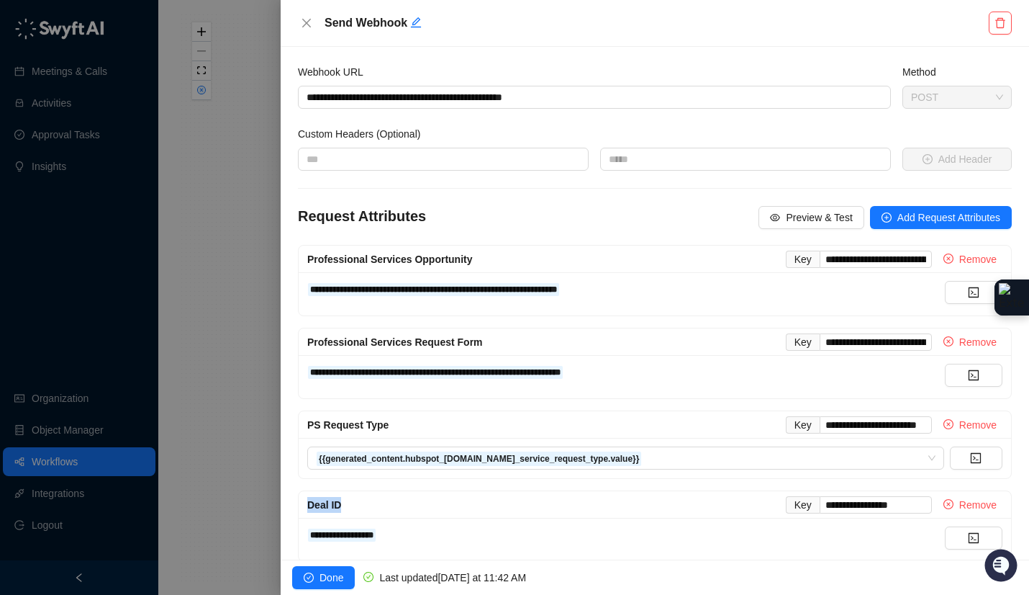
drag, startPoint x: 352, startPoint y: 502, endPoint x: 302, endPoint y: 498, distance: 49.8
click at [302, 498] on div "**********" at bounding box center [655, 504] width 713 height 27
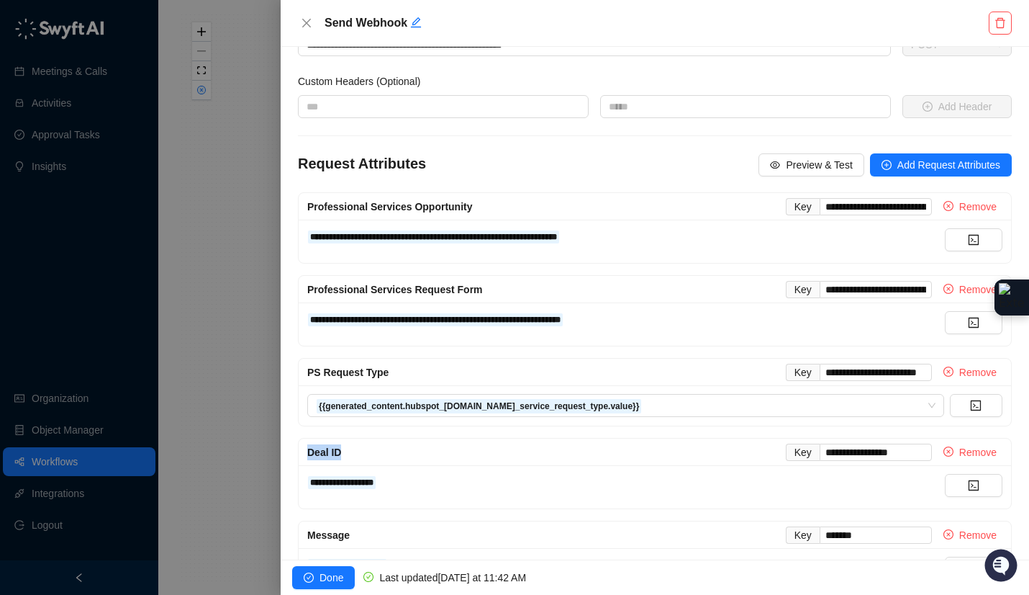
scroll to position [102, 0]
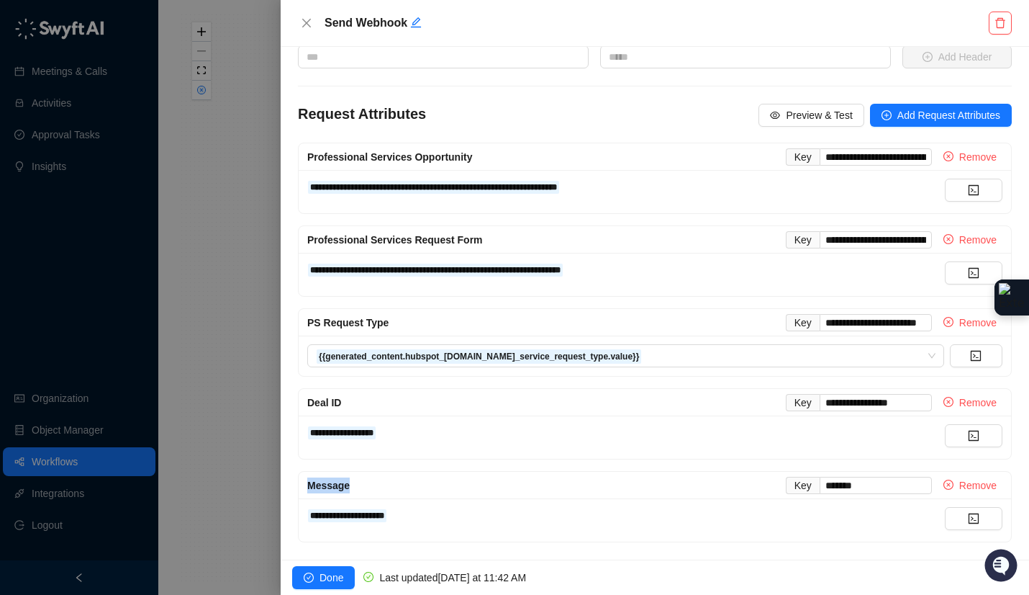
drag, startPoint x: 359, startPoint y: 491, endPoint x: 297, endPoint y: 482, distance: 63.3
click at [297, 482] on div "**********" at bounding box center [655, 506] width 726 height 71
drag, startPoint x: 473, startPoint y: 516, endPoint x: 302, endPoint y: 507, distance: 171.5
click at [302, 507] on div "**********" at bounding box center [655, 519] width 713 height 43
copy div "**********"
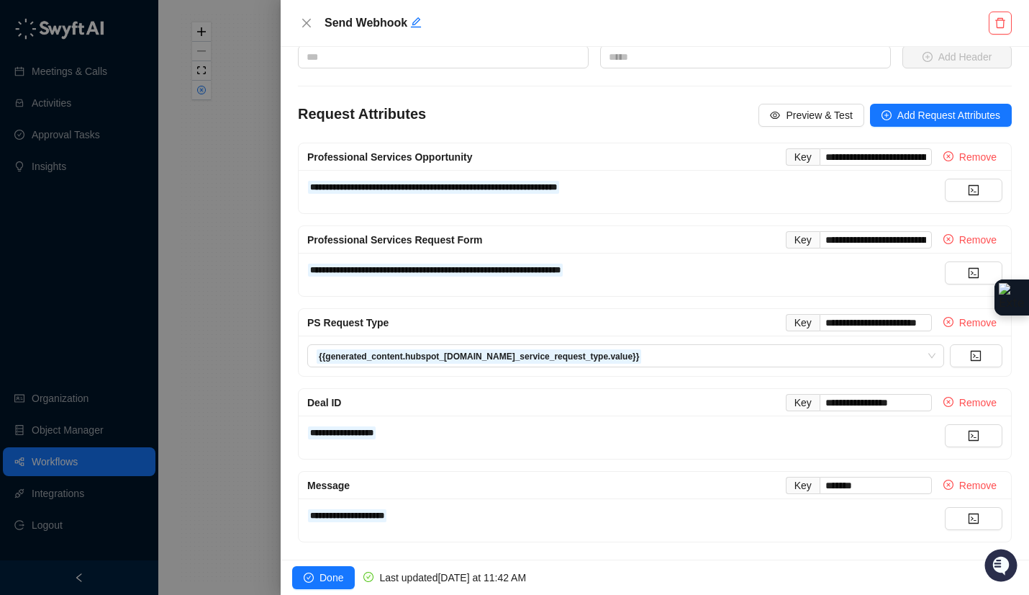
click at [186, 474] on div at bounding box center [514, 297] width 1029 height 595
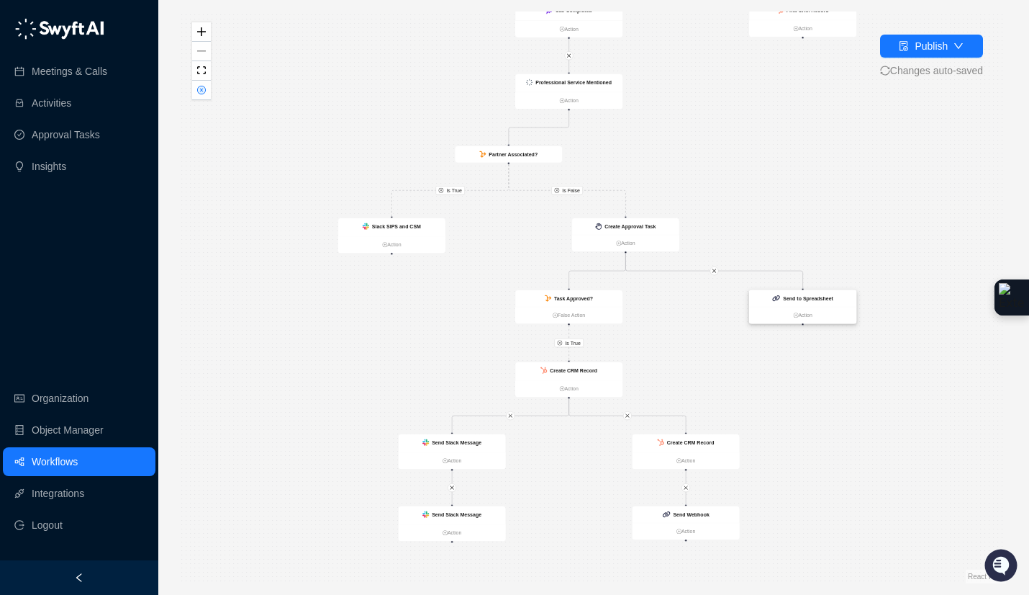
click at [797, 303] on div "Send to Spreadsheet" at bounding box center [802, 298] width 107 height 17
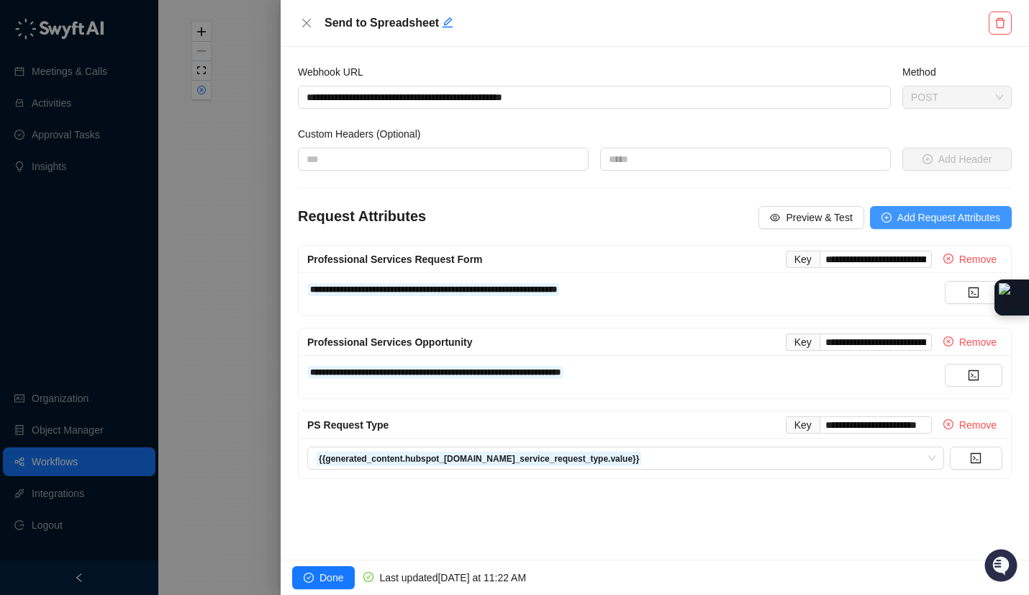
click at [915, 226] on button "Add Request Attributes" at bounding box center [941, 217] width 142 height 23
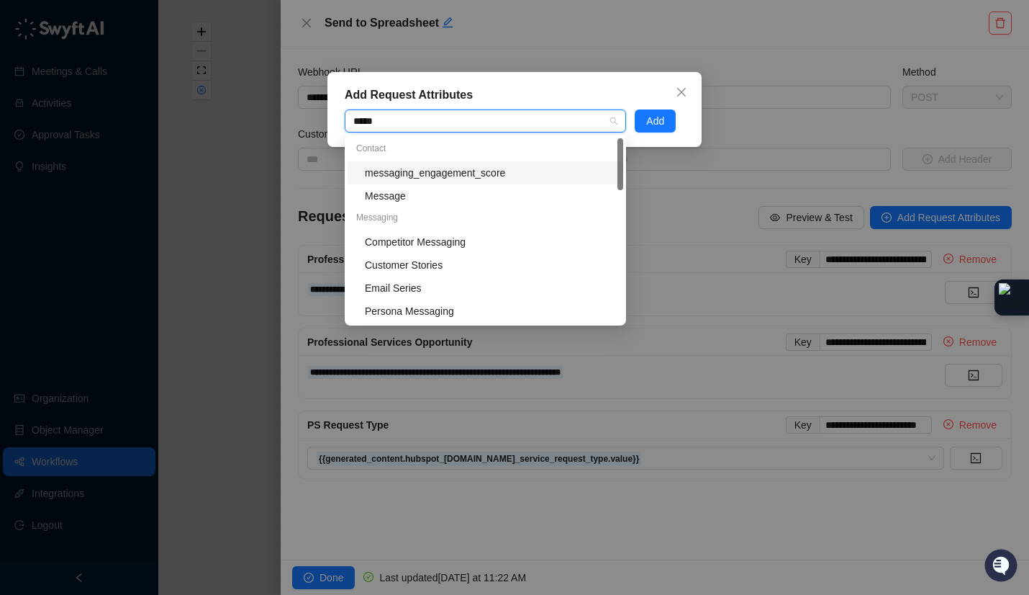
type input "******"
click at [394, 202] on div "Message" at bounding box center [490, 196] width 250 height 16
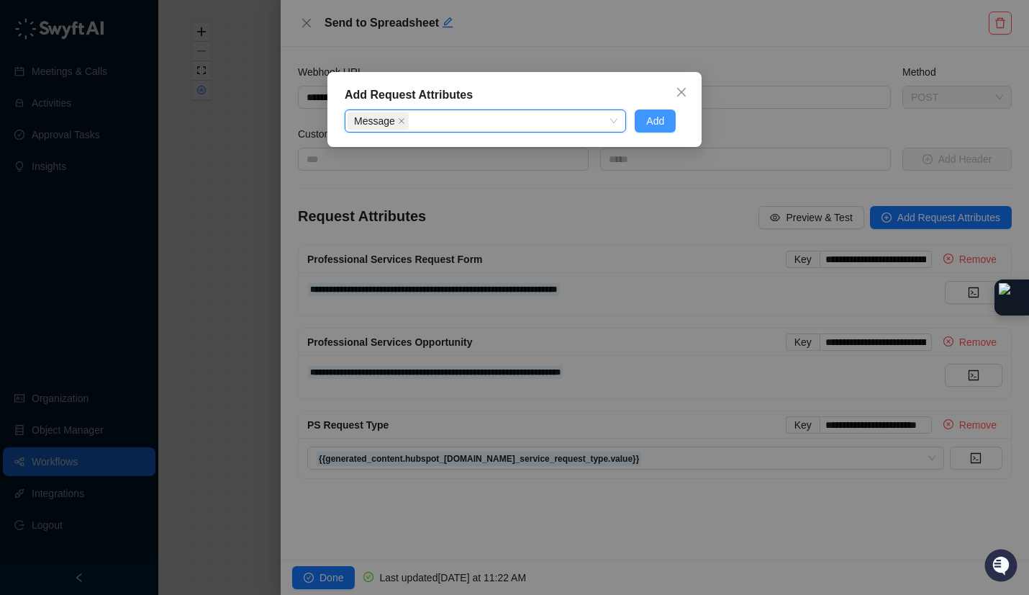
click at [666, 114] on button "Add" at bounding box center [655, 120] width 41 height 23
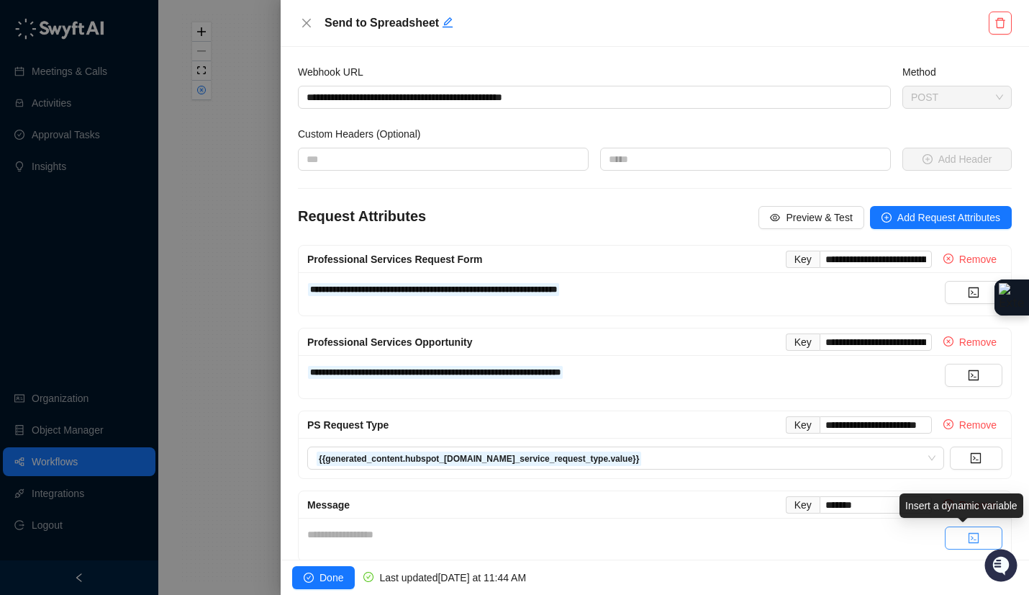
click at [949, 534] on button "button" at bounding box center [974, 537] width 58 height 23
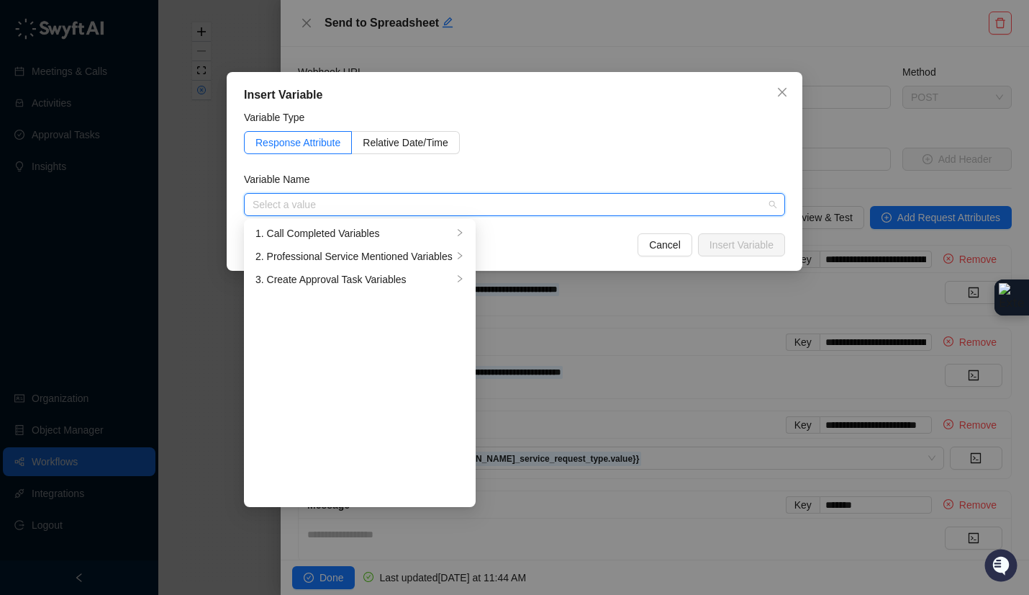
type input "**********"
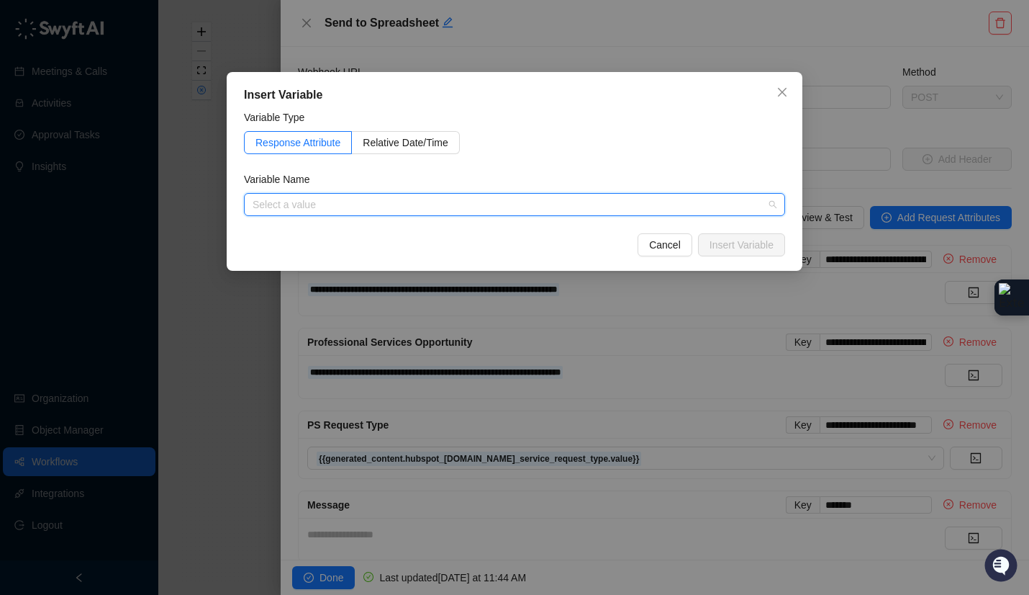
click at [568, 205] on input "search" at bounding box center [510, 205] width 515 height 22
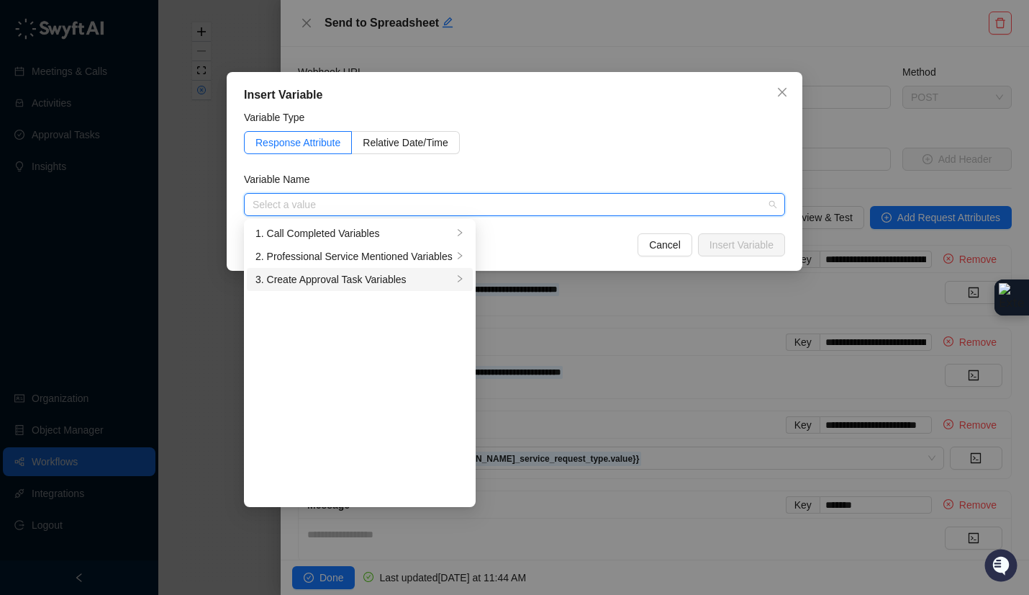
click at [387, 276] on div "3. Create Approval Task Variables" at bounding box center [354, 279] width 197 height 16
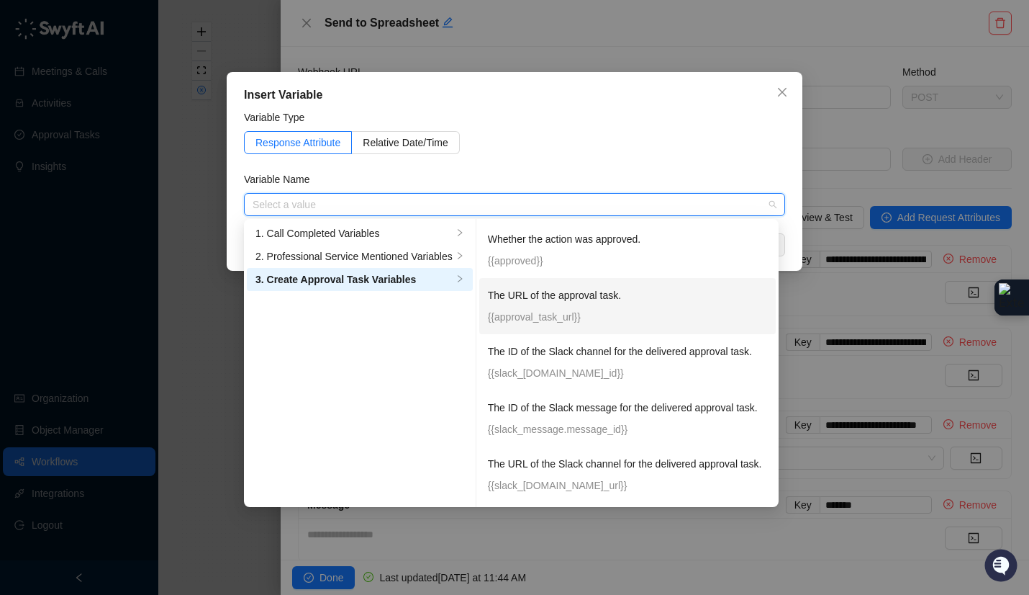
click at [602, 299] on p "The URL of the approval task." at bounding box center [628, 295] width 280 height 16
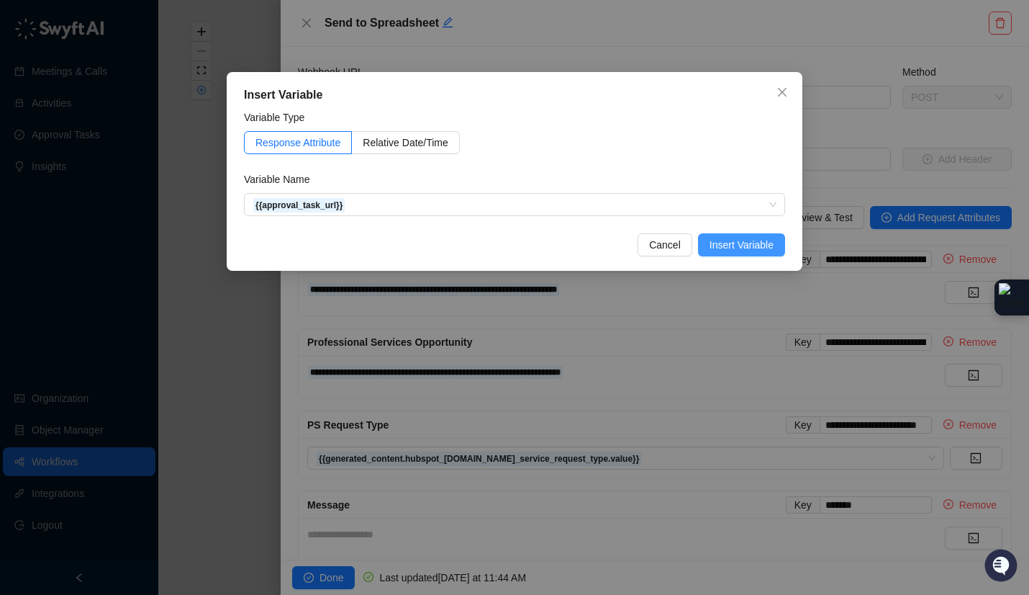
click at [746, 243] on span "Insert Variable" at bounding box center [742, 245] width 64 height 16
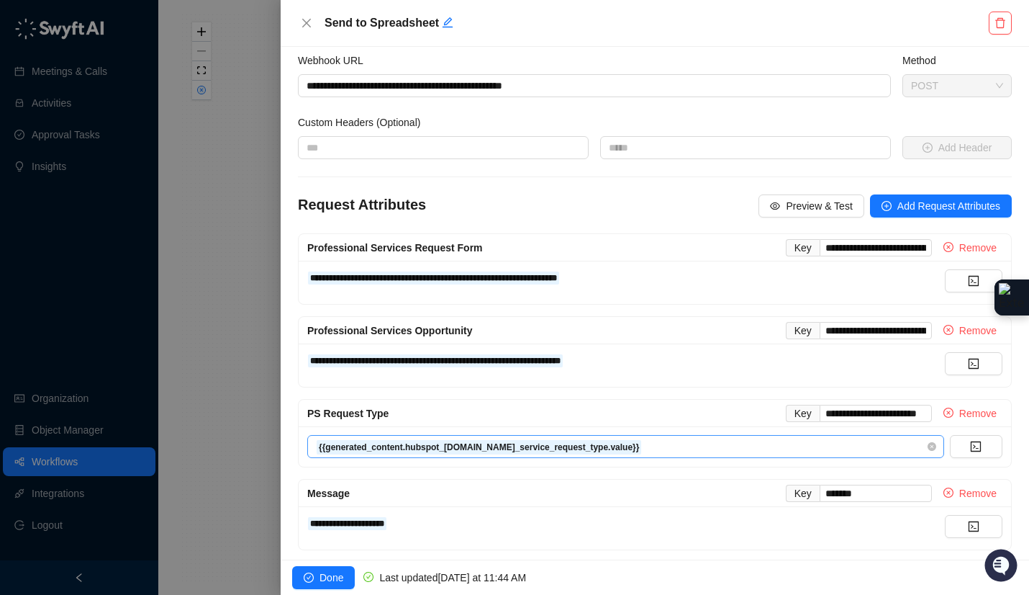
scroll to position [19, 0]
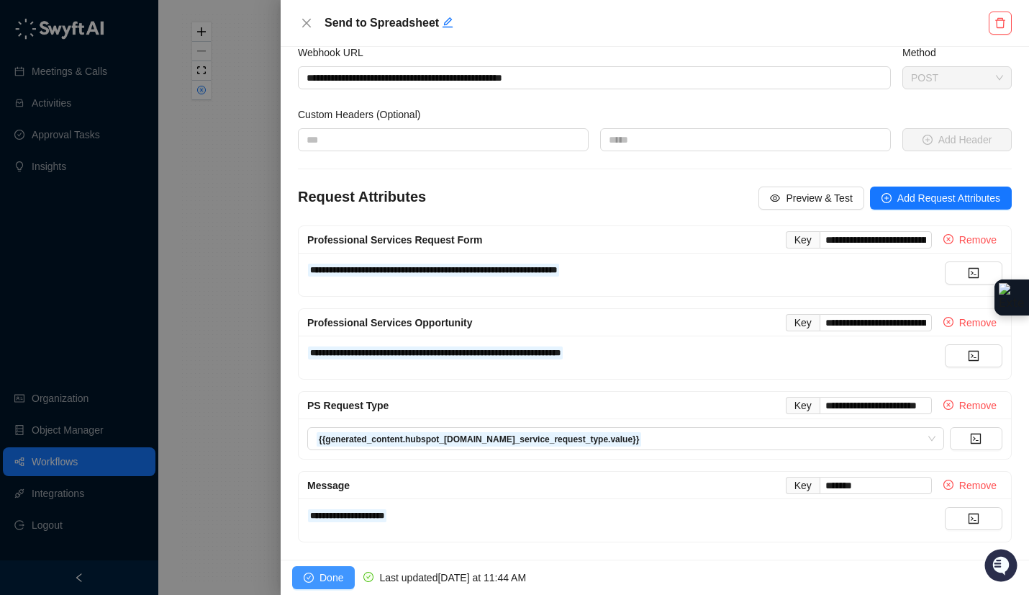
click at [332, 542] on span "Done" at bounding box center [332, 577] width 24 height 16
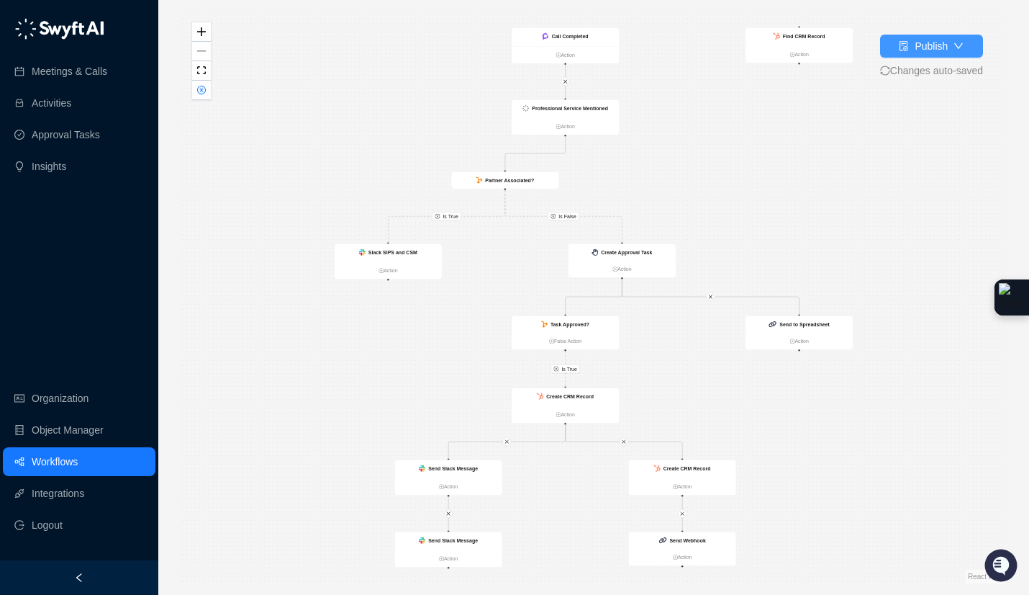
drag, startPoint x: 909, startPoint y: 32, endPoint x: 908, endPoint y: 41, distance: 9.4
click at [909, 34] on div "Publish Changes auto-saved Is True Is True Is False Call Completed Action Slack…" at bounding box center [593, 298] width 825 height 572
click at [908, 41] on div "Publish" at bounding box center [923, 46] width 49 height 16
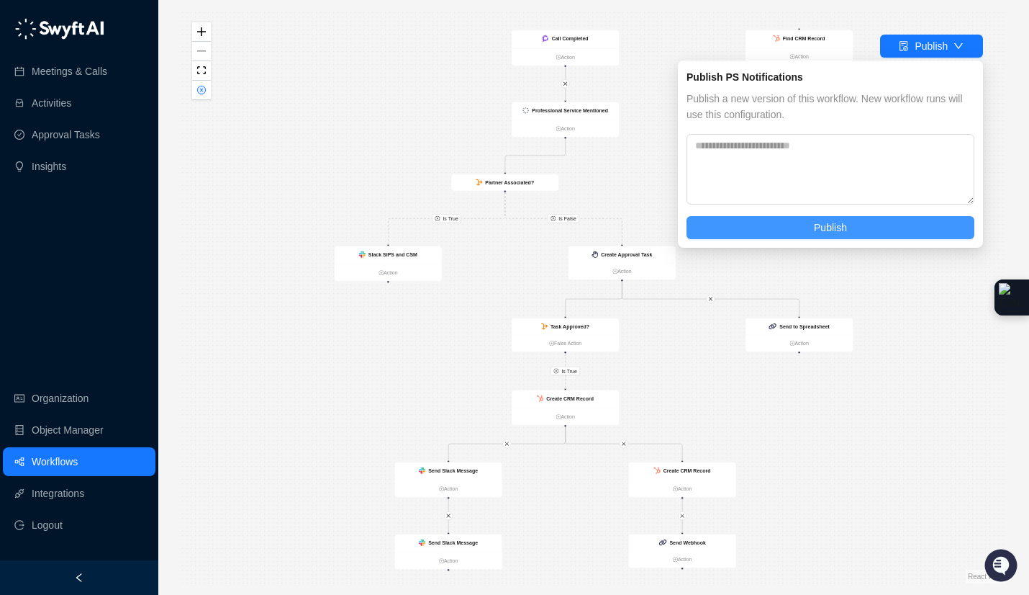
click at [839, 228] on span "Publish" at bounding box center [830, 228] width 33 height 16
